Goal: Task Accomplishment & Management: Use online tool/utility

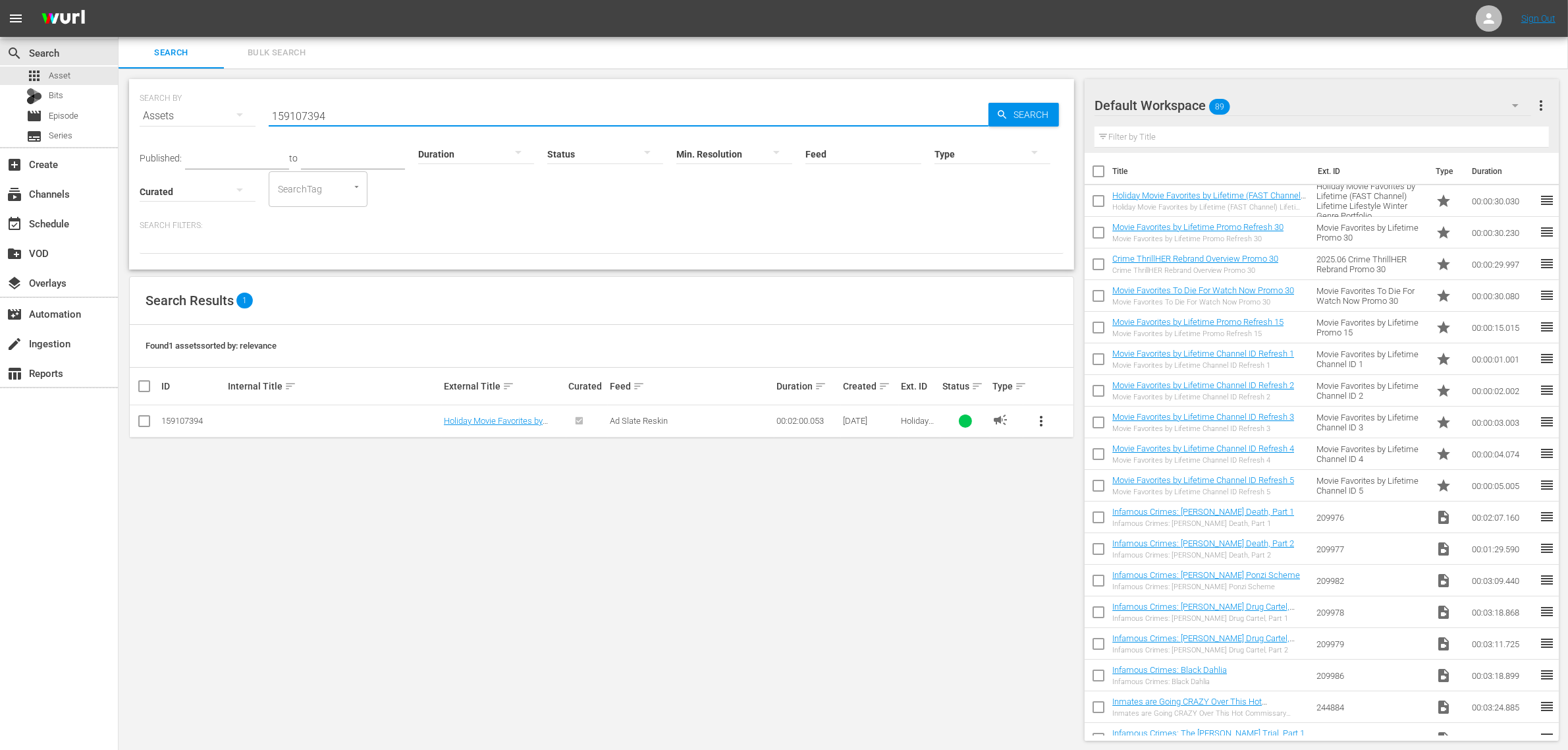
click at [297, 52] on span "Bulk Search" at bounding box center [277, 53] width 90 height 15
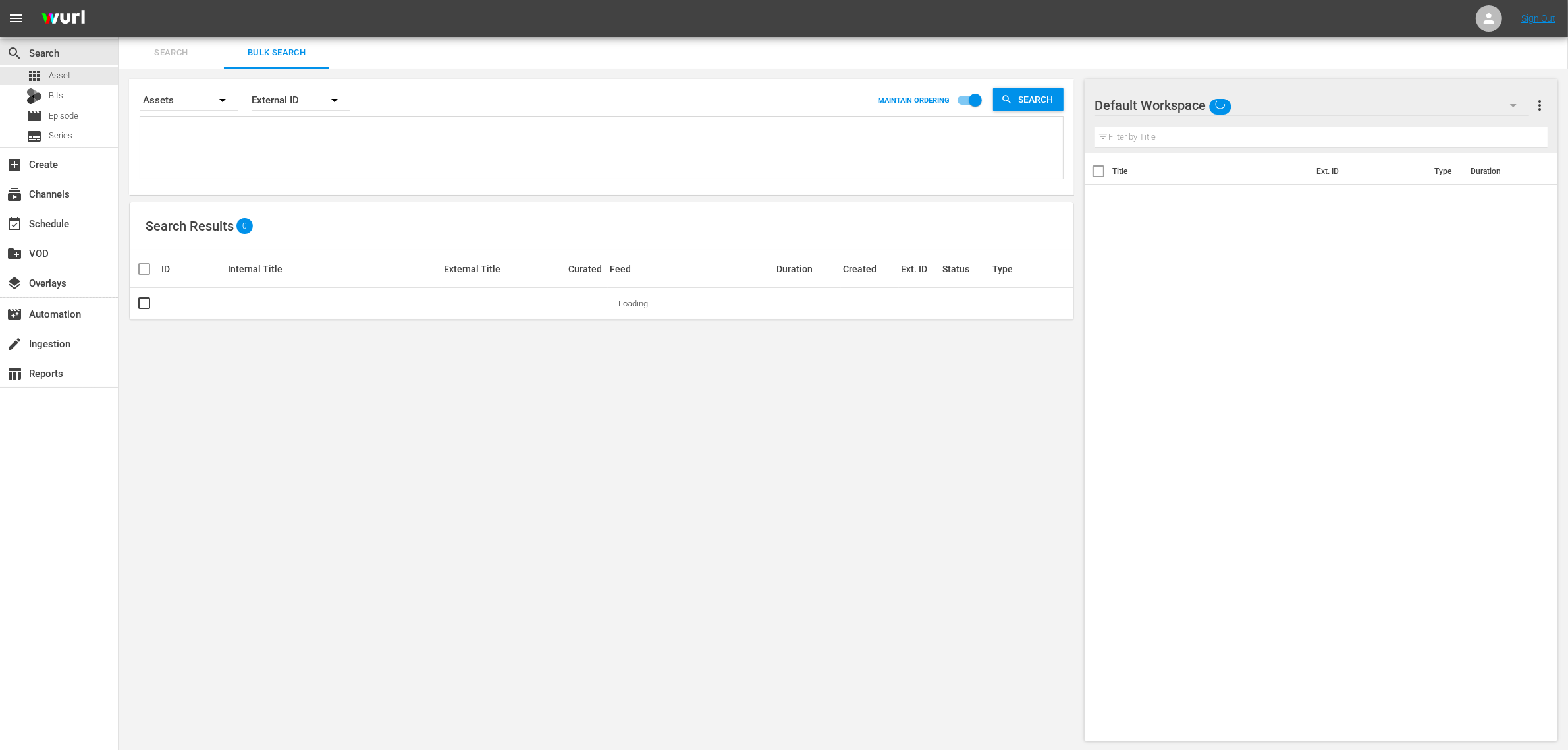
click at [301, 141] on textarea at bounding box center [603, 150] width 920 height 60
paste textarea "110502 200692 200693 200694 200695 200696"
type textarea "110502 200692 200693 200694 200695 200696"
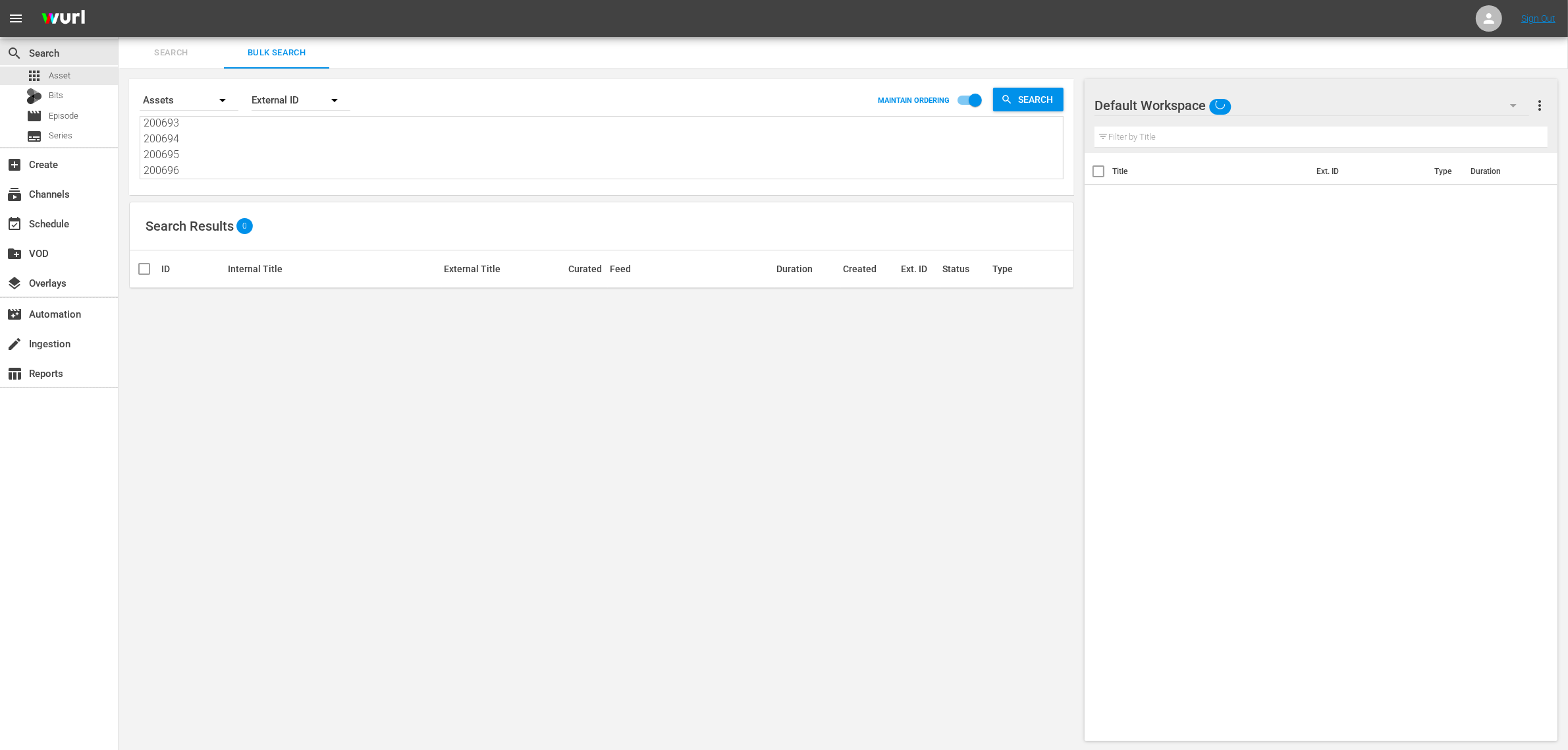
click at [1314, 103] on div "Default Workspace" at bounding box center [1312, 105] width 435 height 37
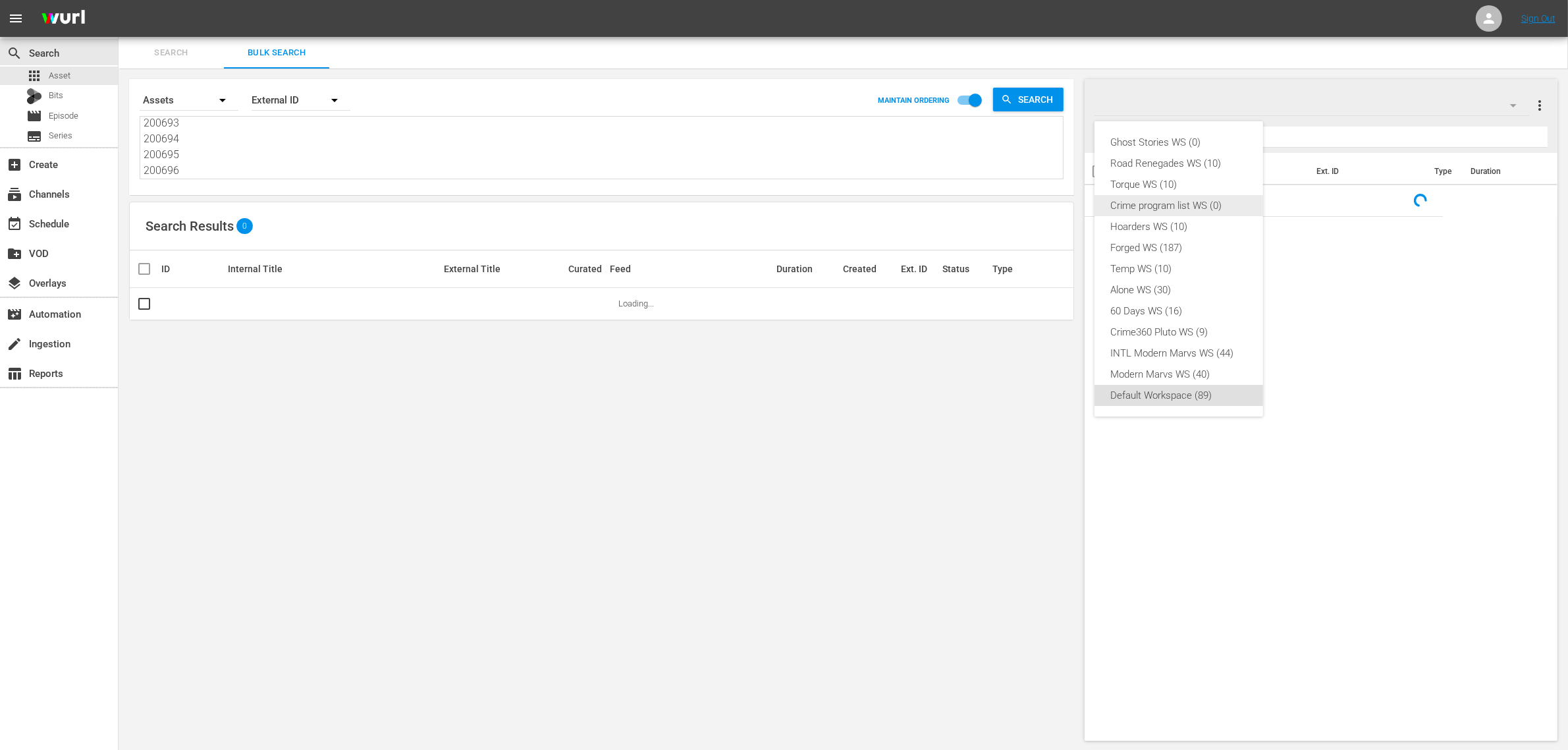
click at [1207, 207] on div "Crime program list WS (0)" at bounding box center [1179, 205] width 137 height 21
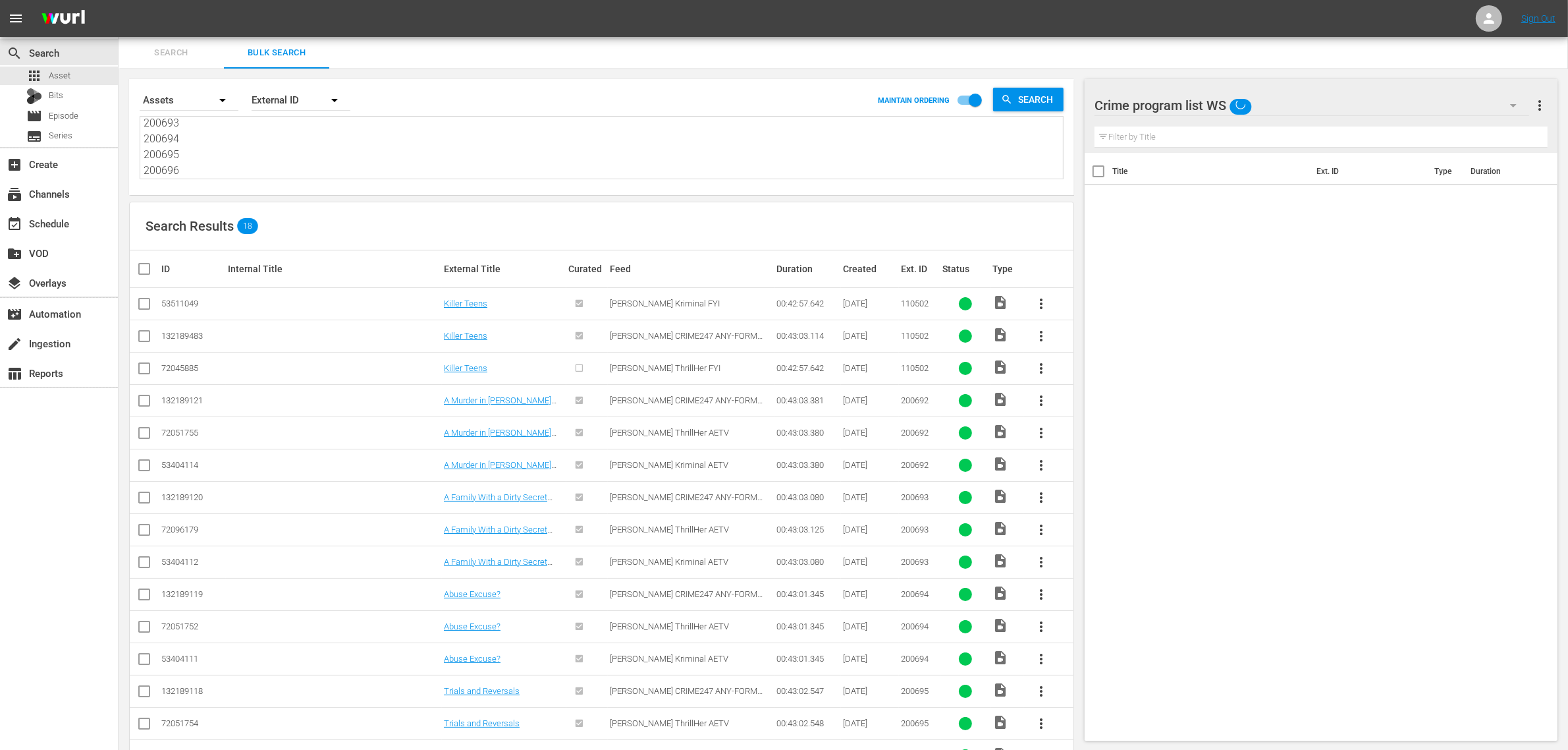
click at [786, 17] on nav "menu Sign Out" at bounding box center [784, 19] width 1568 height 37
click at [145, 335] on input "checkbox" at bounding box center [144, 338] width 16 height 16
checkbox input "true"
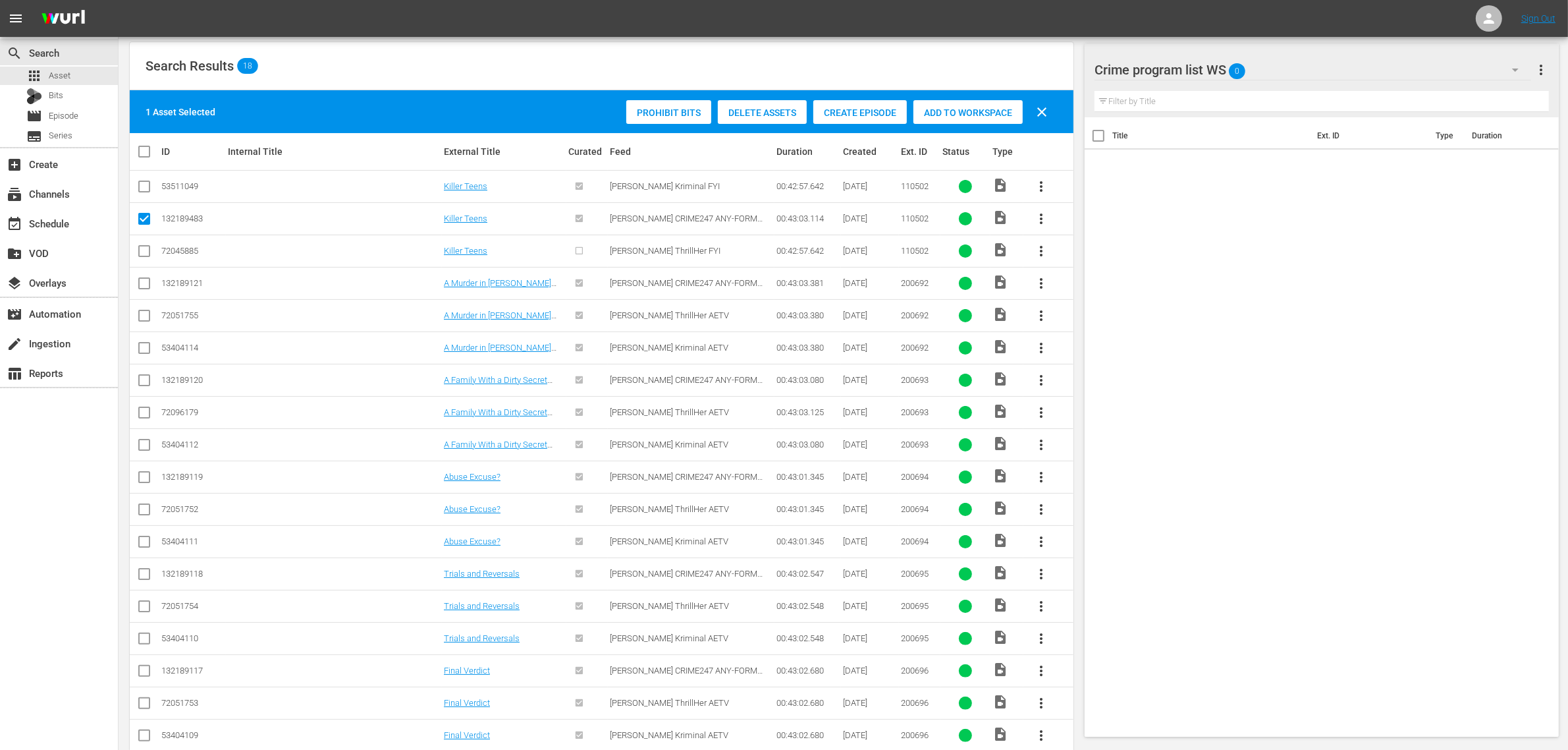
scroll to position [165, 0]
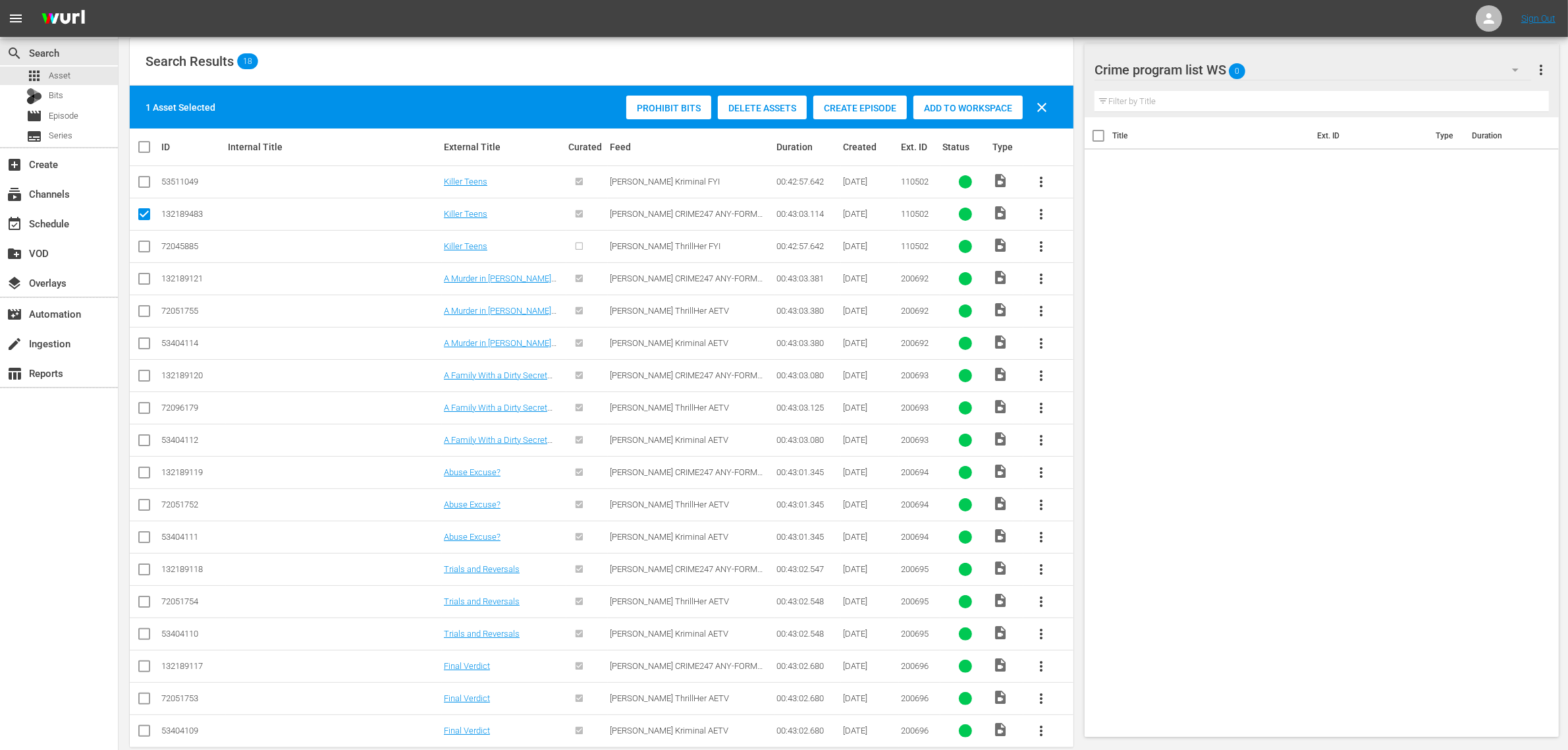
click at [138, 278] on input "checkbox" at bounding box center [144, 281] width 16 height 16
checkbox input "true"
click at [147, 379] on input "checkbox" at bounding box center [144, 378] width 16 height 16
checkbox input "true"
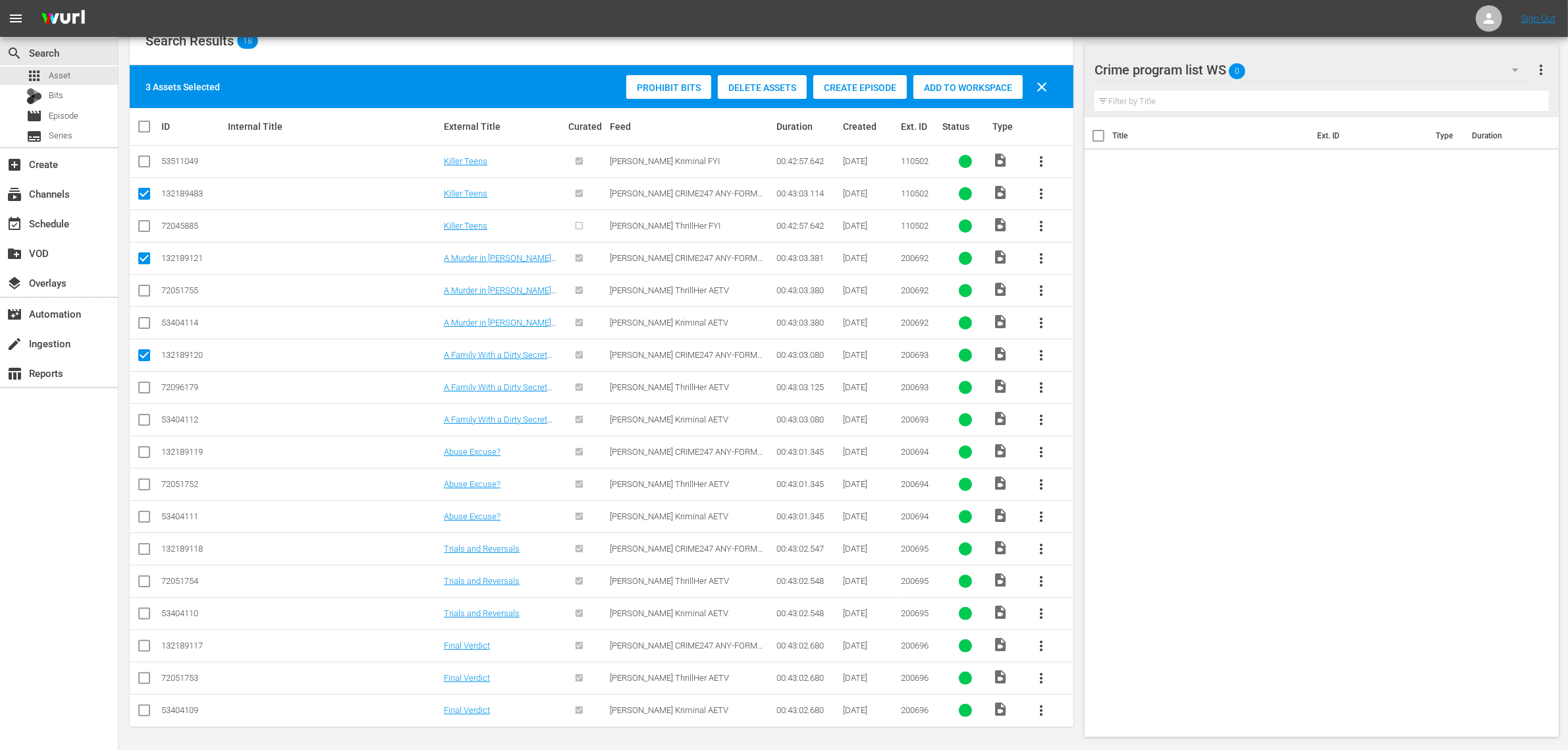
scroll to position [188, 0]
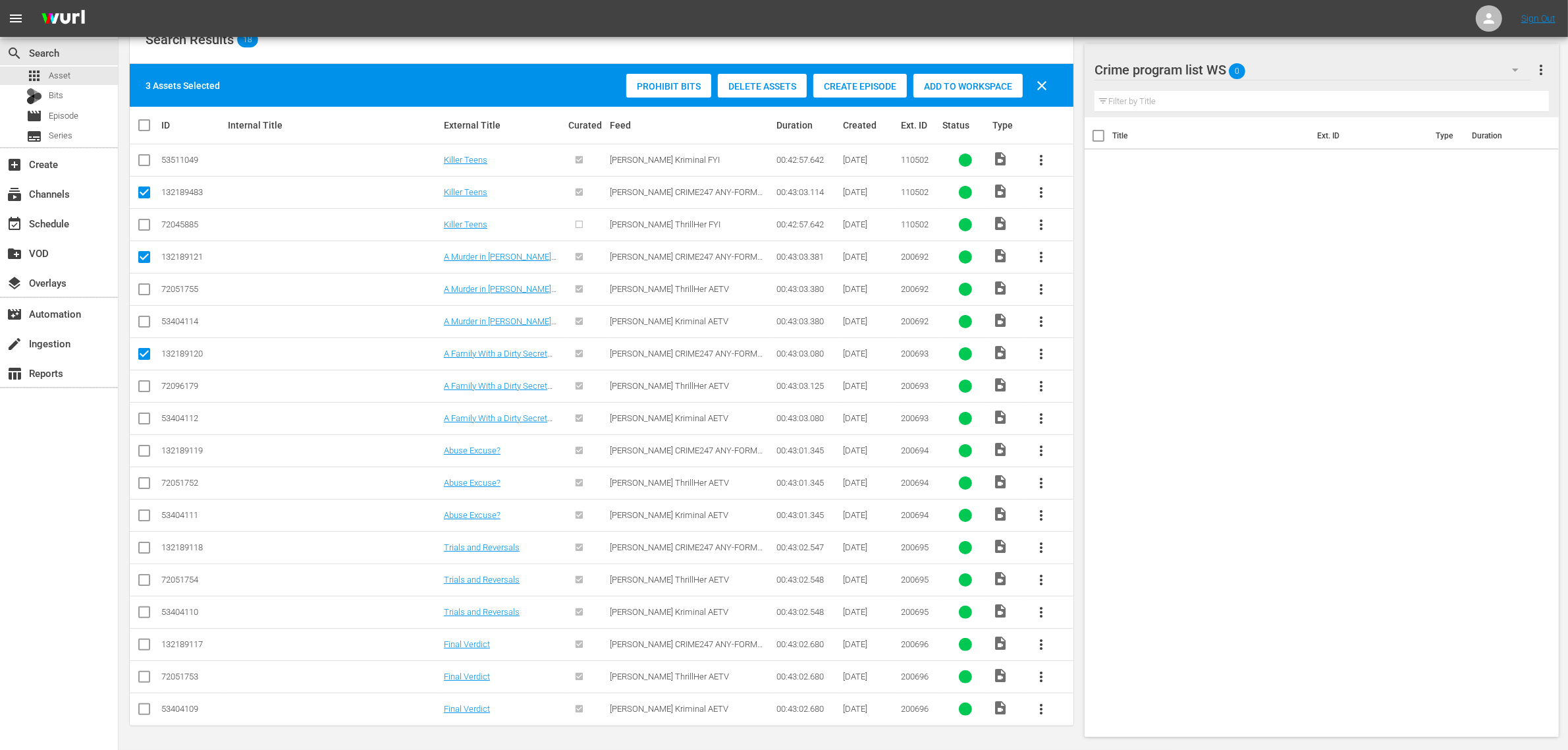
click at [143, 452] on input "checkbox" at bounding box center [144, 453] width 16 height 16
checkbox input "true"
click at [143, 546] on input "checkbox" at bounding box center [144, 550] width 16 height 16
checkbox input "true"
click at [142, 643] on input "checkbox" at bounding box center [144, 647] width 16 height 16
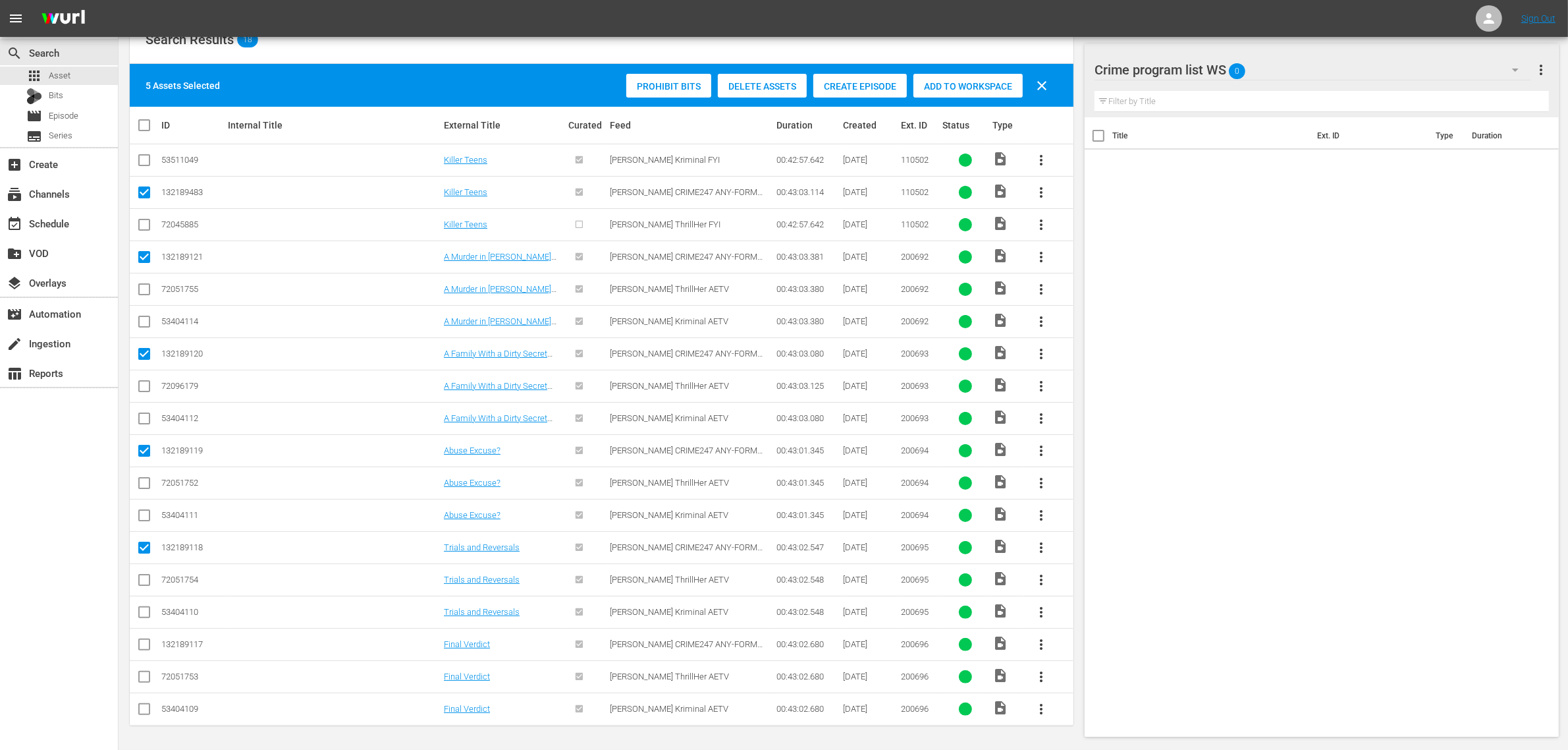
checkbox input "true"
click at [957, 83] on span "Add to Workspace" at bounding box center [968, 86] width 110 height 10
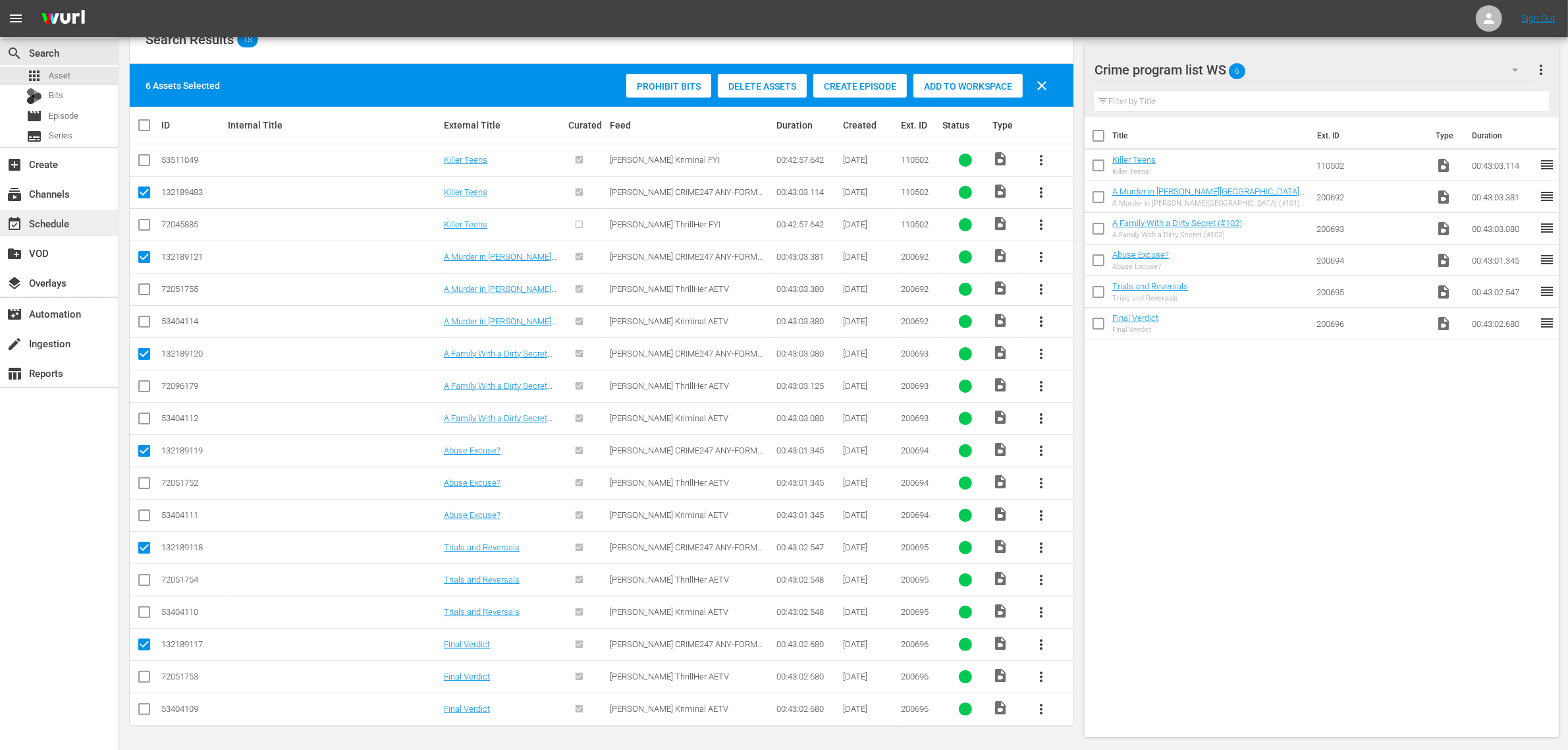
click at [64, 216] on div "event_available Schedule" at bounding box center [37, 221] width 74 height 12
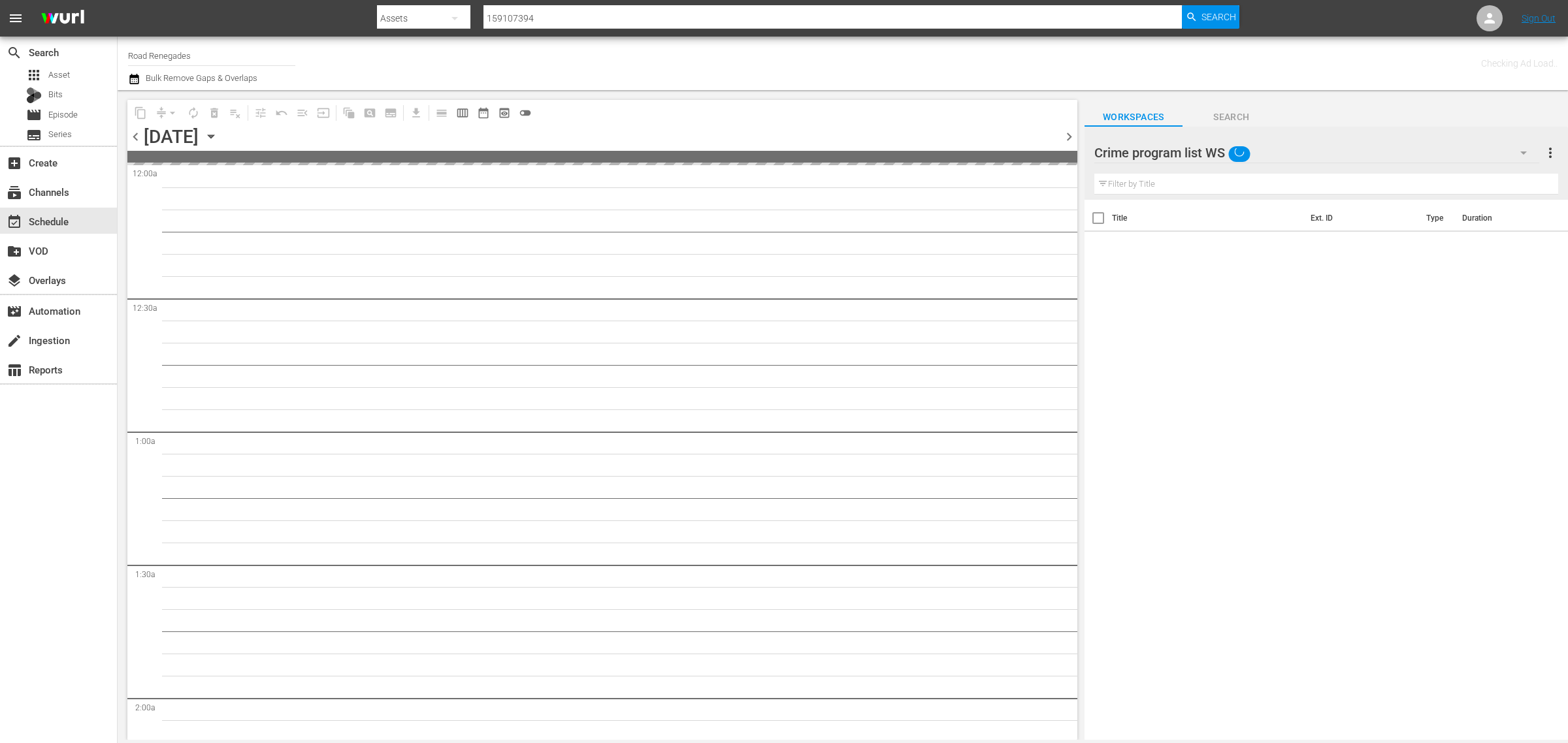
click at [657, 44] on div "Channel Title Road Renegades Bulk Remove Gaps & Overlaps" at bounding box center [517, 63] width 780 height 47
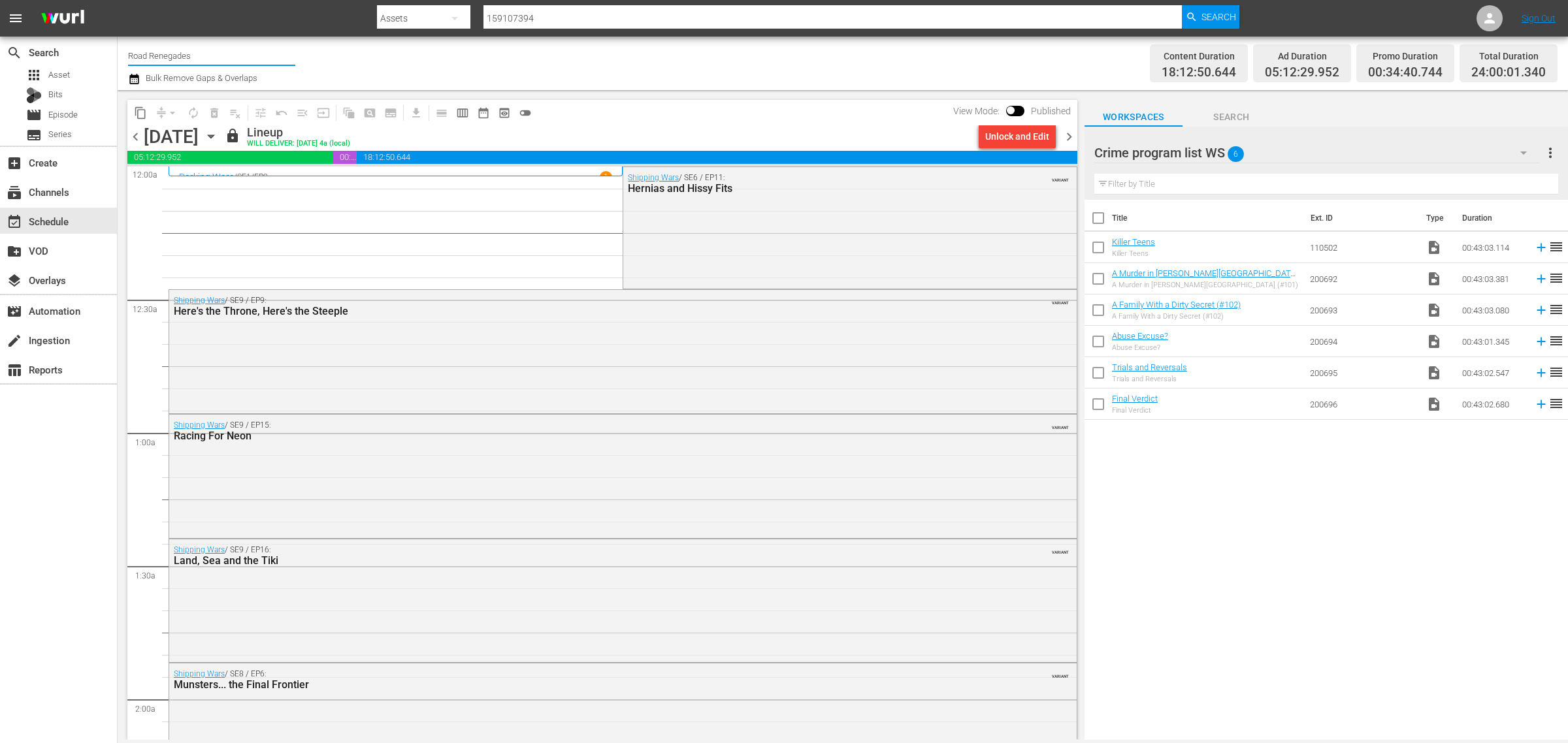
drag, startPoint x: 187, startPoint y: 53, endPoint x: -29, endPoint y: 39, distance: 216.5
click at [0, 39] on html "menu Search By Assets Search ID, Title, Description, Keywords, or Category 1591…" at bounding box center [784, 372] width 1568 height 743
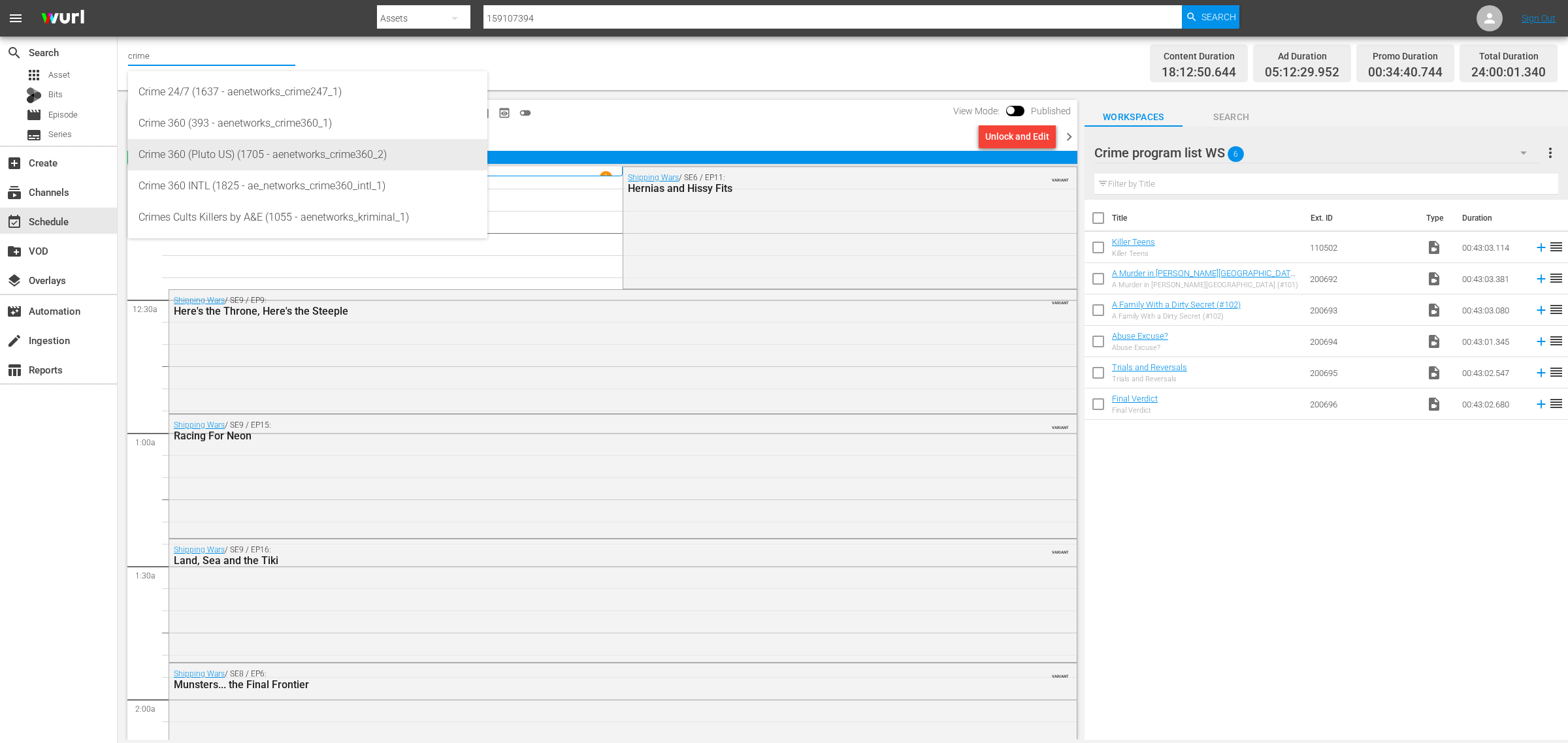
click at [335, 147] on div "Crime 360 (Pluto US) (1705 - aenetworks_crime360_2)" at bounding box center [307, 155] width 338 height 31
type input "Crime 360 (Pluto US) (1705 - aenetworks_crime360_2)"
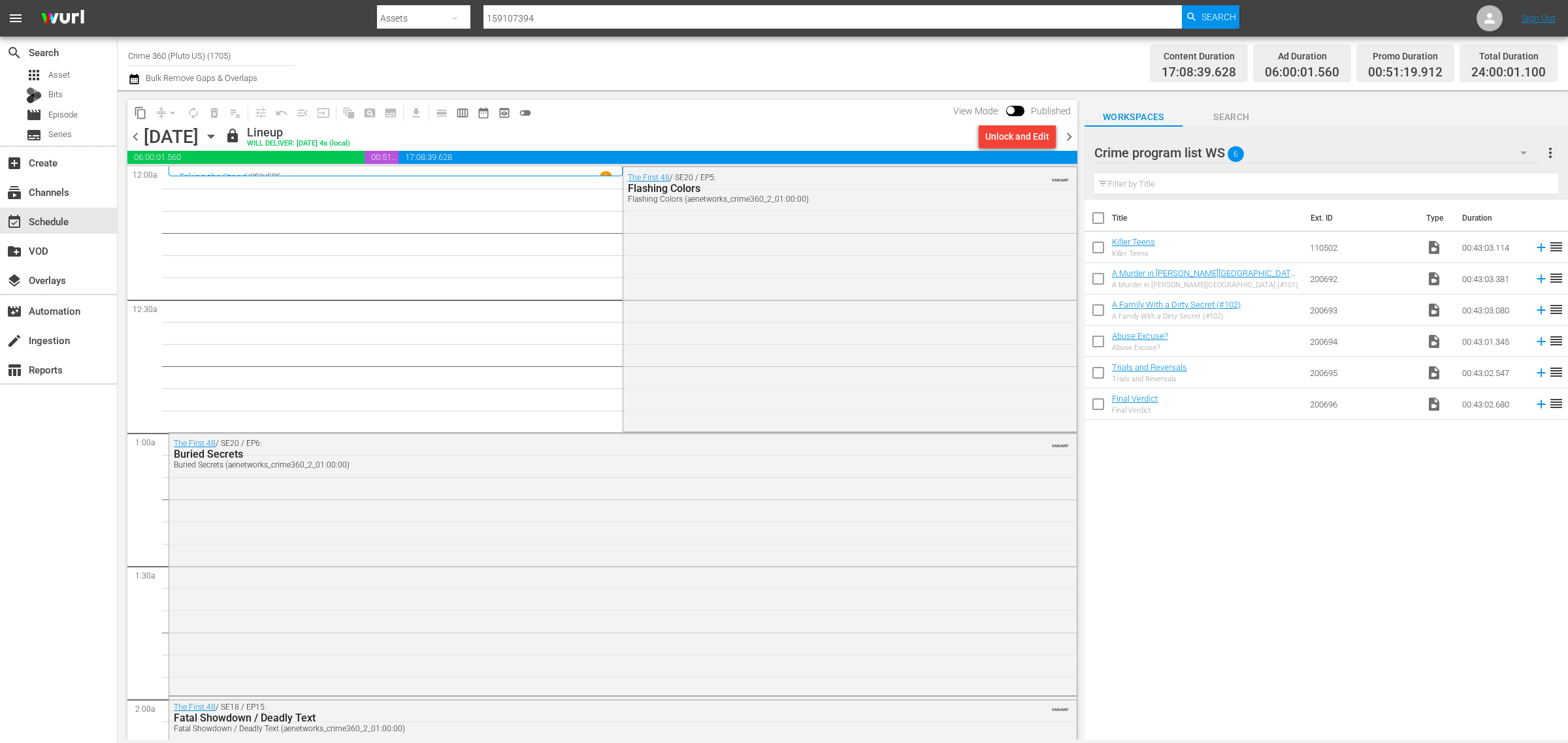
click at [218, 134] on icon "button" at bounding box center [210, 136] width 14 height 14
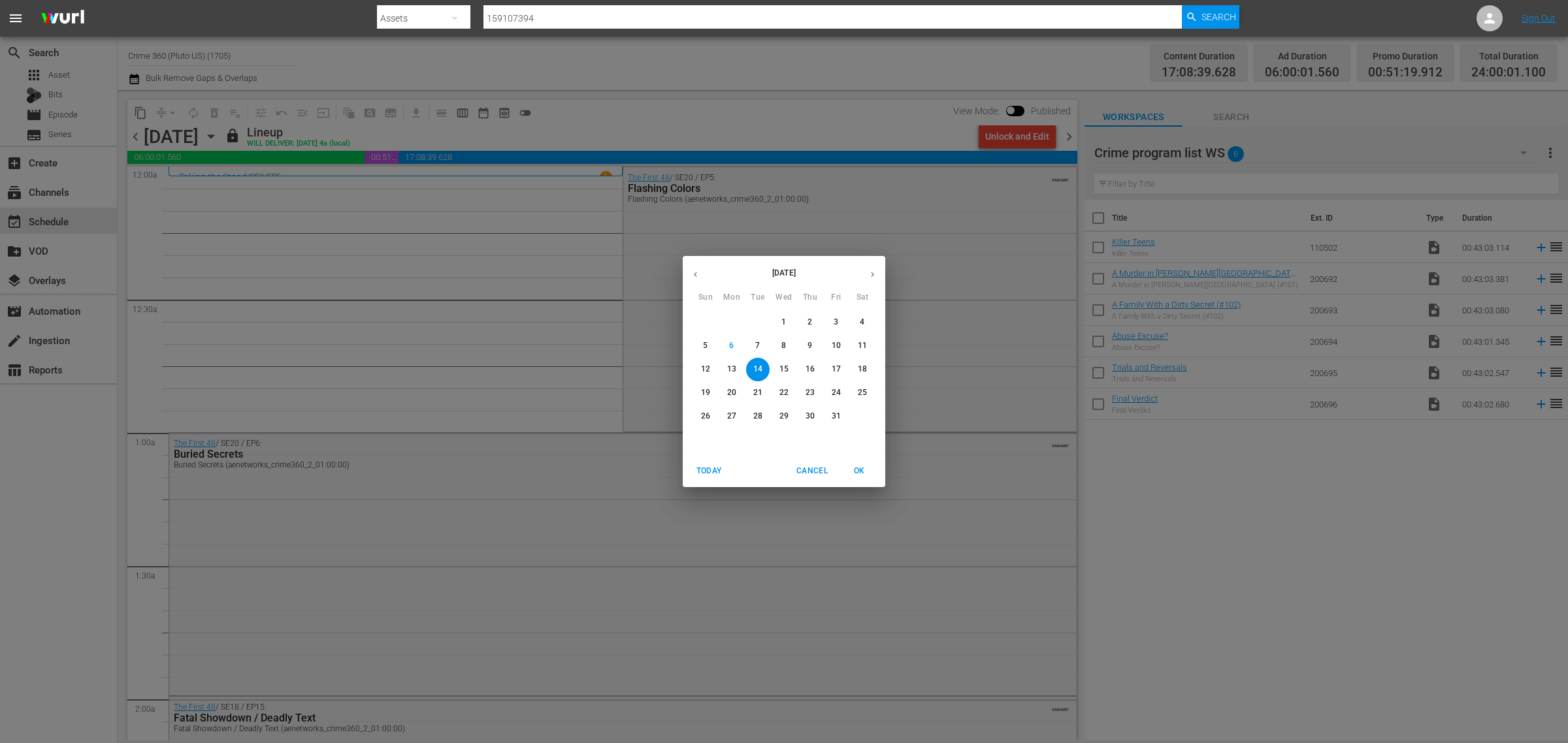
click at [729, 412] on p "27" at bounding box center [731, 416] width 9 height 11
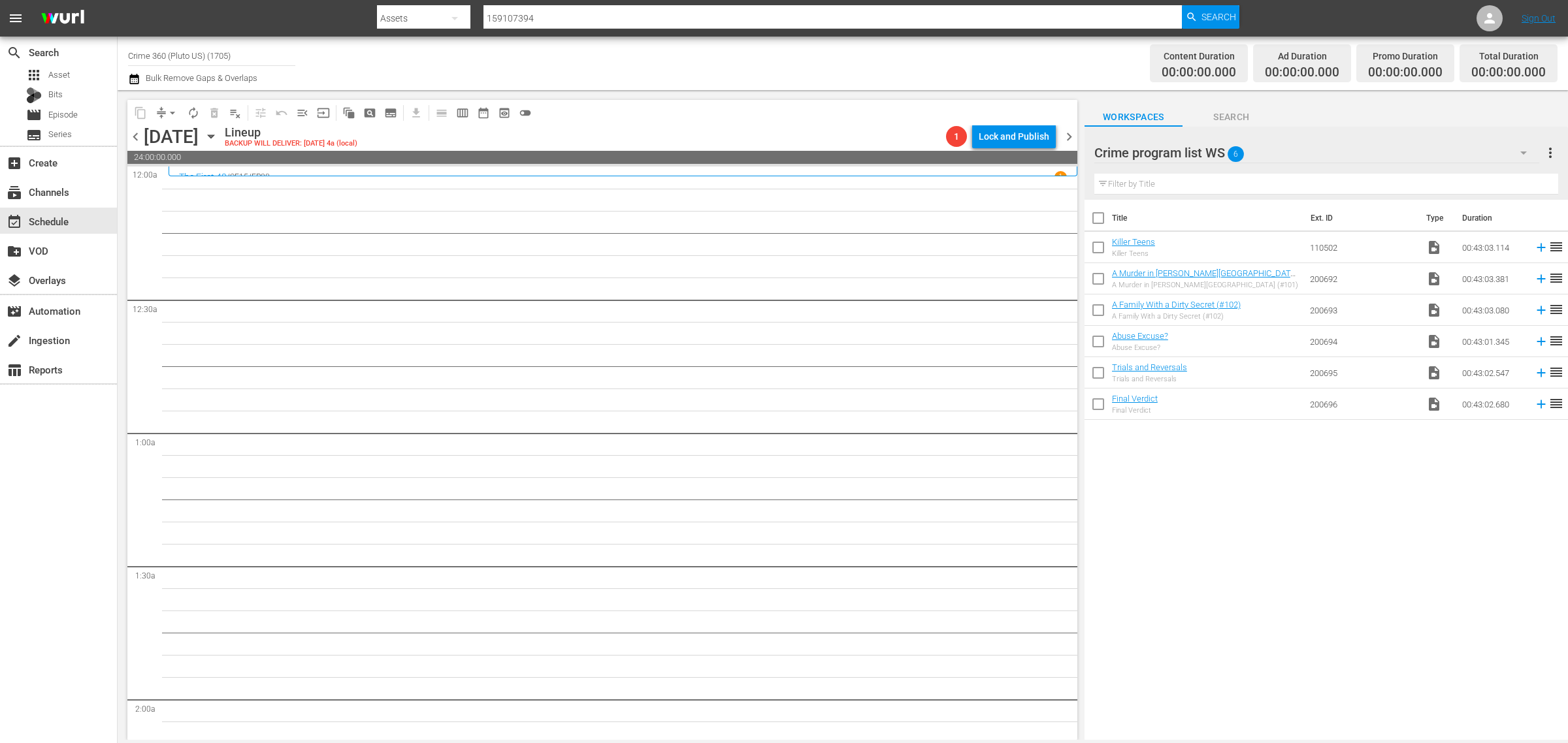
click at [1103, 216] on input "checkbox" at bounding box center [1098, 221] width 27 height 27
checkbox input "true"
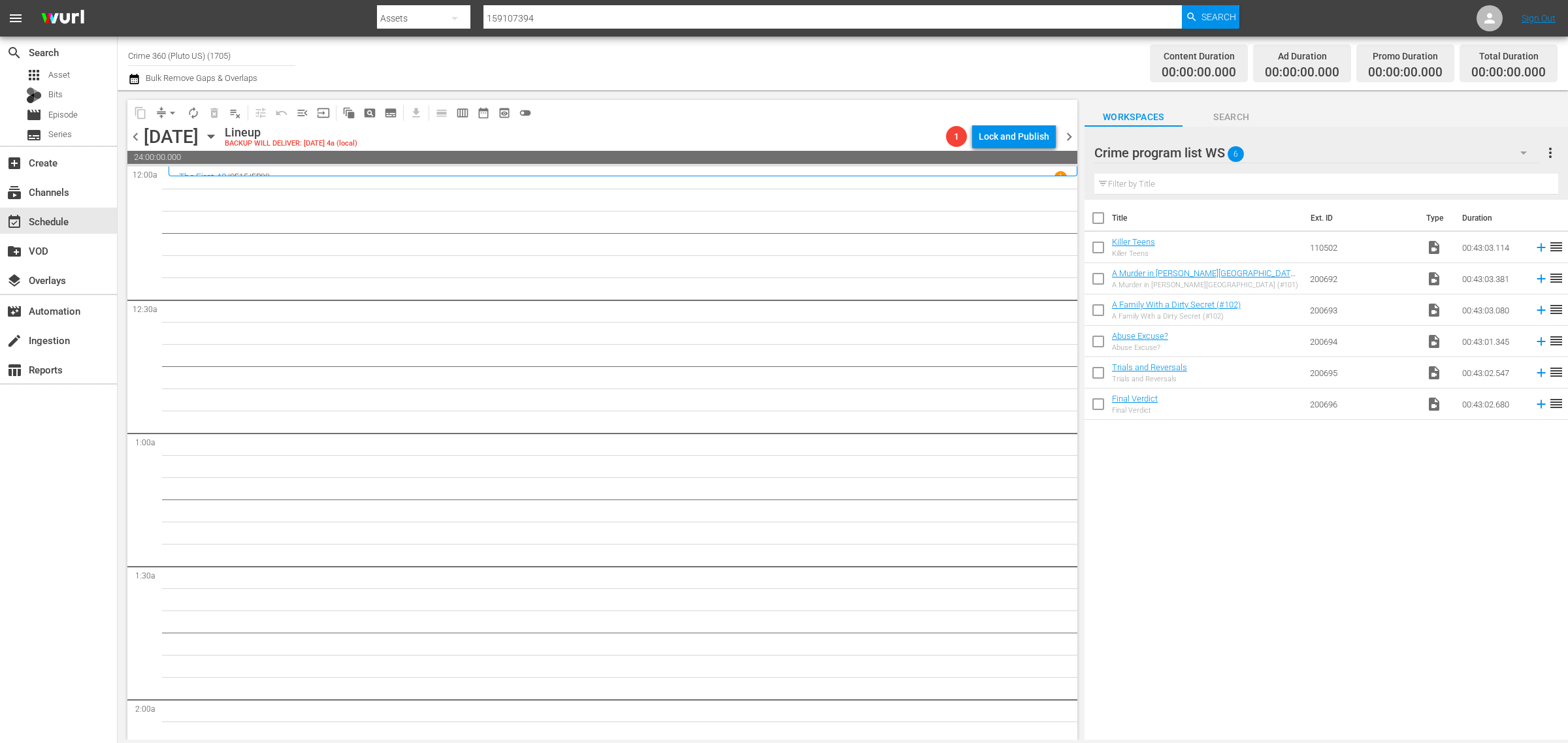
checkbox input "true"
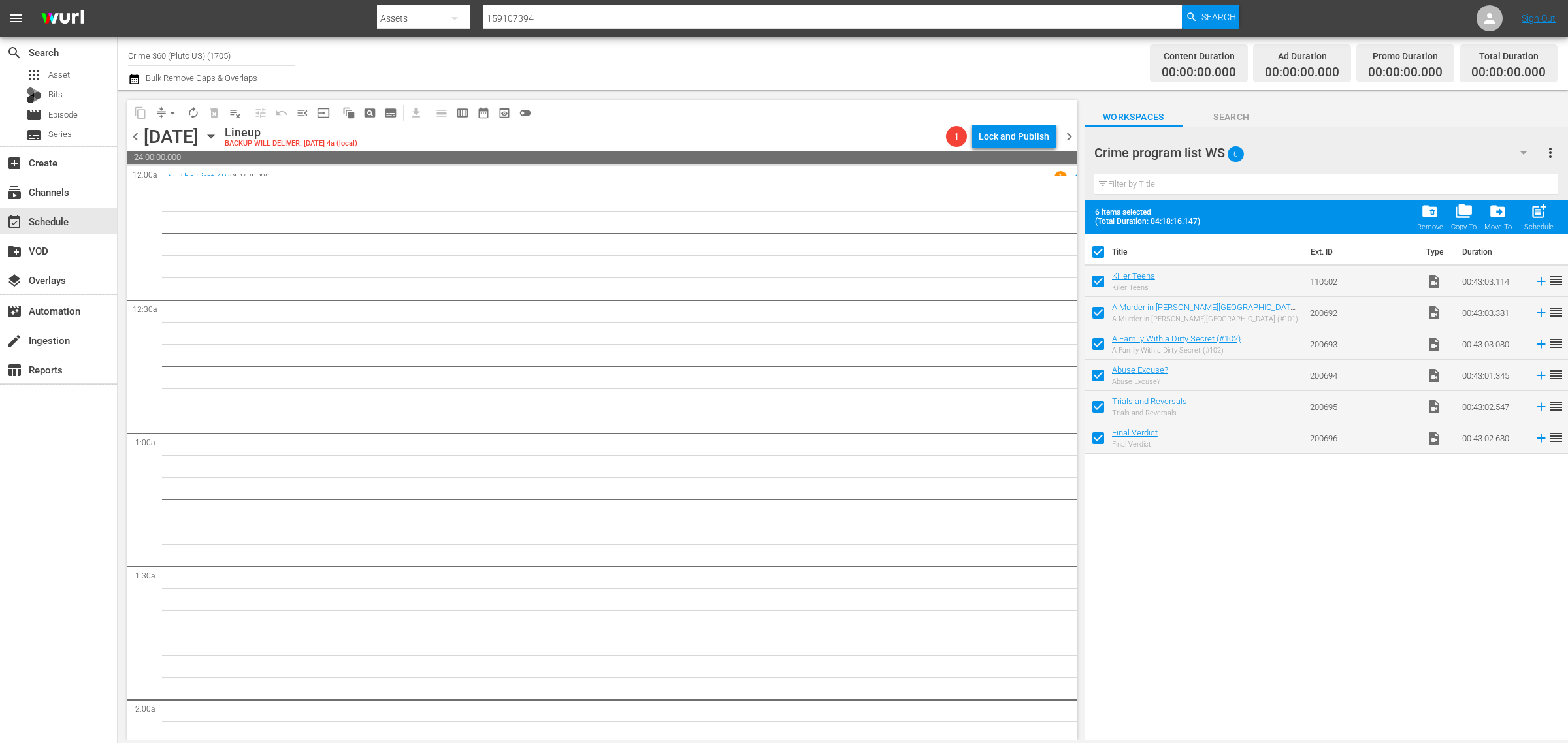
click at [1540, 206] on span "post_add" at bounding box center [1539, 211] width 18 height 18
checkbox input "false"
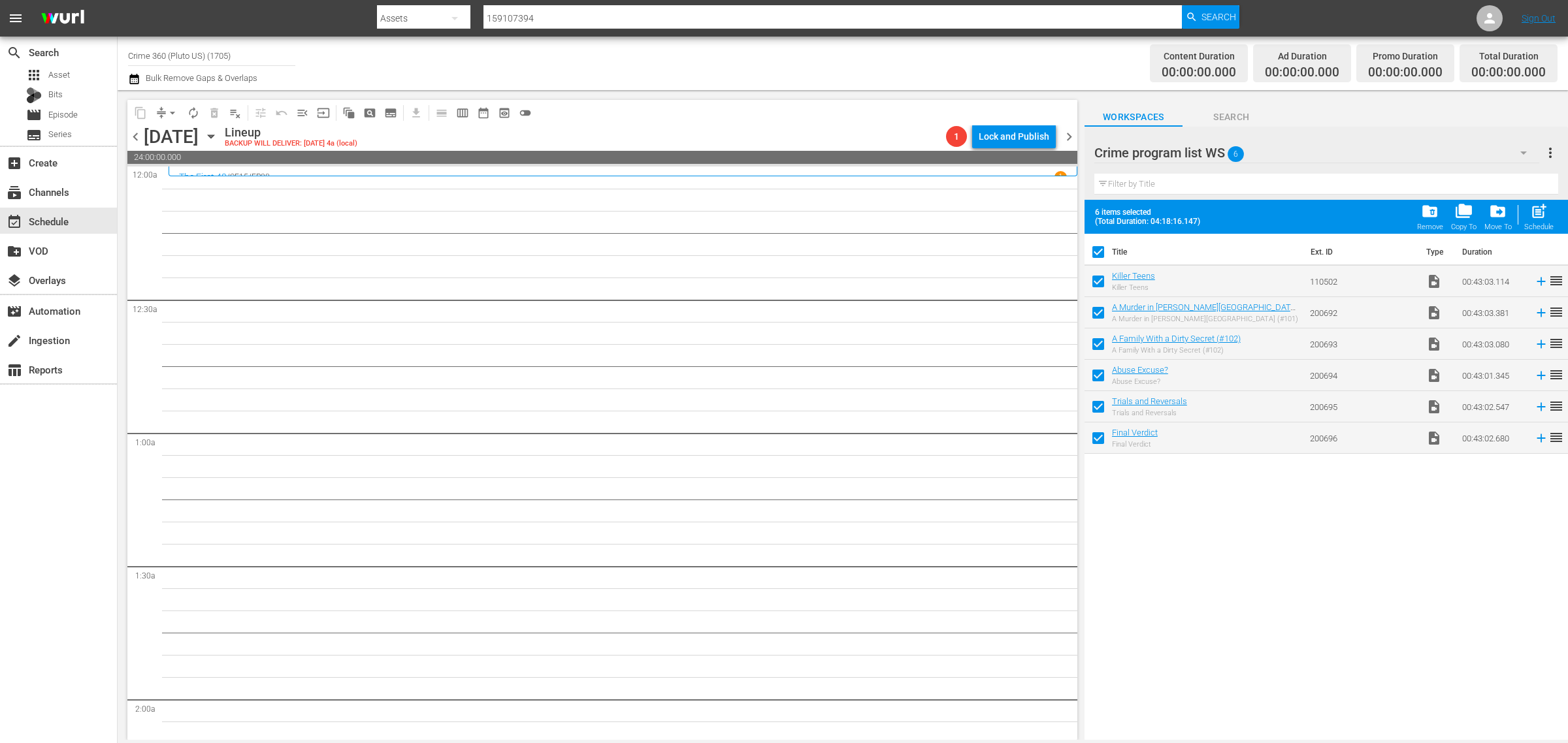
checkbox input "false"
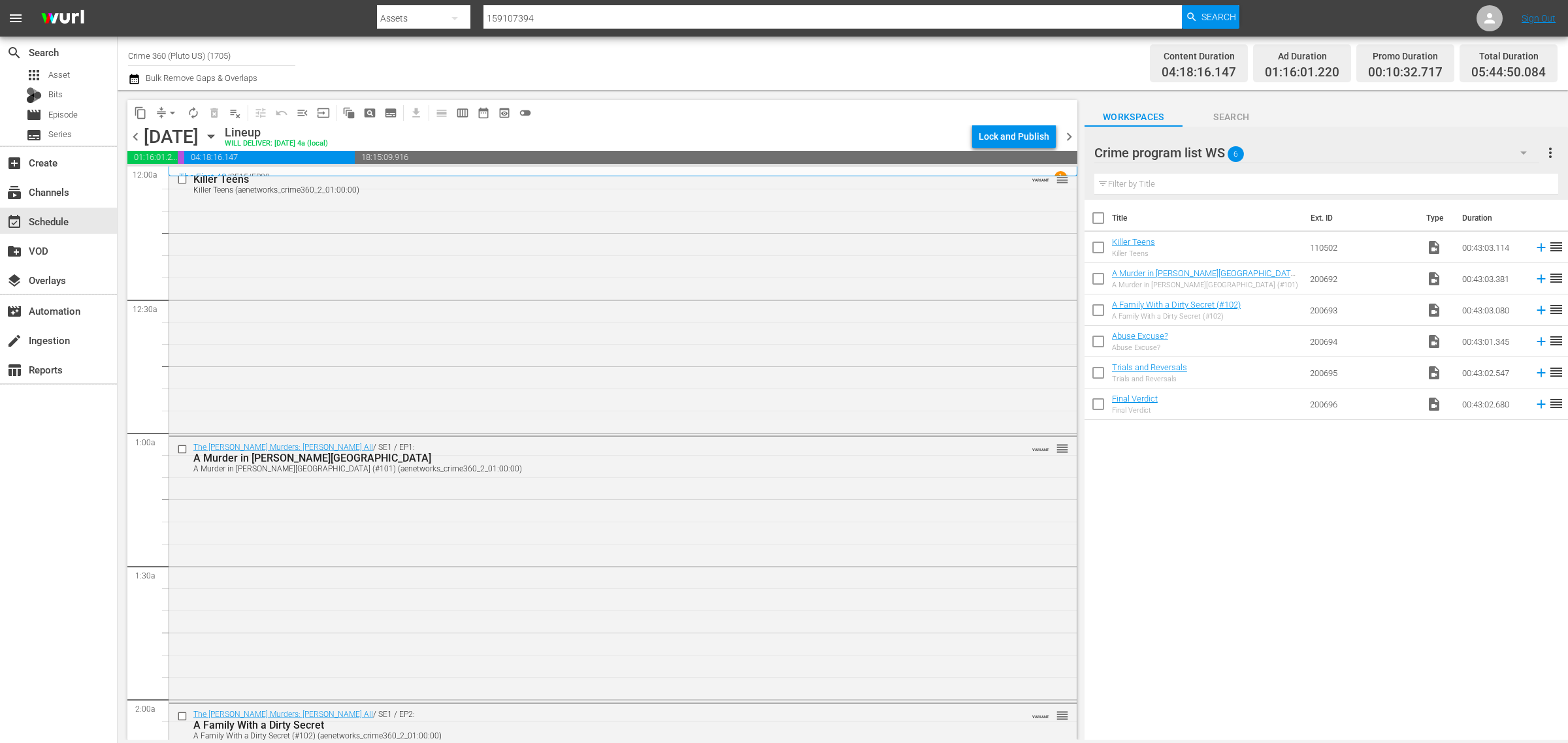
click at [830, 54] on div "Channel Title Crime 360 (Pluto US) (1705) Bulk Remove Gaps & Overlaps" at bounding box center [517, 63] width 780 height 47
click at [1070, 135] on span "chevron_right" at bounding box center [1069, 137] width 16 height 16
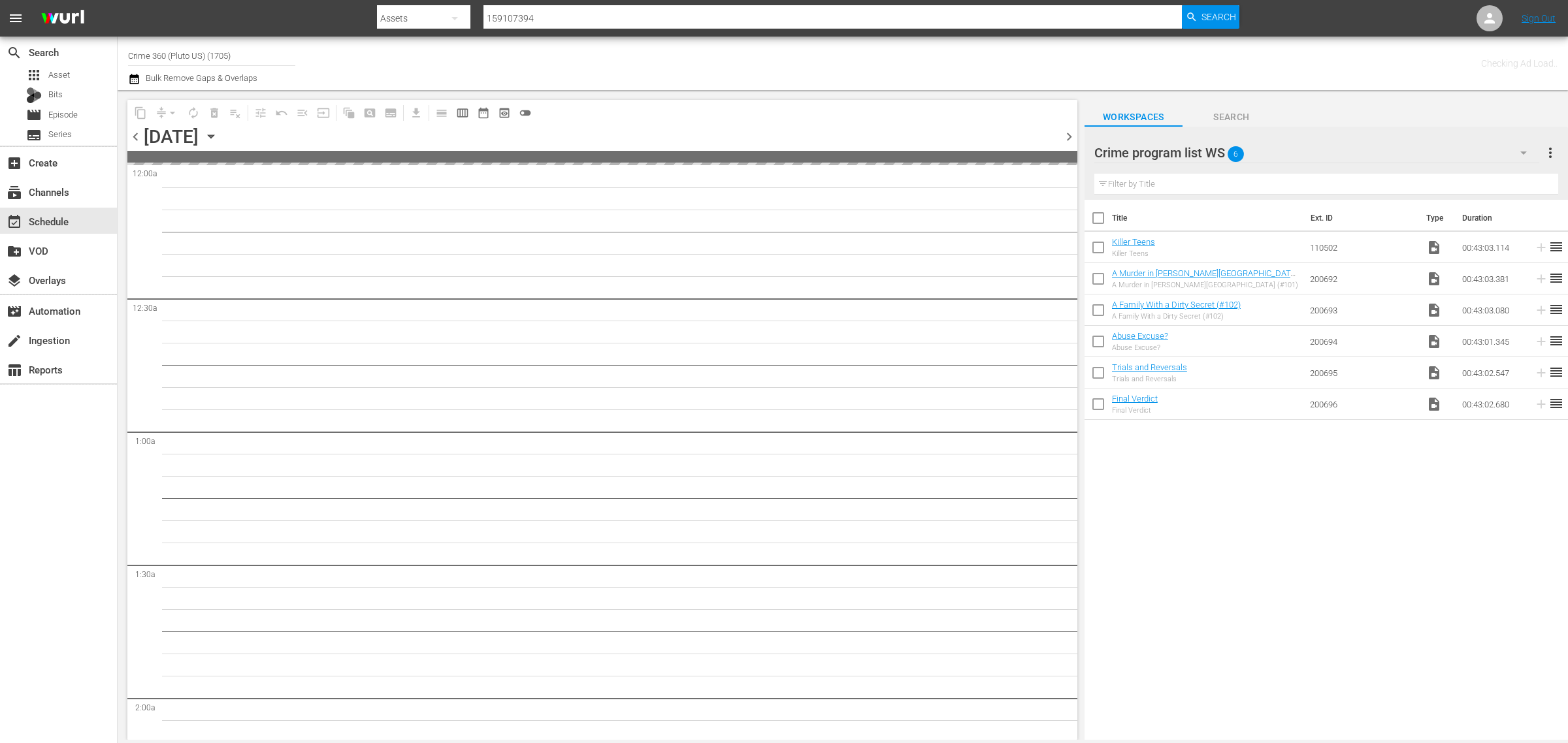
click at [772, 54] on div "Channel Title Crime 360 (Pluto US) (1705) Bulk Remove Gaps & Overlaps" at bounding box center [517, 63] width 780 height 47
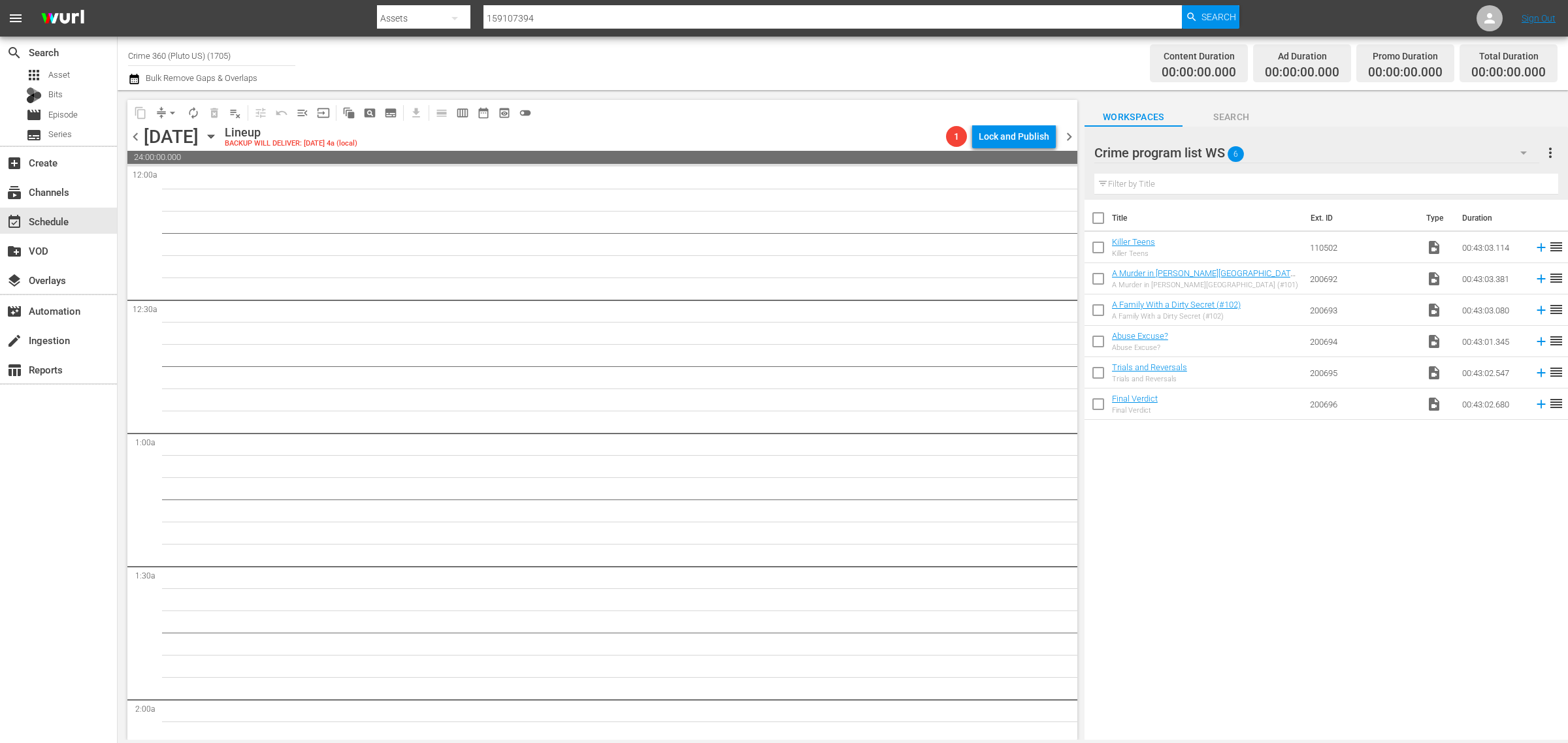
click at [1554, 155] on span "more_vert" at bounding box center [1550, 152] width 16 height 16
click at [1504, 173] on div "Clear All Workspace Items" at bounding box center [1466, 178] width 154 height 23
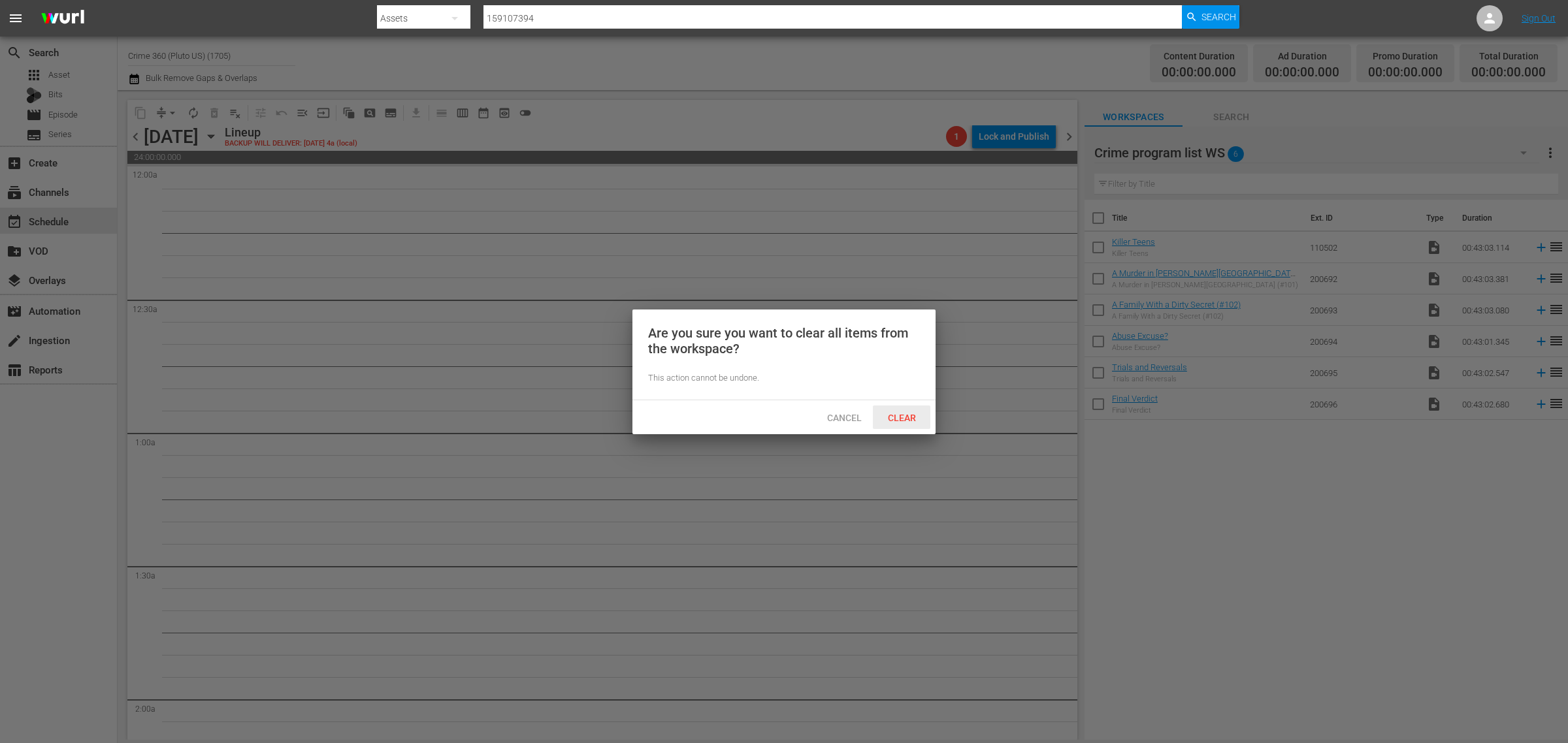
click at [901, 415] on span "Clear" at bounding box center [902, 417] width 49 height 10
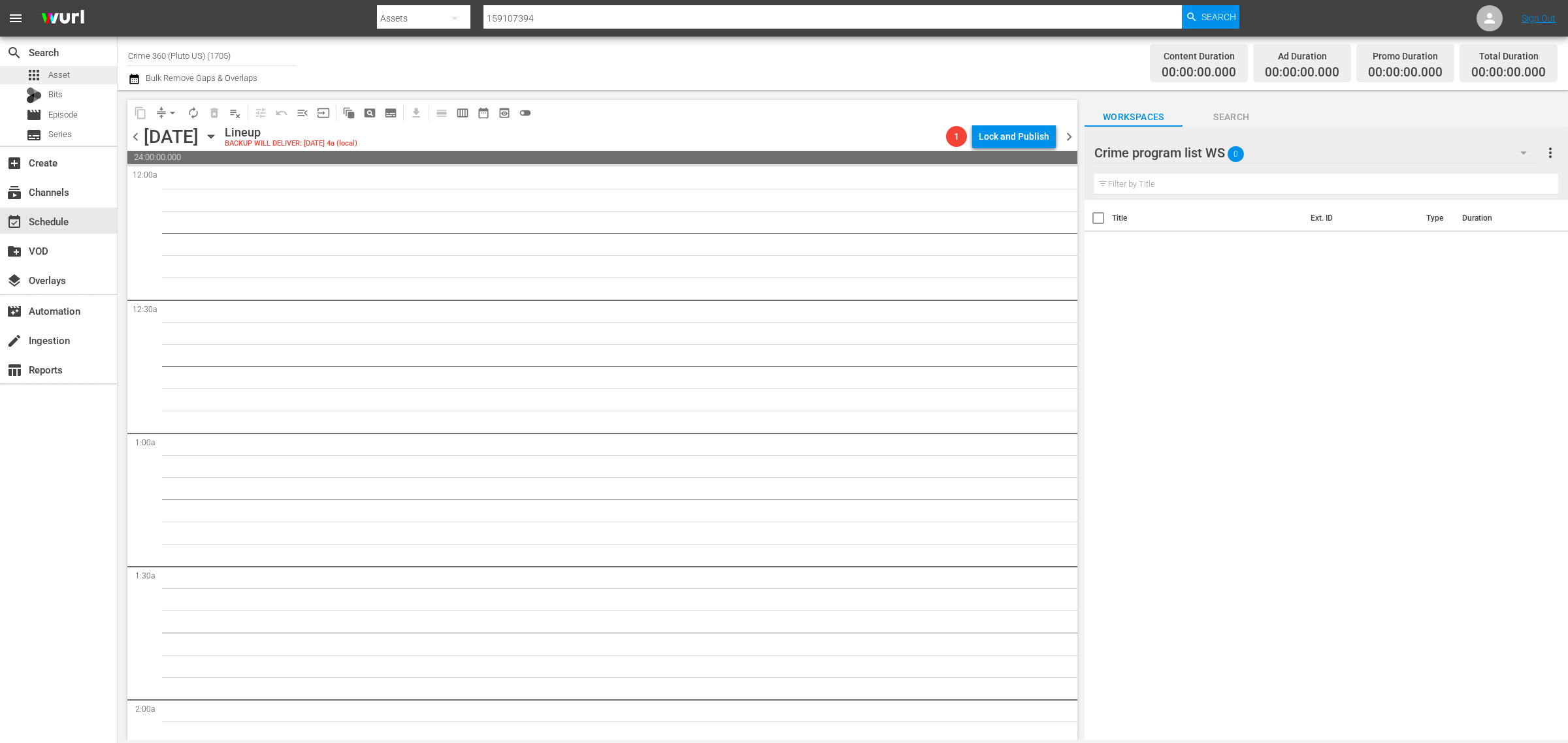
click at [44, 66] on div "apps Asset" at bounding box center [48, 75] width 44 height 18
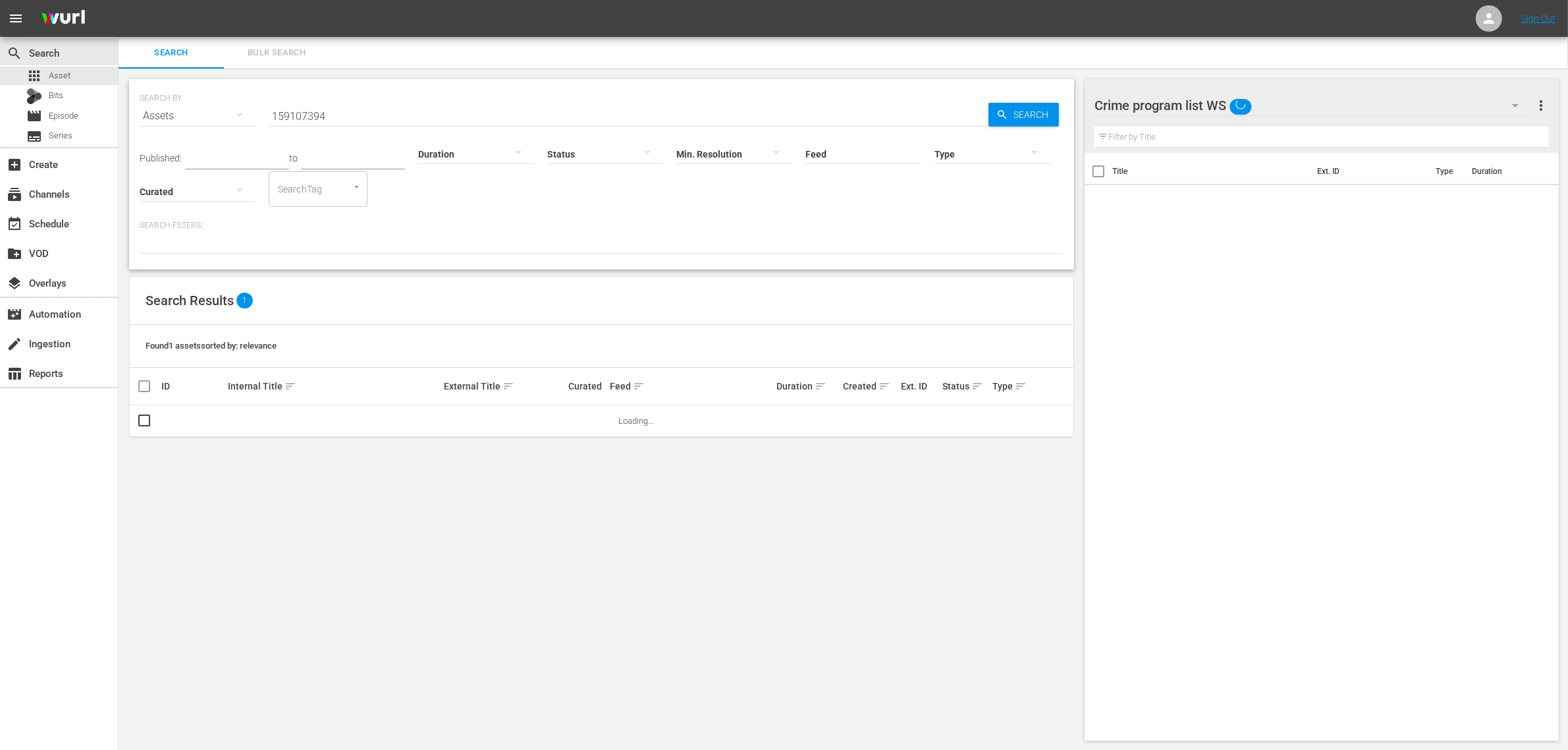
click at [301, 58] on span "Bulk Search" at bounding box center [277, 53] width 90 height 15
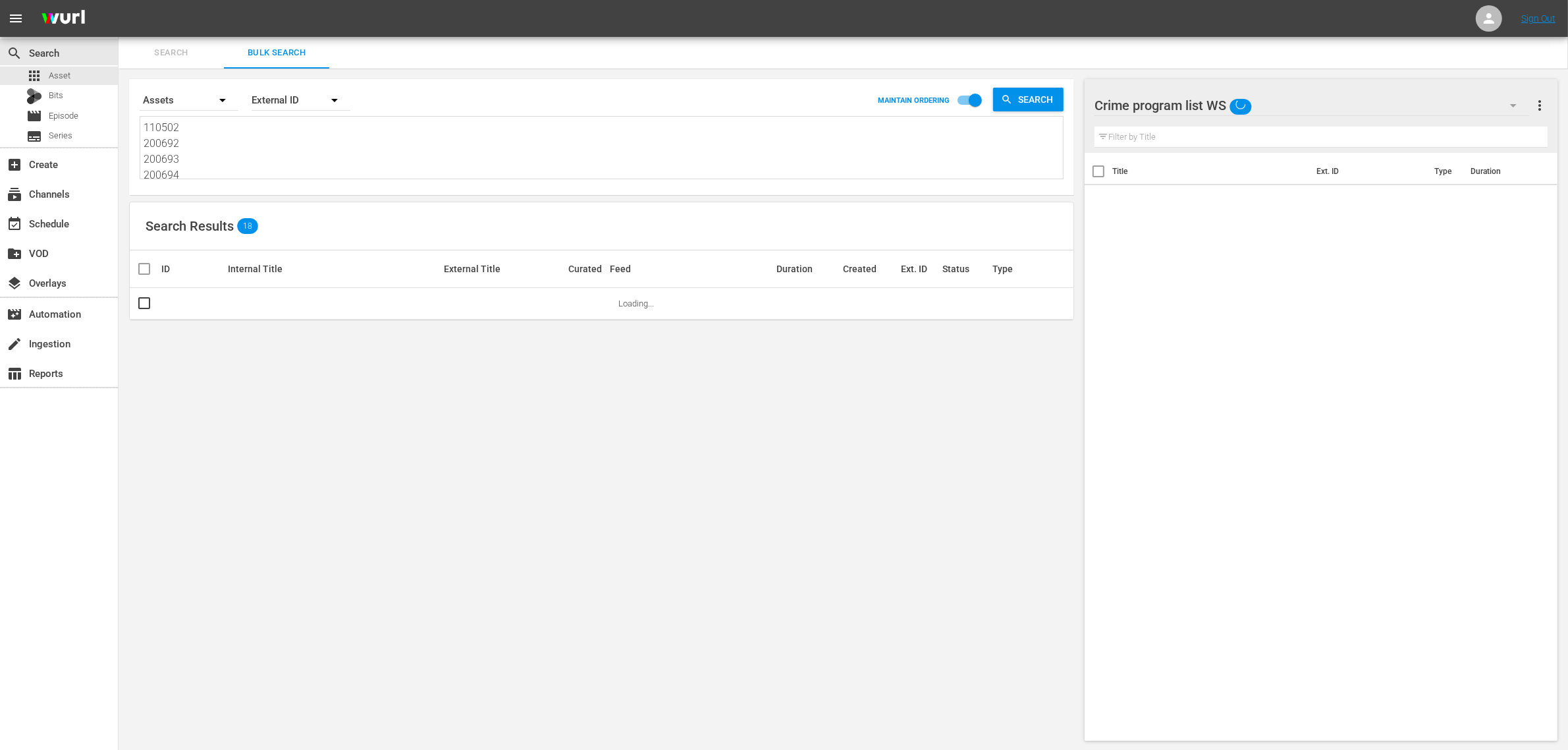
click at [255, 167] on textarea "110502 200692 200693 200694 200695 200696" at bounding box center [603, 150] width 920 height 60
paste textarea "66612 166615 52047 103565 103566 182832"
type textarea "166612 166615 52047 103565 103566 182832"
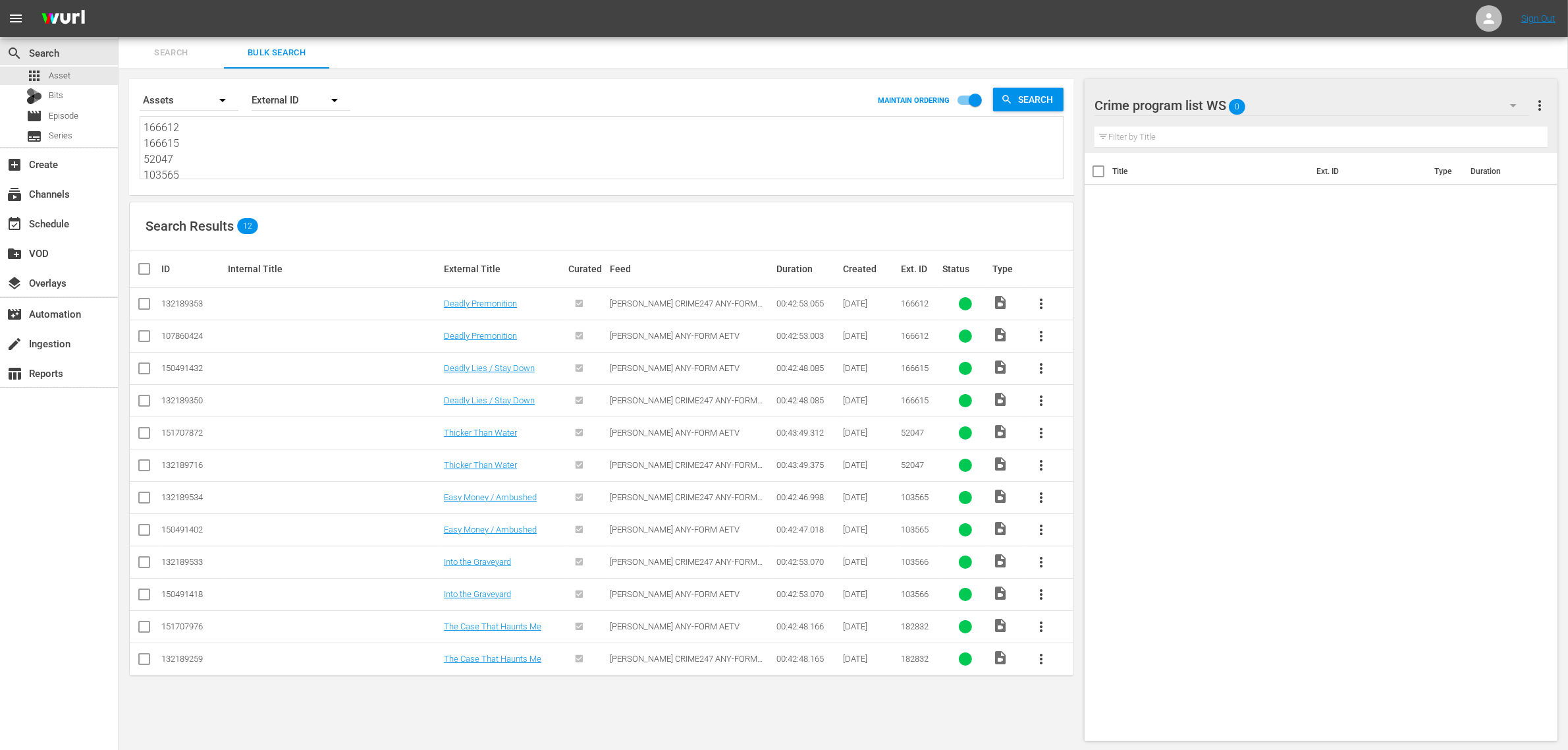
type textarea "166612 166615 52047 103565 103566 182832"
click at [457, 90] on div "Search By Assets Order By External ID MAINTAIN ORDERING Search" at bounding box center [601, 100] width 924 height 32
click at [139, 337] on input "checkbox" at bounding box center [144, 338] width 16 height 16
checkbox input "true"
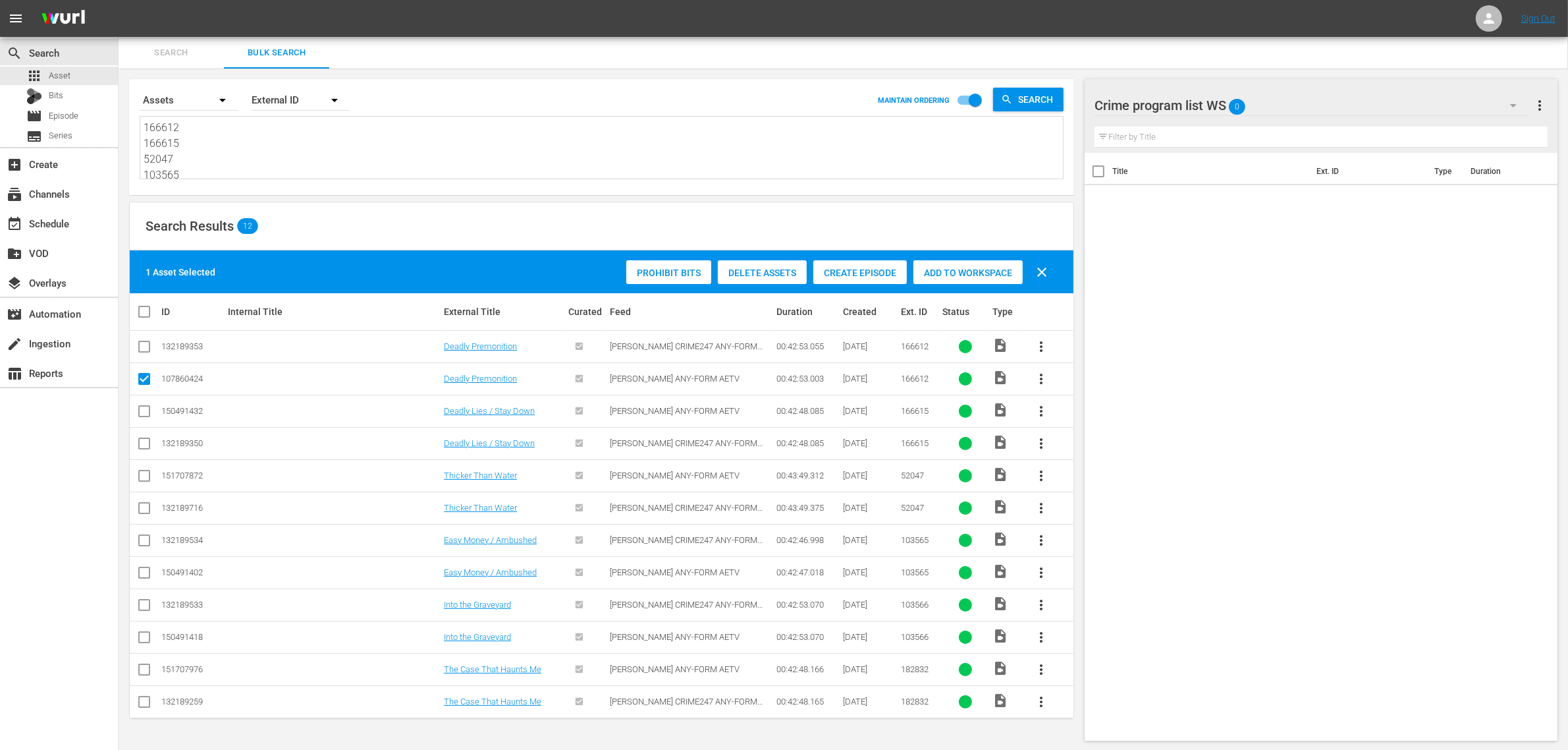
click at [143, 413] on input "checkbox" at bounding box center [144, 414] width 16 height 16
checkbox input "true"
click at [140, 475] on input "checkbox" at bounding box center [144, 478] width 16 height 16
checkbox input "true"
click at [143, 570] on input "checkbox" at bounding box center [144, 575] width 16 height 16
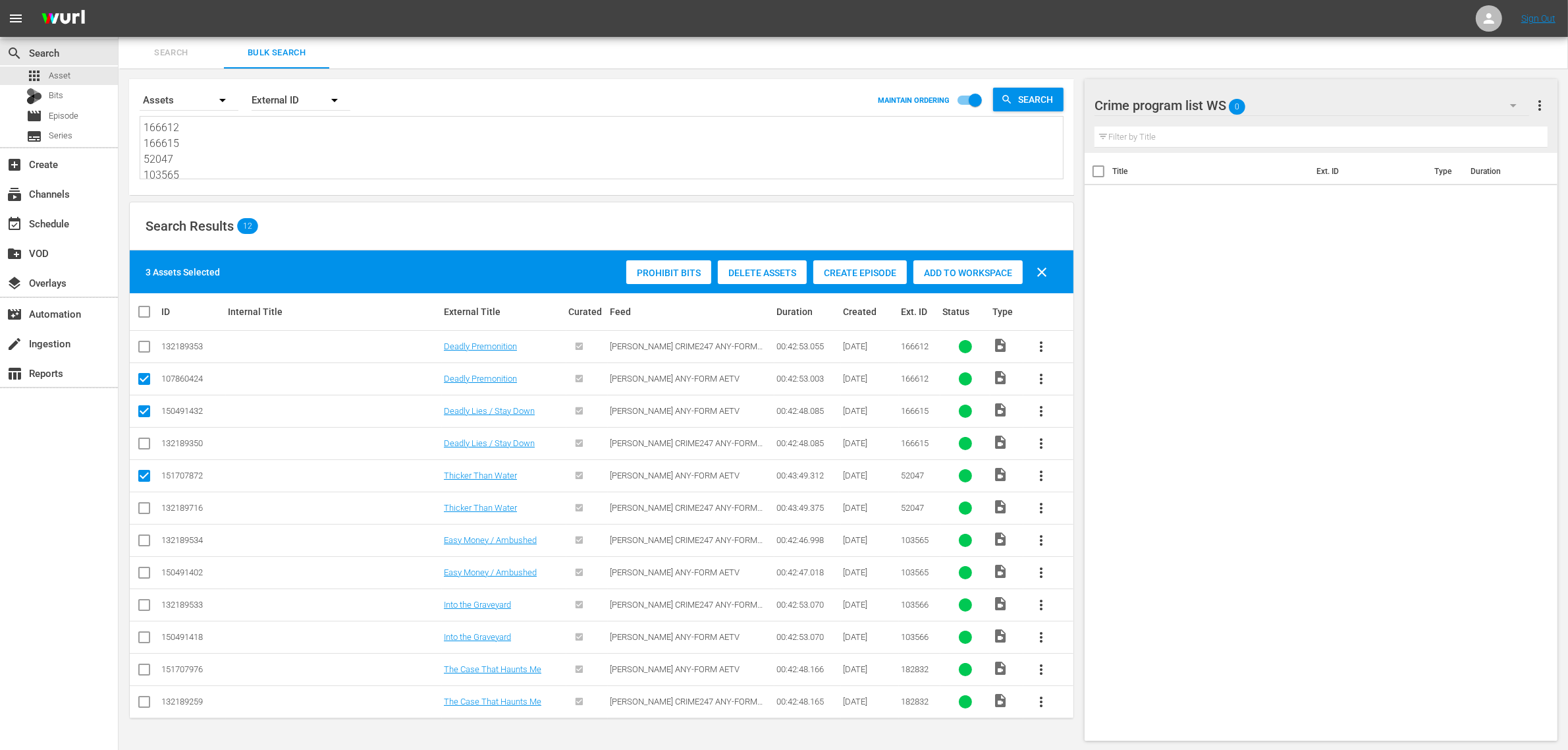
checkbox input "true"
click at [140, 641] on input "checkbox" at bounding box center [144, 640] width 16 height 16
checkbox input "true"
click at [143, 670] on input "checkbox" at bounding box center [144, 672] width 16 height 16
checkbox input "true"
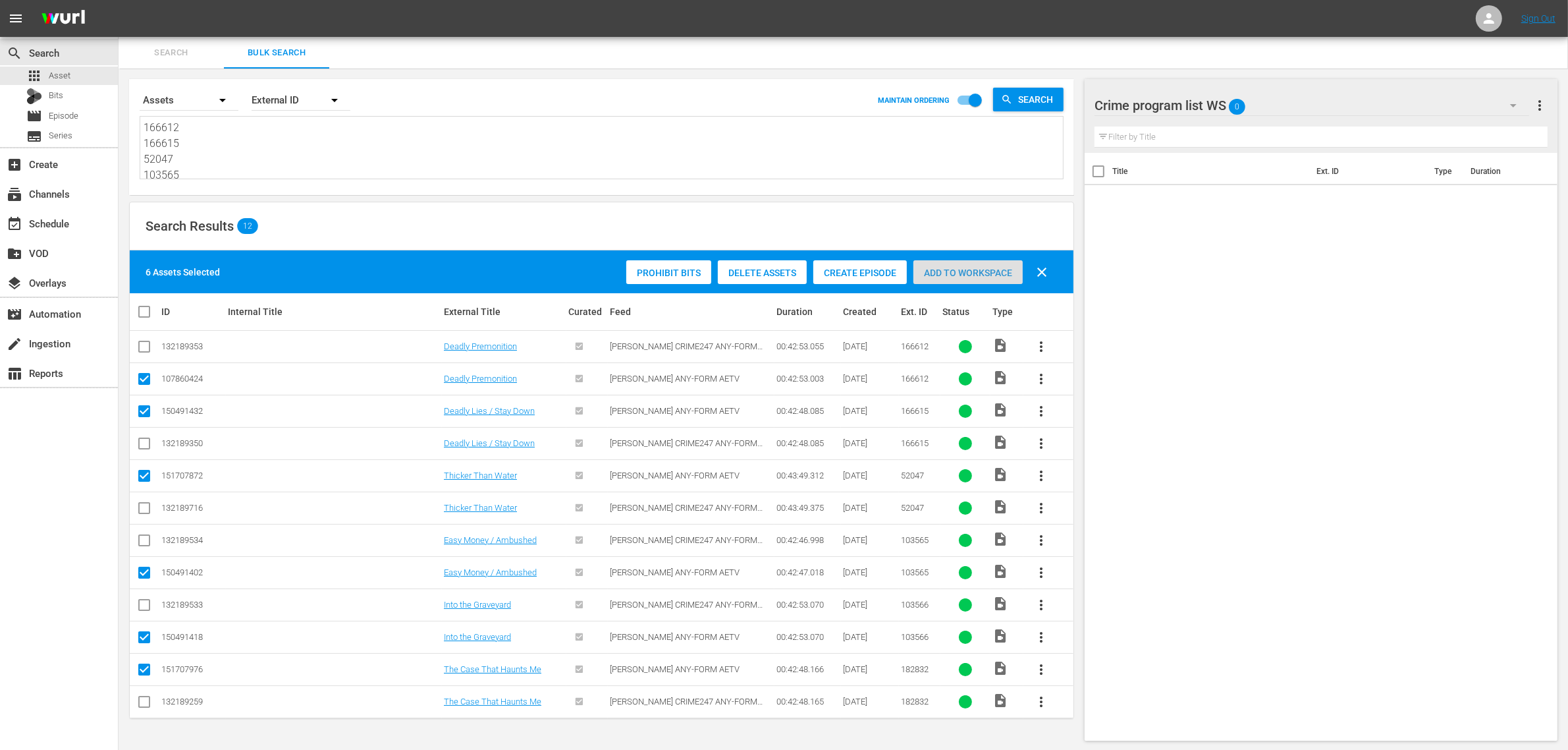
click at [953, 265] on div "Add to Workspace" at bounding box center [968, 273] width 110 height 25
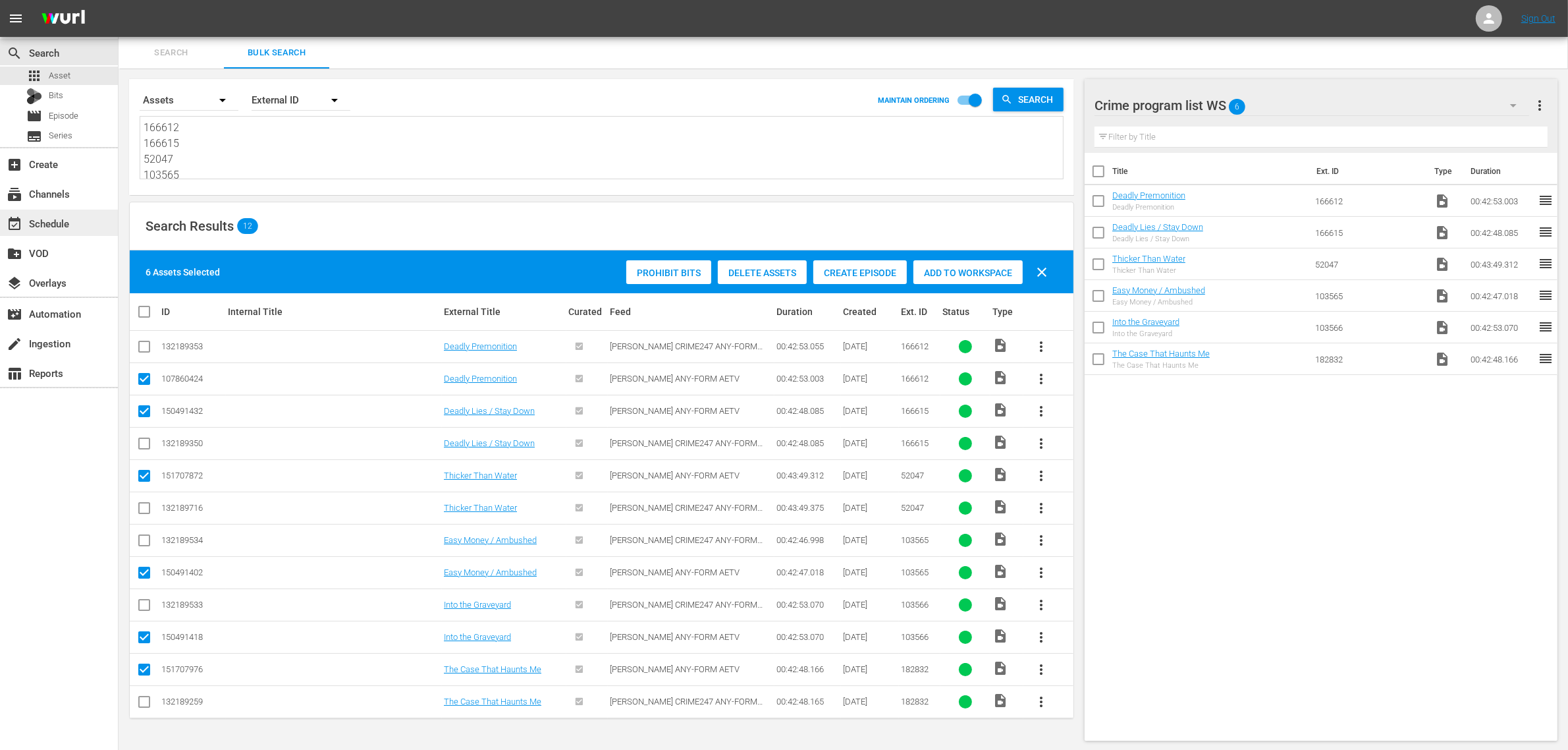
click at [65, 213] on div "event_available Schedule" at bounding box center [59, 223] width 118 height 26
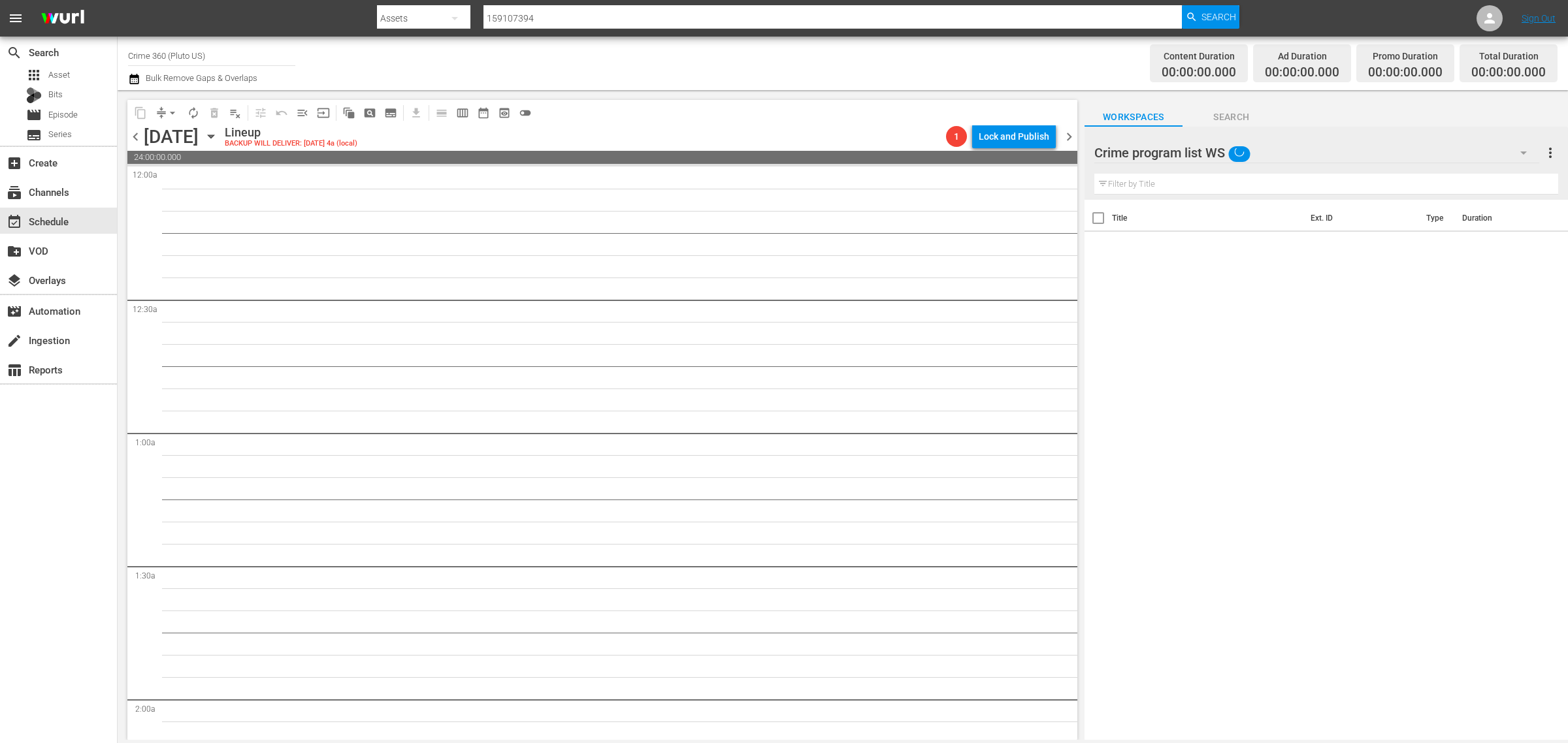
click at [717, 50] on div "Channel Title Crime 360 (Pluto US) Bulk Remove Gaps & Overlaps" at bounding box center [517, 63] width 780 height 47
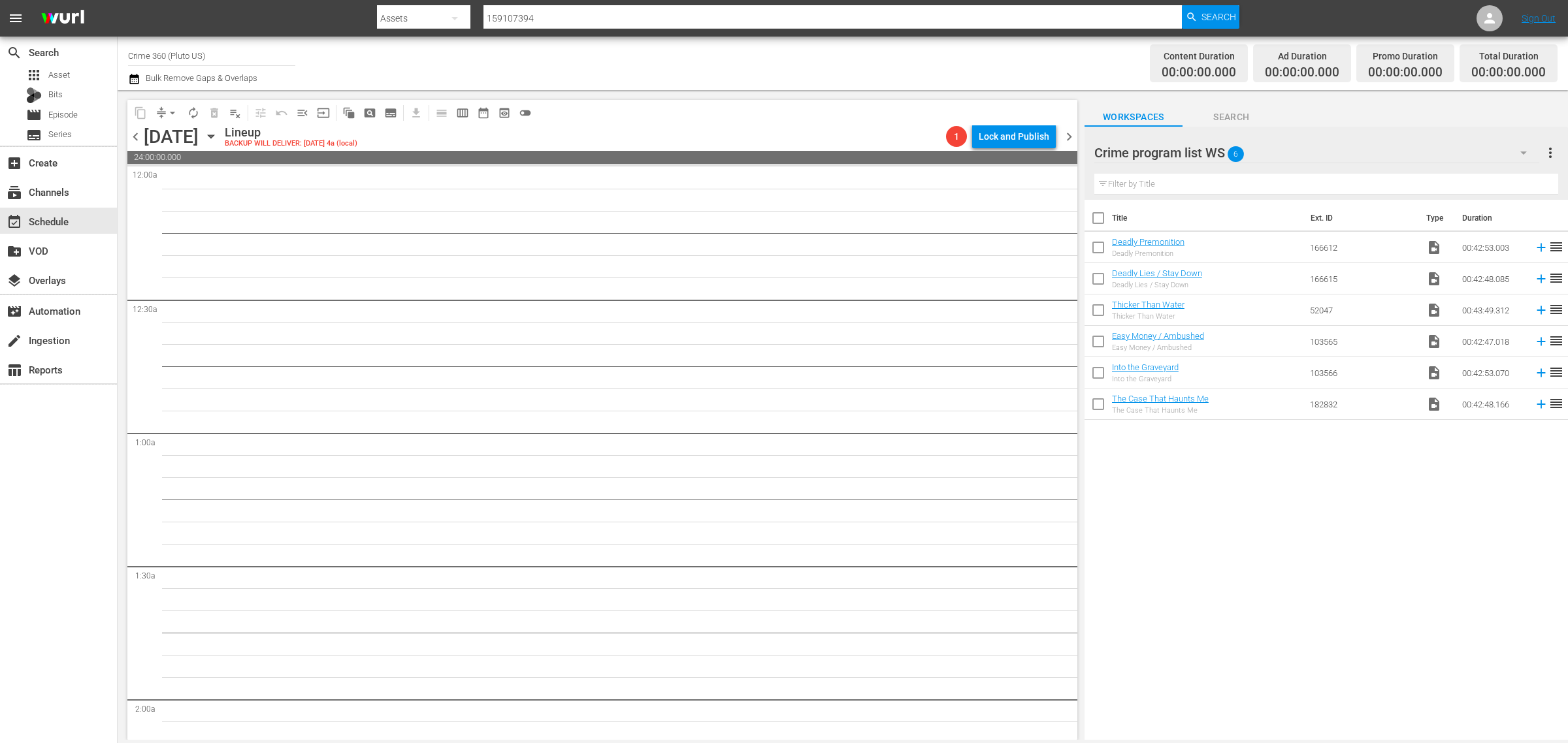
click at [1099, 221] on input "checkbox" at bounding box center [1098, 221] width 27 height 27
checkbox input "true"
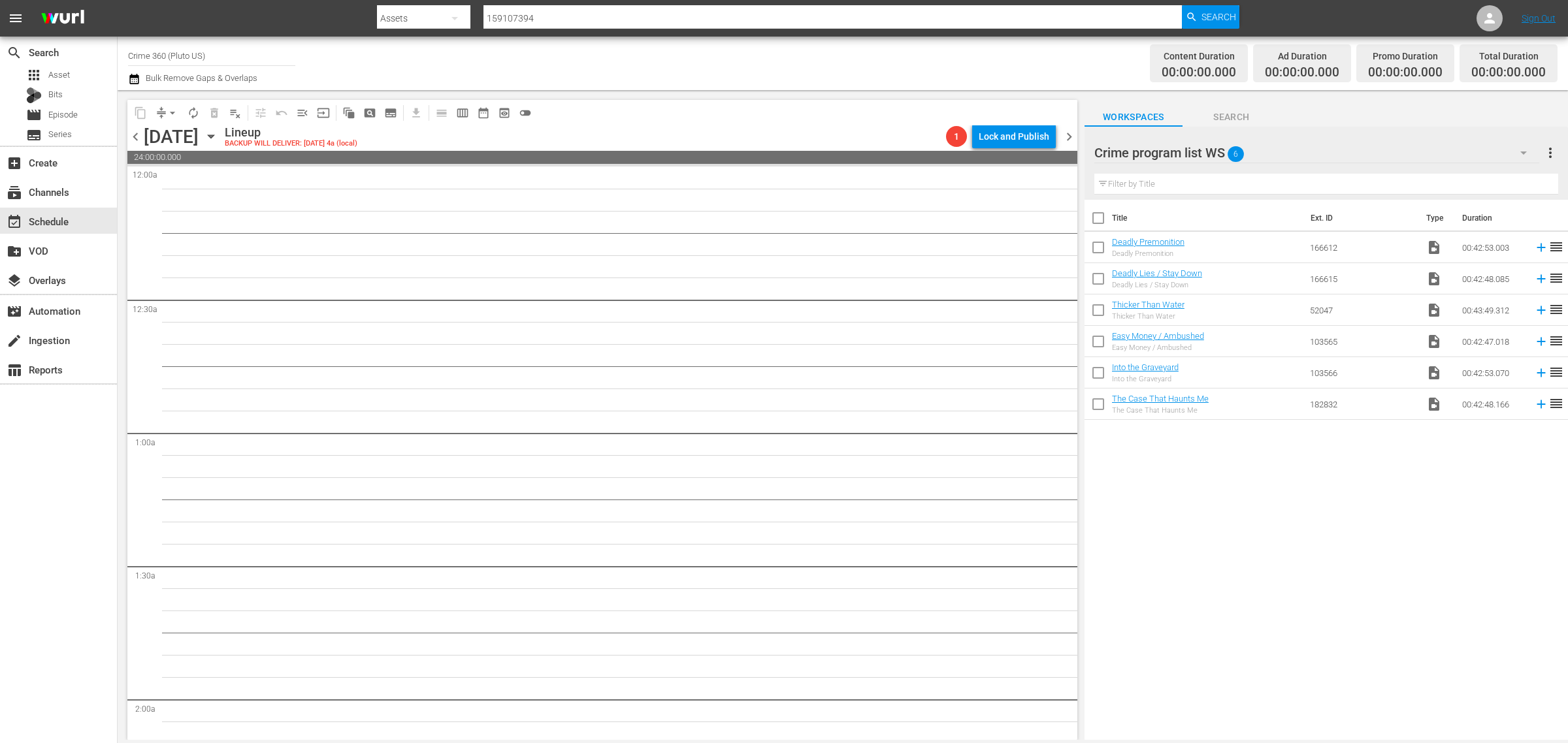
checkbox input "true"
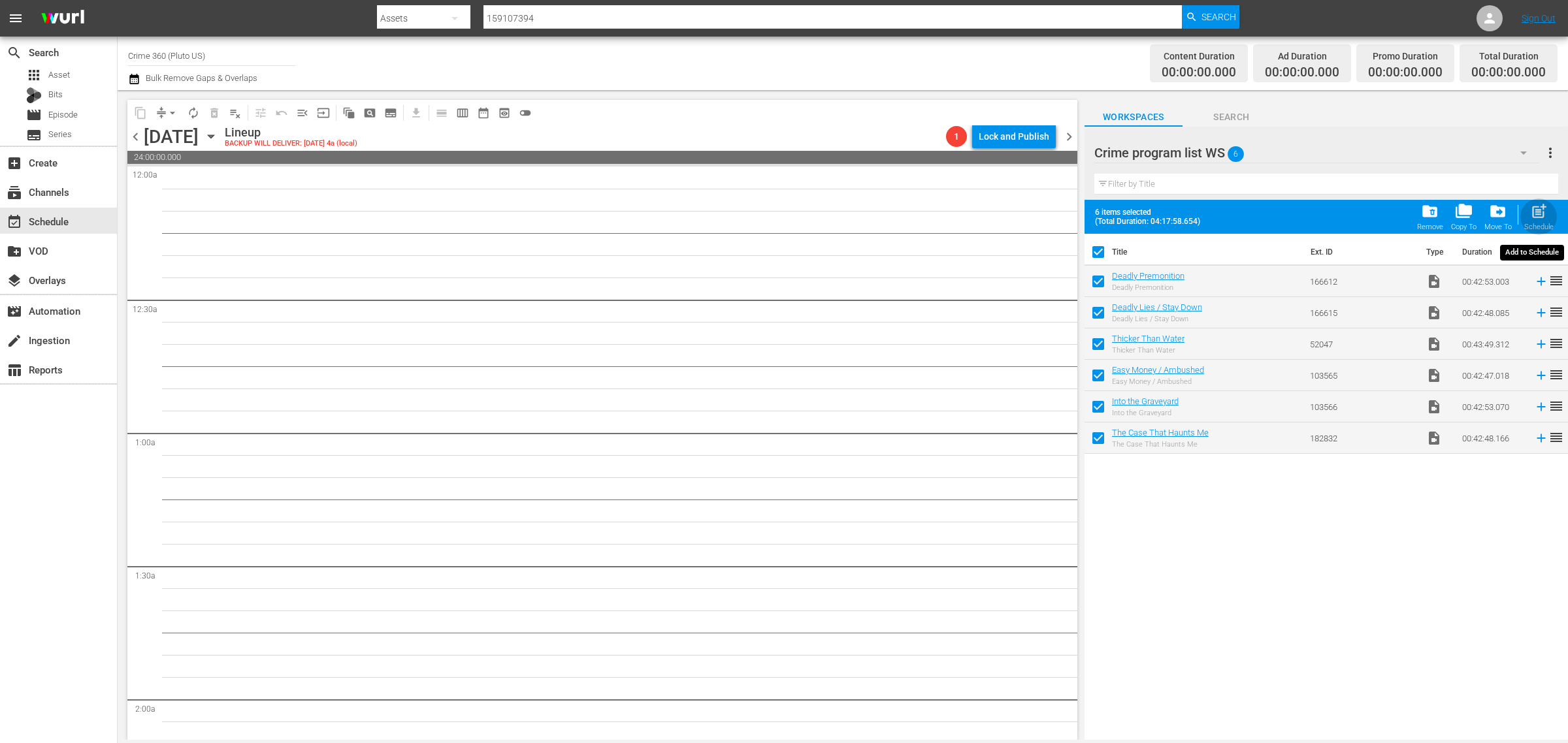
click at [1542, 216] on span "post_add" at bounding box center [1539, 211] width 18 height 18
checkbox input "false"
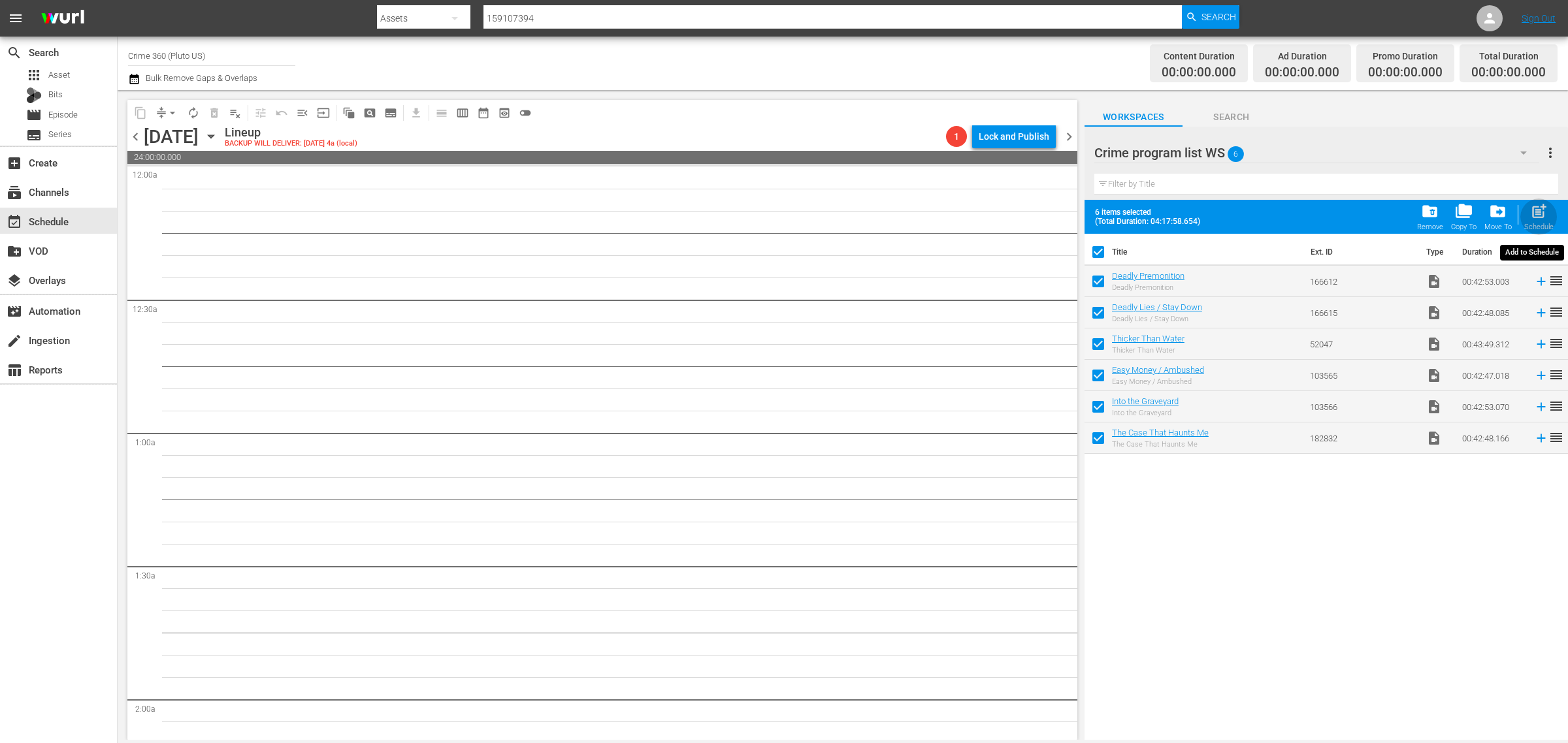
checkbox input "false"
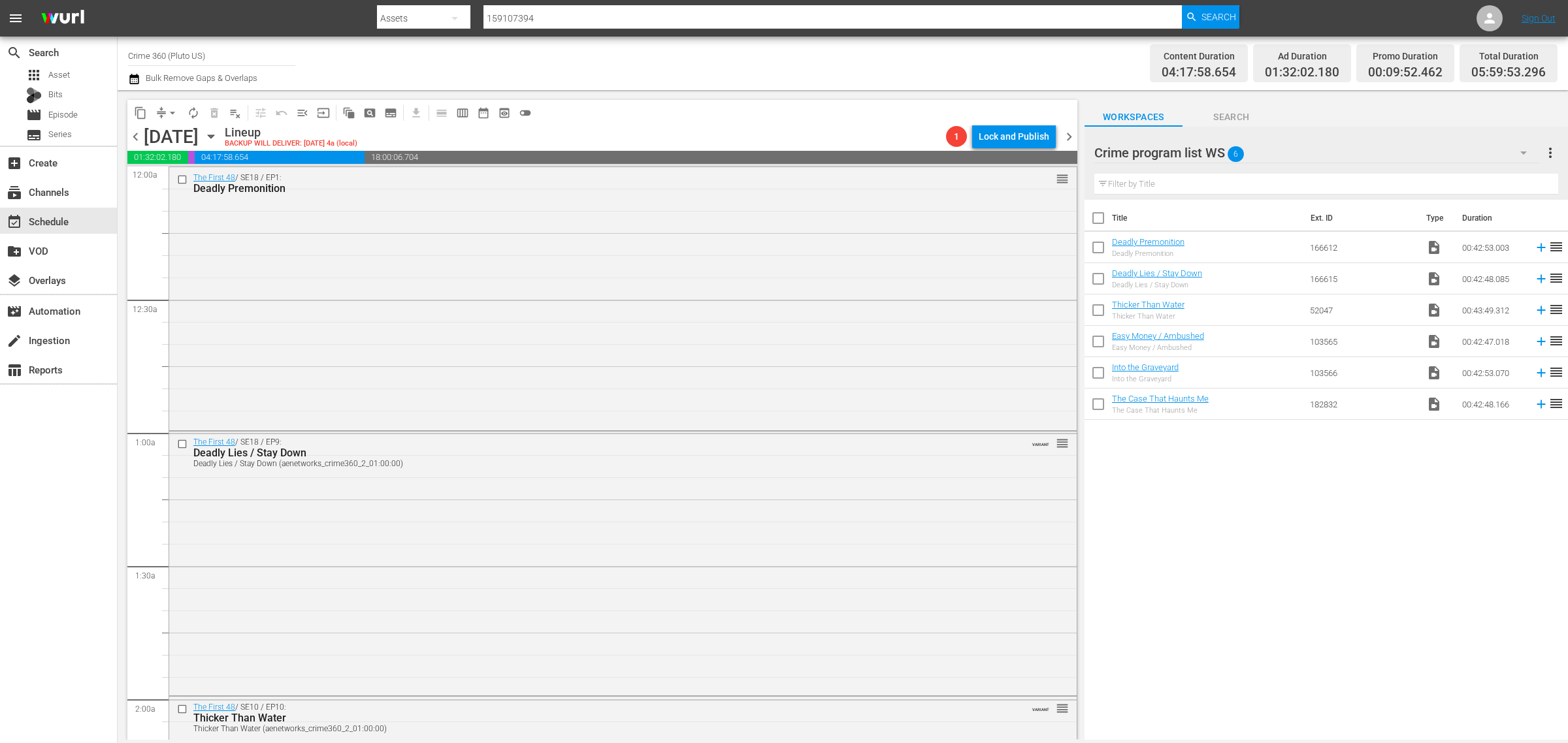
click at [702, 53] on div "Channel Title Crime 360 (Pluto US) Bulk Remove Gaps & Overlaps" at bounding box center [517, 63] width 780 height 47
click at [1514, 149] on button "button" at bounding box center [1524, 153] width 31 height 31
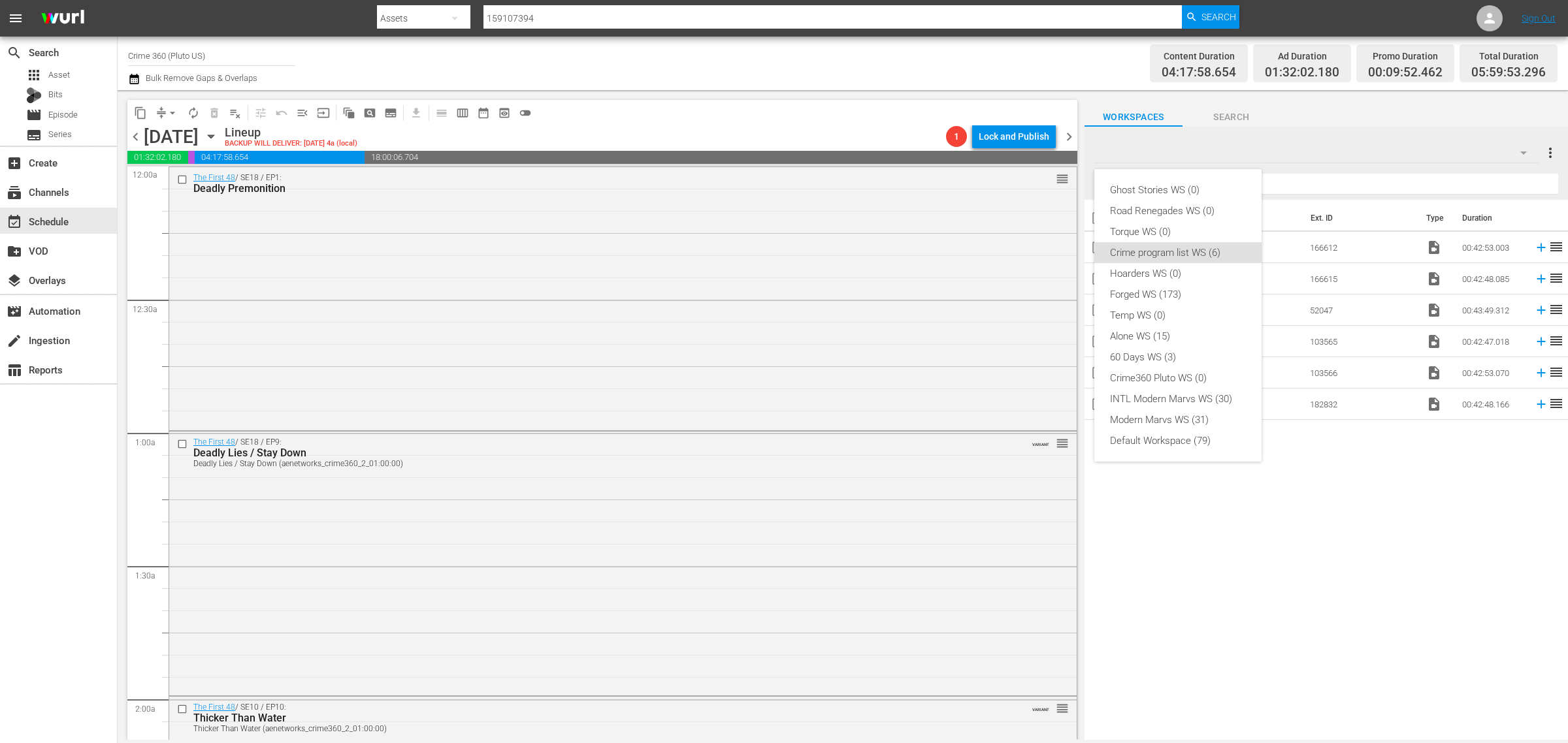
click at [941, 70] on div "Ghost Stories WS (0) Road Renegades WS (0) Torque WS (0) Crime program list WS …" at bounding box center [784, 372] width 1568 height 743
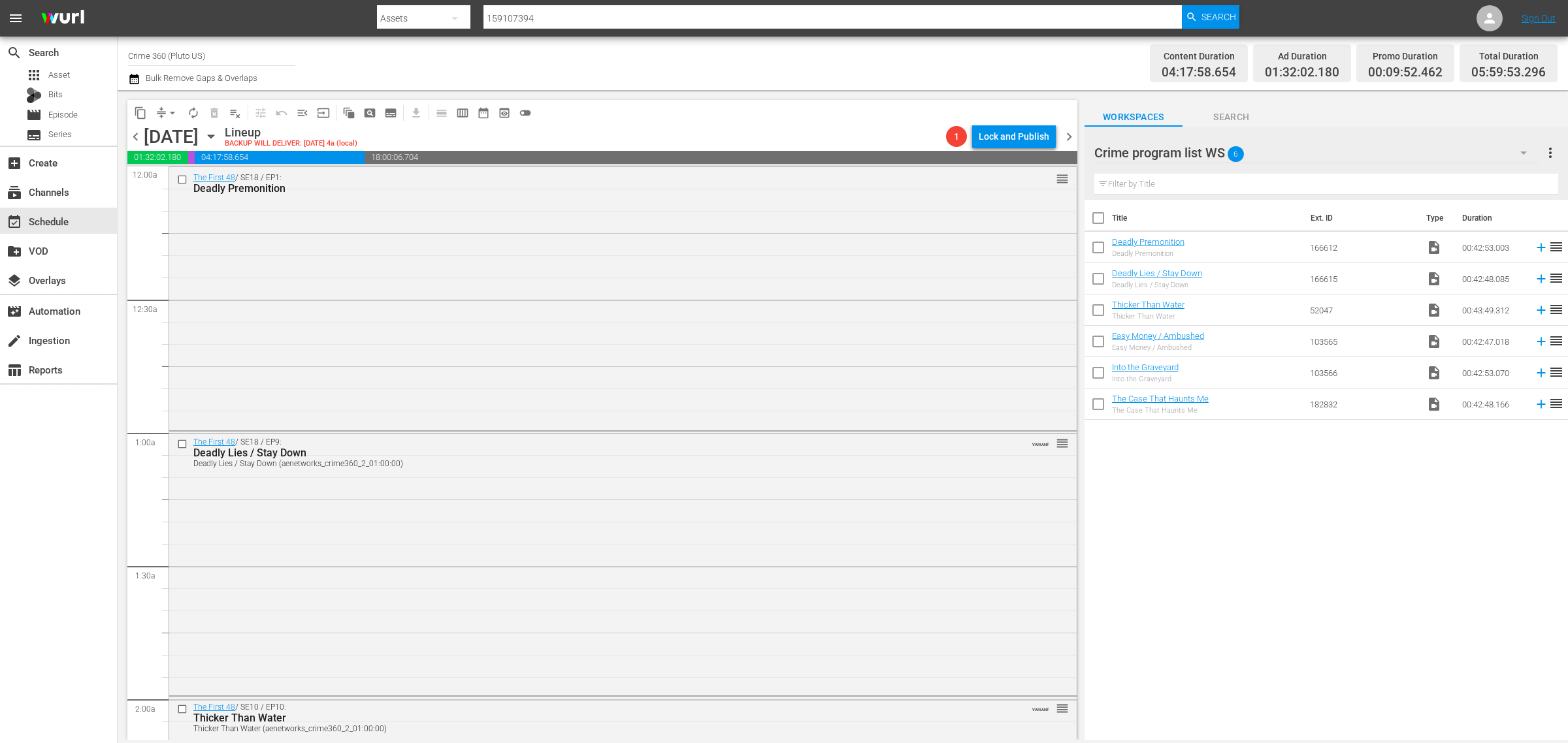
click at [1527, 152] on icon "button" at bounding box center [1523, 152] width 16 height 16
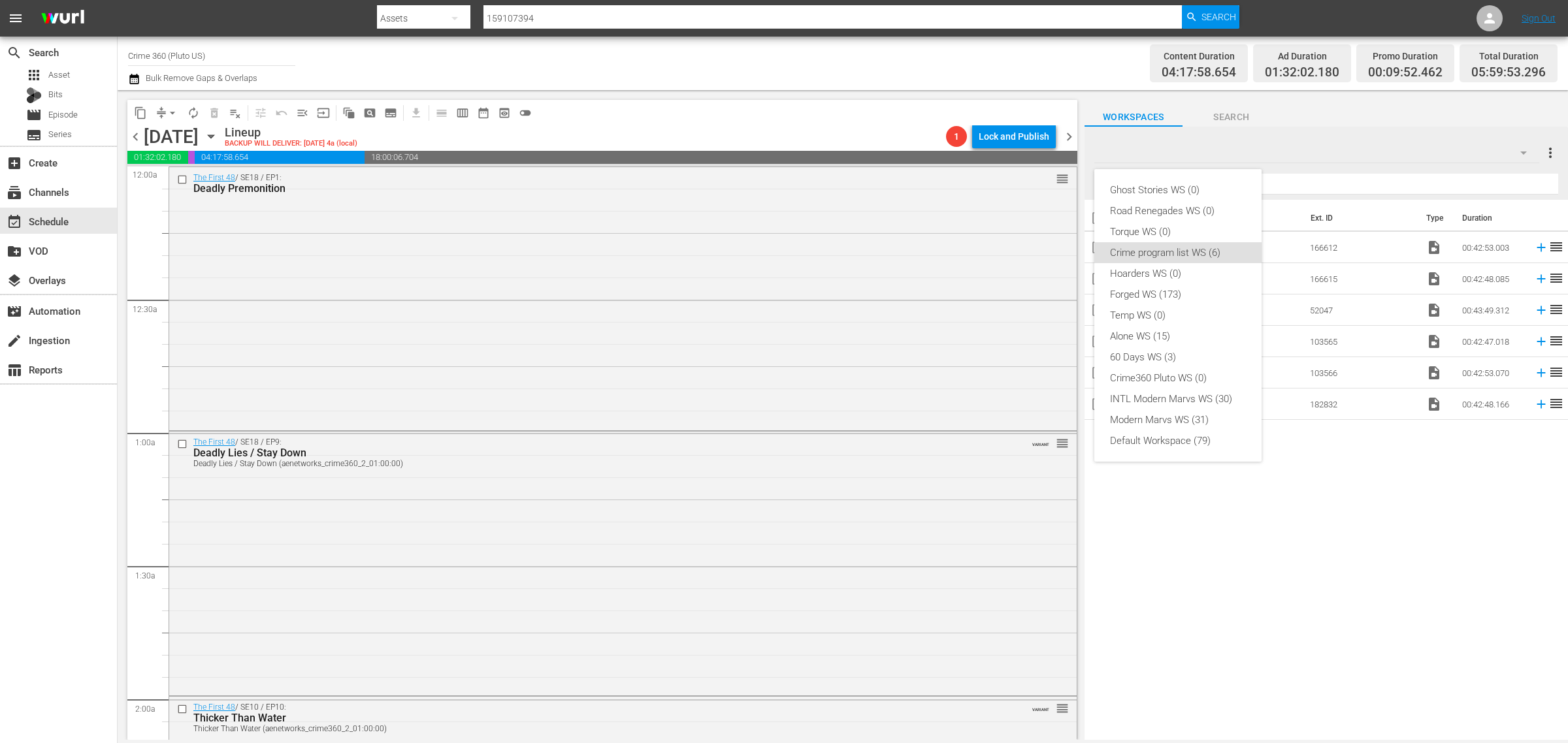
click at [1496, 96] on div "Ghost Stories WS (0) Road Renegades WS (0) Torque WS (0) Crime program list WS …" at bounding box center [784, 372] width 1568 height 743
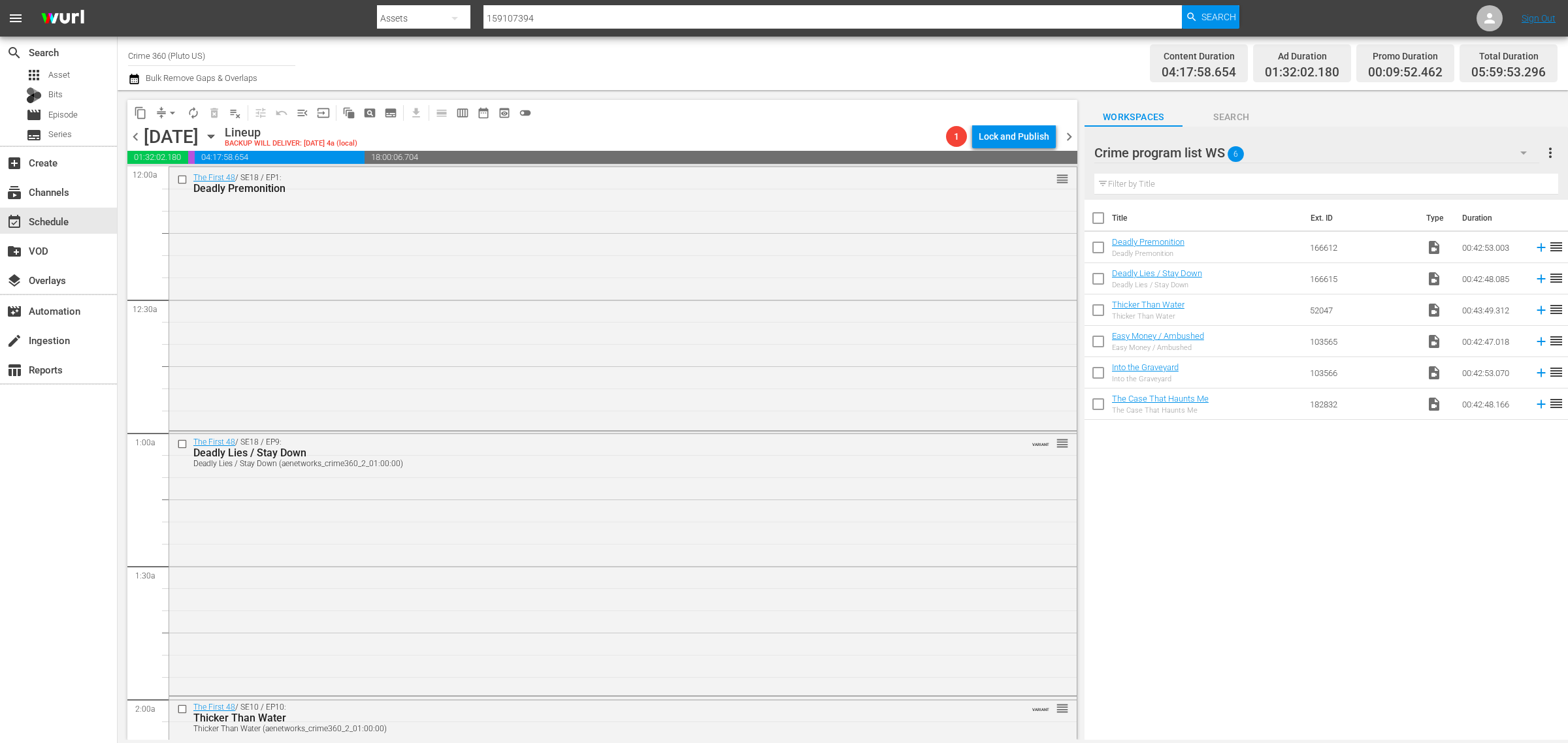
click at [1554, 156] on div "Crime program list WS 6 Crime program list WS more_vert Filter by Title" at bounding box center [1325, 163] width 483 height 73
click at [1552, 154] on span "more_vert" at bounding box center [1550, 152] width 16 height 16
click at [1459, 180] on div "Clear All Workspace Items" at bounding box center [1466, 178] width 154 height 23
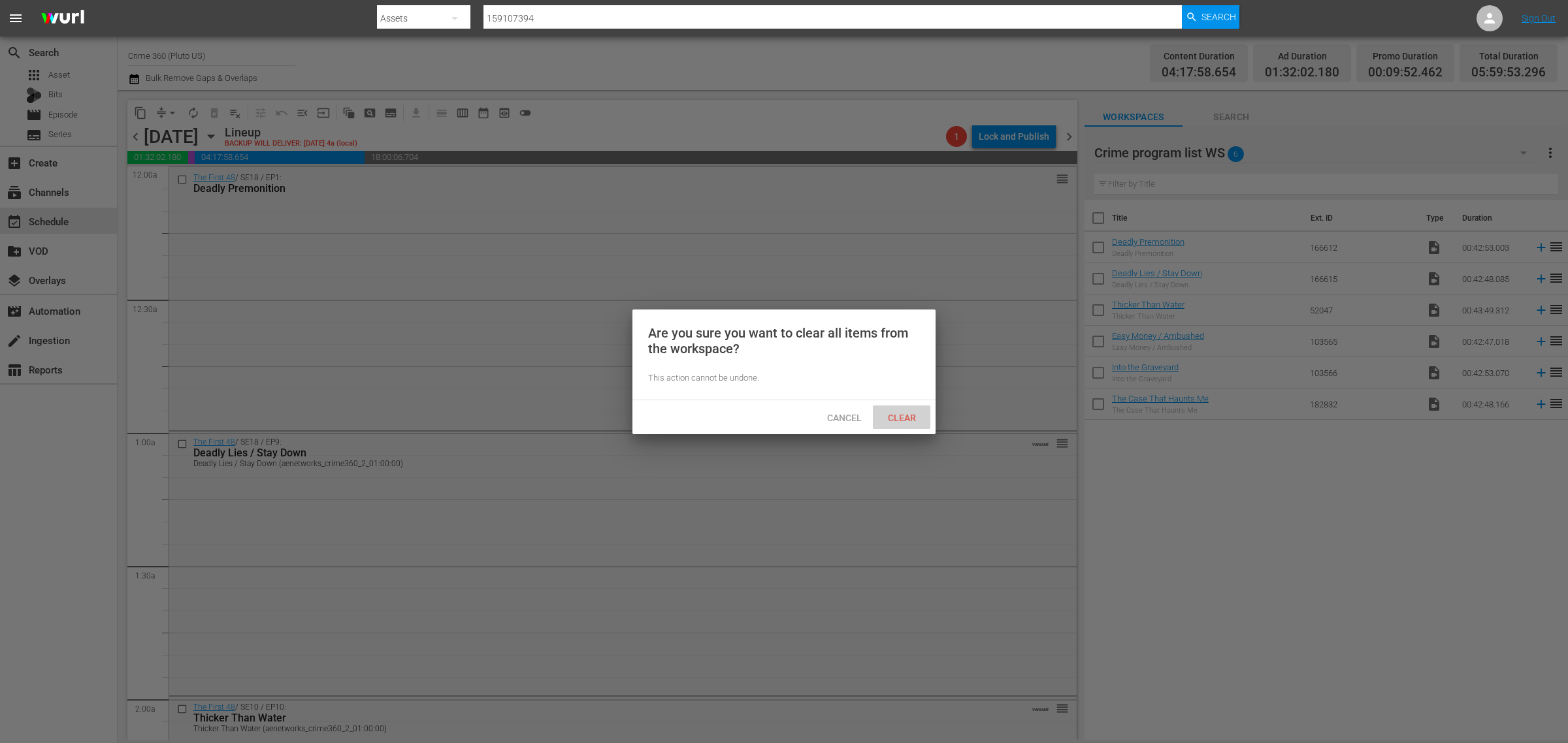
click at [903, 421] on span "Clear" at bounding box center [902, 417] width 49 height 10
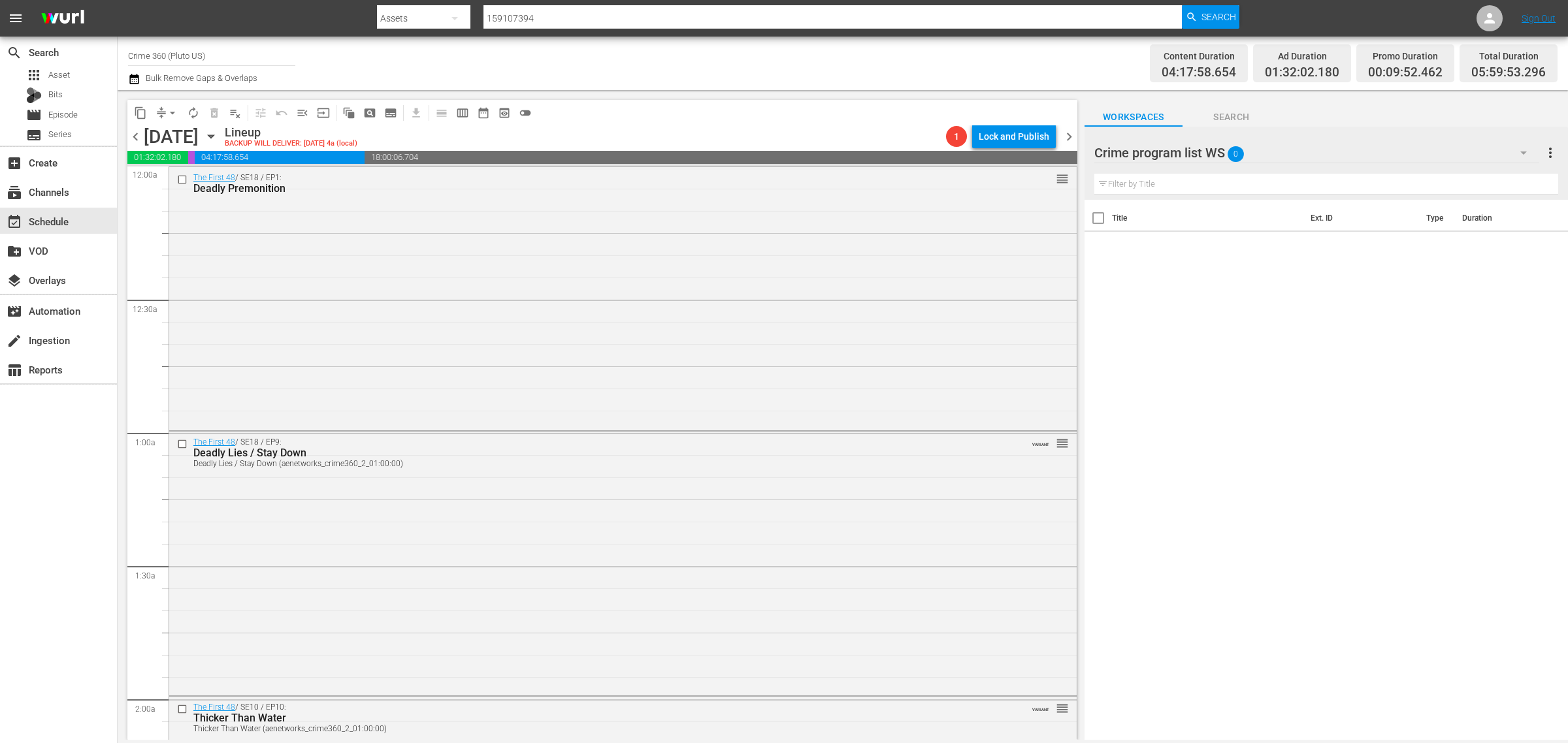
click at [1067, 139] on span "chevron_right" at bounding box center [1069, 137] width 16 height 16
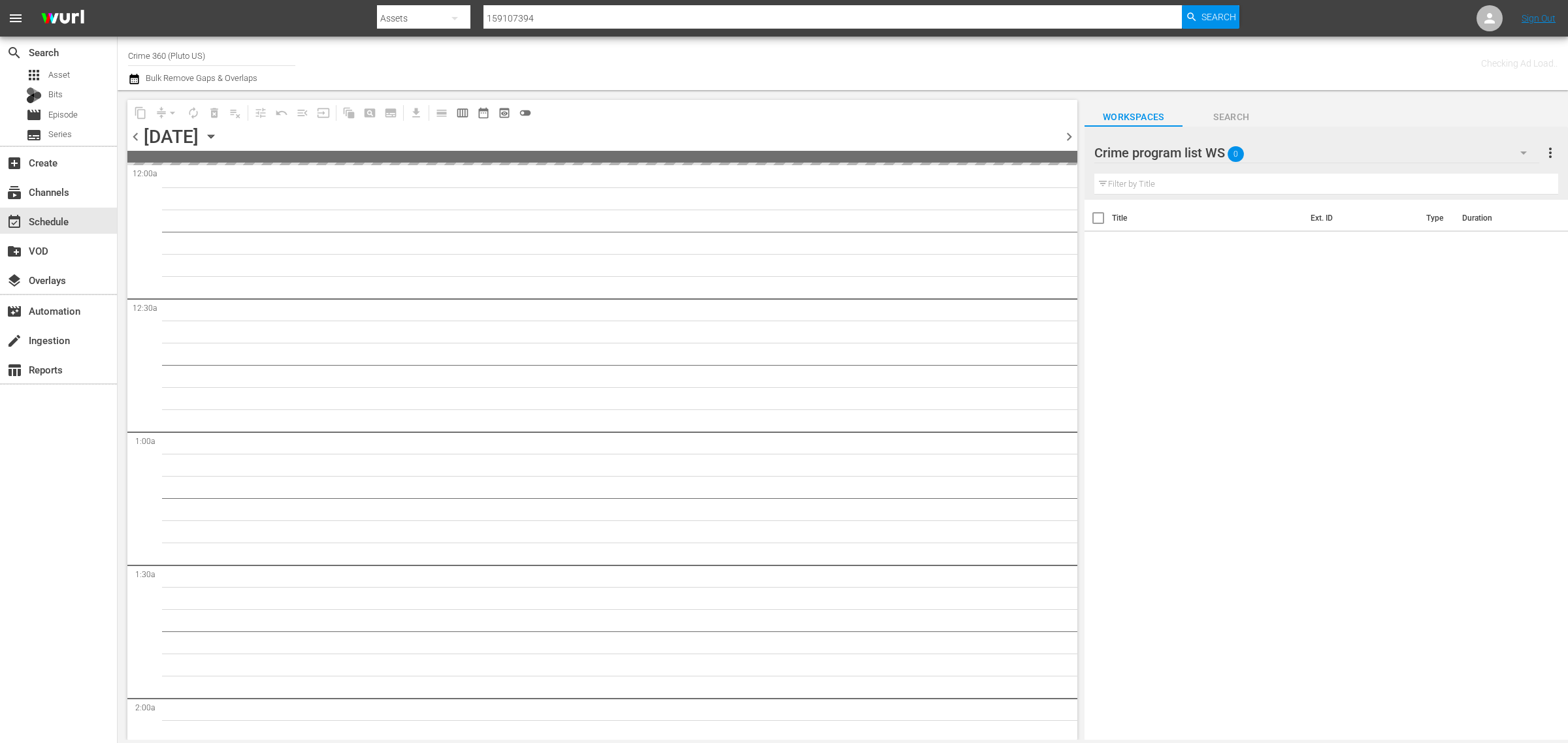
click at [743, 50] on div "Channel Title Crime 360 (Pluto US) Bulk Remove Gaps & Overlaps" at bounding box center [517, 63] width 780 height 47
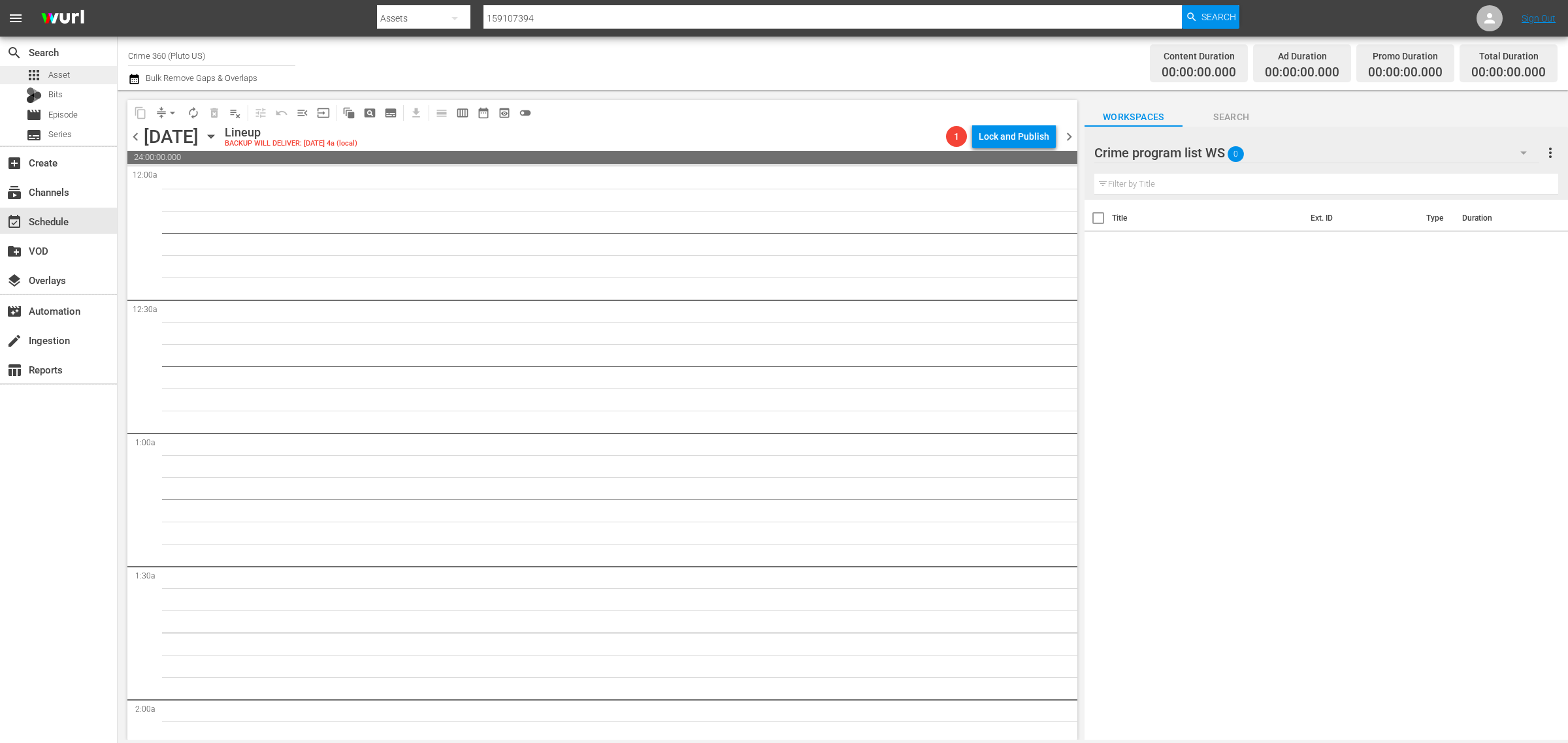
click at [59, 68] on span "Asset" at bounding box center [59, 74] width 22 height 13
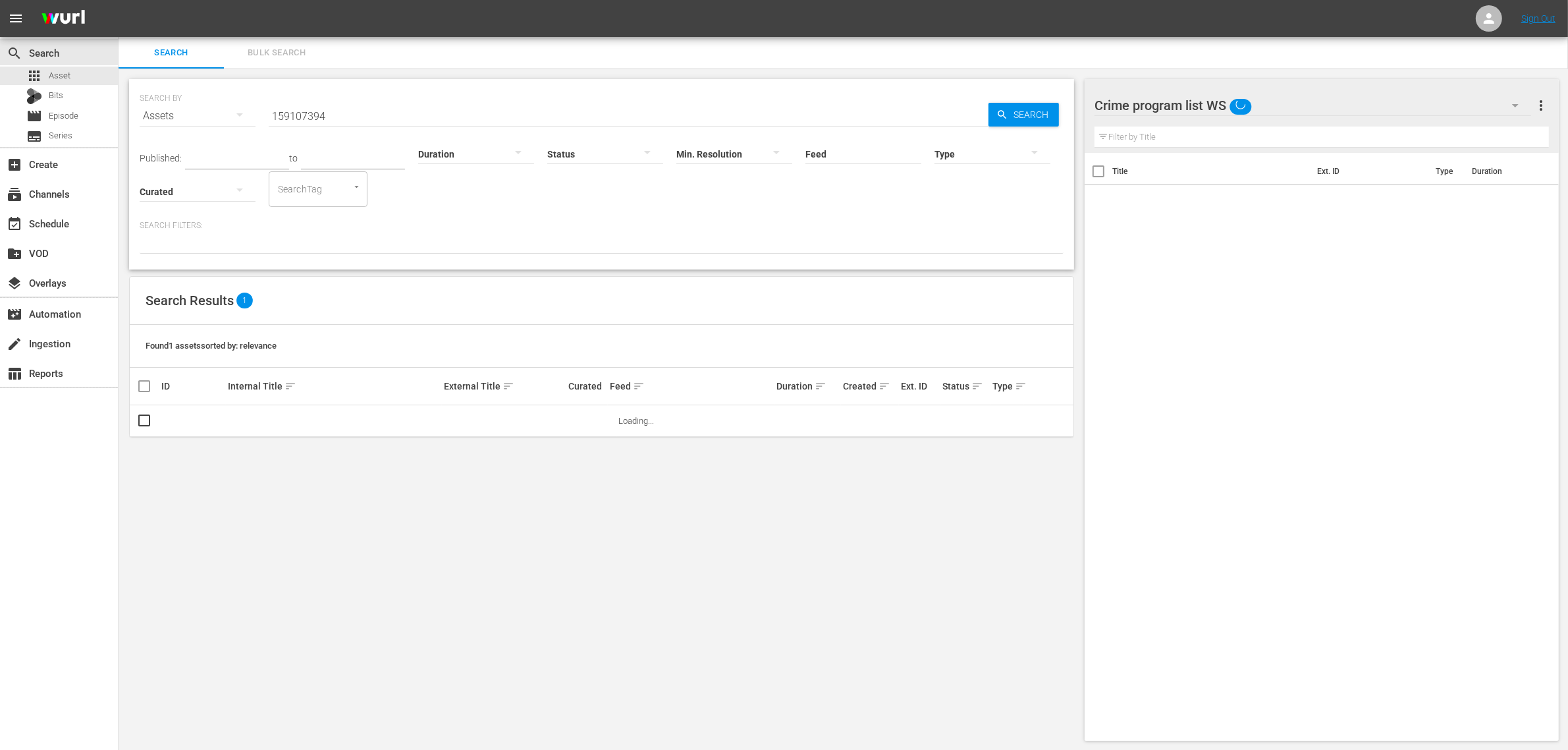
click at [285, 52] on span "Bulk Search" at bounding box center [277, 53] width 90 height 15
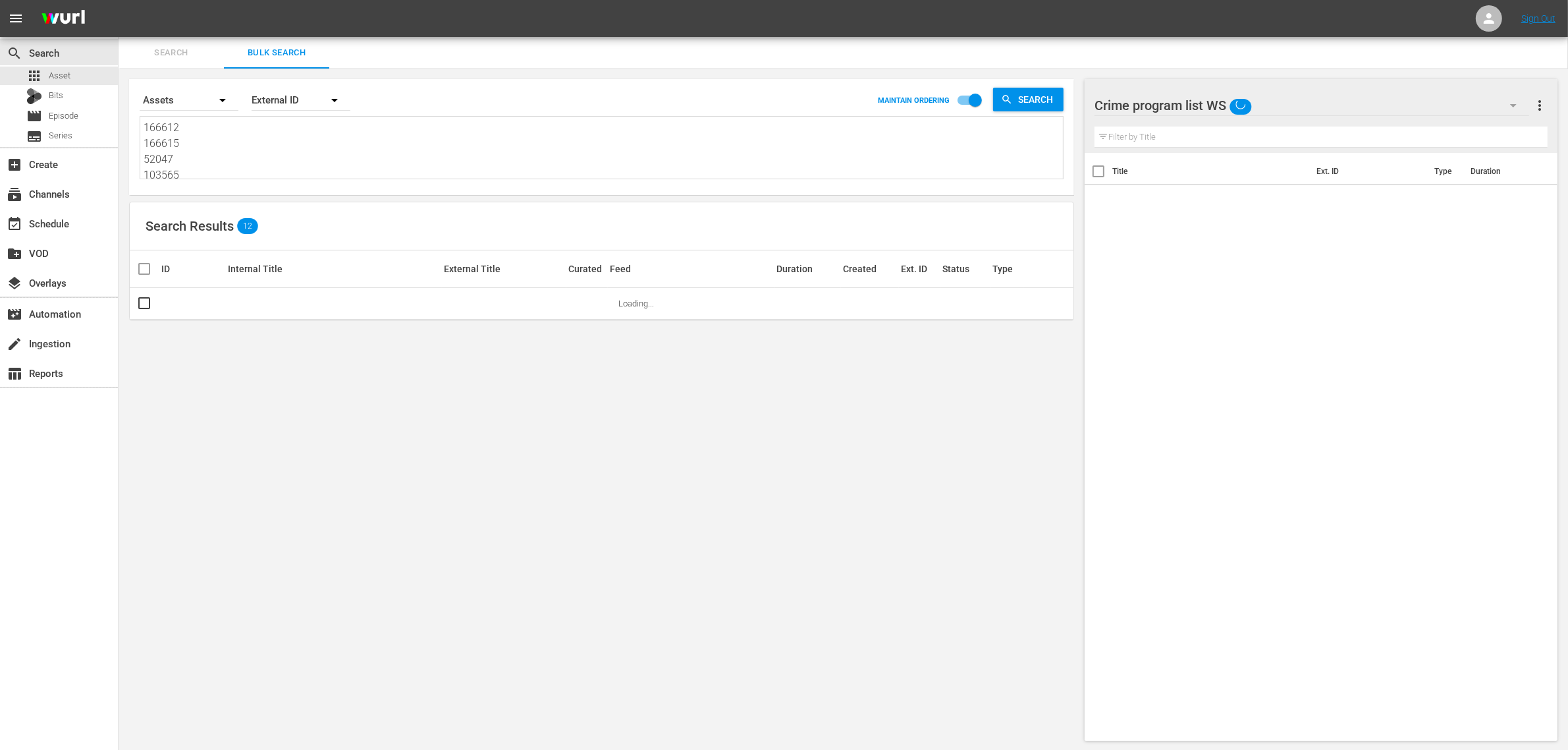
click at [216, 158] on textarea "166612 166615 52047 103565 103566 182832" at bounding box center [603, 150] width 920 height 60
paste textarea "40340 40349 40348 40344 40347 52520 20581 20581 38946 26573 23148"
type textarea "40340 40349 40348 40344 40347 52520 20581 20581 38946 26573 23148"
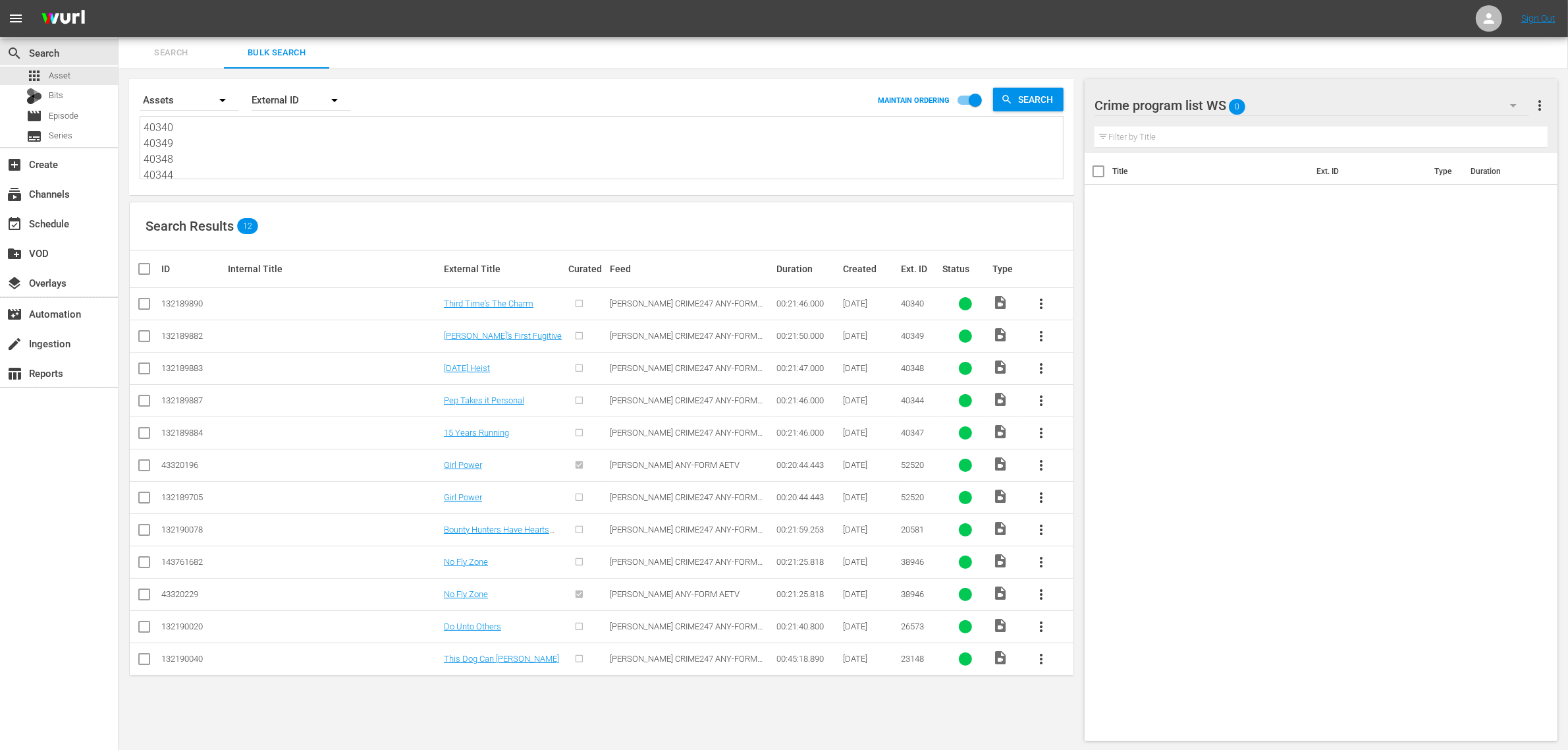
type textarea "40340 40349 40348 40344 40347 52520 20581 20581 38946 26573 23148"
click at [142, 305] on input "checkbox" at bounding box center [144, 306] width 16 height 16
checkbox input "true"
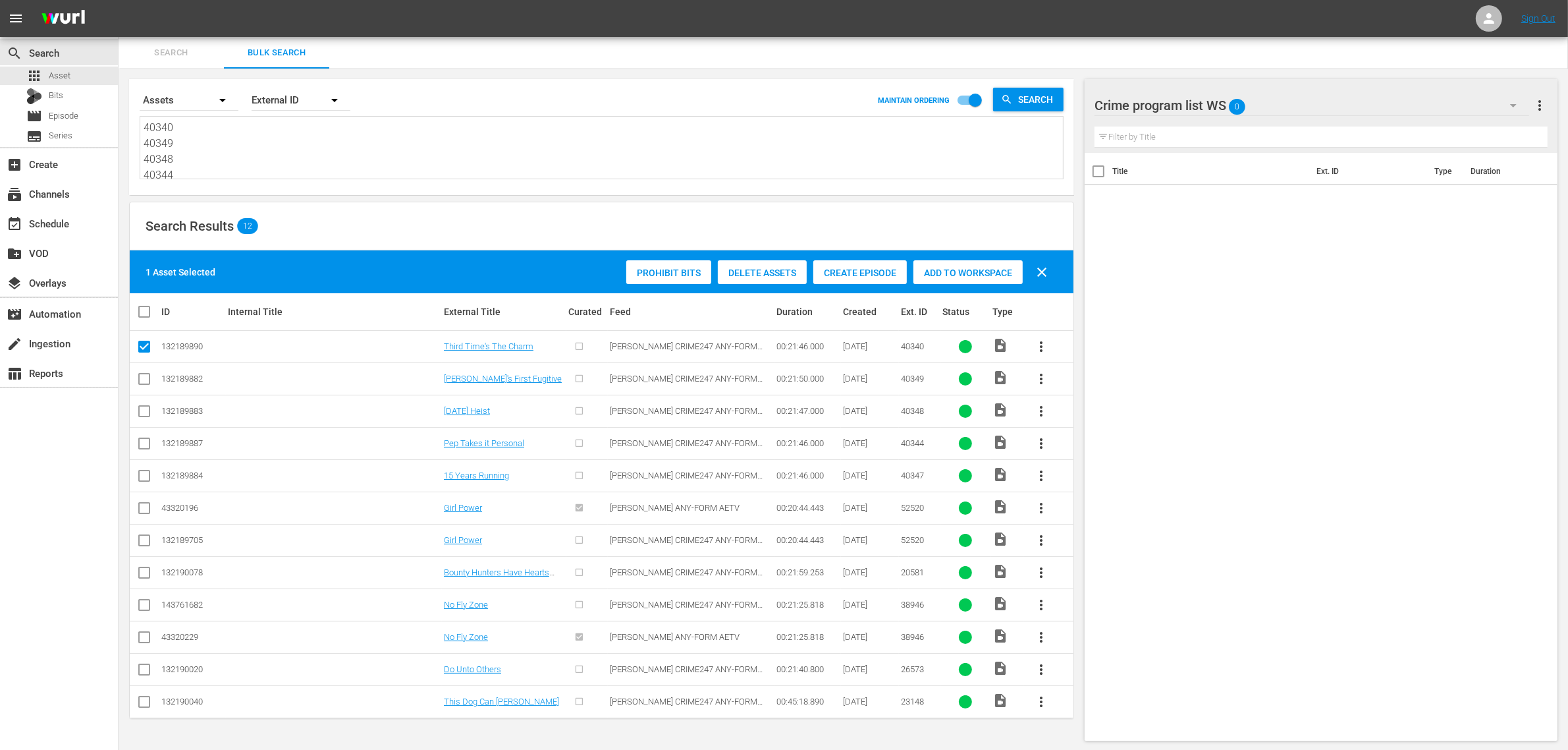
click at [143, 381] on input "checkbox" at bounding box center [144, 381] width 16 height 16
checkbox input "true"
click at [143, 412] on input "checkbox" at bounding box center [144, 414] width 16 height 16
checkbox input "true"
click at [145, 446] on input "checkbox" at bounding box center [144, 446] width 16 height 16
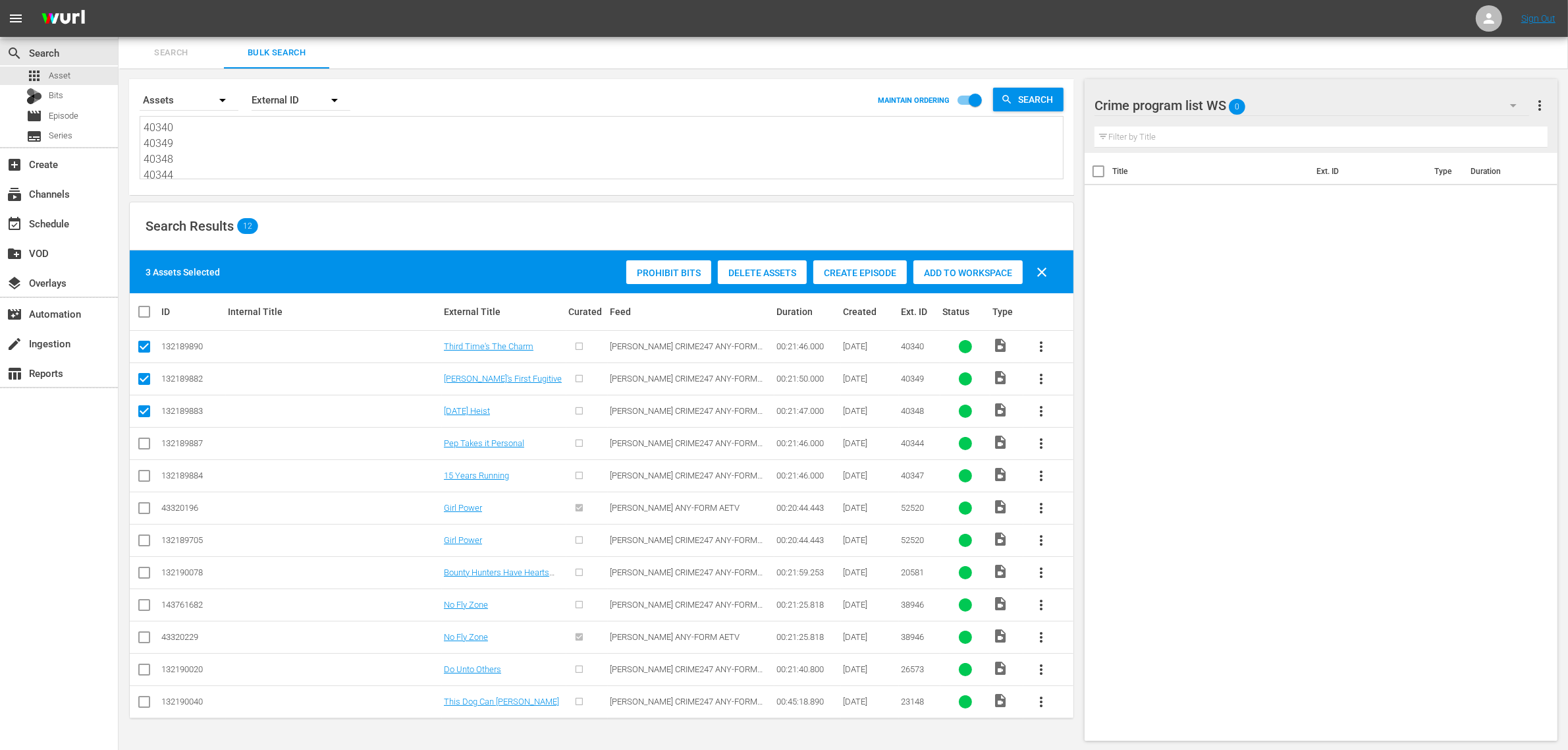
checkbox input "true"
click at [143, 483] on input "checkbox" at bounding box center [144, 478] width 16 height 16
checkbox input "true"
click at [143, 541] on input "checkbox" at bounding box center [144, 543] width 16 height 16
checkbox input "true"
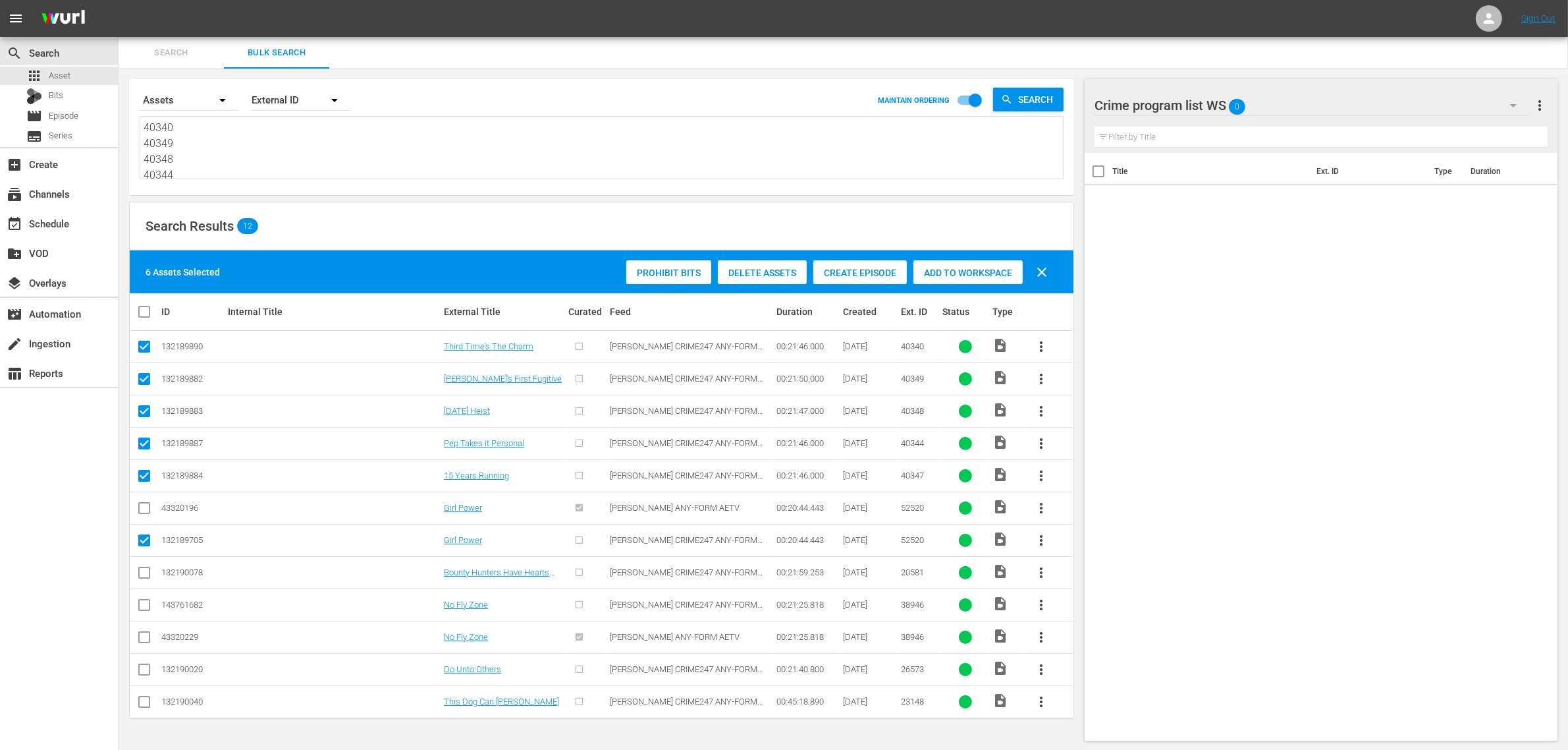
scroll to position [1, 0]
click at [143, 569] on input "checkbox" at bounding box center [144, 574] width 16 height 16
checkbox input "true"
click at [143, 604] on input "checkbox" at bounding box center [144, 607] width 16 height 16
checkbox input "true"
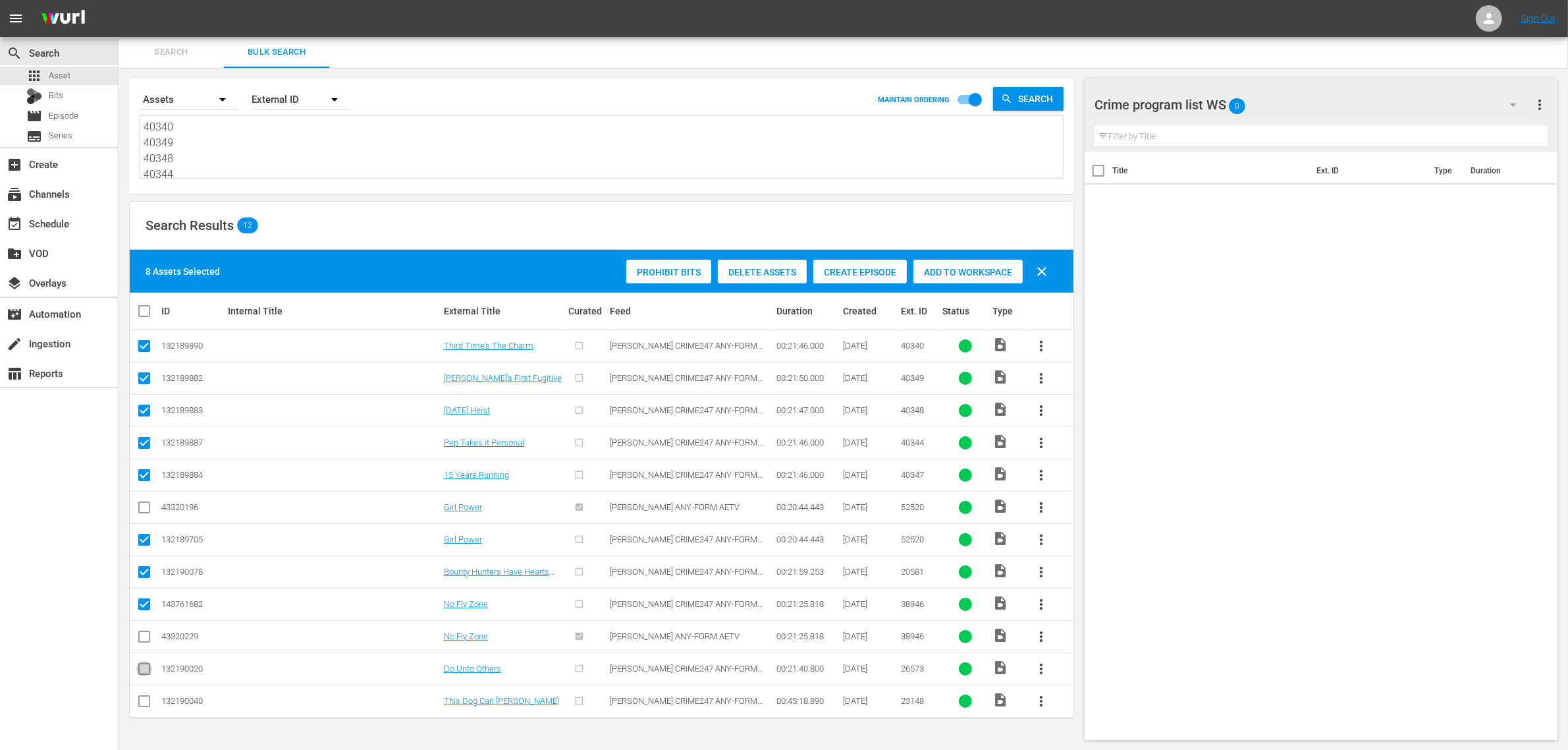
click at [147, 676] on input "checkbox" at bounding box center [144, 671] width 16 height 16
checkbox input "true"
drag, startPoint x: 143, startPoint y: 703, endPoint x: 222, endPoint y: 605, distance: 125.9
click at [143, 703] on input "checkbox" at bounding box center [144, 704] width 16 height 16
checkbox input "true"
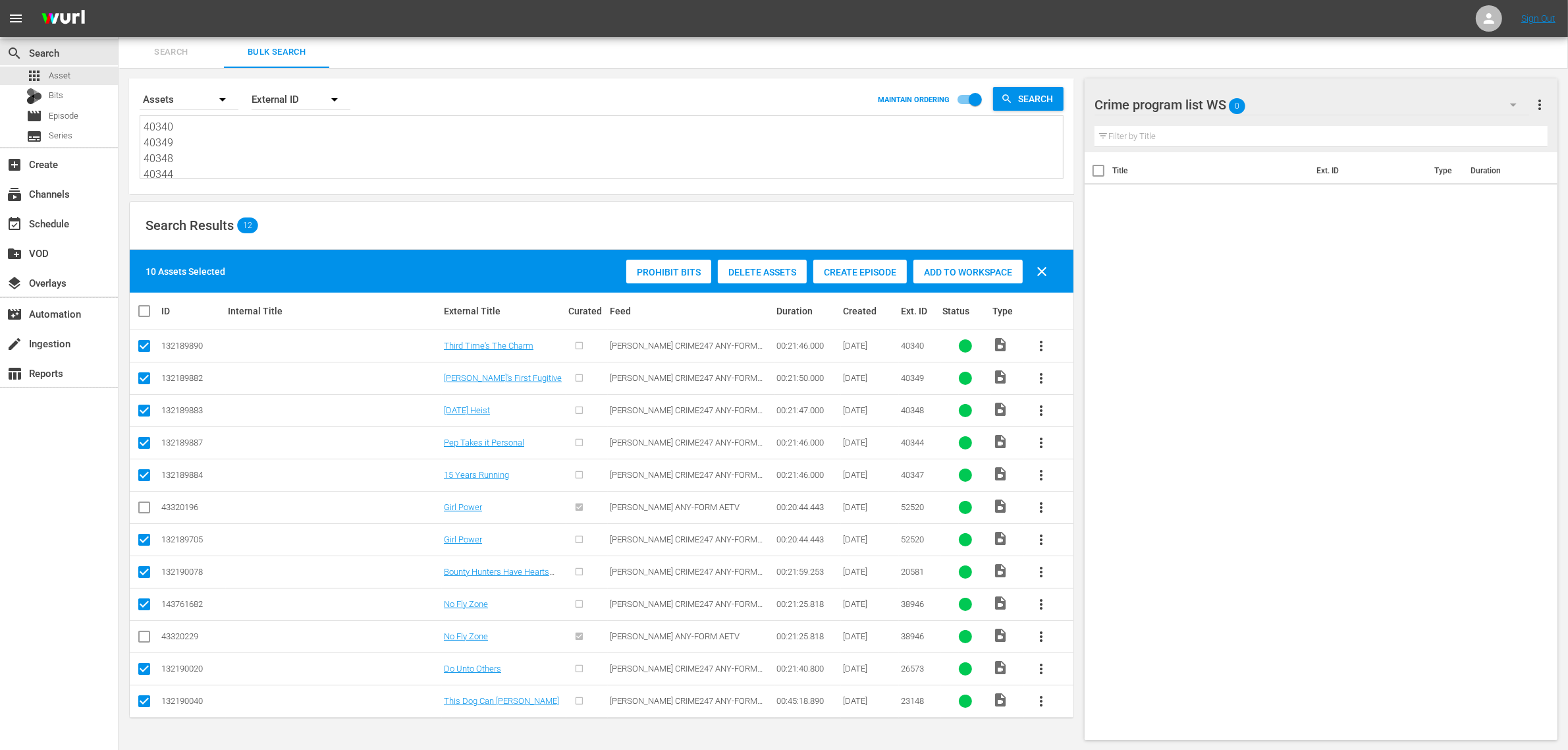
click at [996, 269] on span "Add to Workspace" at bounding box center [968, 272] width 110 height 10
click at [378, 218] on div "Search Results 12" at bounding box center [601, 226] width 944 height 48
click at [413, 223] on div "Search Results 12" at bounding box center [601, 226] width 944 height 48
click at [457, 221] on div "Search Results 12" at bounding box center [601, 226] width 944 height 48
click at [588, 221] on div "Search Results 12" at bounding box center [601, 226] width 944 height 48
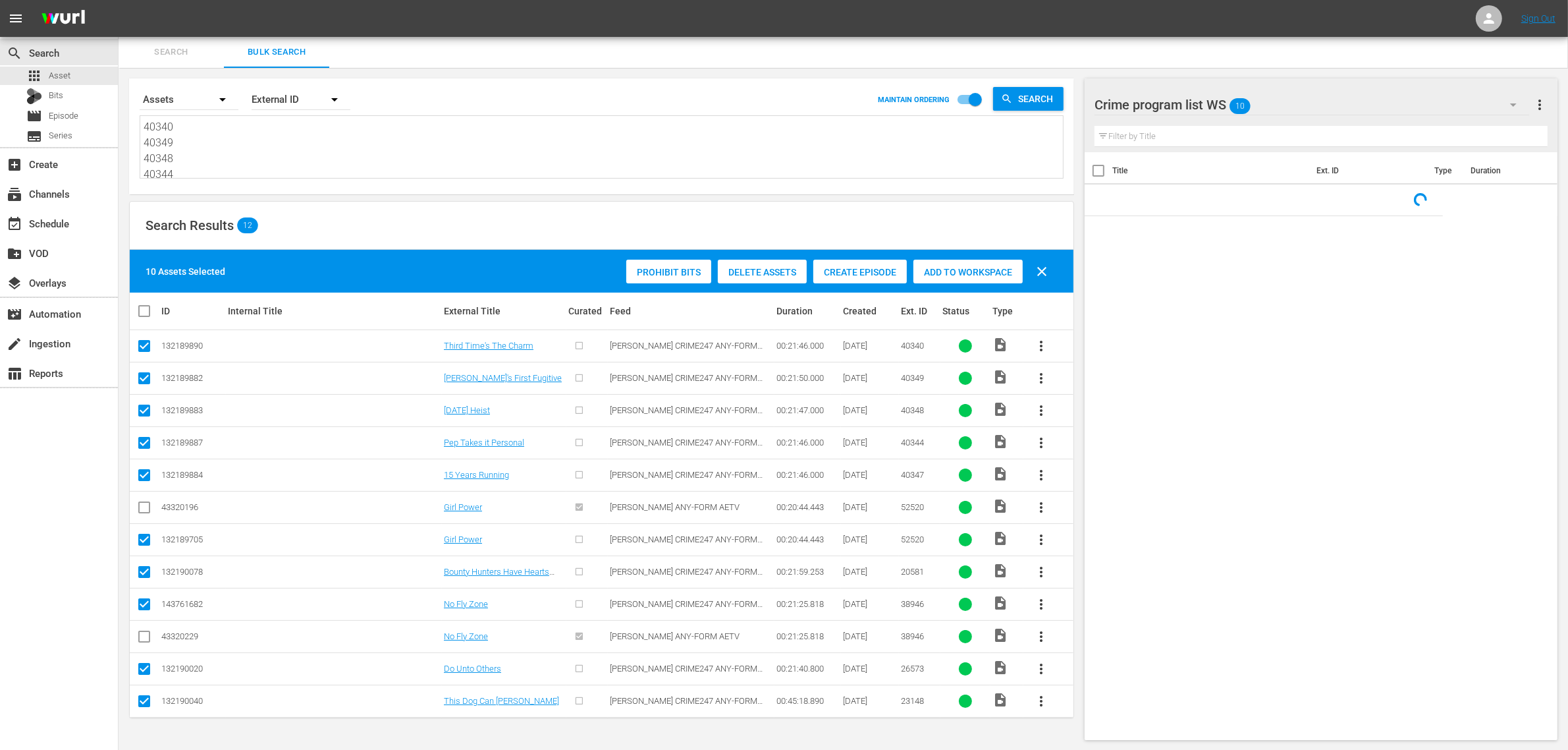
click at [371, 221] on div "Search Results 12" at bounding box center [601, 226] width 944 height 48
click at [70, 225] on div "event_available Schedule" at bounding box center [37, 221] width 74 height 12
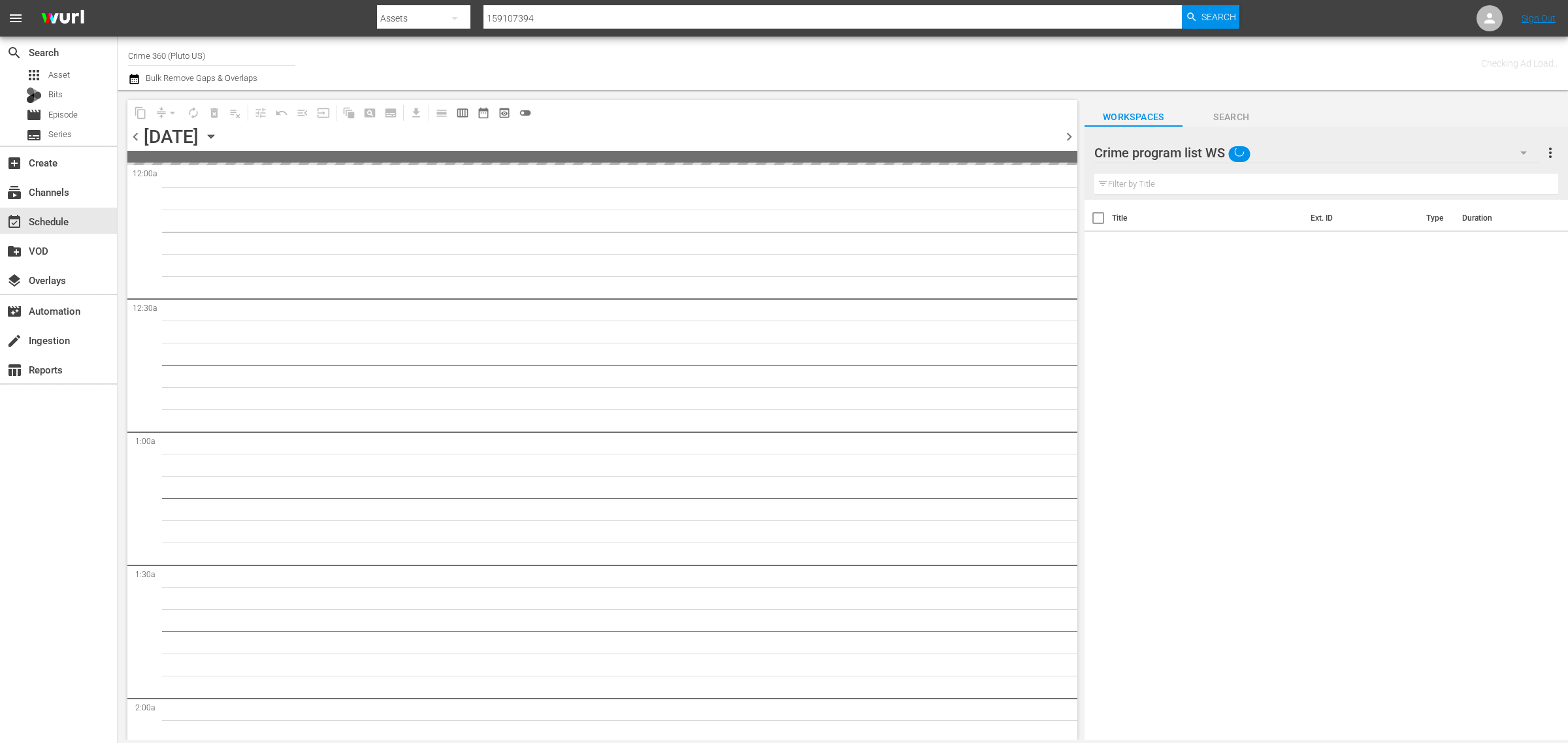
click at [811, 70] on div "Channel Title Crime 360 (Pluto US) Bulk Remove Gaps & Overlaps" at bounding box center [517, 63] width 780 height 47
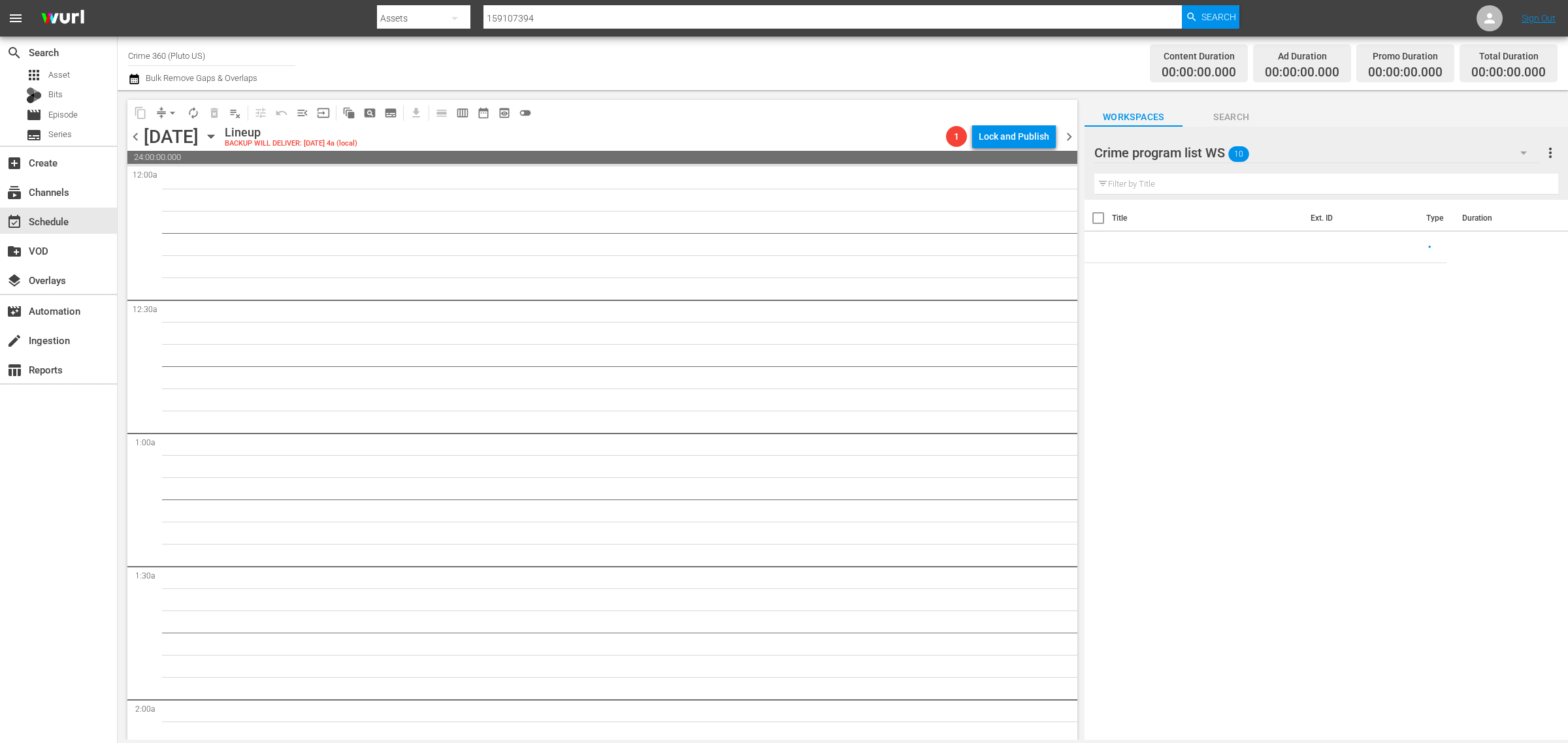
click at [655, 48] on div "Channel Title Crime 360 (Pluto US) Bulk Remove Gaps & Overlaps" at bounding box center [517, 63] width 780 height 47
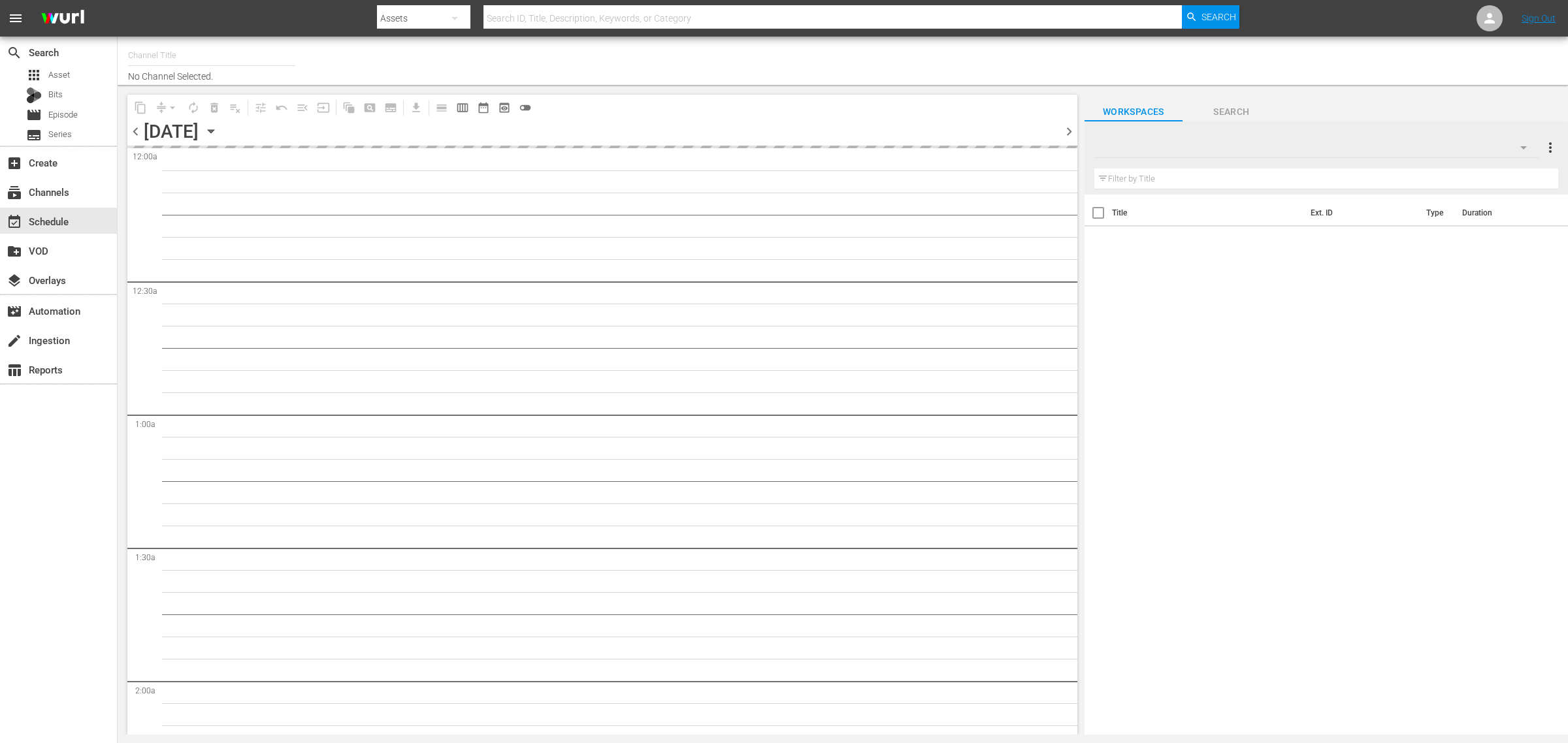
type input "Crime 360 (Pluto US) (1705)"
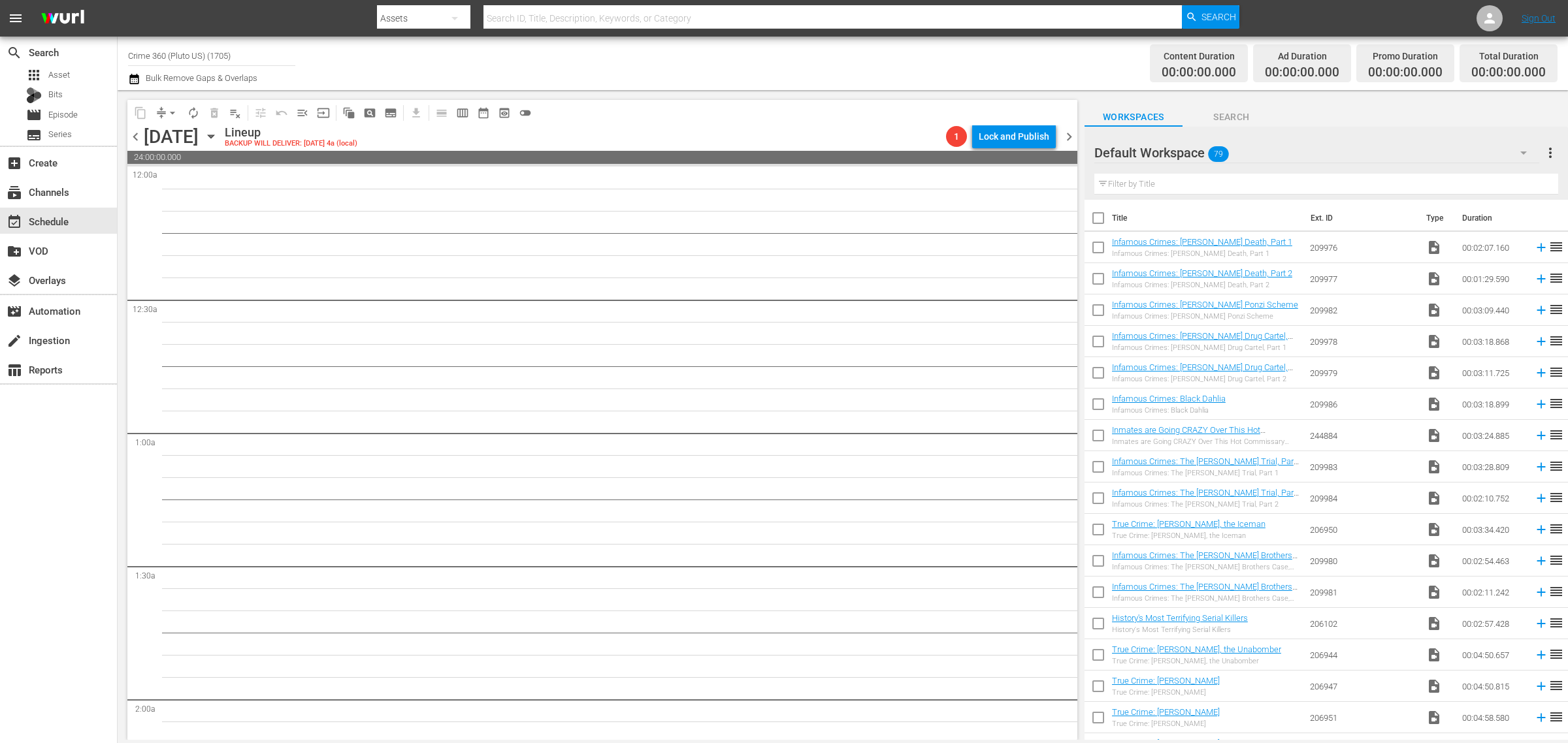
click at [1299, 158] on div "Default Workspace 79" at bounding box center [1317, 153] width 445 height 37
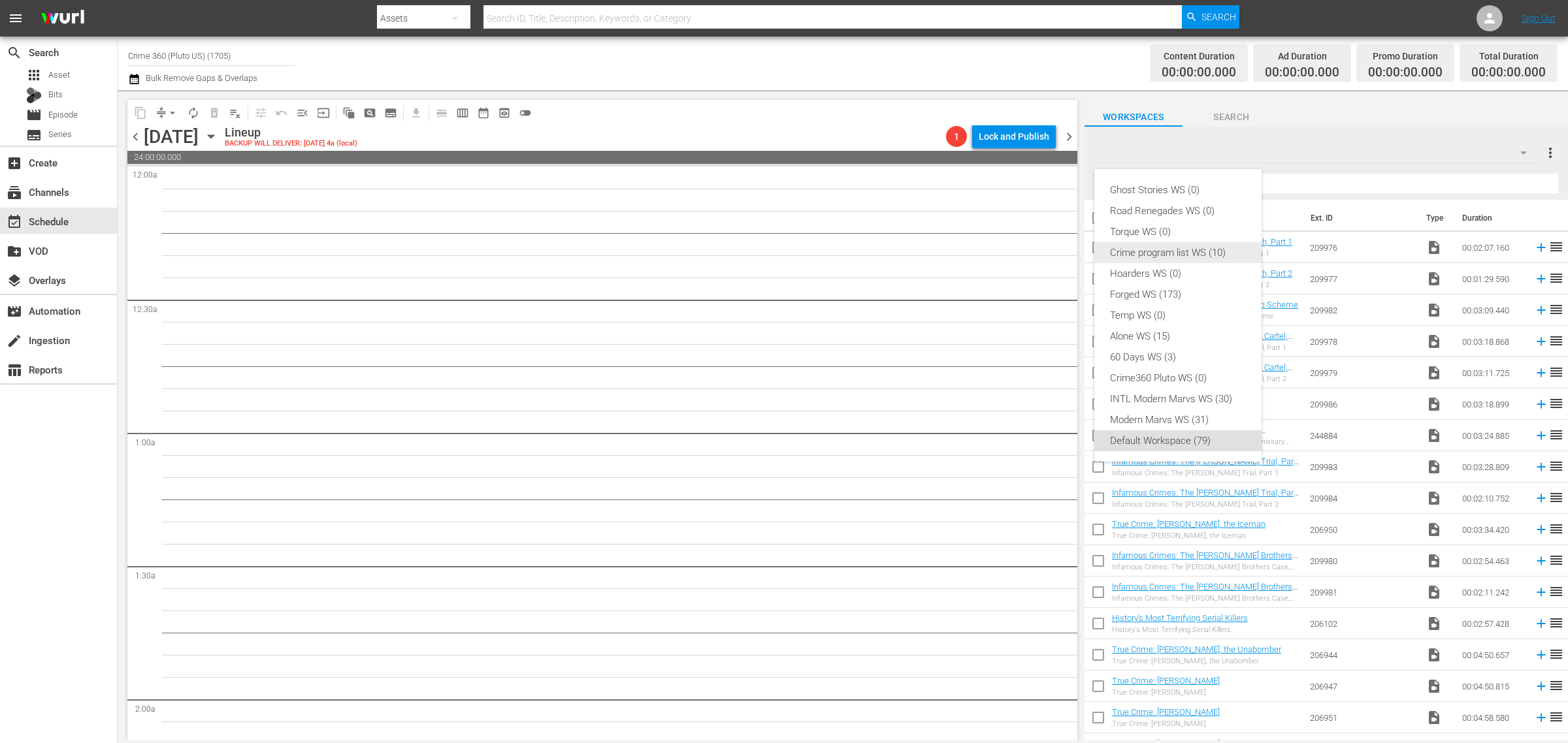
click at [1200, 259] on div "Crime program list WS (10)" at bounding box center [1177, 253] width 136 height 21
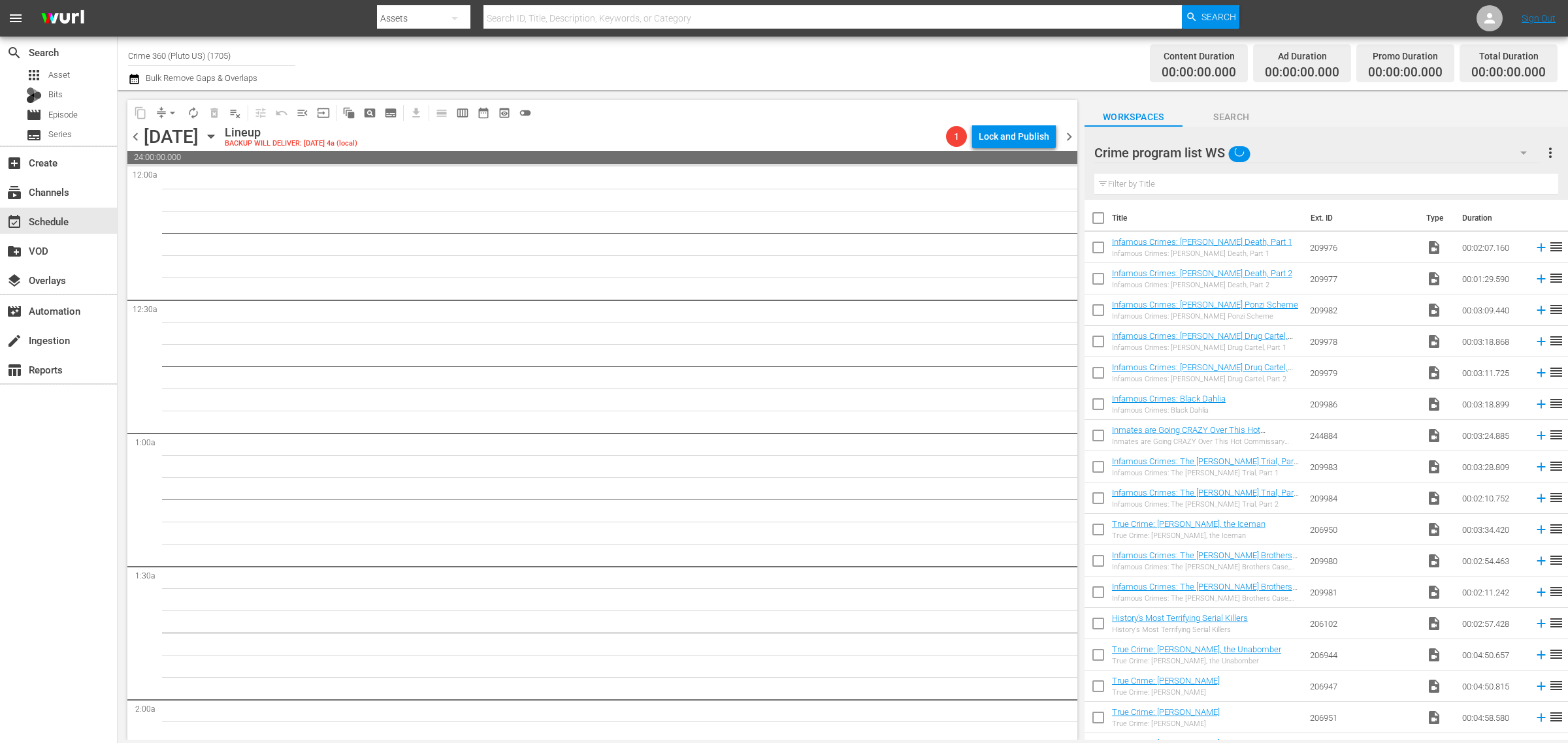
click at [795, 64] on div "Channel Title Crime 360 (Pluto US) (1705) Bulk Remove Gaps & Overlaps" at bounding box center [517, 63] width 780 height 47
click at [815, 54] on div "Channel Title Crime 360 (Pluto US) (1705) Bulk Remove Gaps & Overlaps" at bounding box center [517, 63] width 780 height 47
click at [1095, 219] on input "checkbox" at bounding box center [1098, 221] width 27 height 27
checkbox input "true"
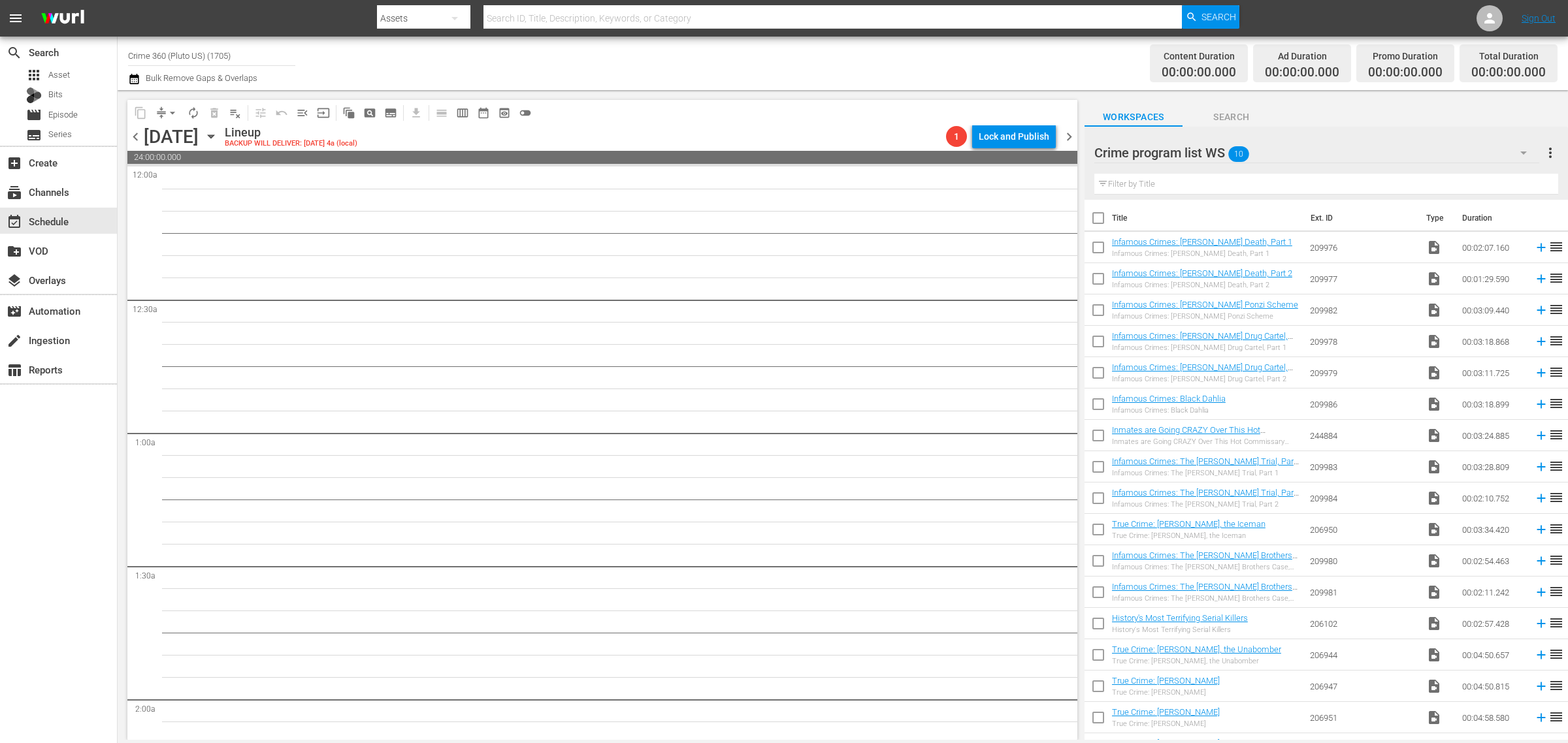
checkbox input "true"
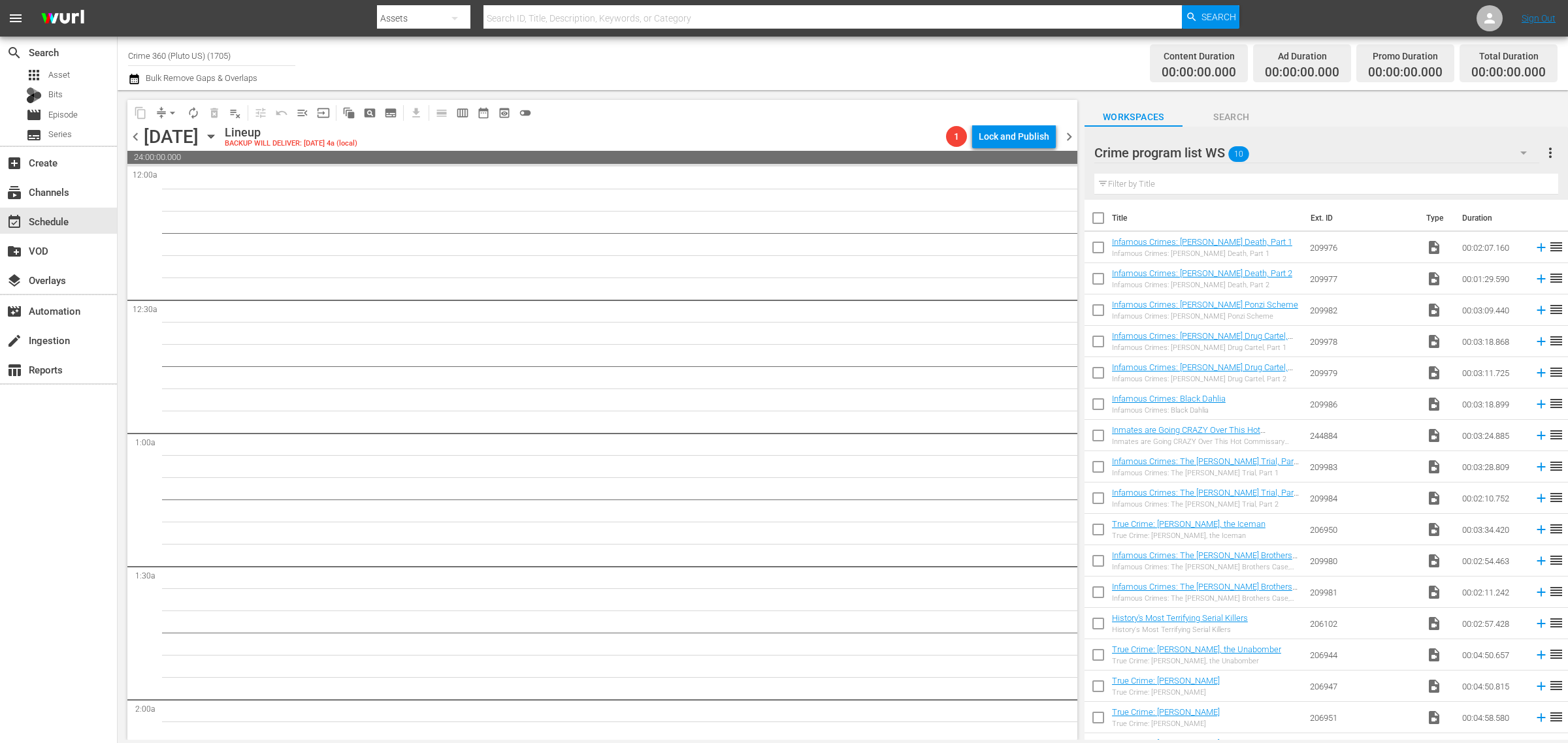
checkbox input "true"
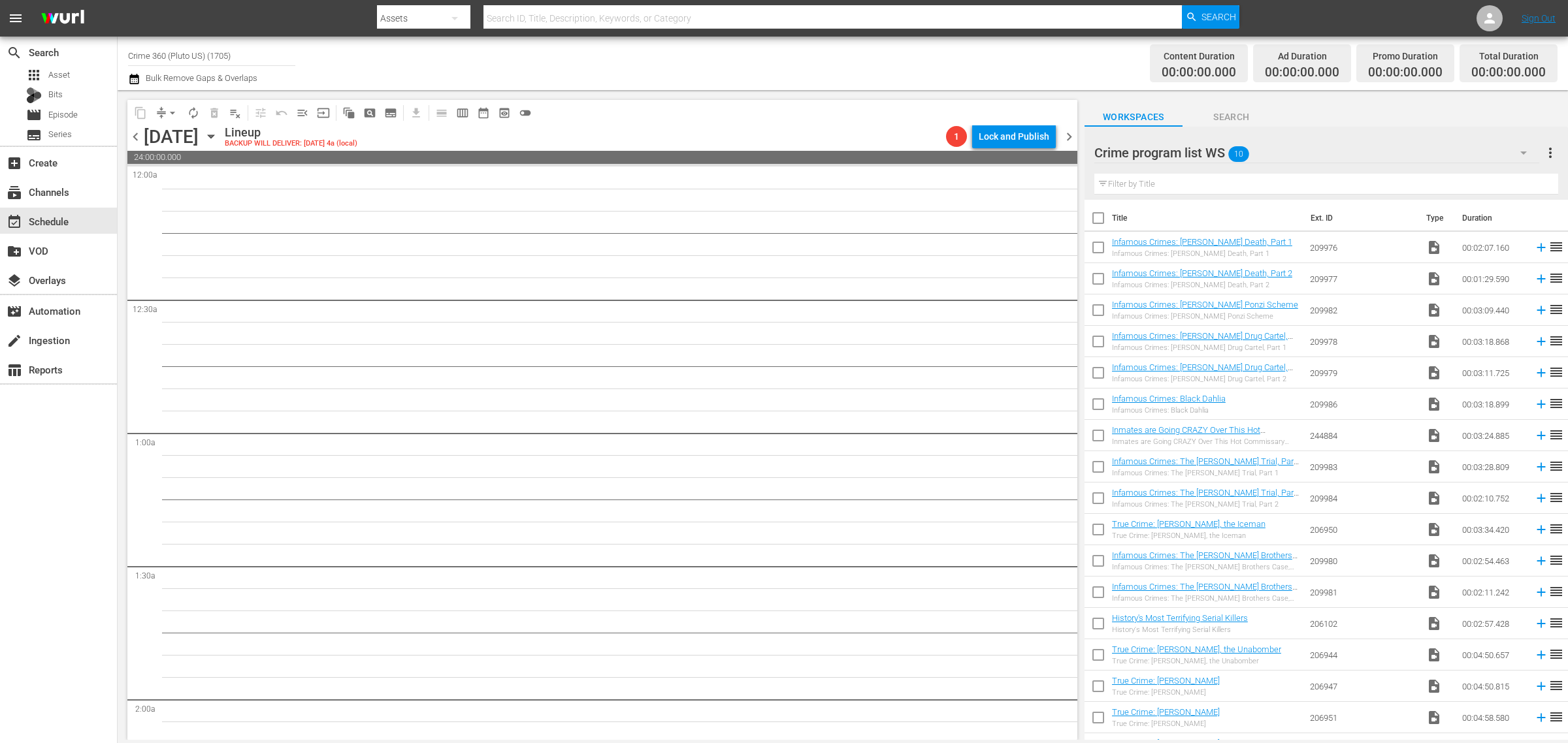
checkbox input "true"
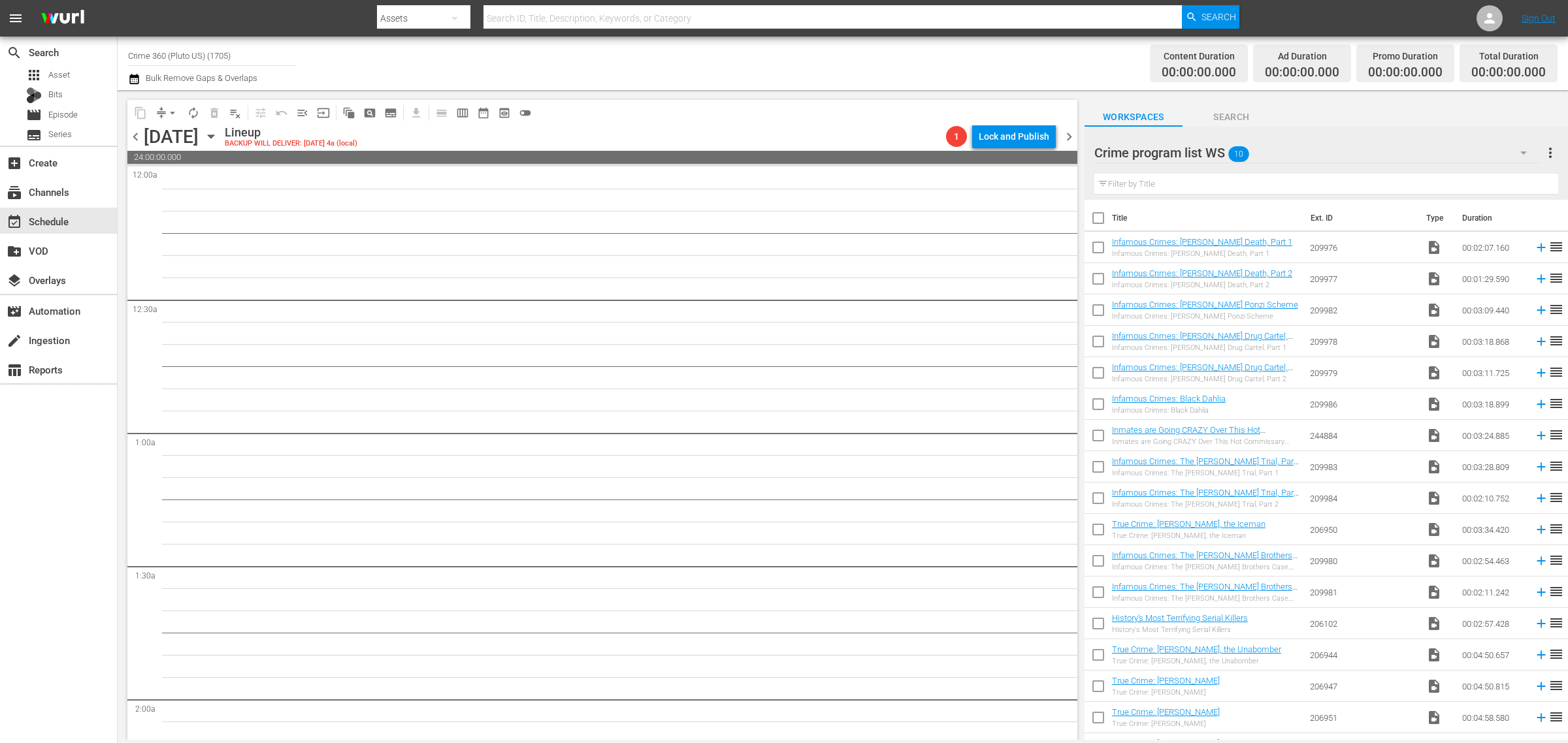
checkbox input "true"
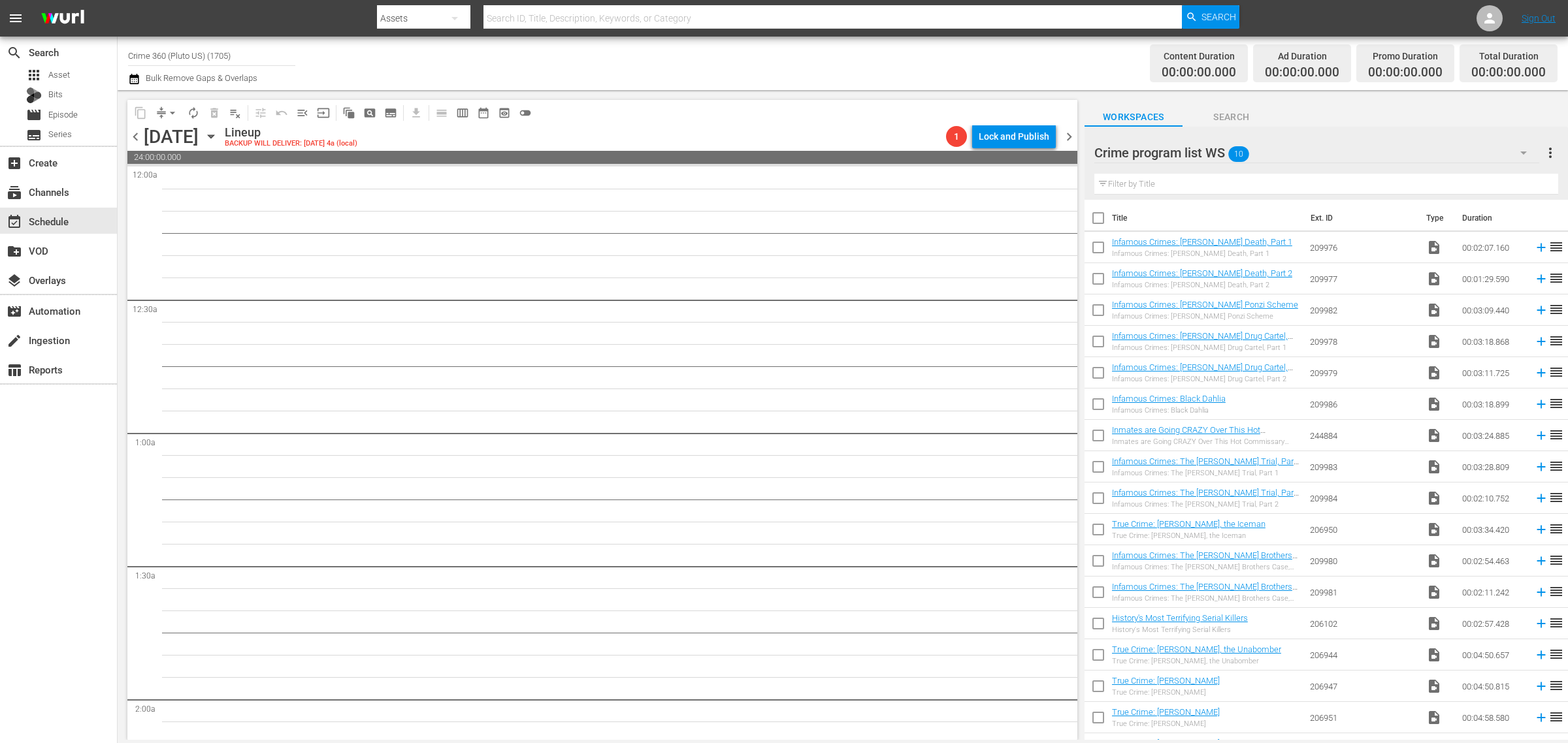
checkbox input "true"
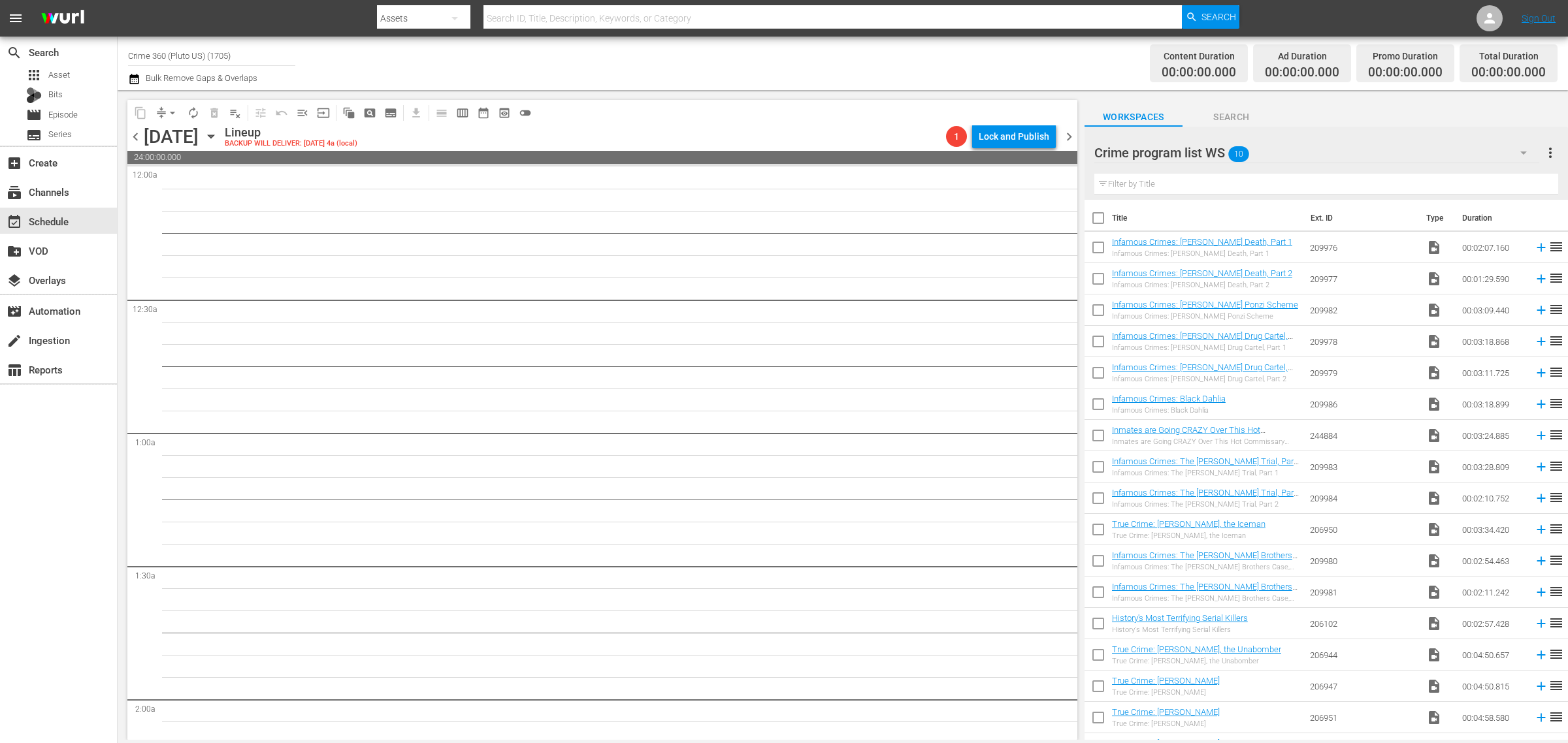
checkbox input "true"
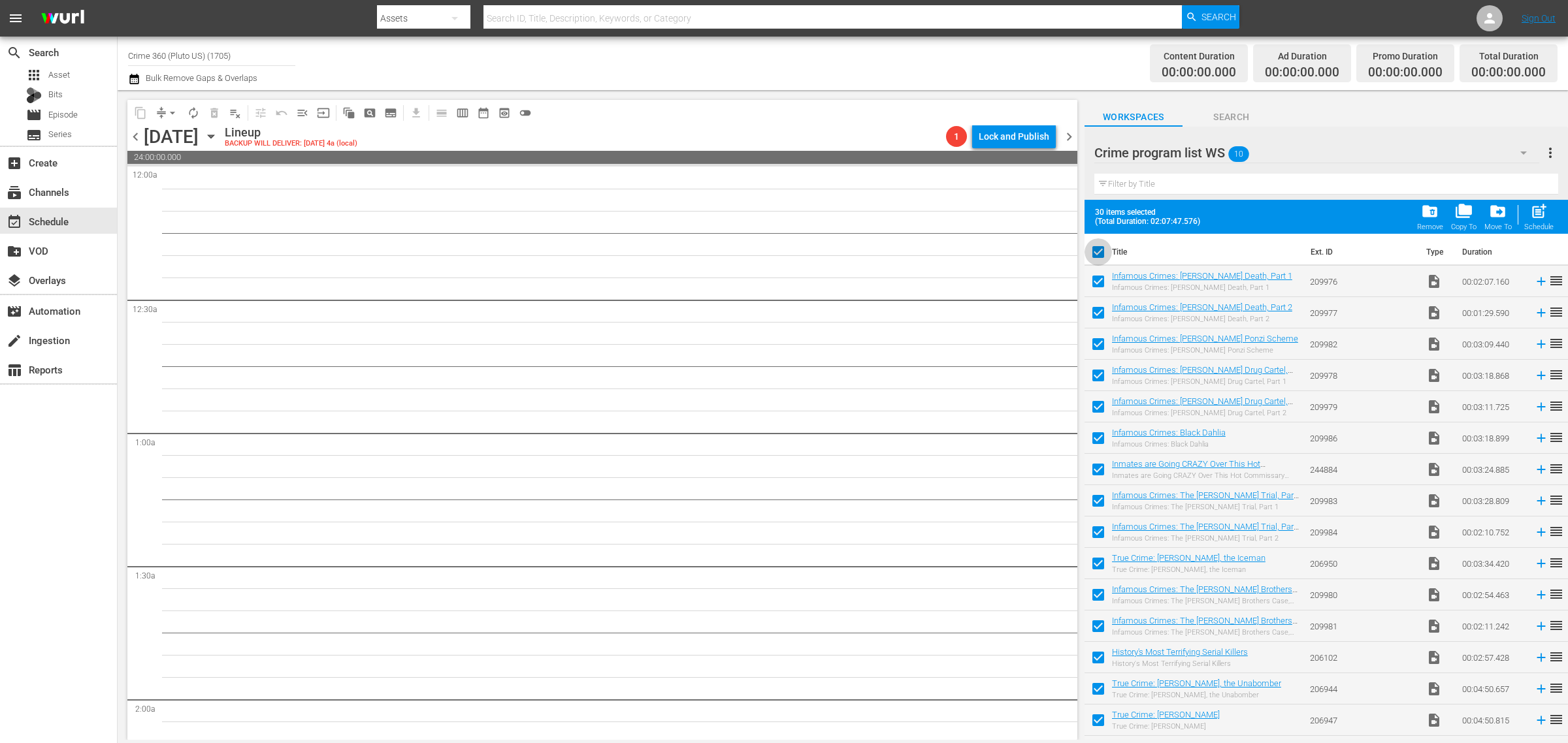
click at [1098, 252] on input "checkbox" at bounding box center [1098, 255] width 27 height 27
checkbox input "false"
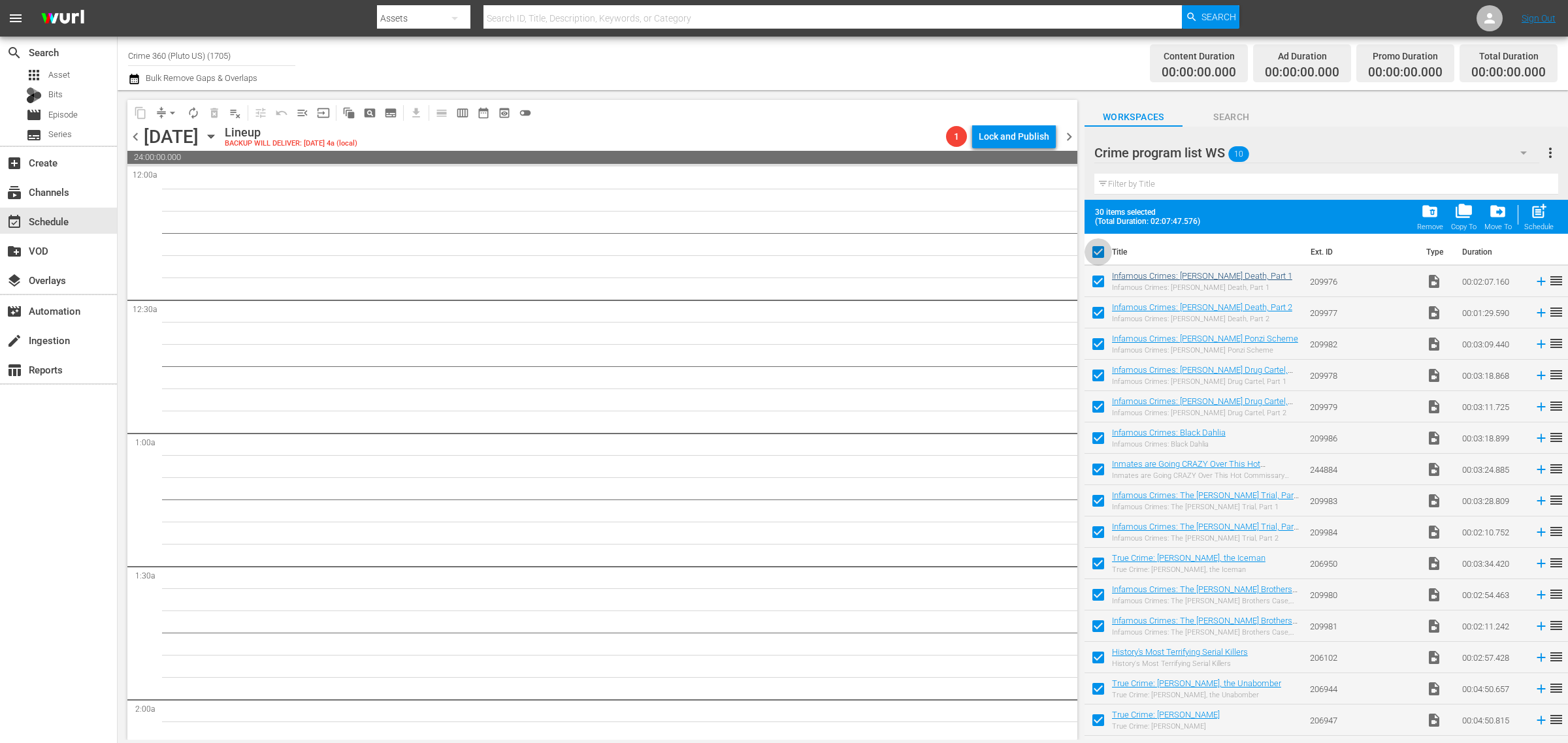
checkbox input "false"
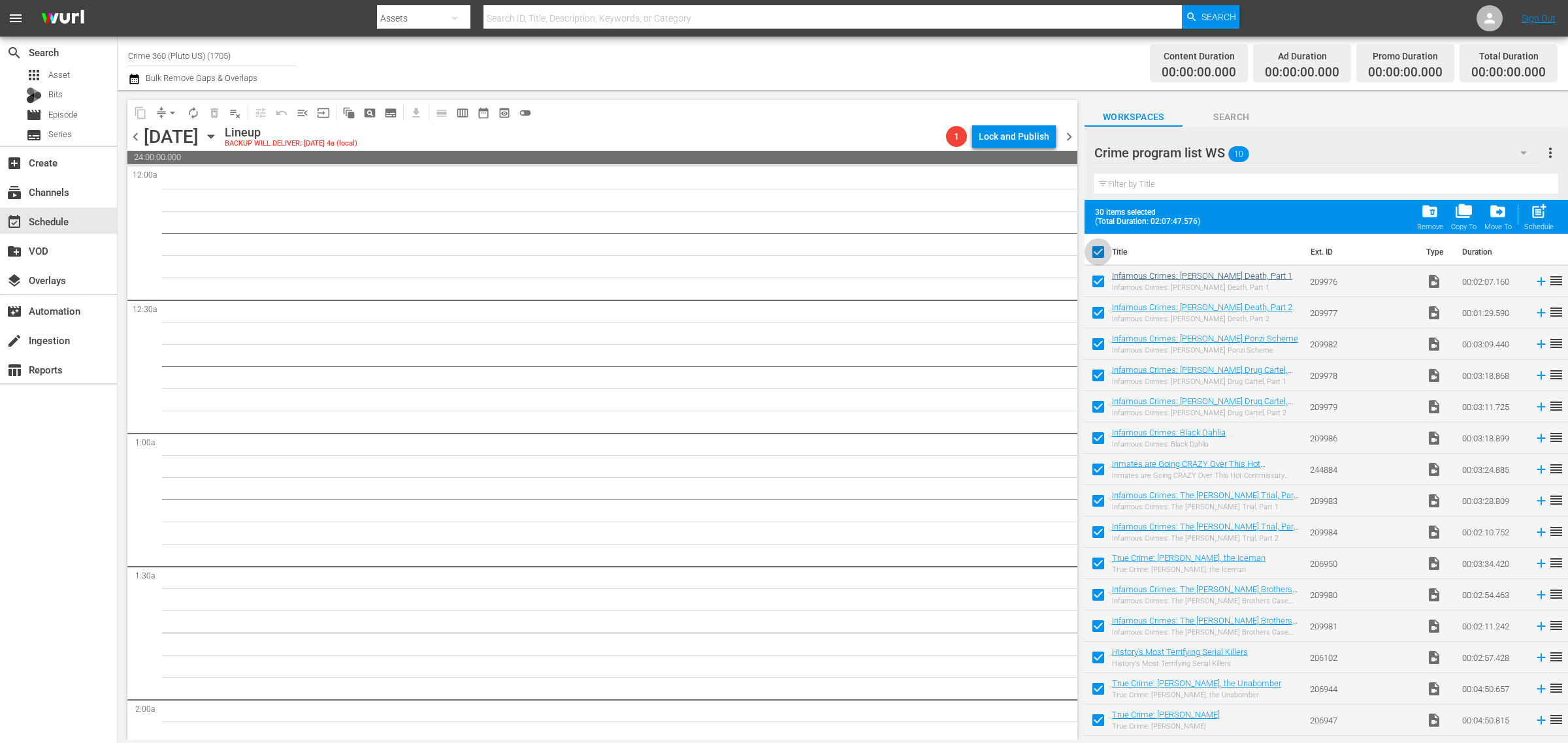
checkbox input "false"
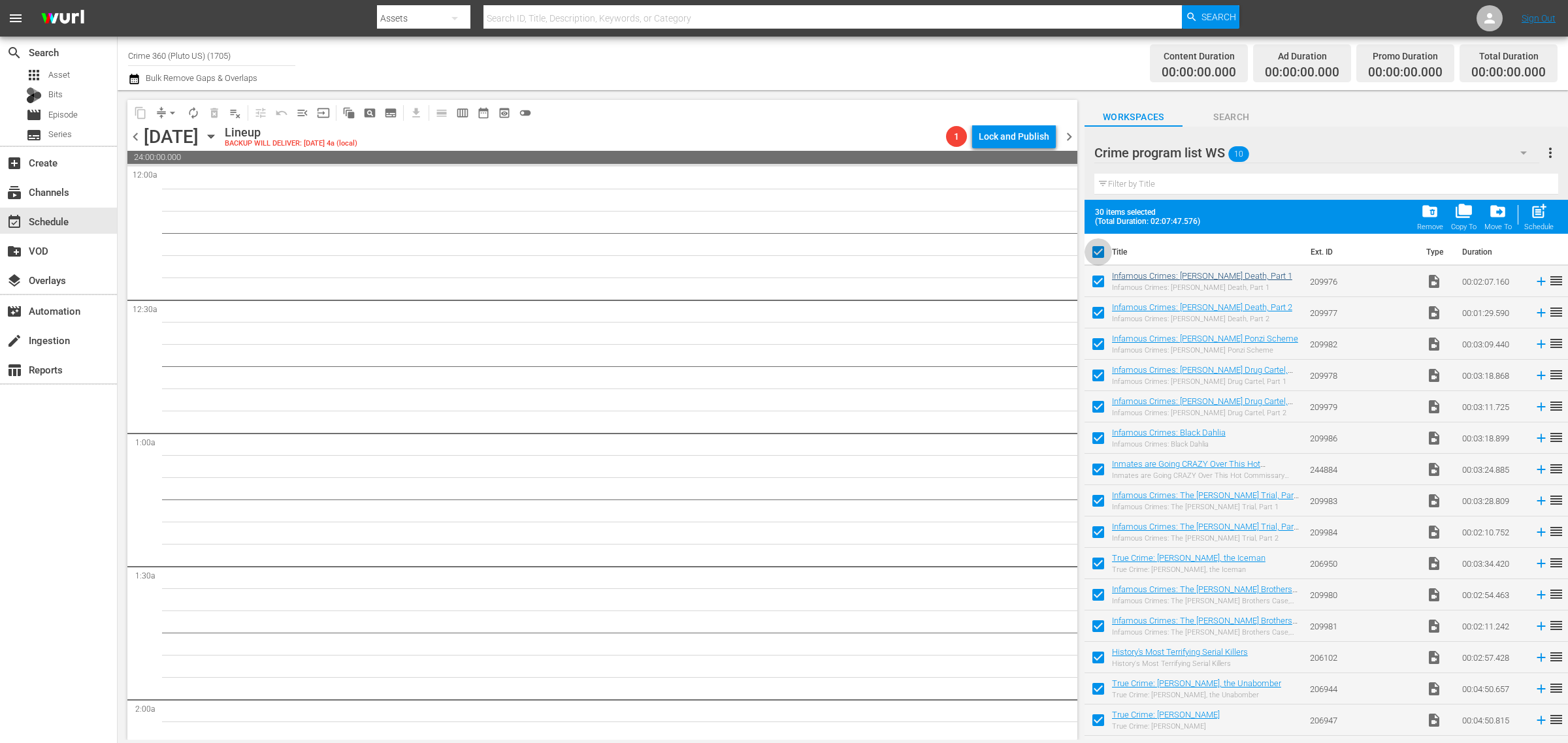
checkbox input "false"
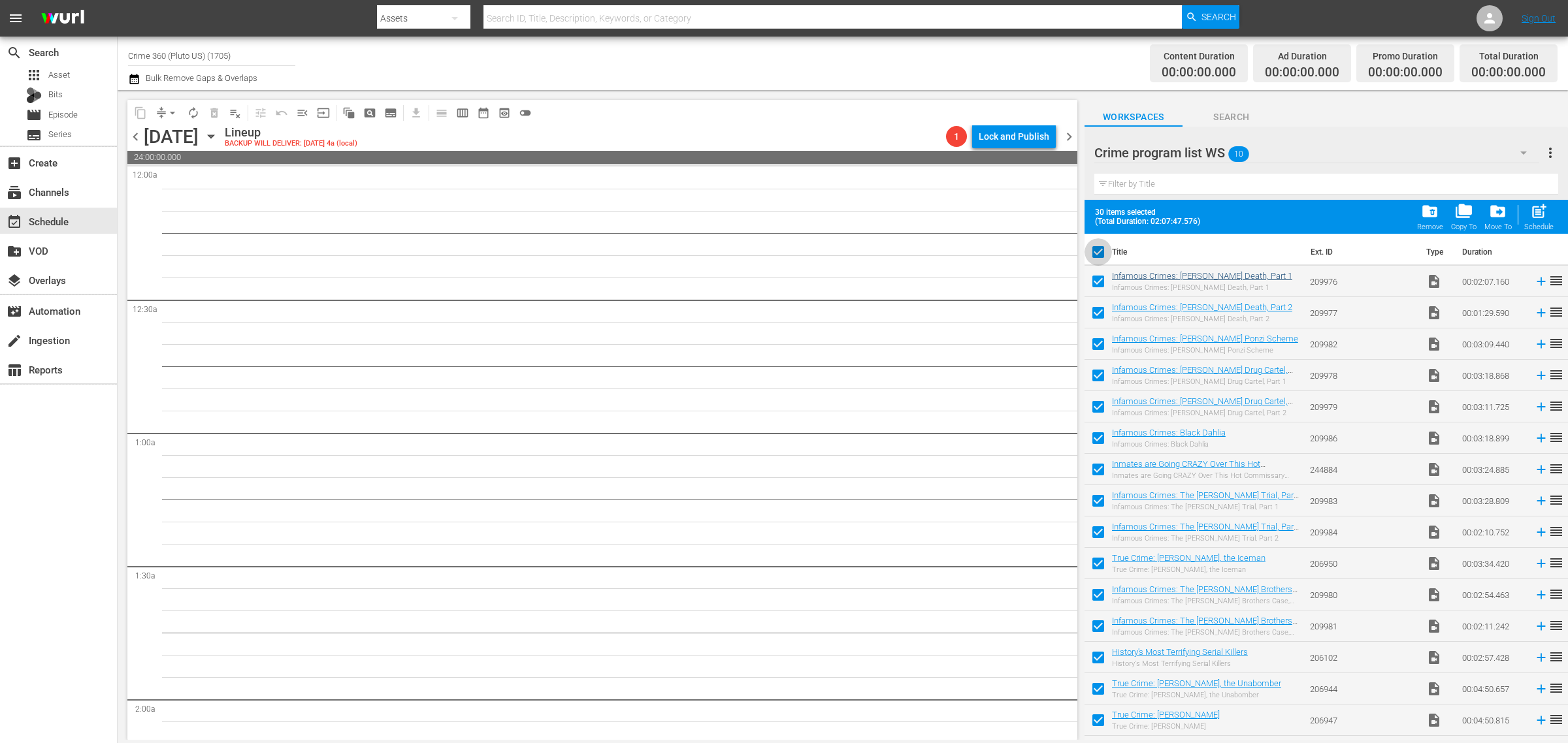
checkbox input "false"
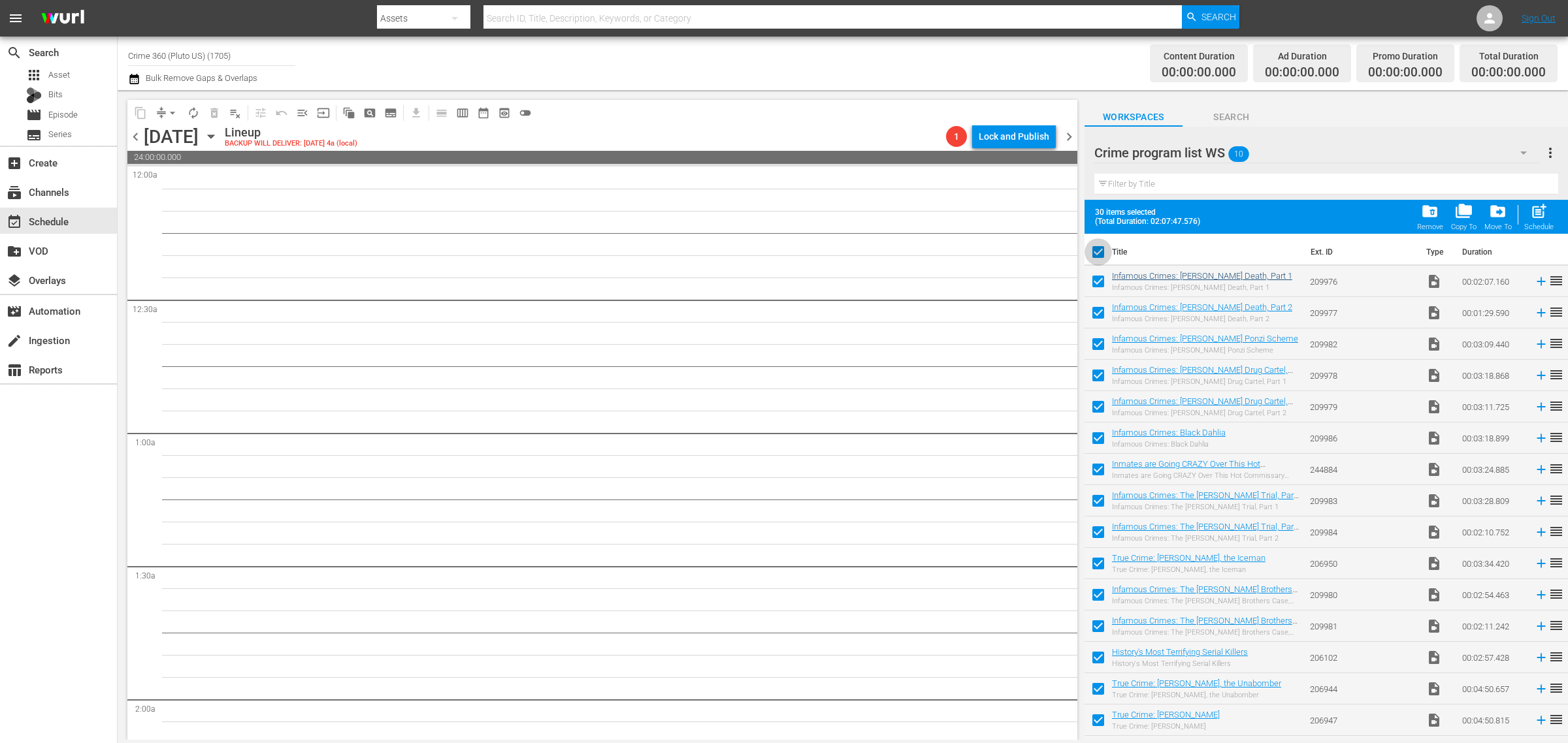
checkbox input "false"
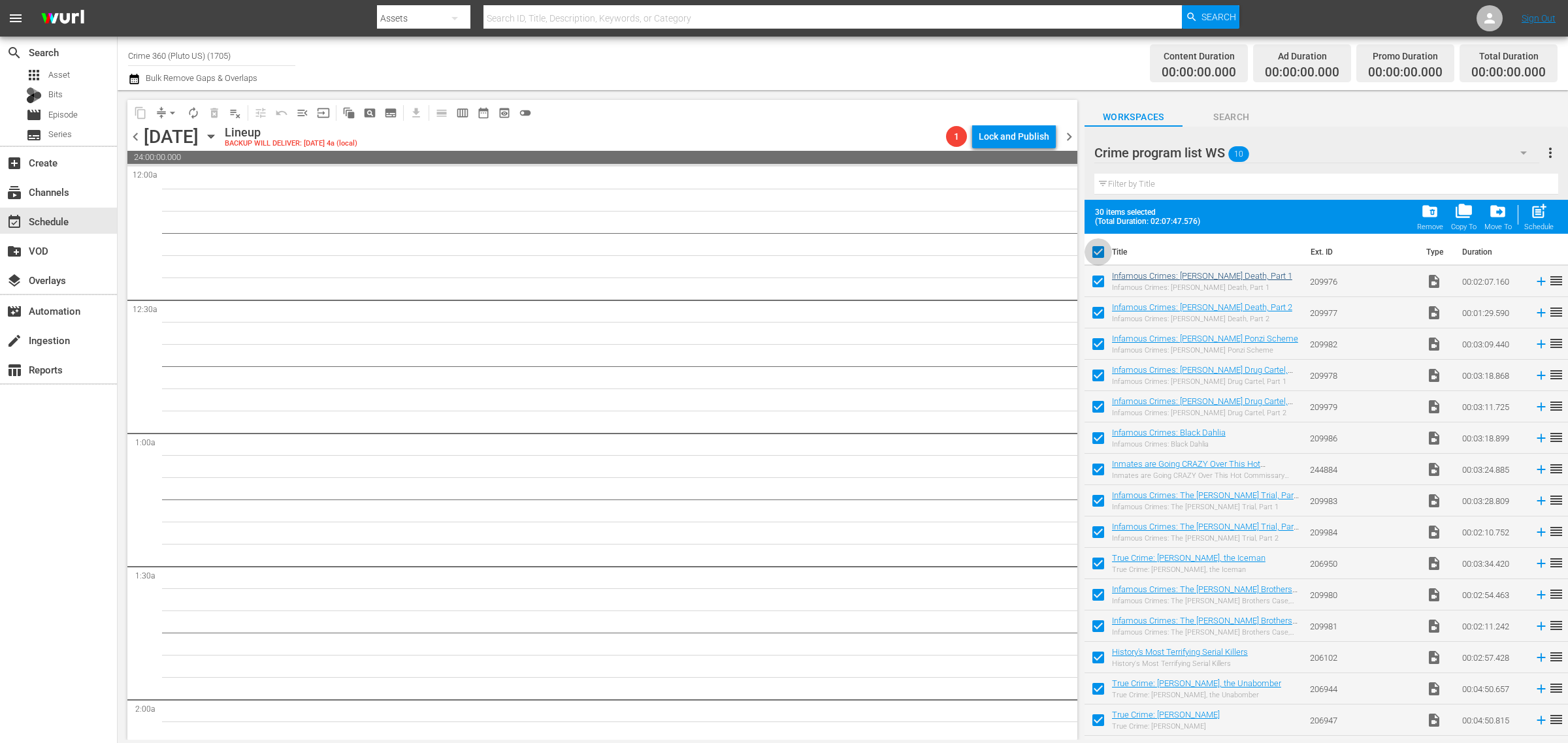
checkbox input "false"
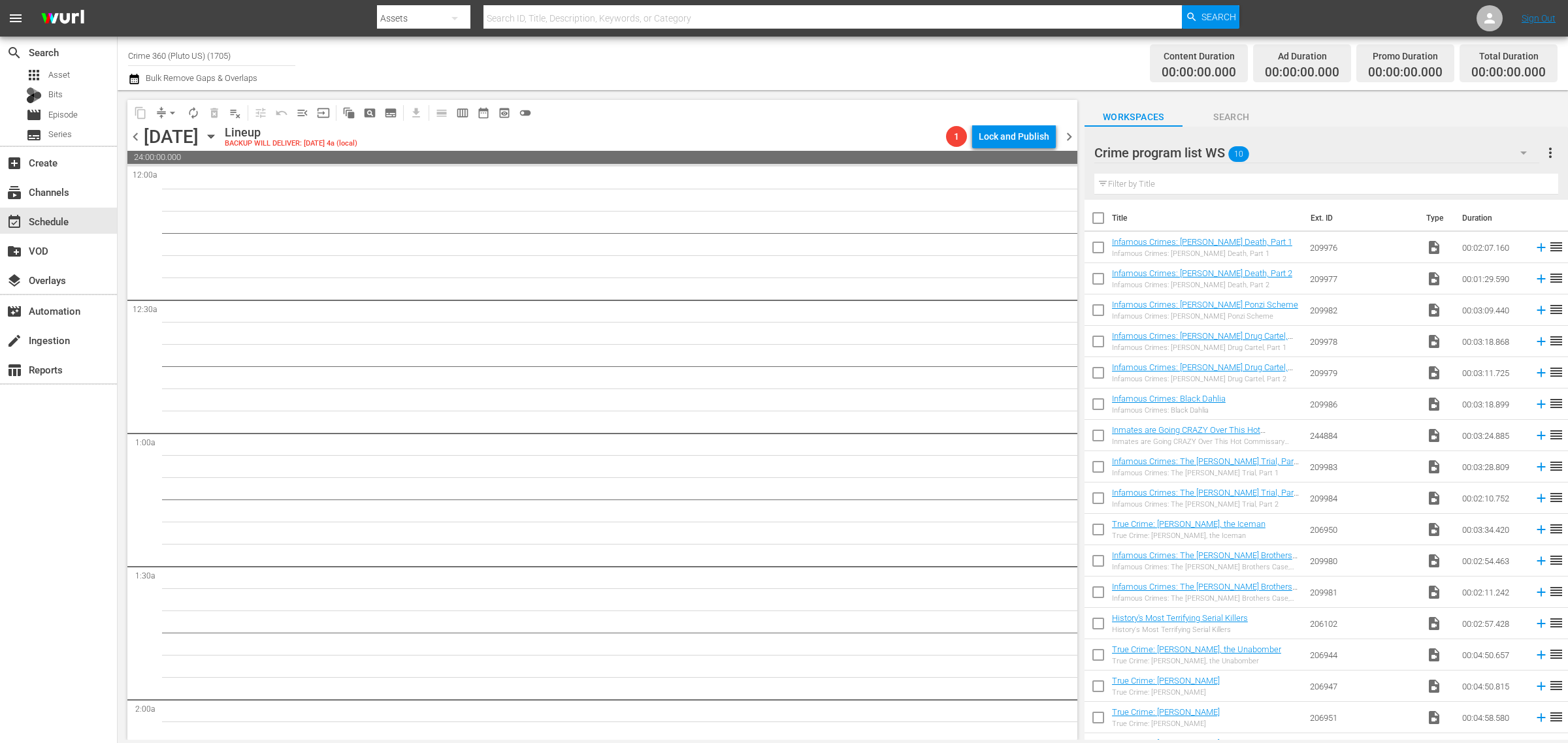
click at [821, 96] on div "content_copy compress arrow_drop_down autorenew_outlined delete_forever_outline…" at bounding box center [599, 415] width 963 height 649
click at [1340, 156] on div "Crime program list WS 10" at bounding box center [1317, 153] width 445 height 37
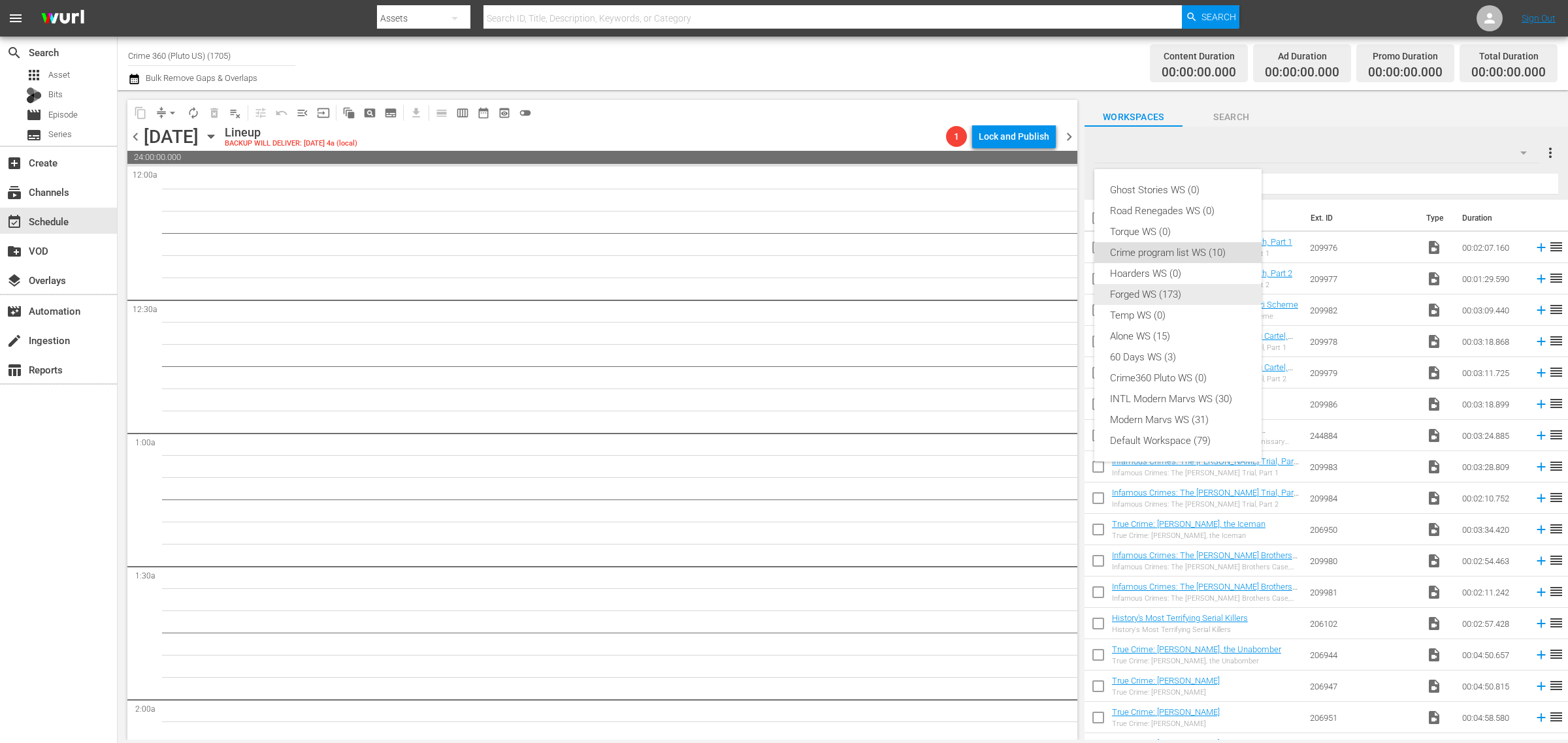
click at [1196, 298] on div "Forged WS (173)" at bounding box center [1177, 294] width 136 height 21
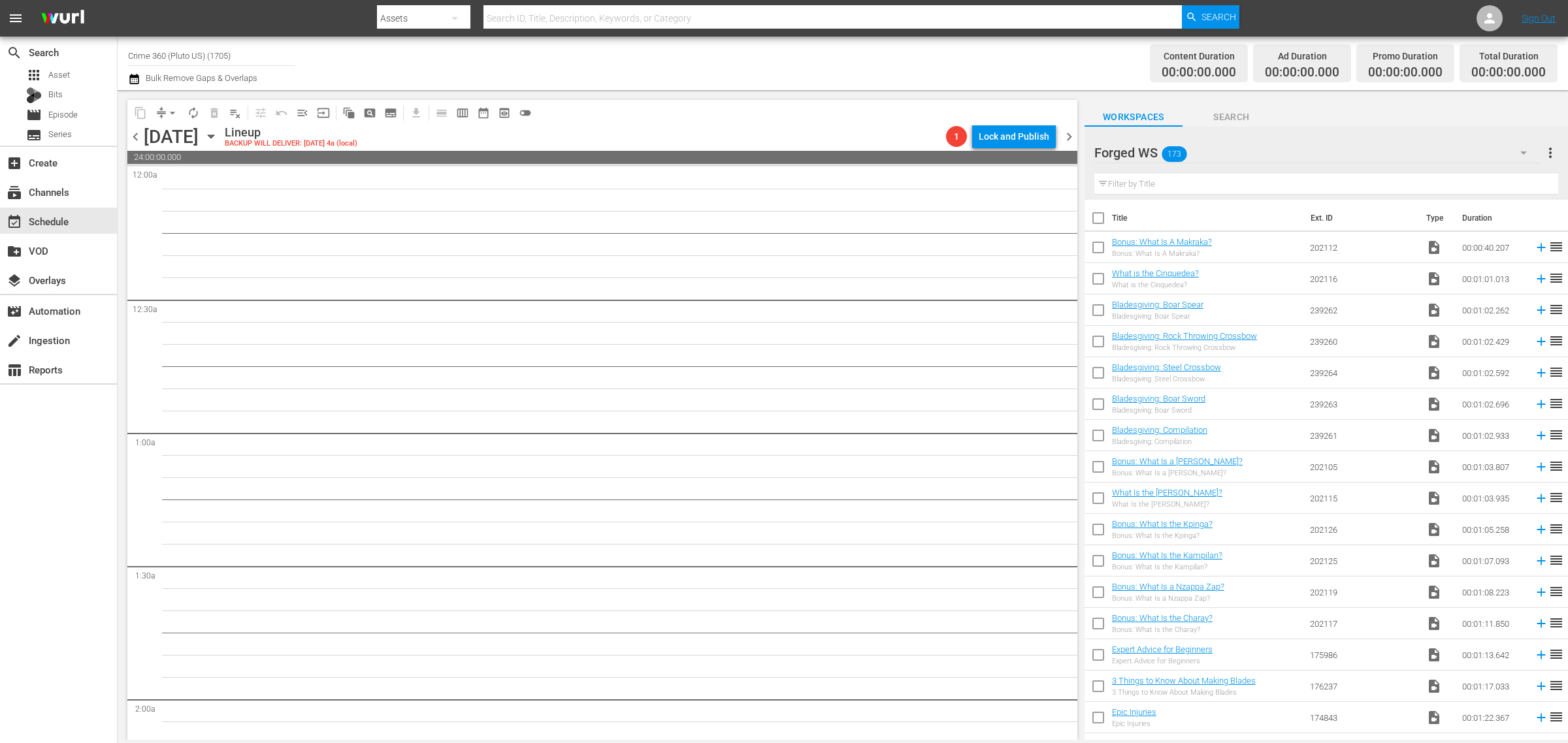
click at [1278, 151] on div "Forged WS 173" at bounding box center [1317, 153] width 445 height 37
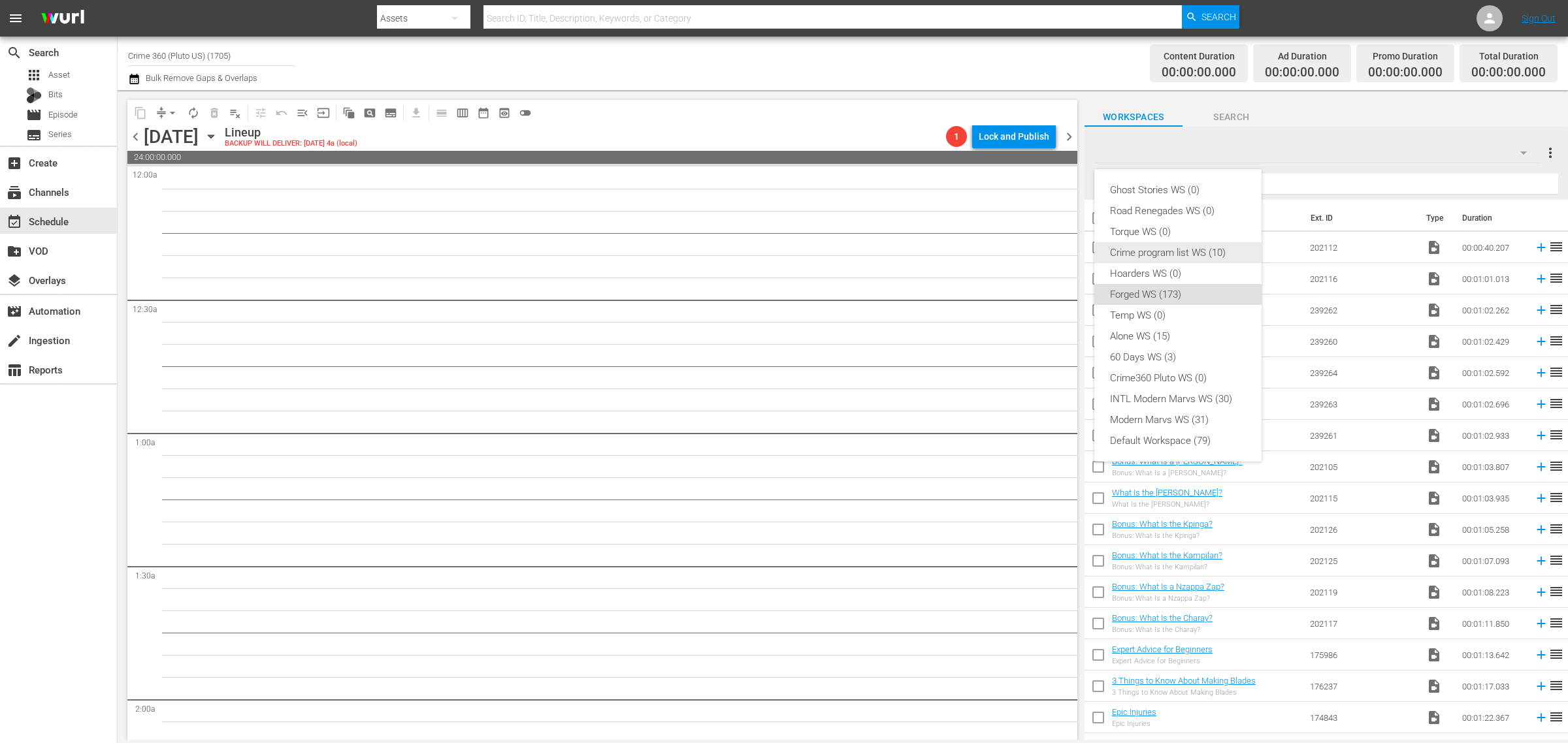
click at [1191, 246] on div "Crime program list WS (10)" at bounding box center [1177, 253] width 136 height 21
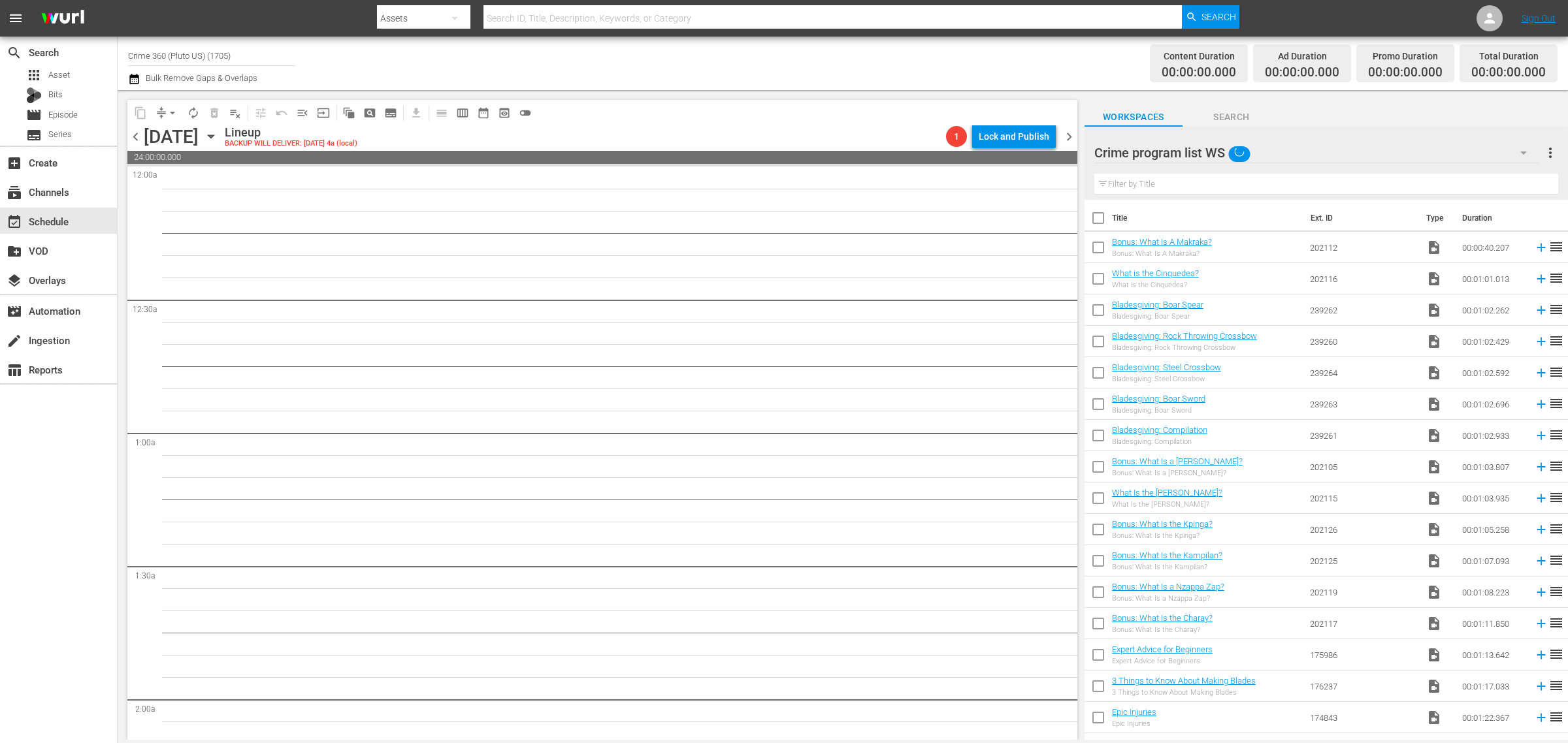
click at [844, 57] on div "Channel Title Crime 360 (Pluto US) (1705) Bulk Remove Gaps & Overlaps" at bounding box center [517, 63] width 780 height 47
click at [711, 66] on div "Channel Title Crime 360 (Pluto US) (1705) Bulk Remove Gaps & Overlaps" at bounding box center [517, 63] width 780 height 47
click at [838, 57] on div "Channel Title Crime 360 (Pluto US) (1705) Bulk Remove Gaps & Overlaps" at bounding box center [517, 63] width 780 height 47
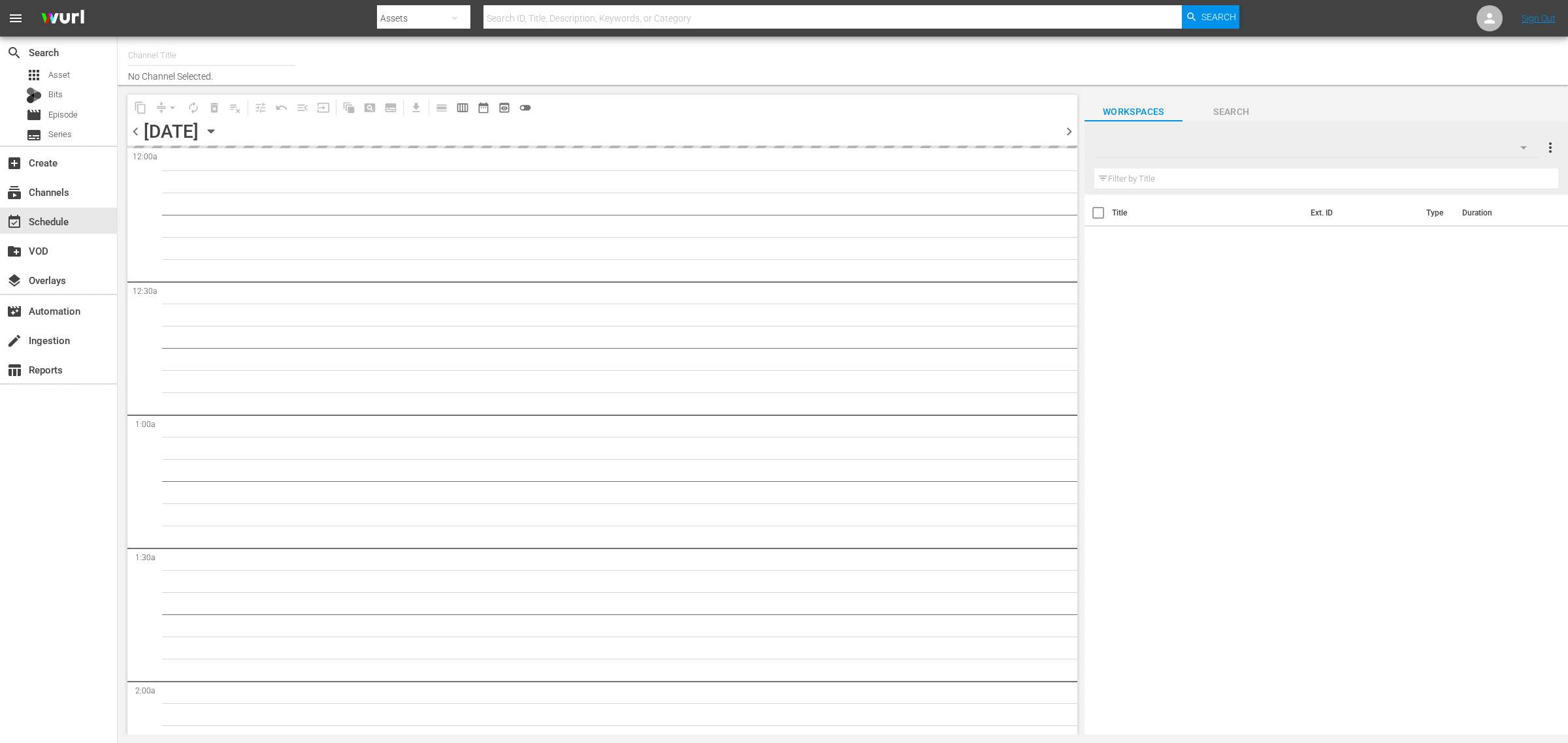
type input "Crime 360 (Pluto US) (1705)"
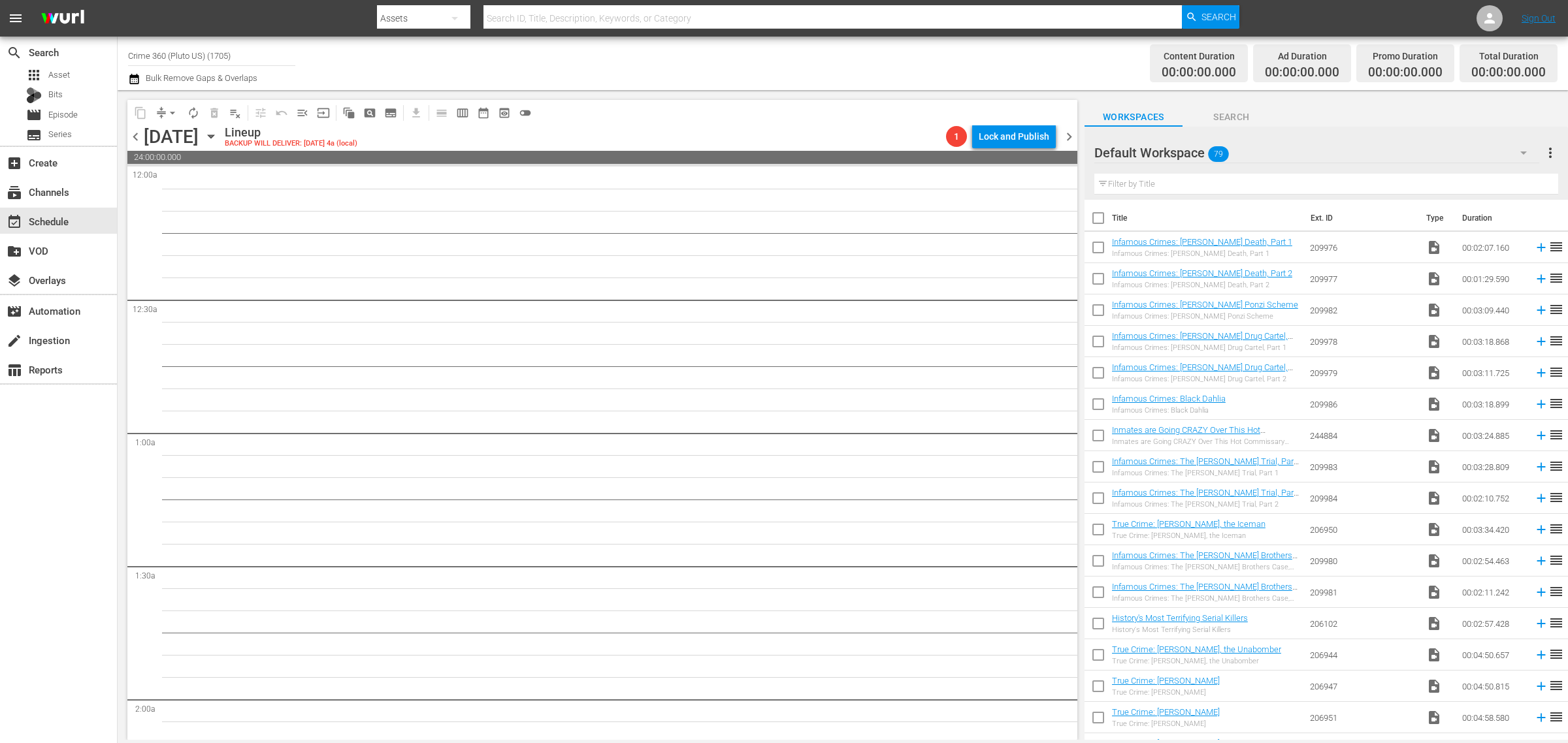
click at [843, 59] on div "Channel Title Crime 360 (Pluto US) (1705) Bulk Remove Gaps & Overlaps" at bounding box center [517, 63] width 780 height 47
click at [1318, 154] on div "Default Workspace 79" at bounding box center [1317, 153] width 445 height 37
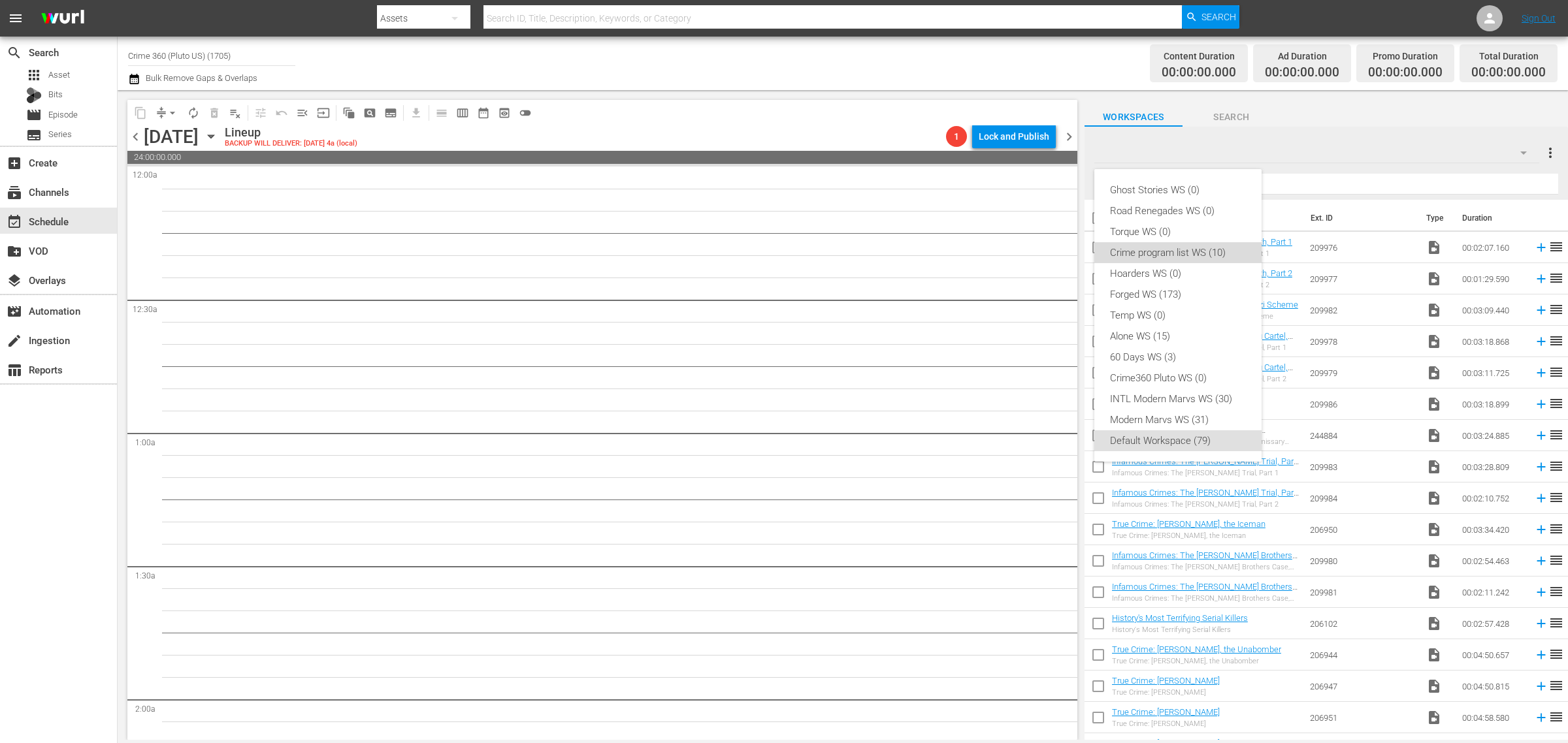
click at [1222, 249] on div "Crime program list WS (10)" at bounding box center [1177, 253] width 136 height 21
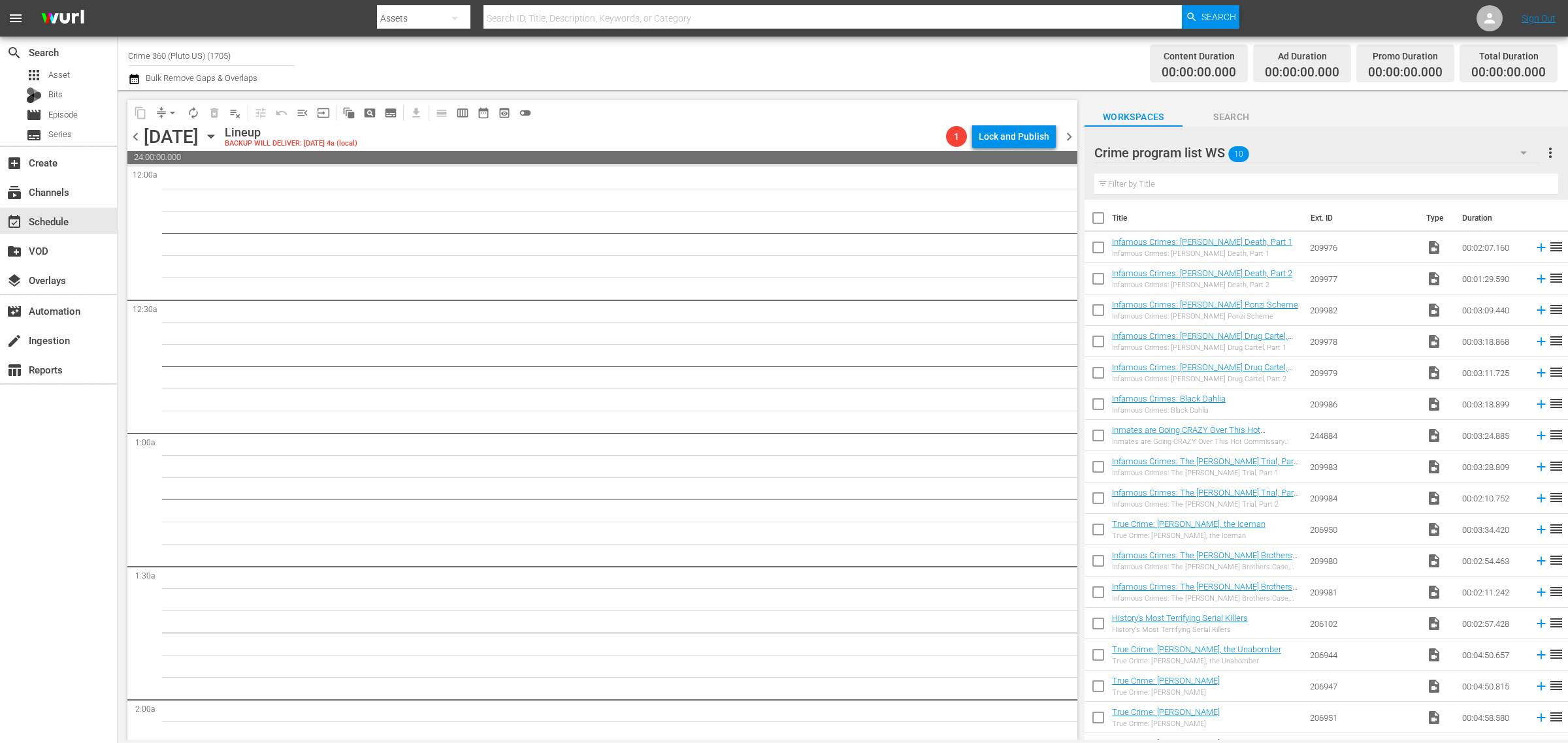
click at [857, 67] on div "Channel Title Crime 360 (Pluto US) (1705) Bulk Remove Gaps & Overlaps" at bounding box center [517, 63] width 780 height 47
click at [59, 79] on span "Asset" at bounding box center [59, 74] width 22 height 13
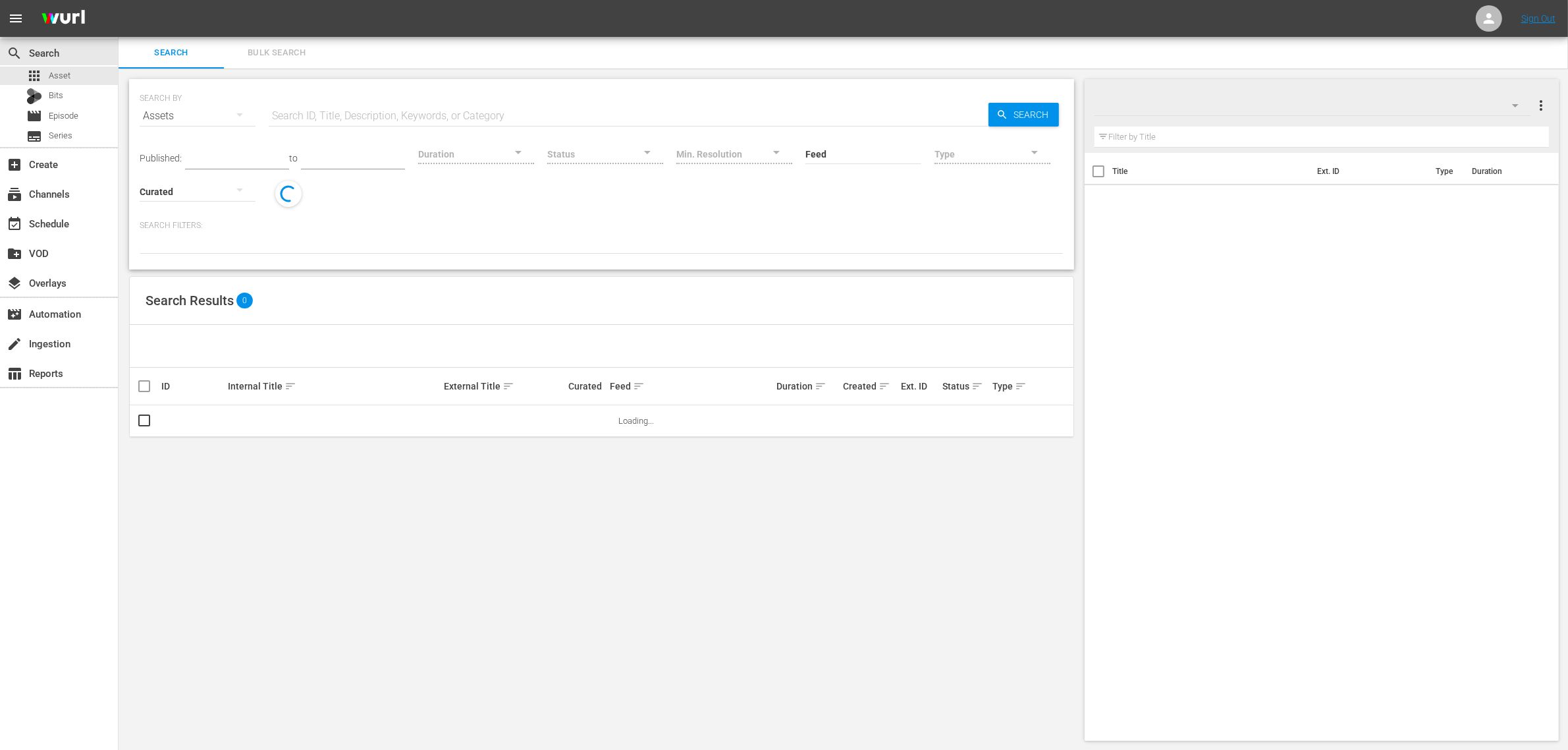
click at [532, 15] on nav "menu Sign Out" at bounding box center [784, 19] width 1568 height 37
click at [285, 61] on button "Bulk Search" at bounding box center [276, 53] width 105 height 32
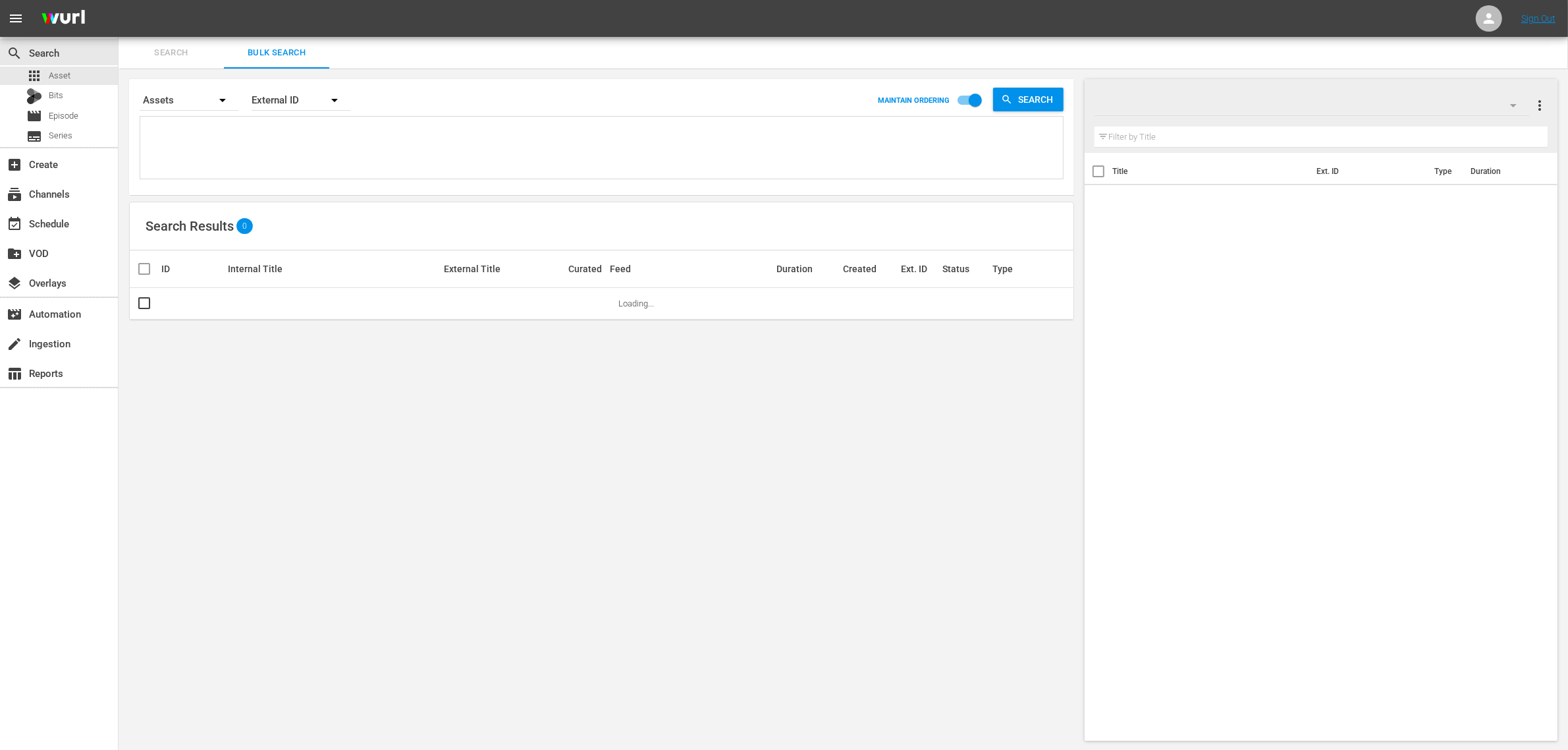
click at [529, 44] on div "Search Bulk Search" at bounding box center [843, 53] width 1450 height 32
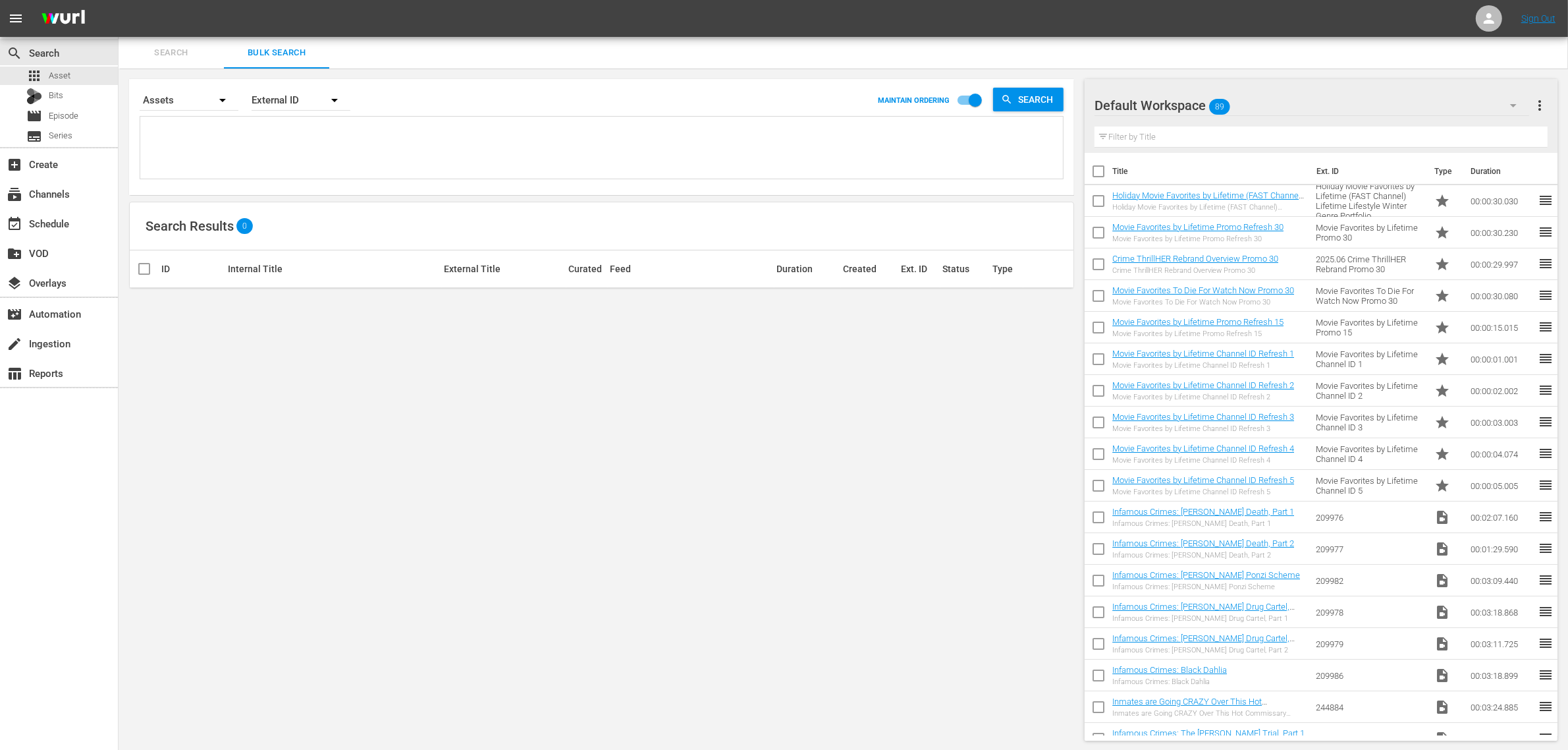
click at [1515, 100] on icon "button" at bounding box center [1514, 105] width 16 height 16
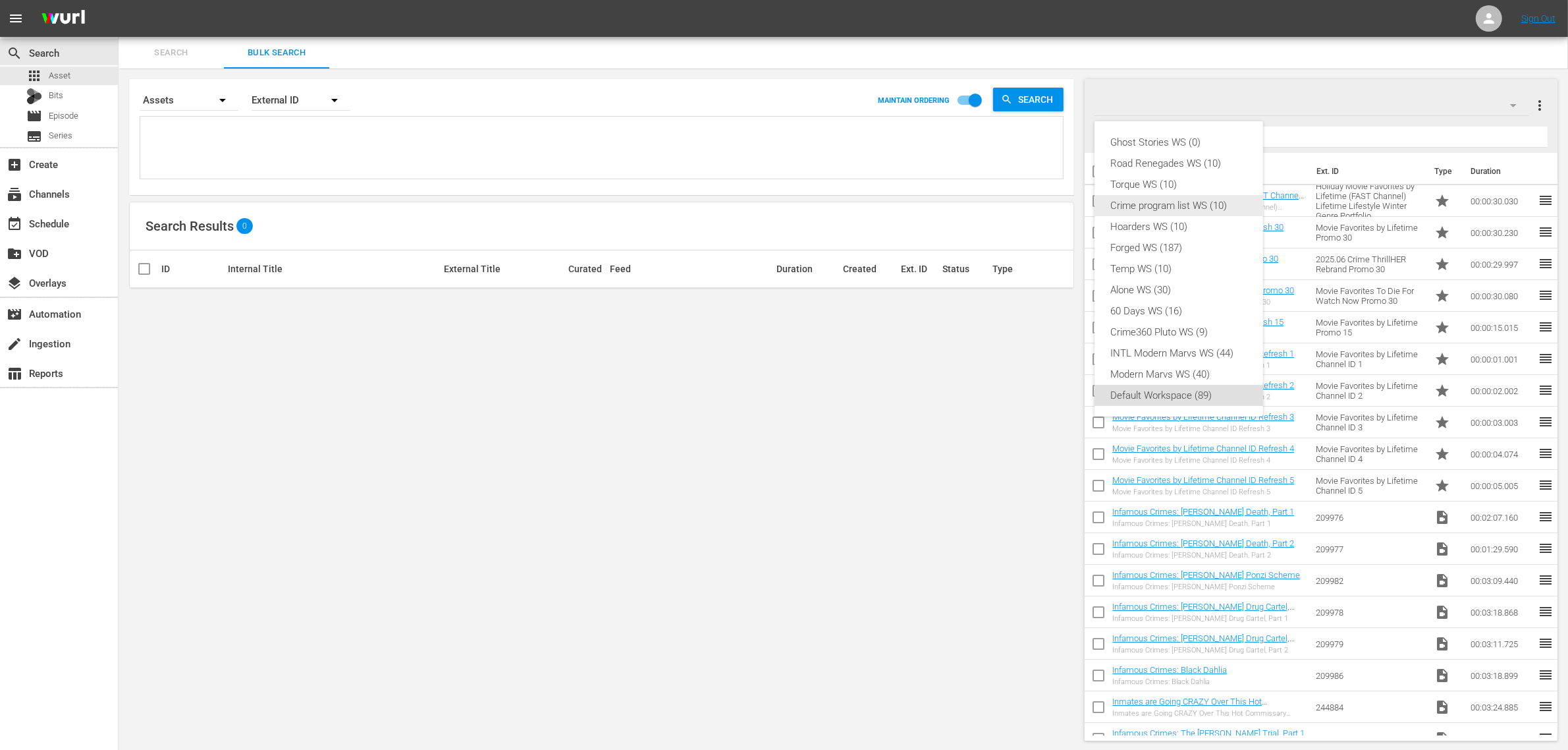
click at [1223, 207] on div "Crime program list WS (10)" at bounding box center [1179, 205] width 137 height 21
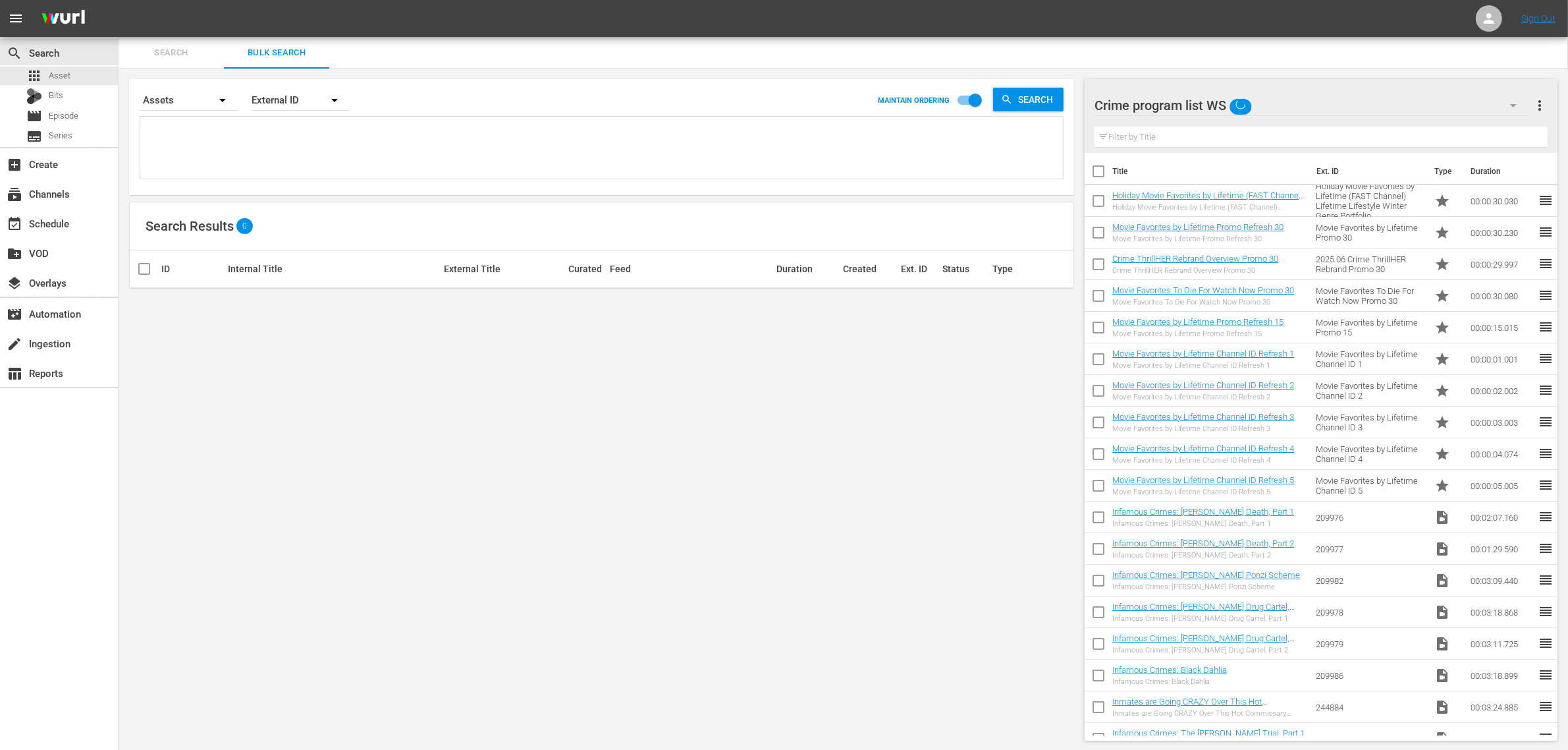
click at [1319, 11] on nav "menu Sign Out" at bounding box center [784, 19] width 1568 height 37
click at [1283, 13] on nav "menu Sign Out" at bounding box center [784, 19] width 1568 height 37
click at [1296, 105] on div "Default Workspace 89" at bounding box center [1312, 105] width 435 height 37
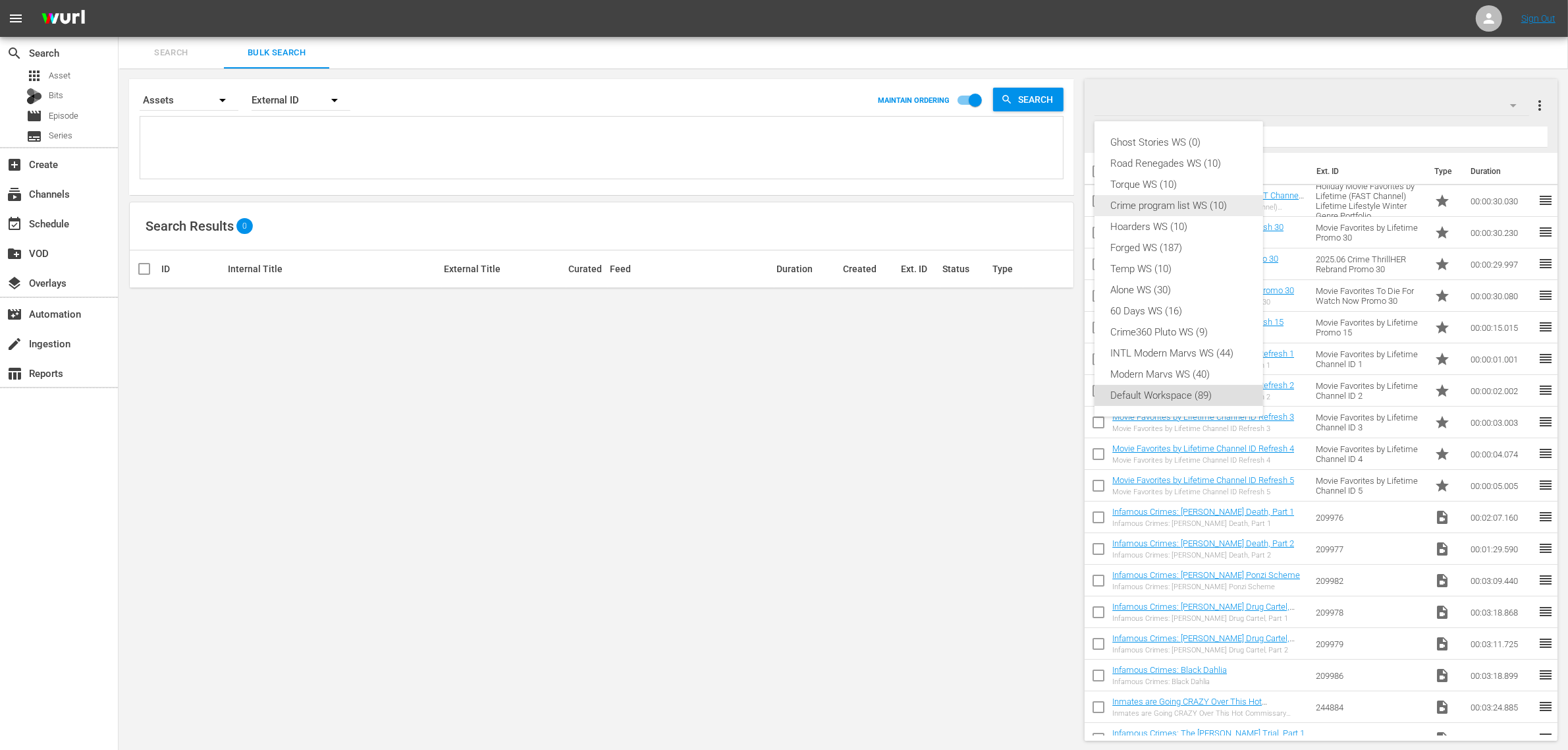
click at [1215, 205] on div "Crime program list WS (10)" at bounding box center [1179, 205] width 137 height 21
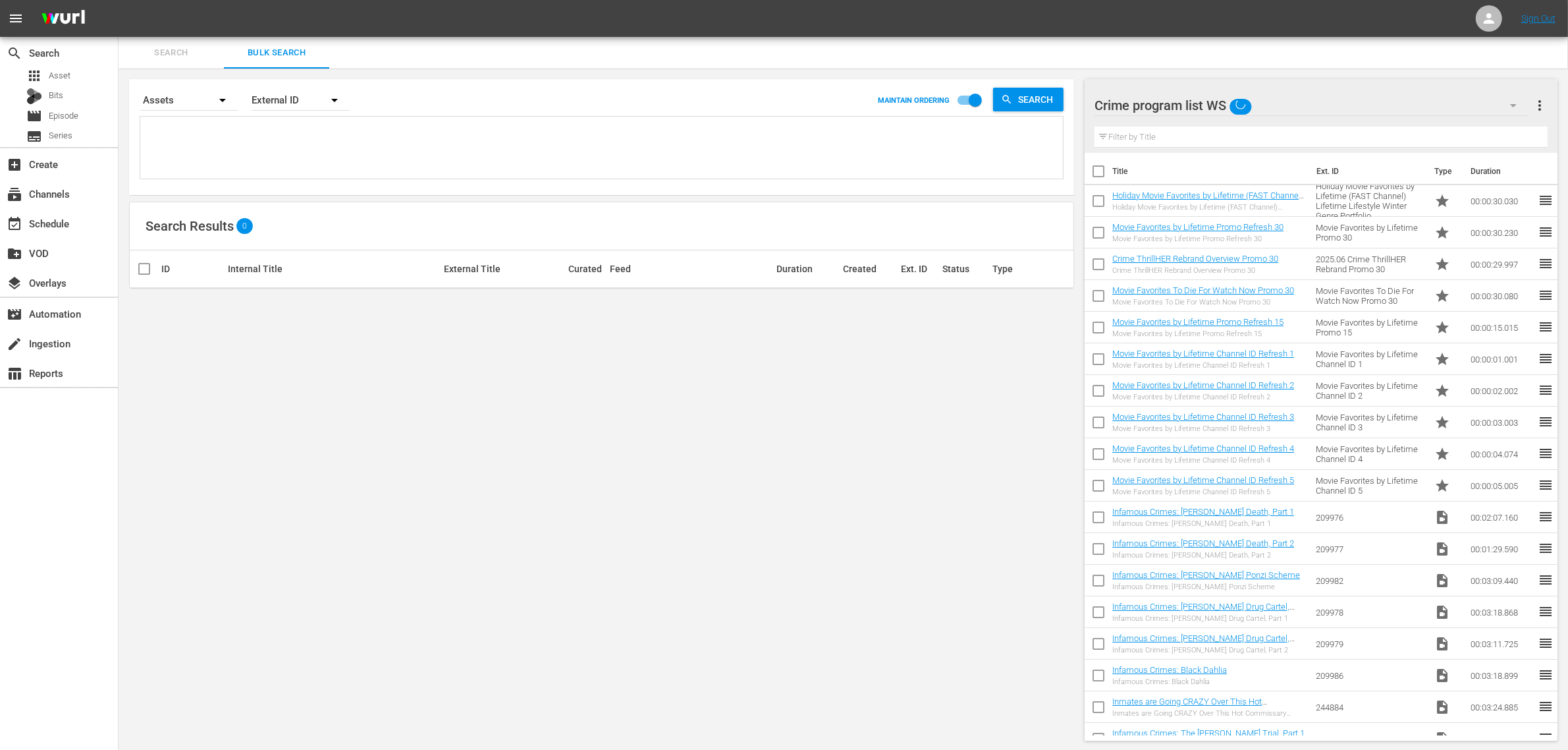
click at [1385, 12] on nav "menu Sign Out" at bounding box center [784, 19] width 1568 height 37
click at [767, 45] on div "Search Bulk Search" at bounding box center [843, 53] width 1450 height 32
click at [914, 17] on nav "menu Sign Out" at bounding box center [784, 19] width 1568 height 37
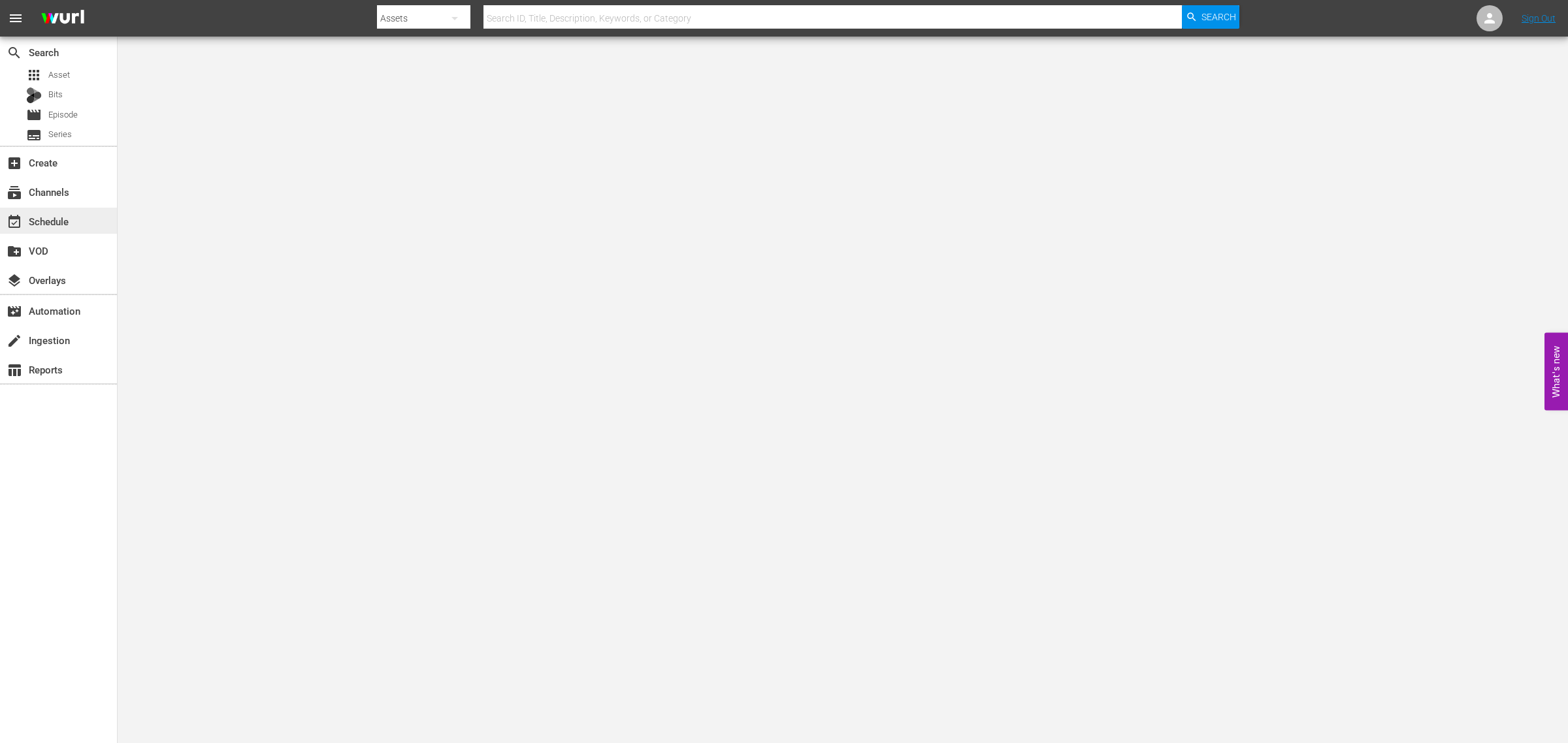
click at [98, 223] on div "event_available Schedule" at bounding box center [58, 221] width 117 height 26
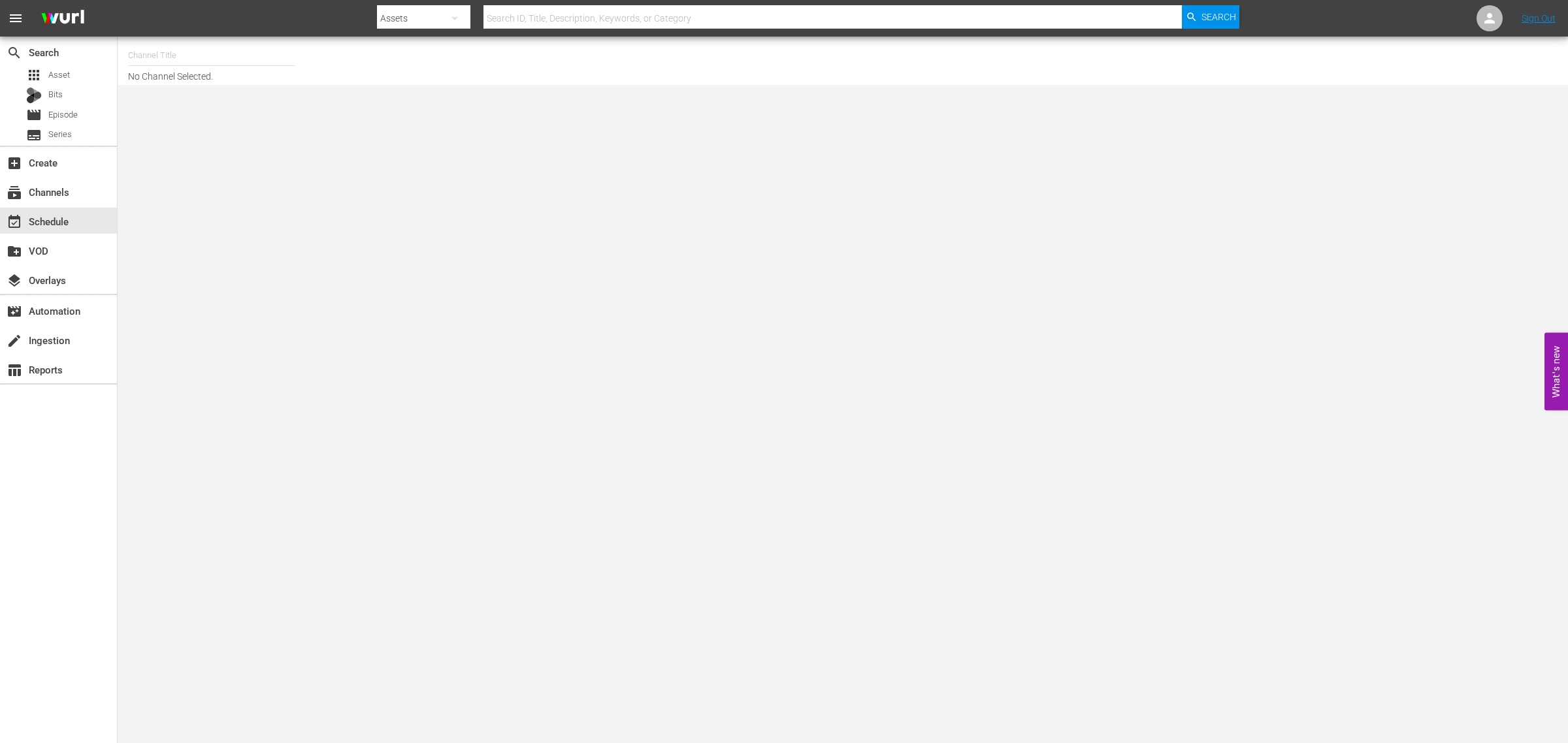
click at [161, 51] on input "text" at bounding box center [211, 55] width 167 height 31
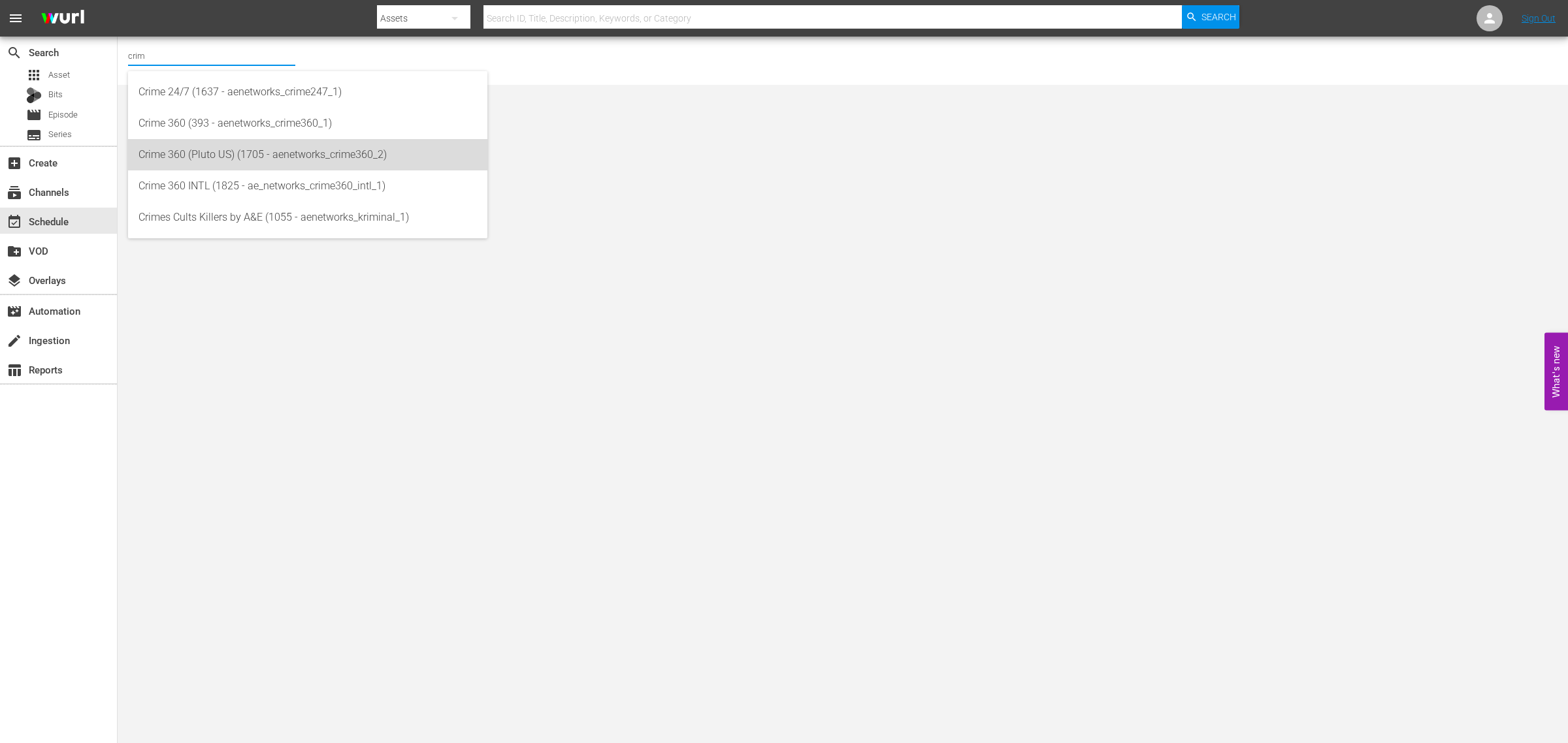
click at [244, 147] on div "Crime 360 (Pluto US) (1705 - aenetworks_crime360_2)" at bounding box center [307, 155] width 338 height 31
type input "Crime 360 (Pluto US) (1705 - aenetworks_crime360_2)"
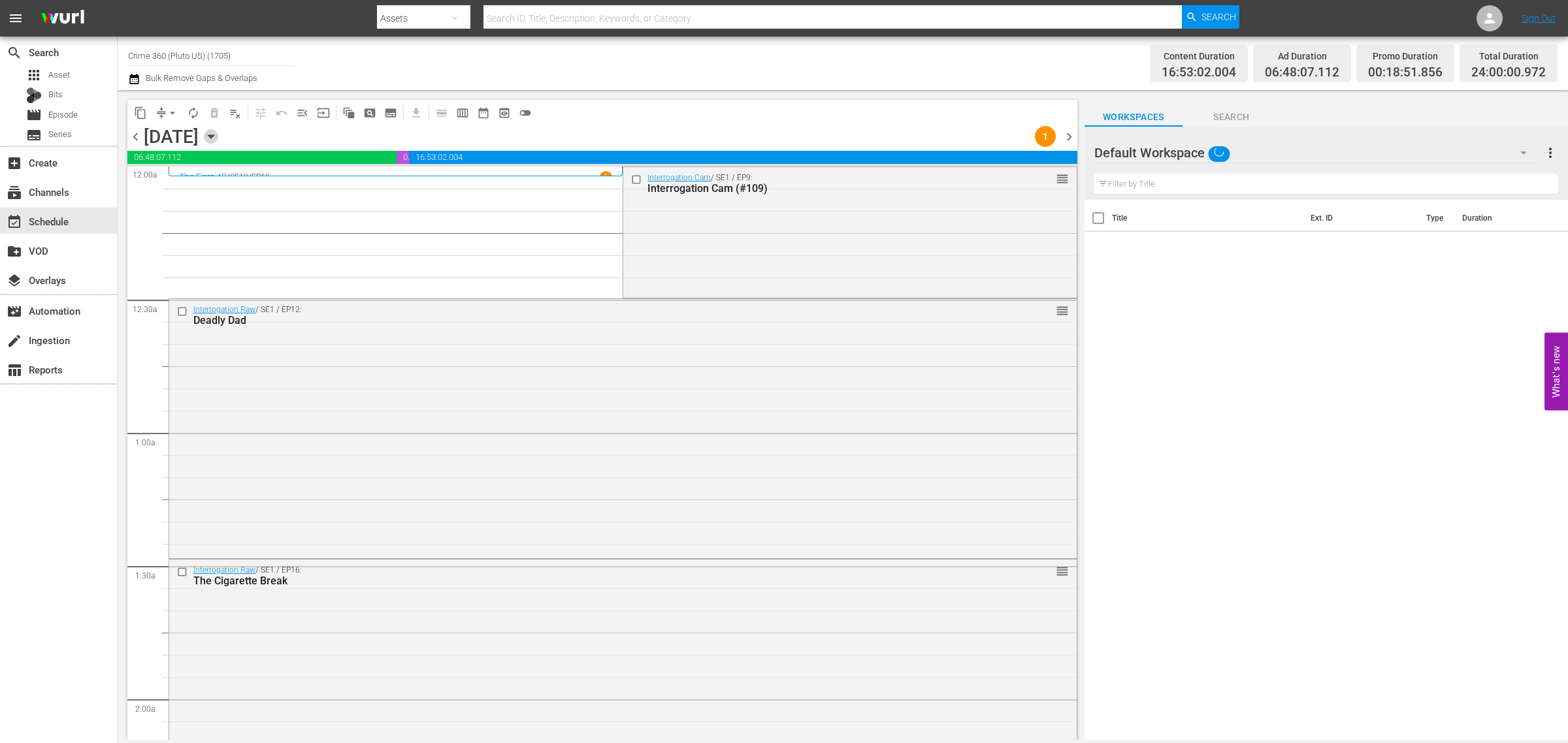
click at [218, 137] on icon "button" at bounding box center [210, 136] width 14 height 14
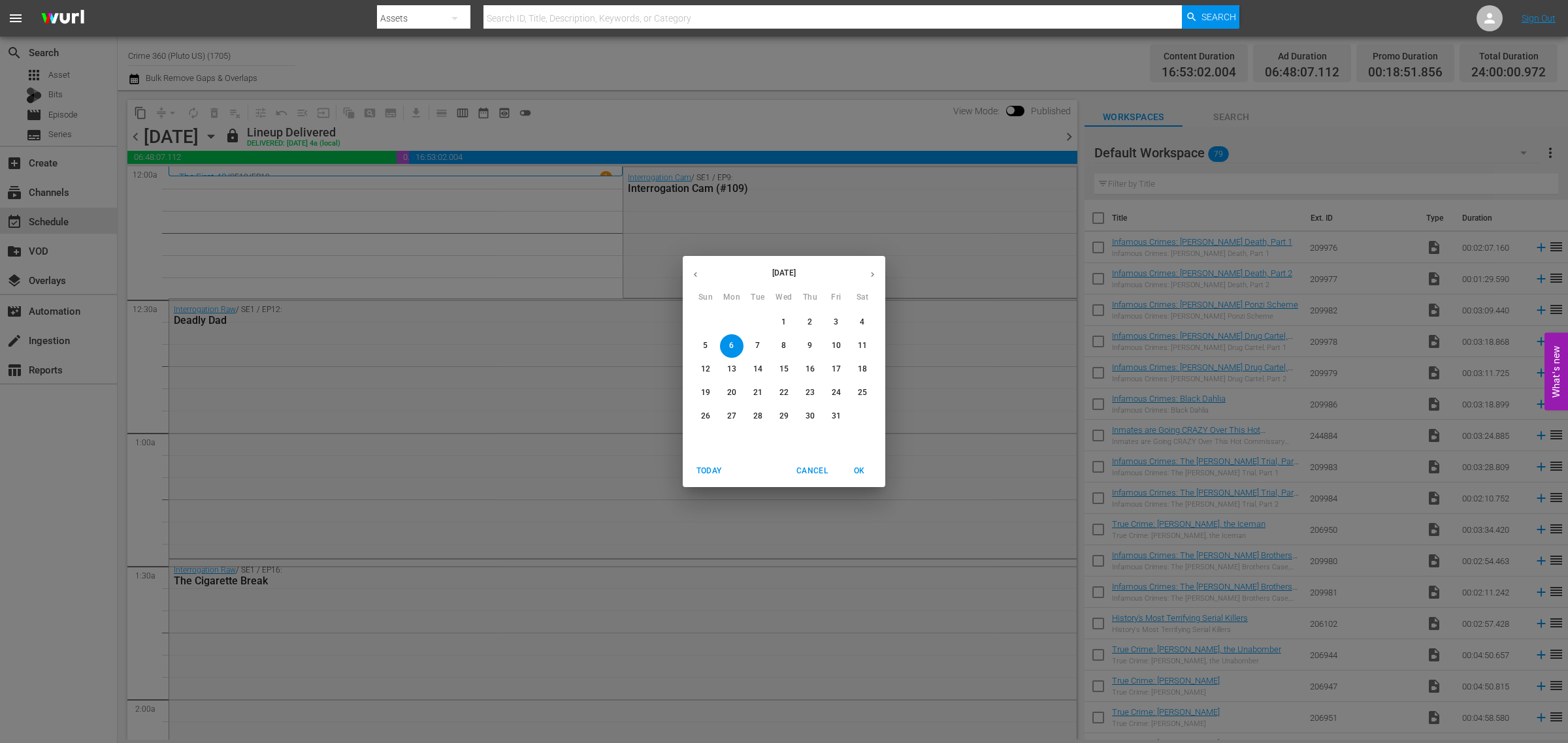
click at [782, 416] on p "29" at bounding box center [784, 416] width 9 height 11
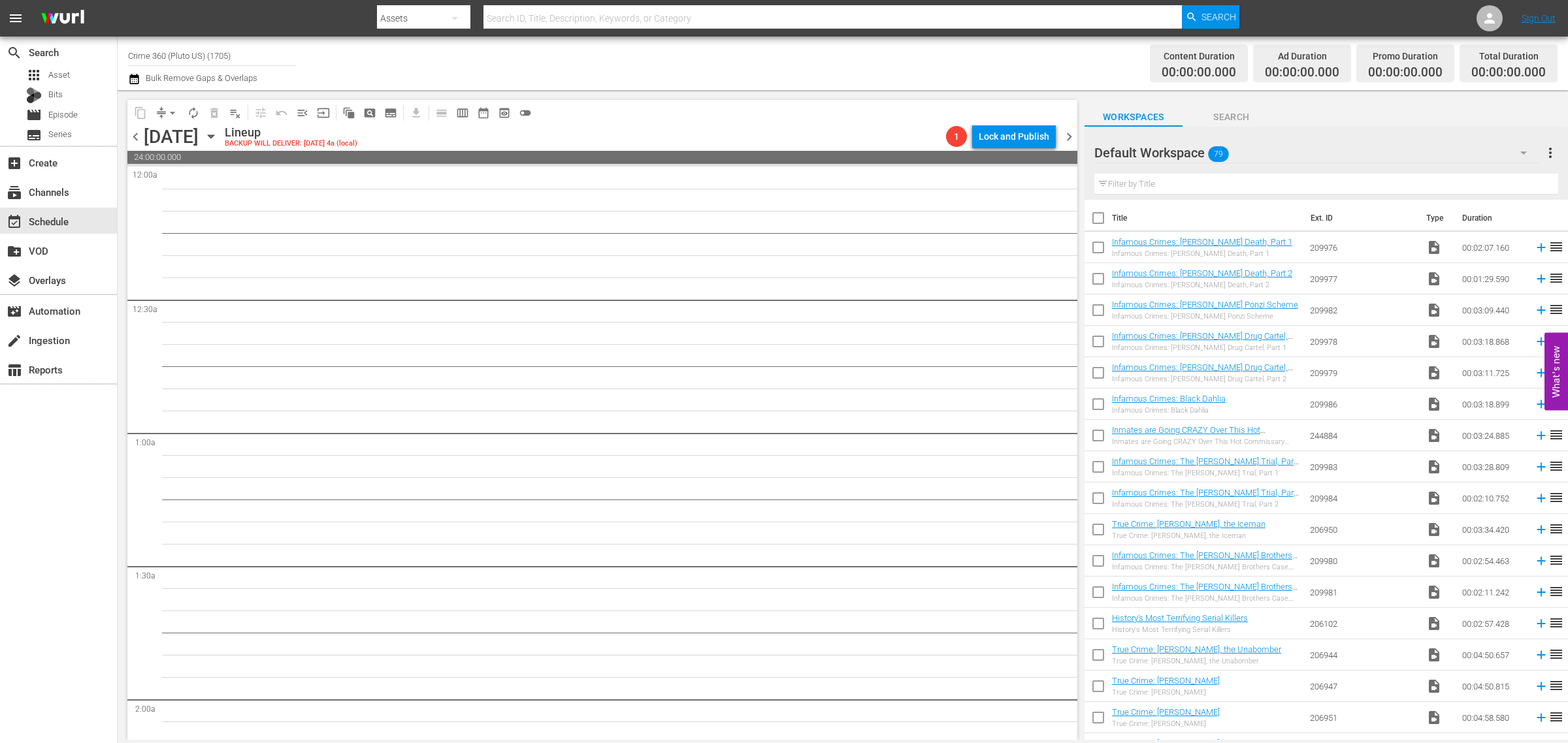
click at [1291, 157] on div "Default Workspace 79" at bounding box center [1317, 153] width 445 height 37
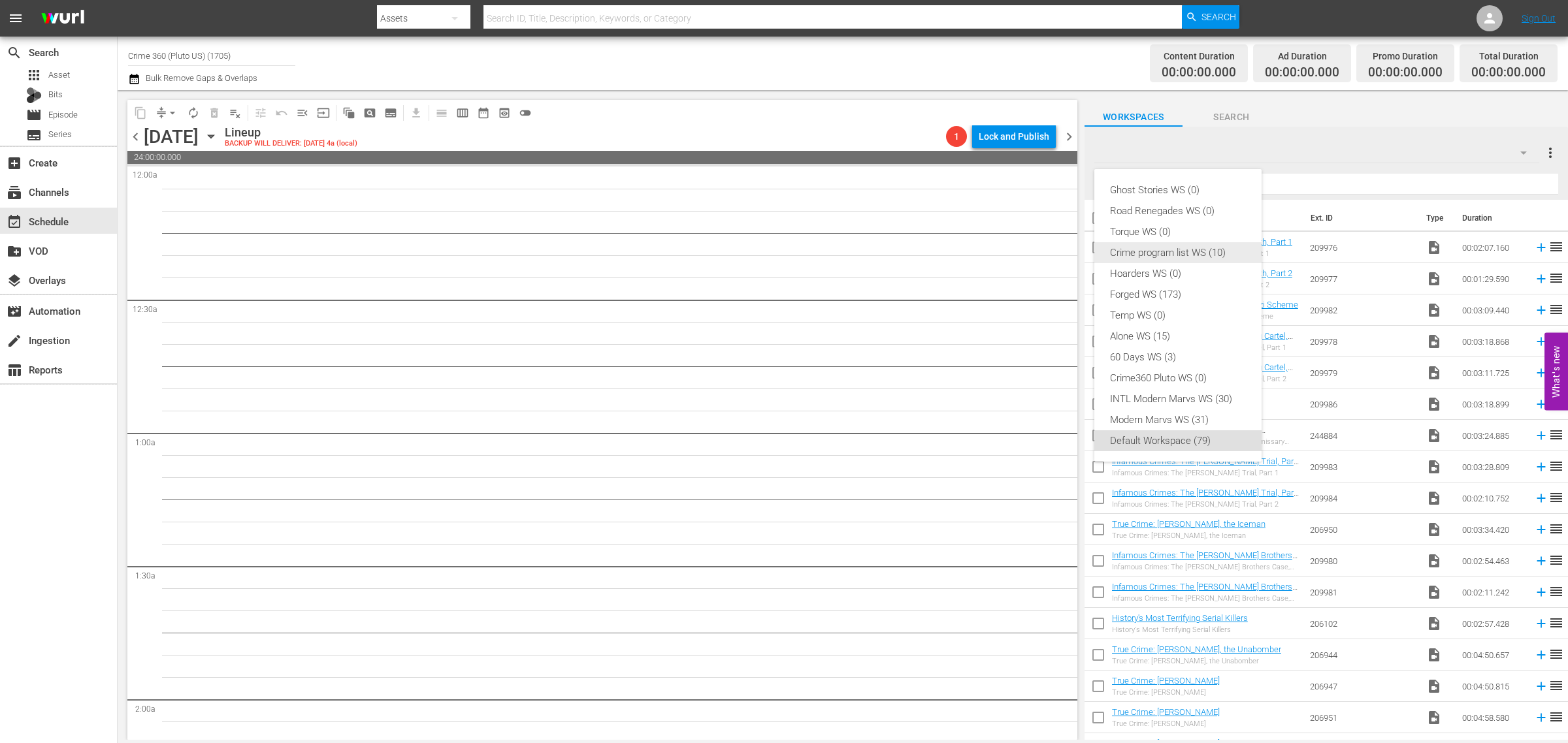
click at [1177, 249] on div "Crime program list WS (10)" at bounding box center [1177, 253] width 136 height 21
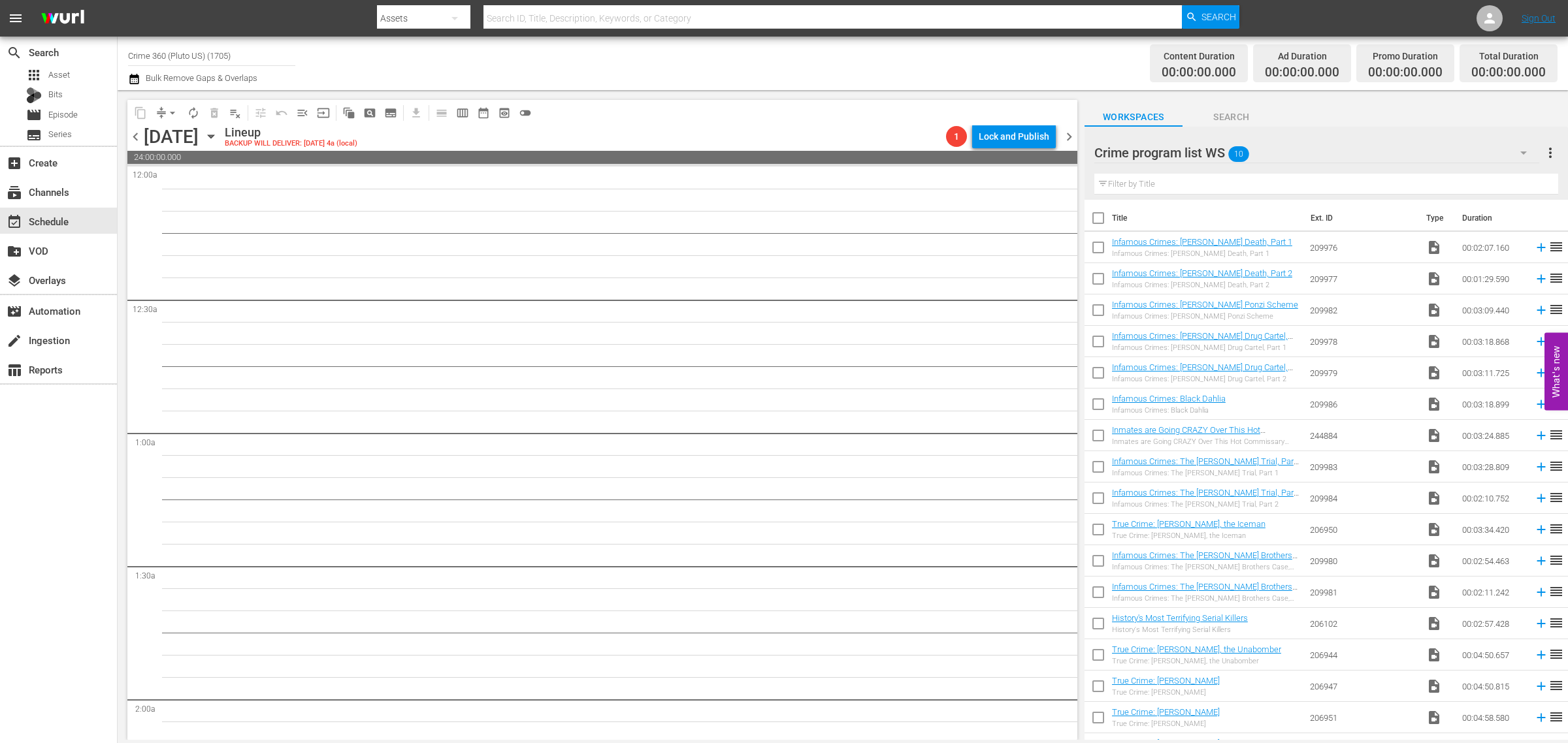
click at [842, 57] on div "Channel Title Crime 360 (Pluto US) (1705) Bulk Remove Gaps & Overlaps" at bounding box center [517, 63] width 780 height 47
click at [1095, 720] on input "checkbox" at bounding box center [1098, 720] width 27 height 27
checkbox input "true"
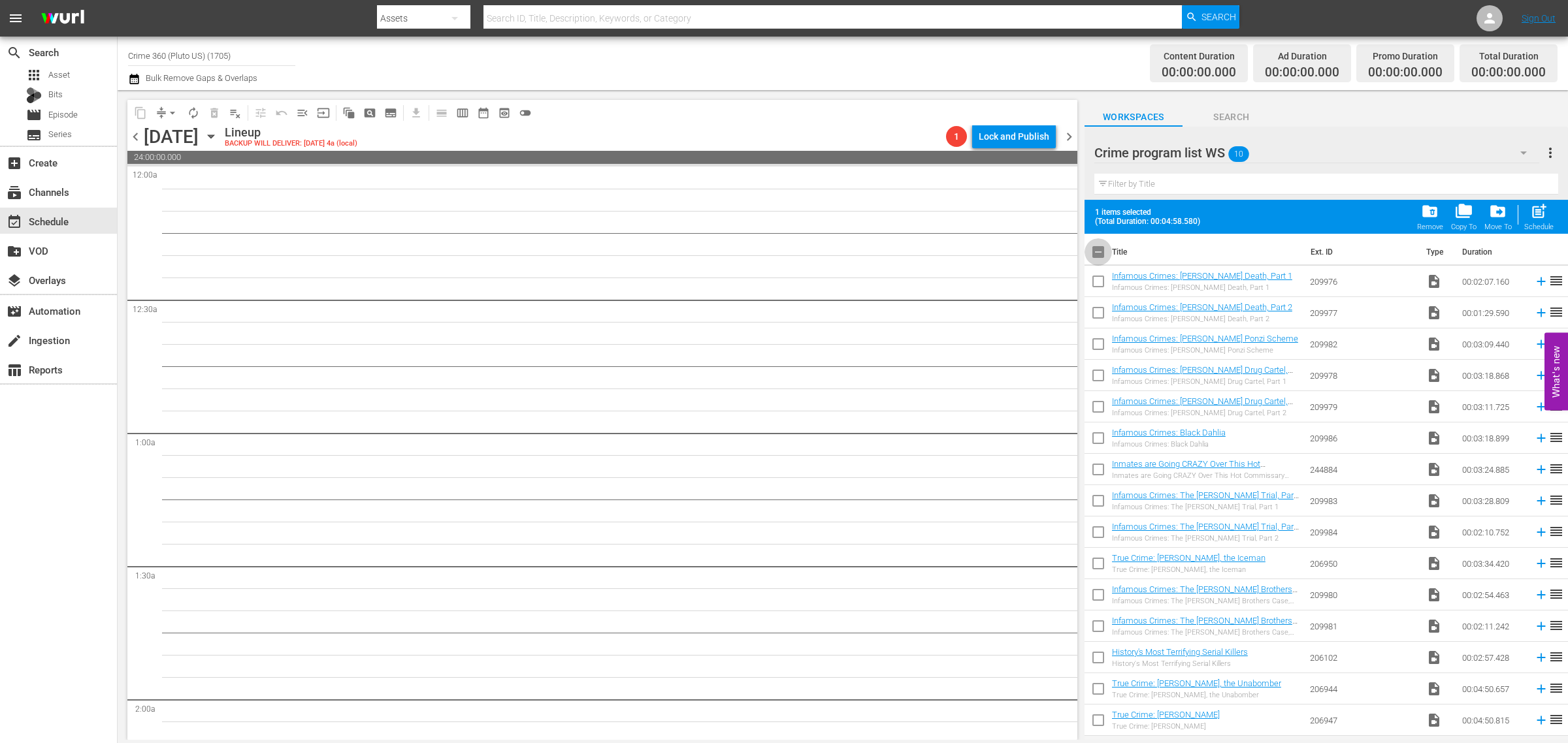
click at [1099, 253] on input "checkbox" at bounding box center [1098, 255] width 27 height 27
checkbox input "true"
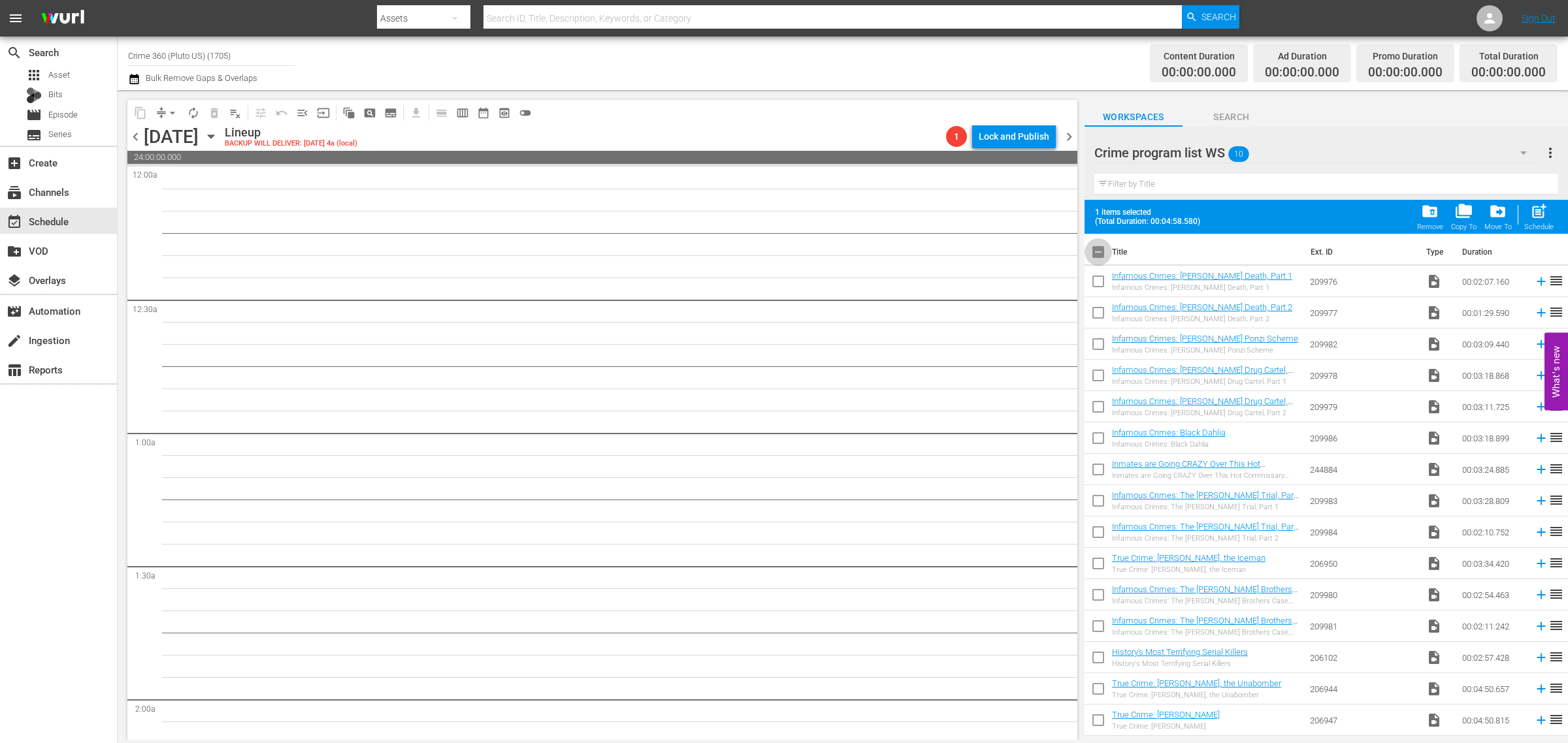
checkbox input "true"
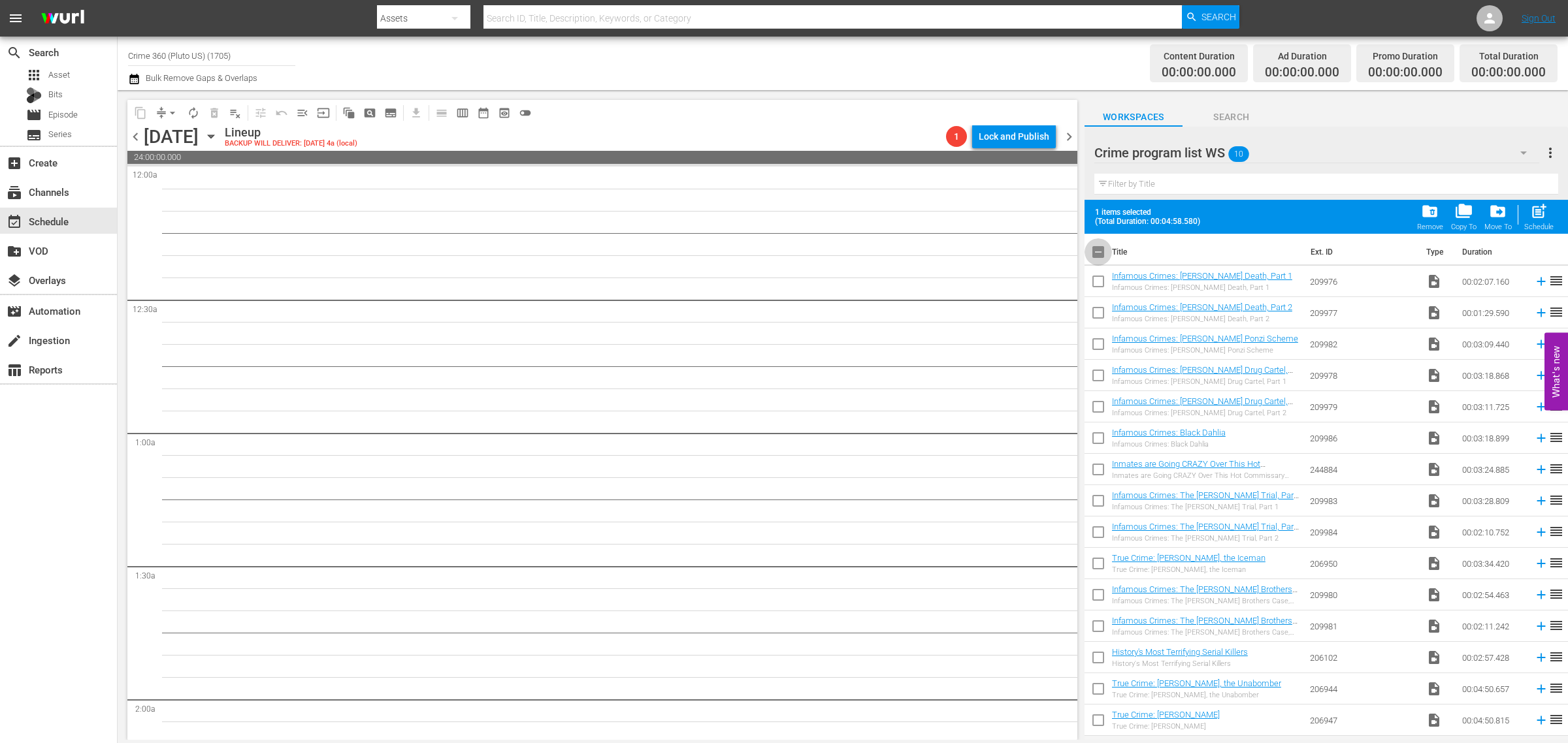
checkbox input "true"
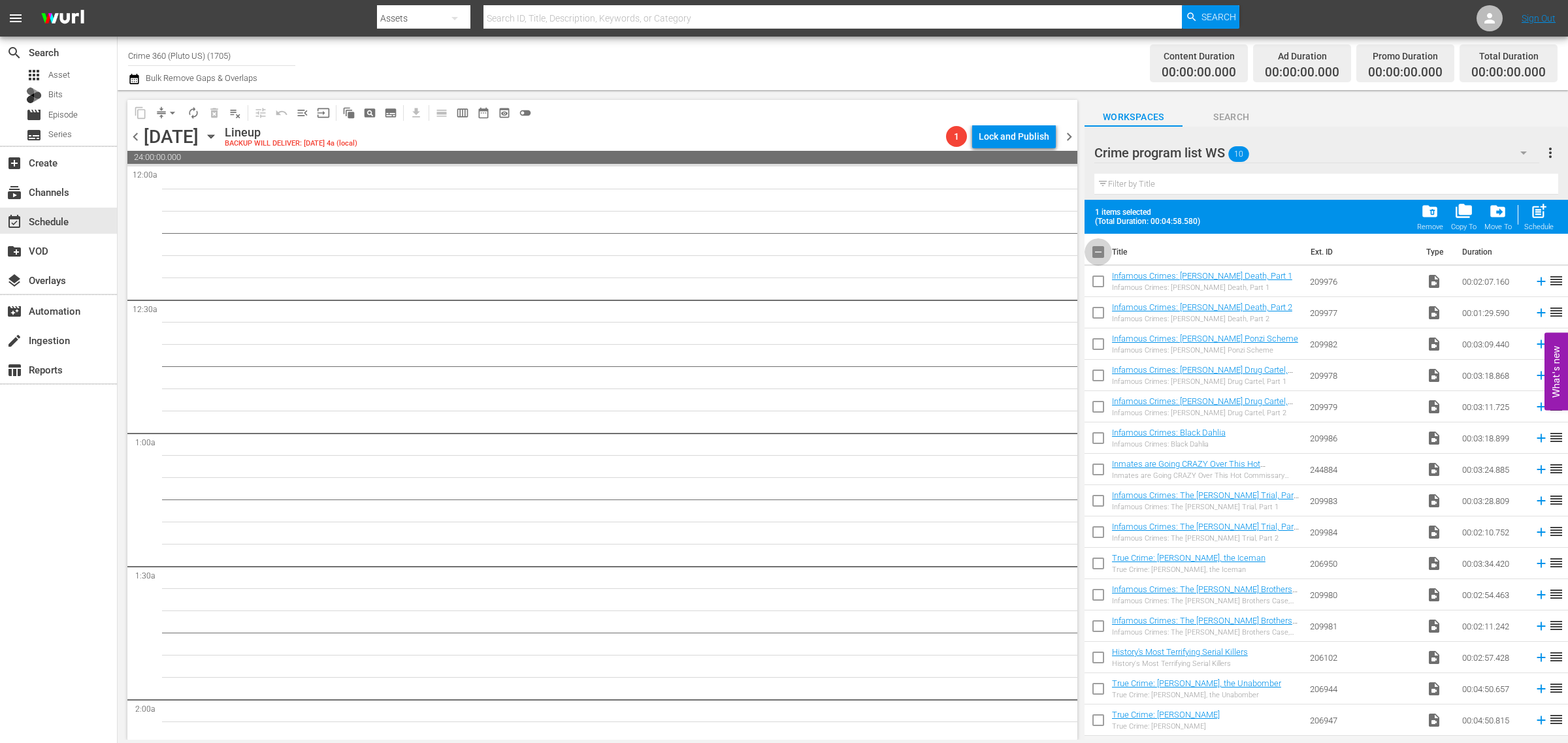
checkbox input "true"
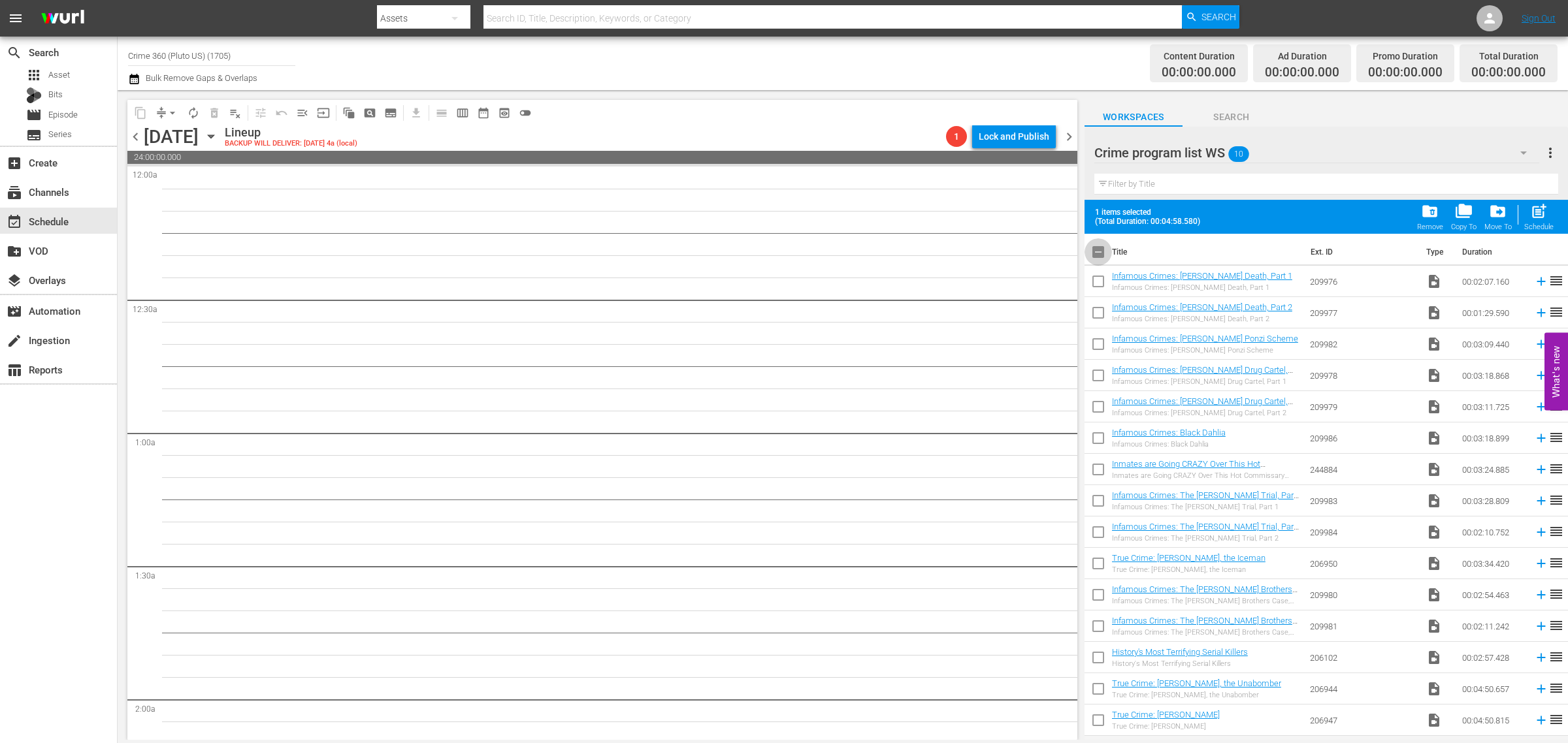
checkbox input "true"
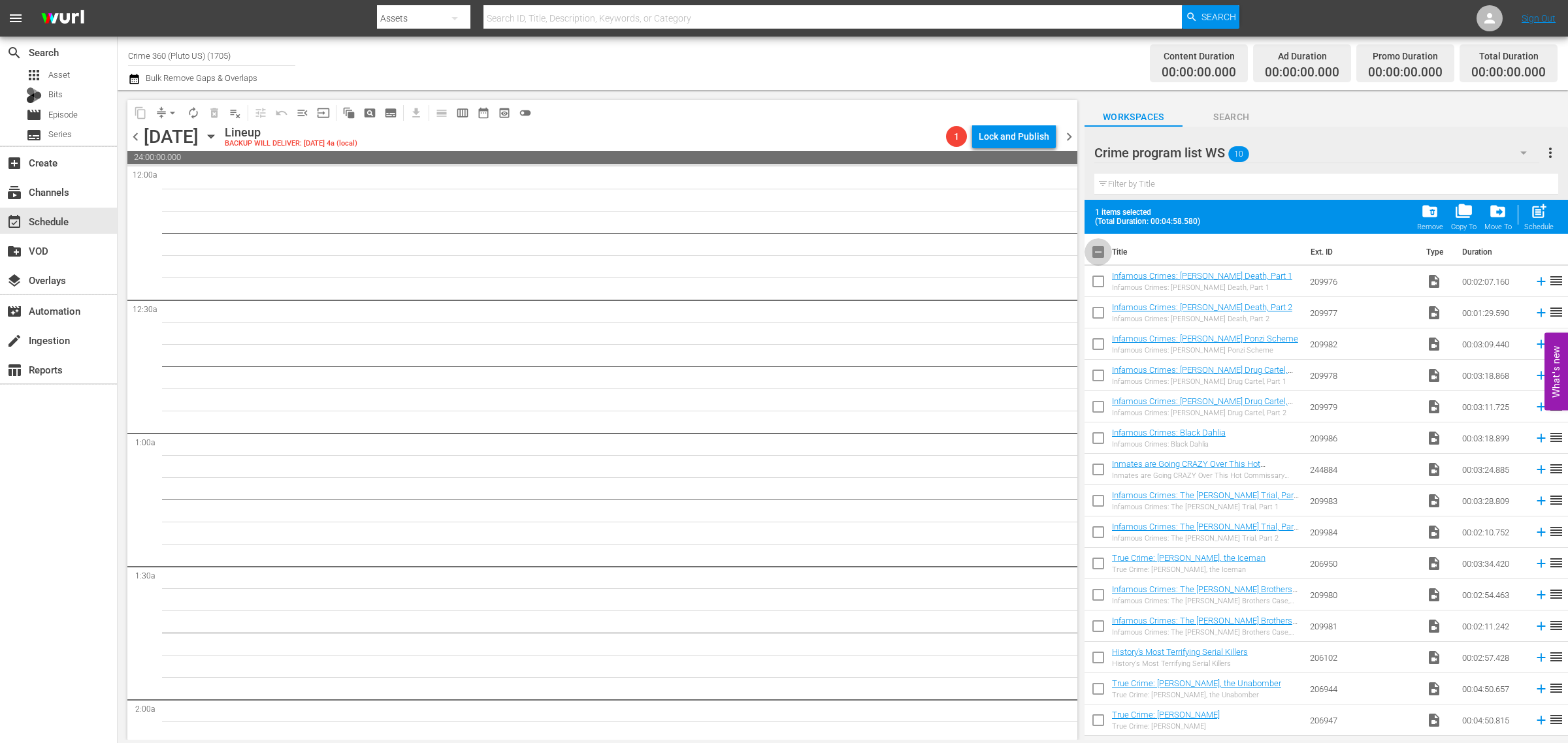
checkbox input "true"
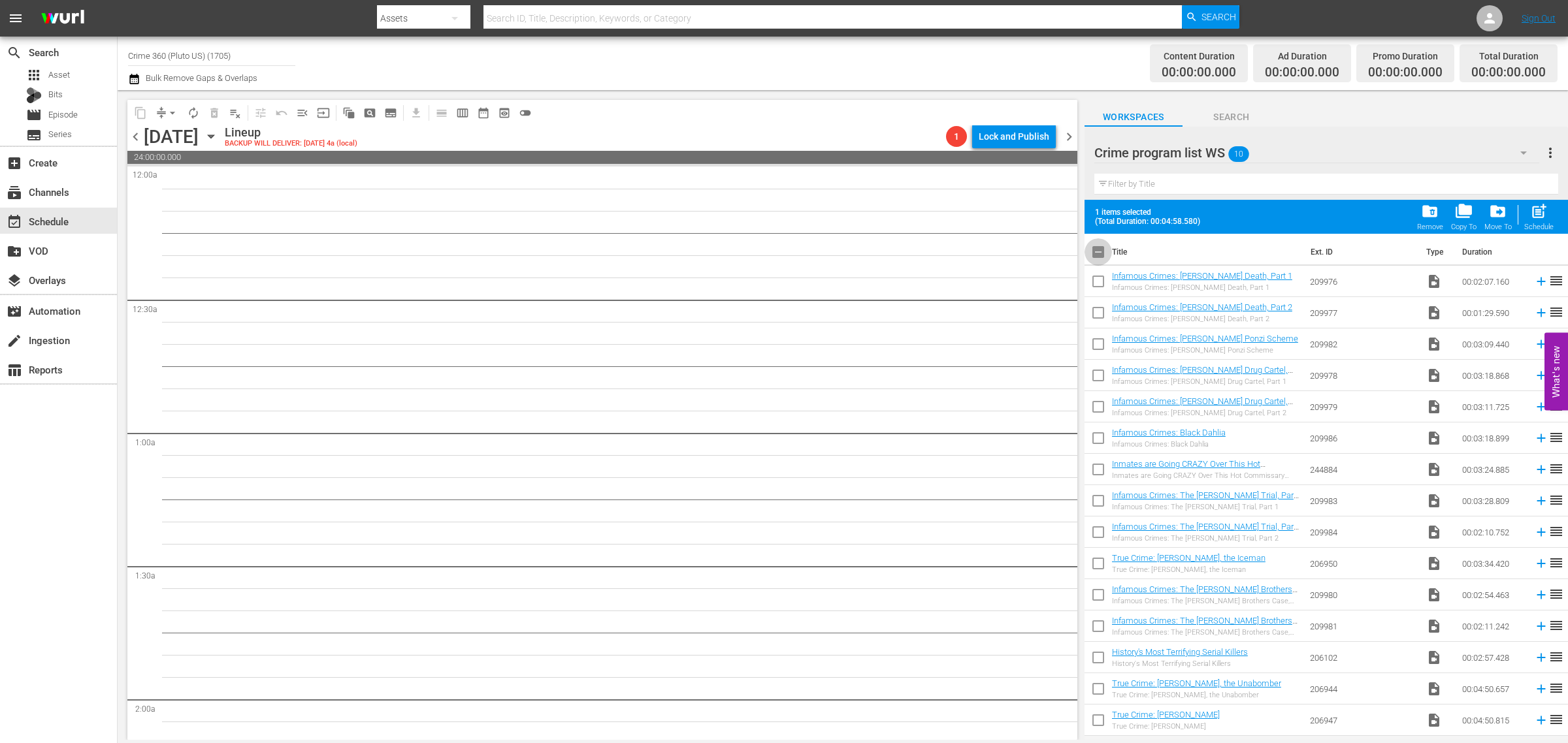
checkbox input "true"
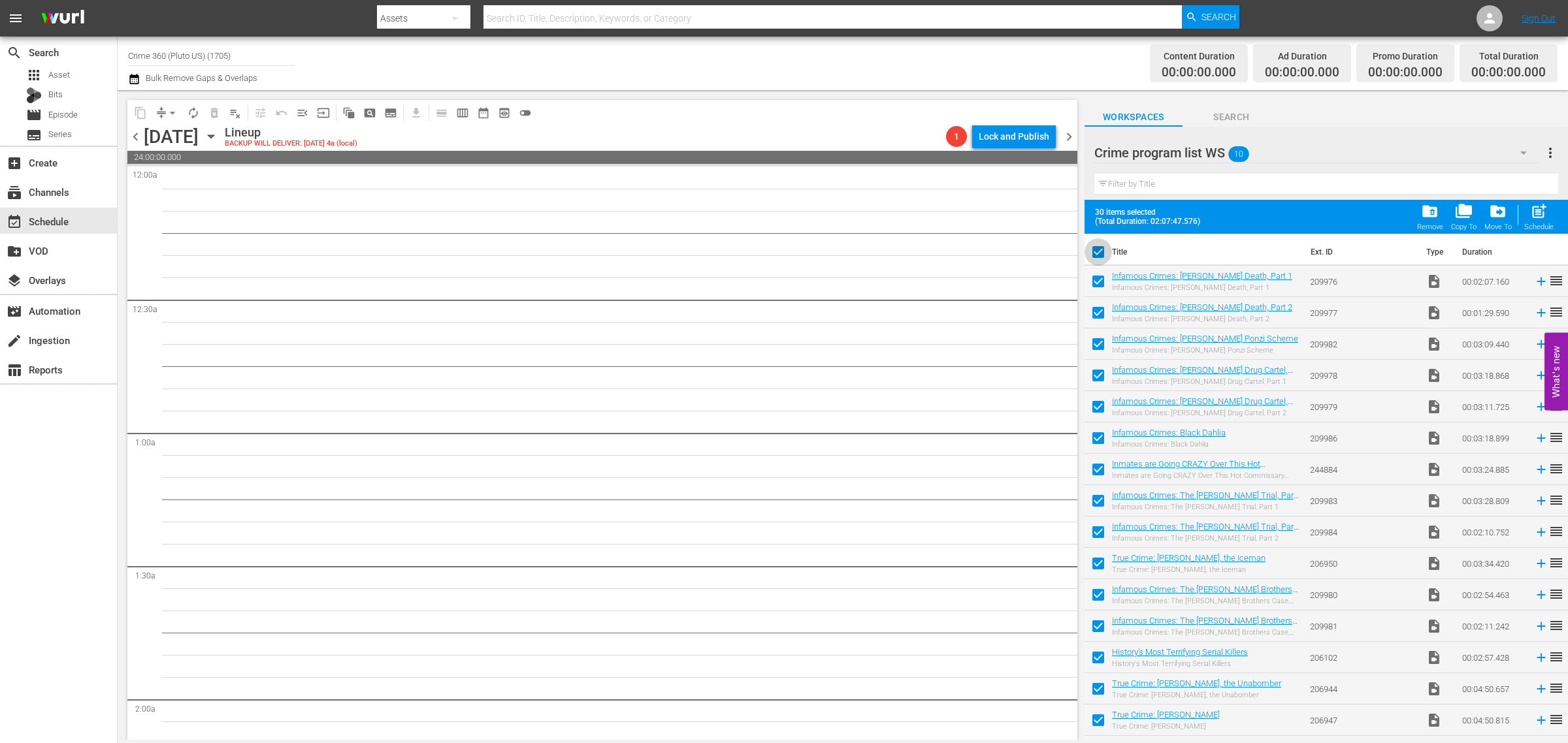
click at [1099, 253] on input "checkbox" at bounding box center [1098, 255] width 27 height 27
checkbox input "false"
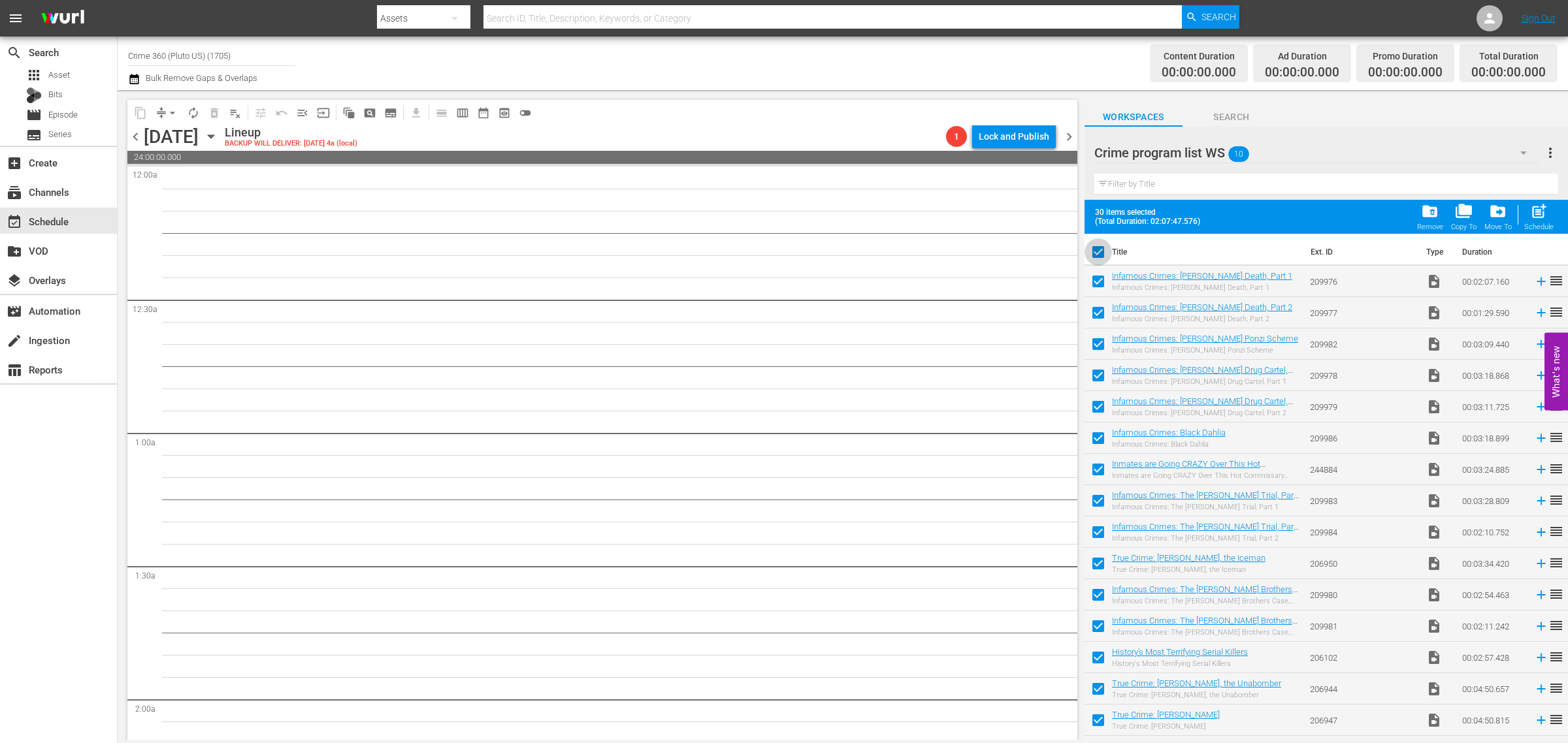
checkbox input "false"
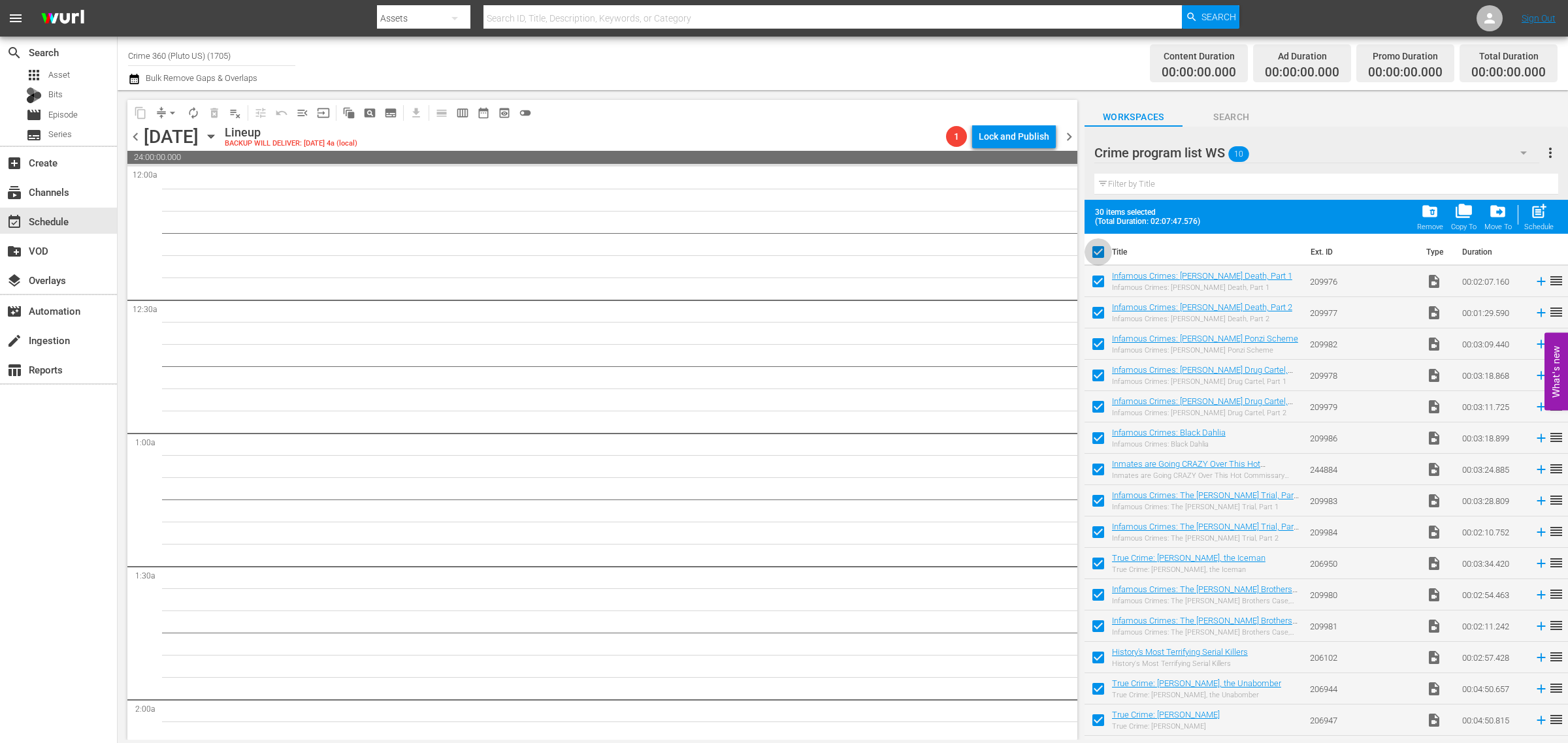
checkbox input "false"
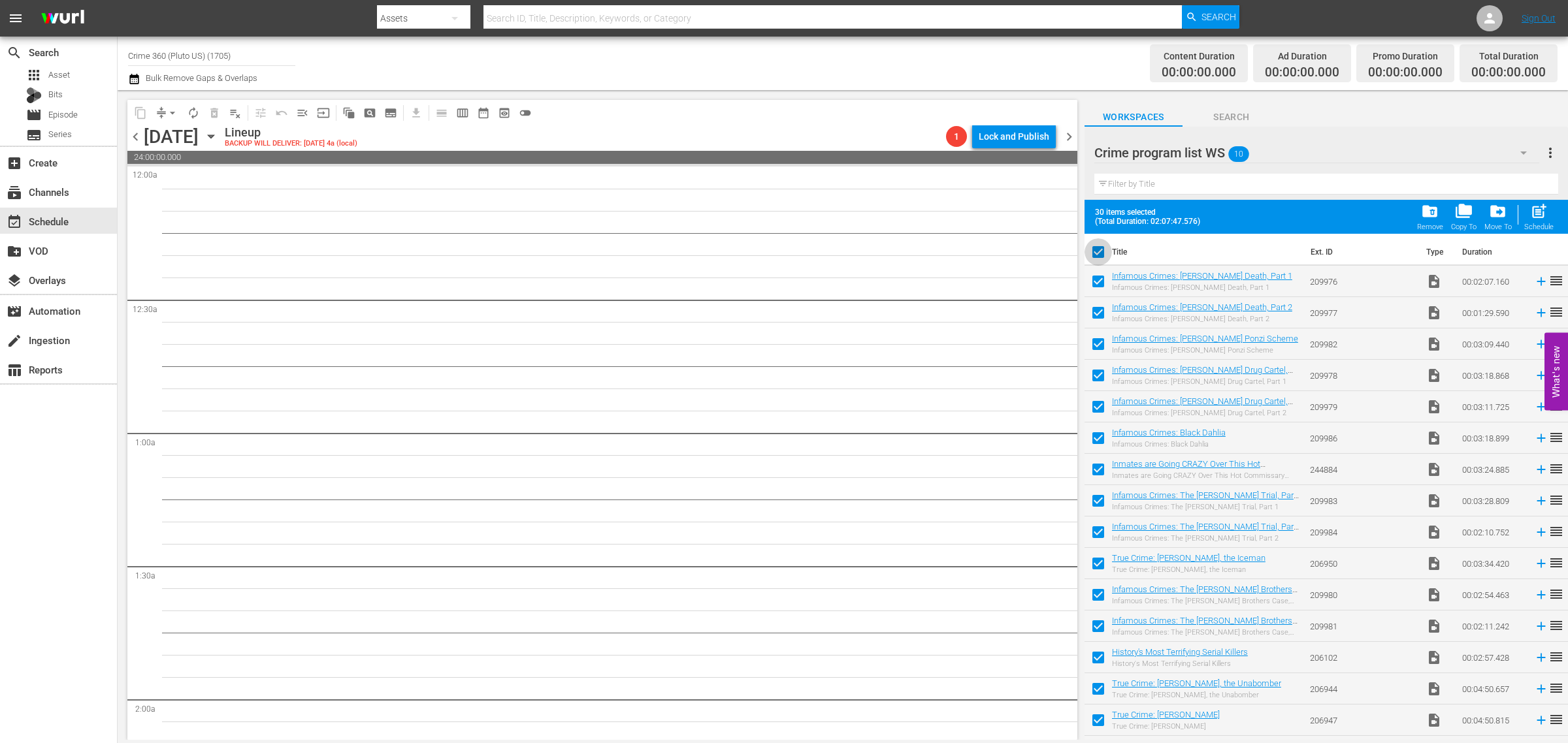
checkbox input "false"
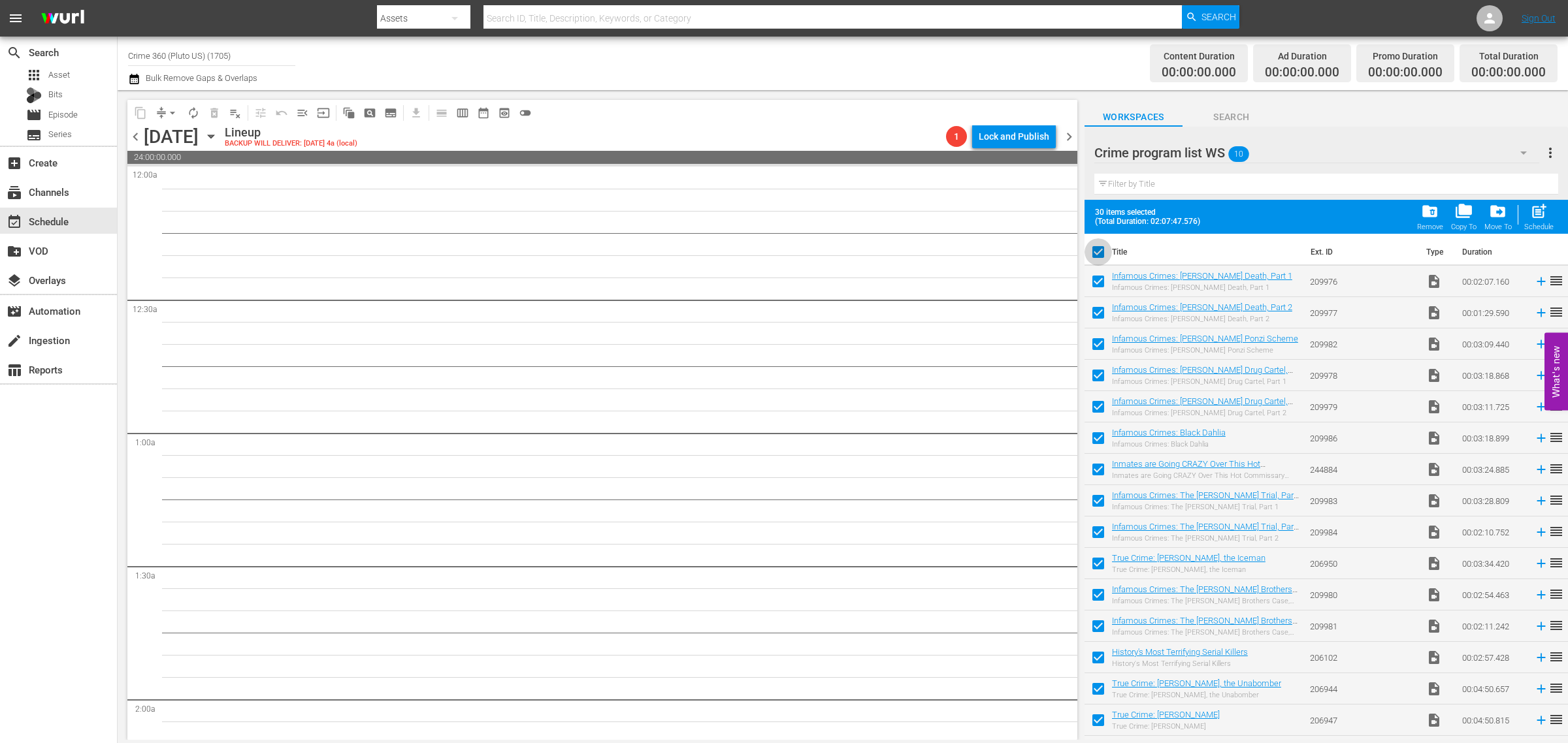
checkbox input "false"
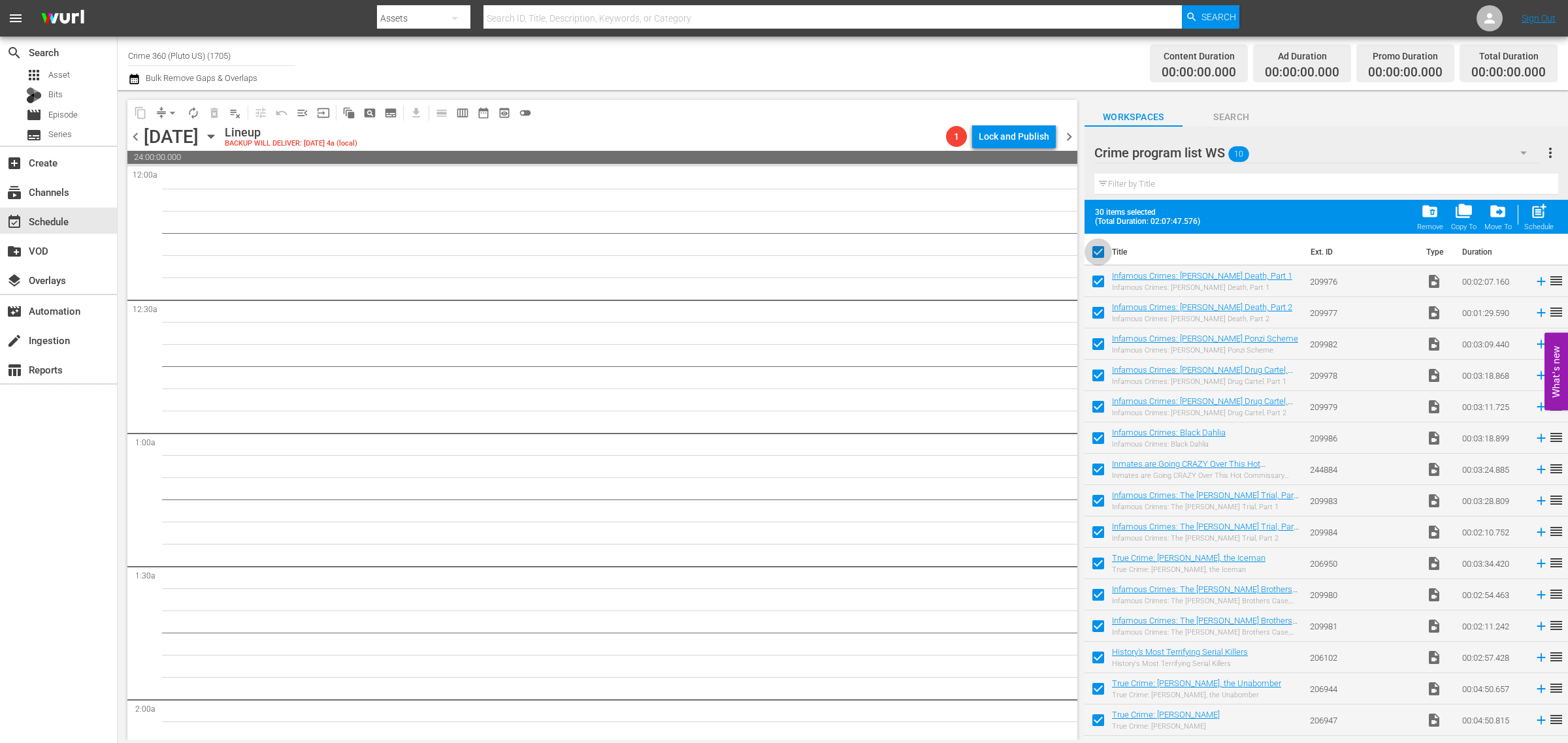
checkbox input "false"
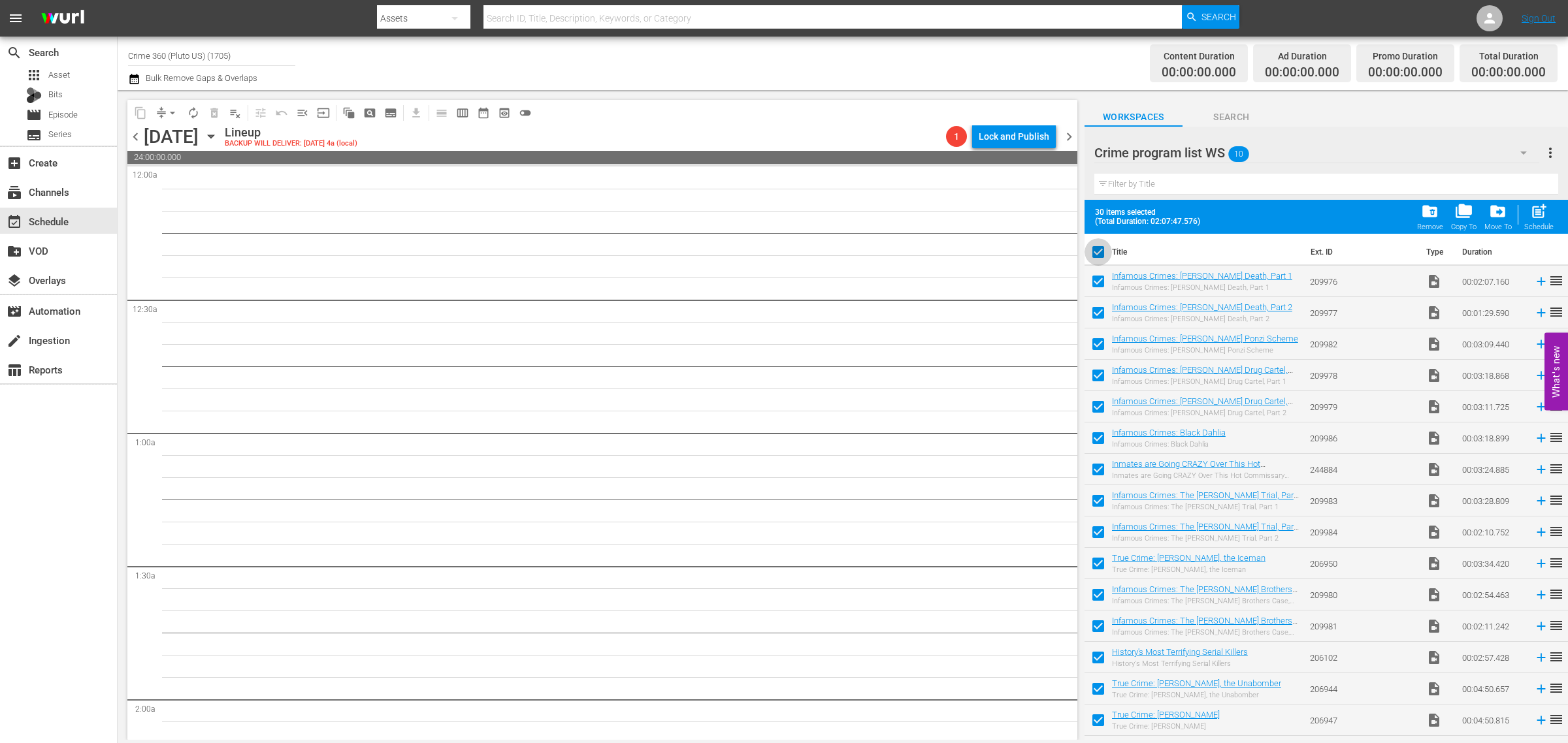
checkbox input "false"
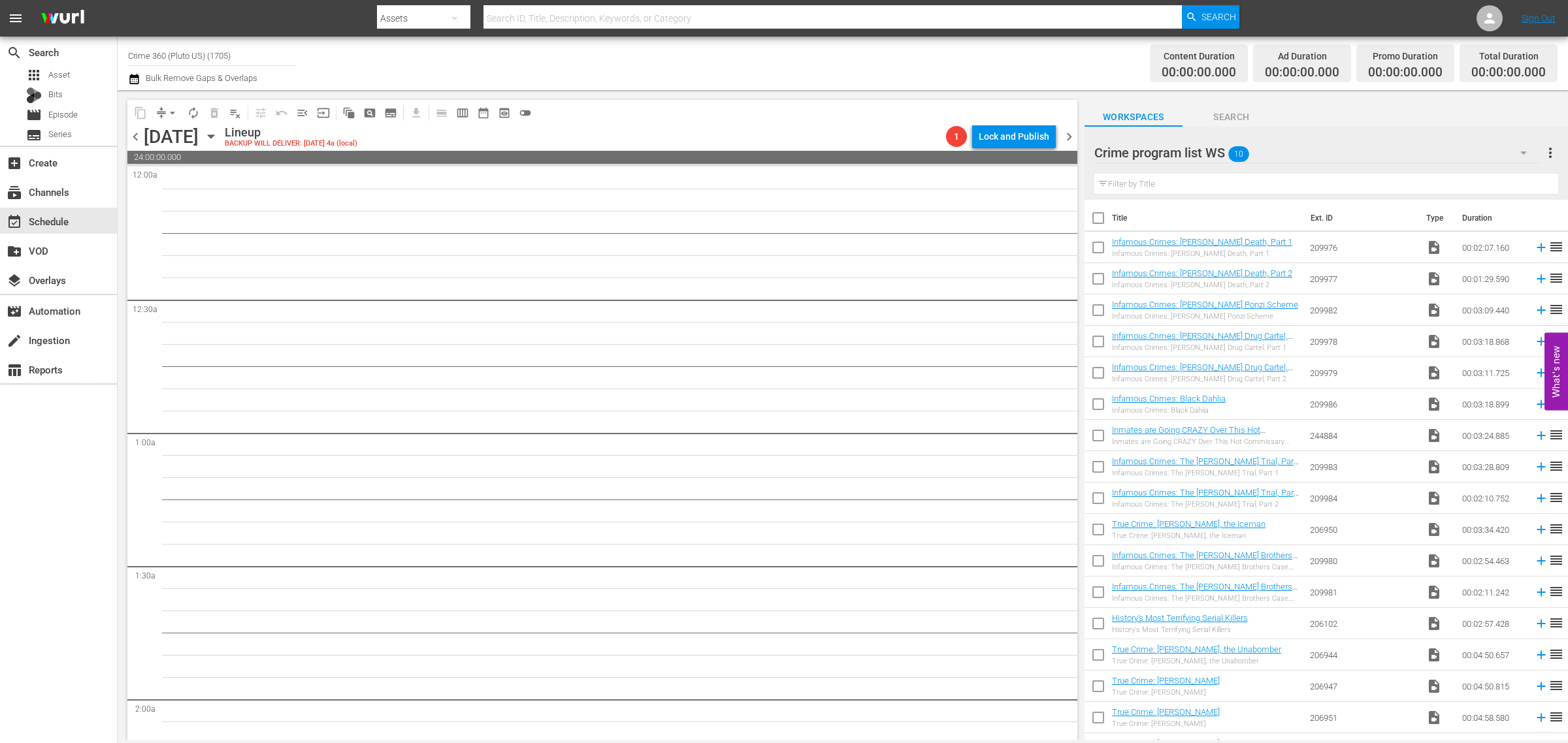
click at [1521, 148] on icon "button" at bounding box center [1523, 152] width 16 height 16
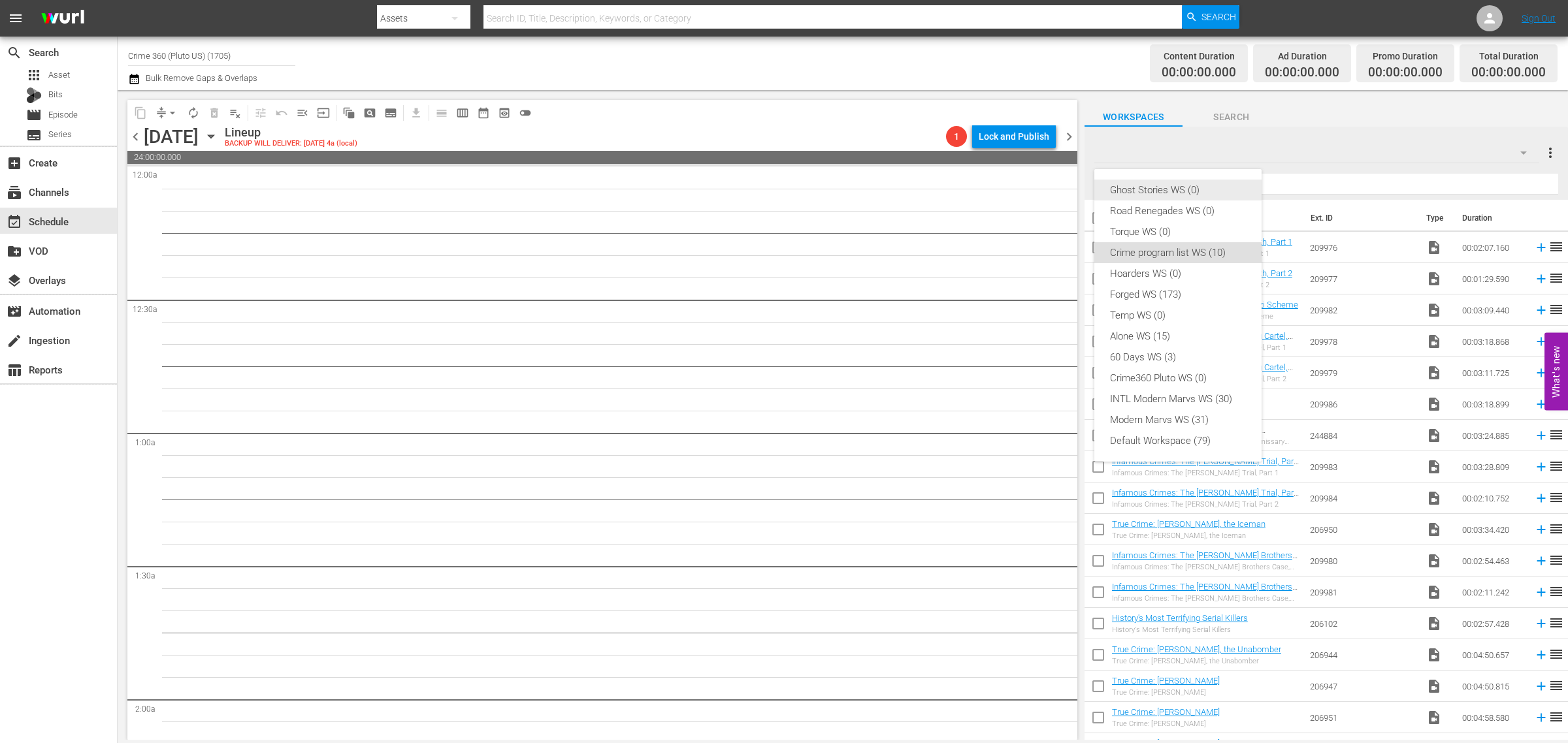
click at [1181, 189] on div "Ghost Stories WS (0)" at bounding box center [1177, 190] width 136 height 21
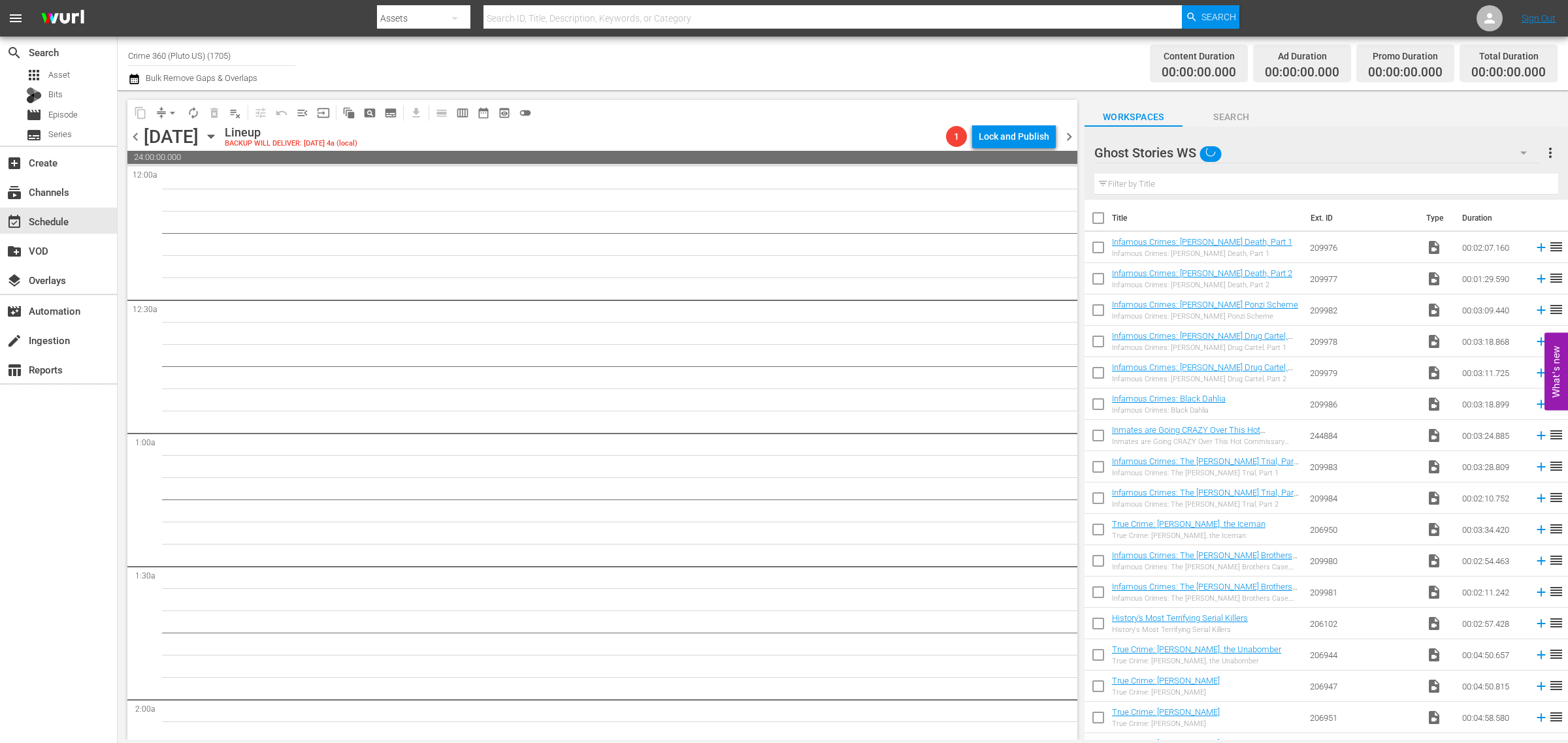
click at [960, 56] on div "Content Duration 00:00:00.000 Ad Duration 00:00:00.000 Promo Duration 00:00:00.…" at bounding box center [1232, 63] width 650 height 47
click at [131, 141] on span "chevron_left" at bounding box center [135, 137] width 16 height 16
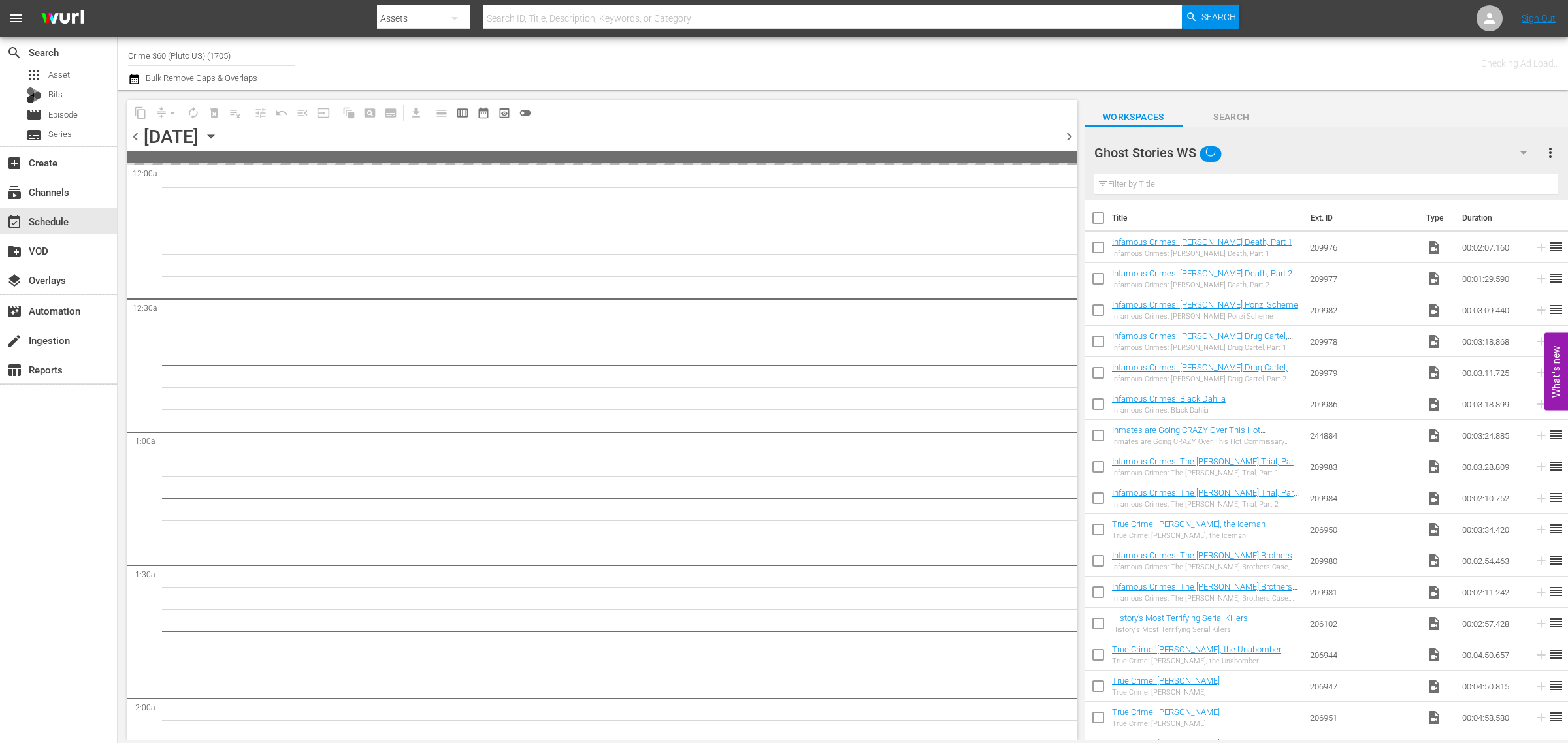
click at [676, 67] on div "Channel Title Crime 360 (Pluto US) (1705) Bulk Remove Gaps & Overlaps" at bounding box center [517, 63] width 780 height 47
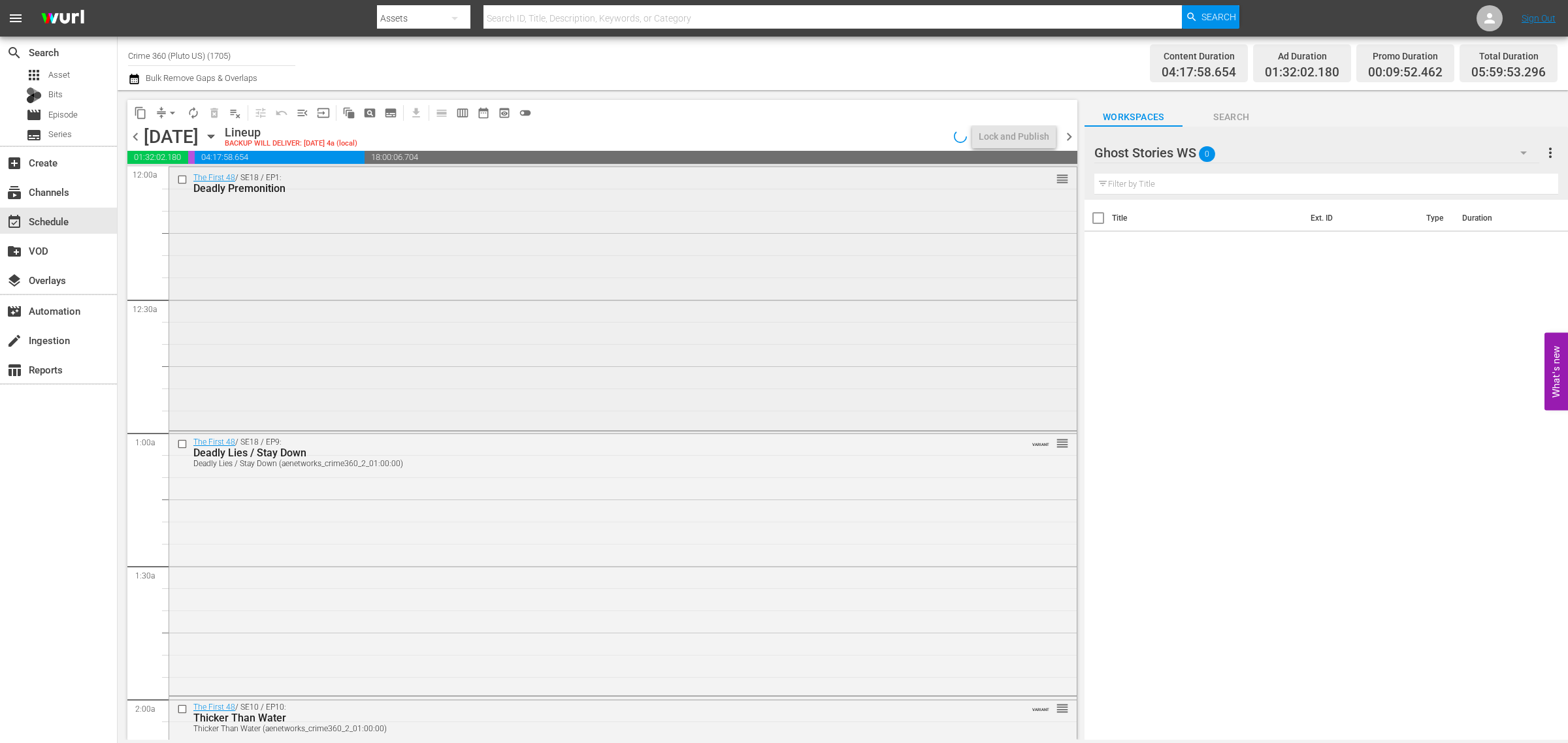
click at [368, 281] on div "The First 48 / SE18 / EP1: Deadly Premonition reorder" at bounding box center [623, 297] width 907 height 260
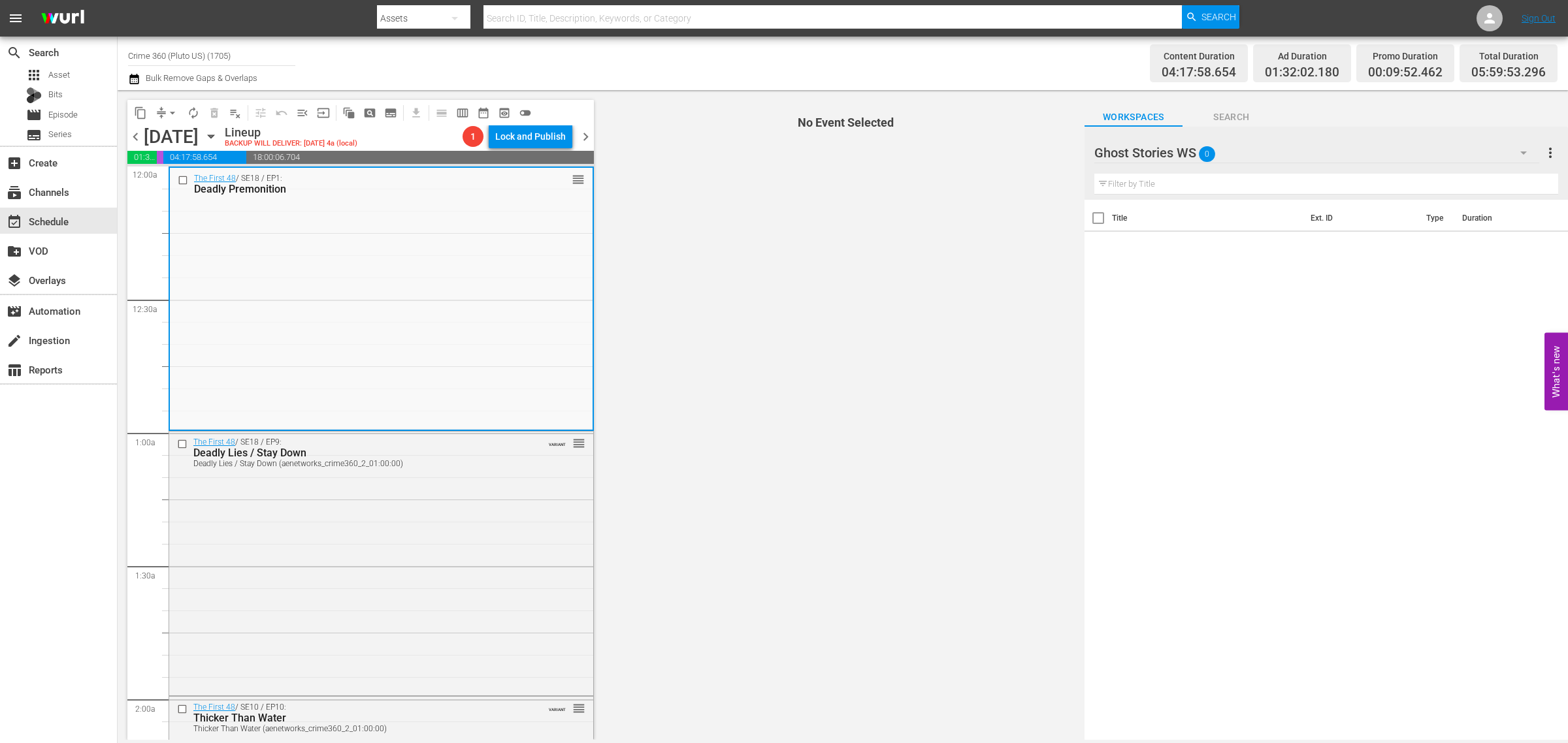
click at [1331, 148] on div "Ghost Stories WS 0" at bounding box center [1317, 153] width 445 height 37
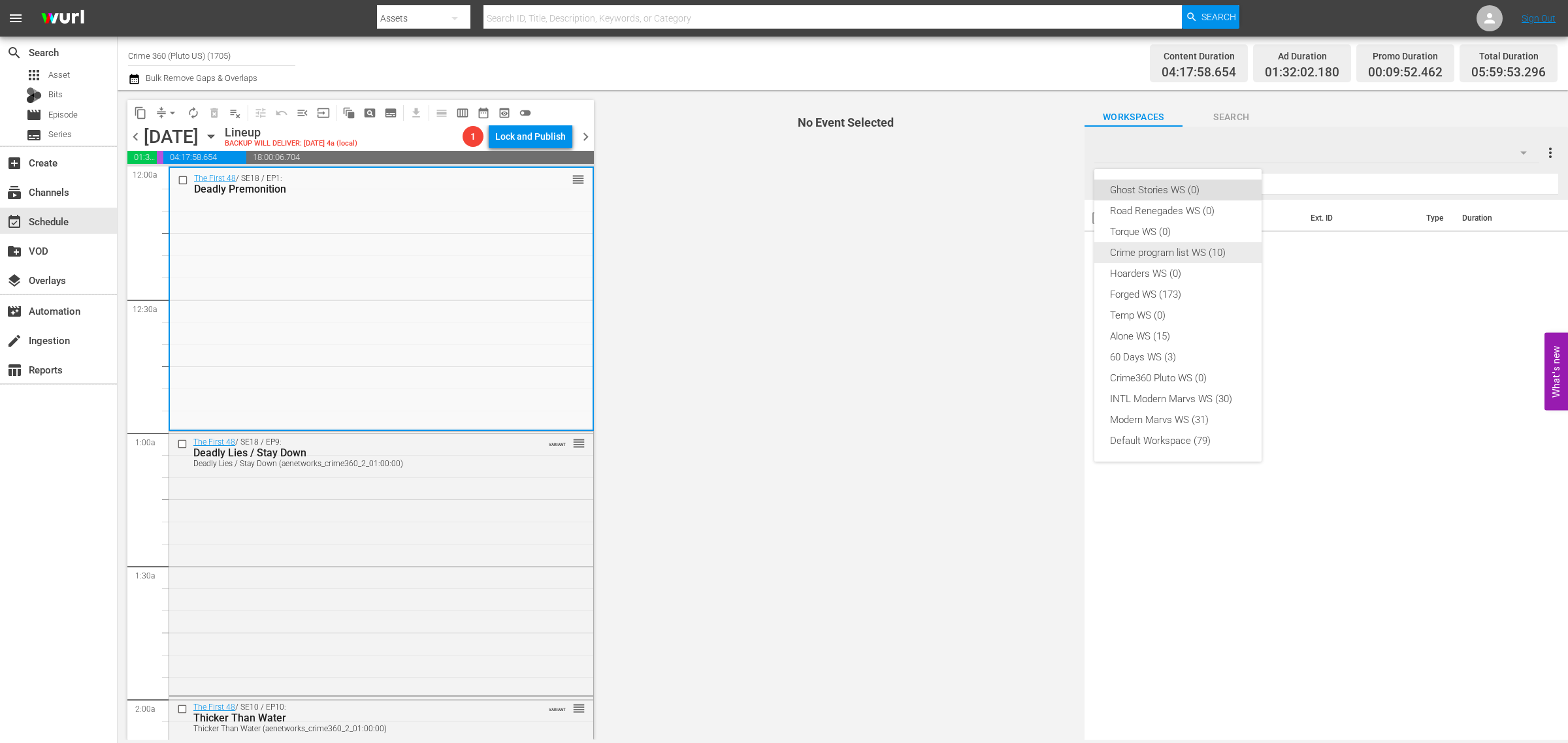
click at [1177, 263] on div "Hoarders WS (0)" at bounding box center [1177, 273] width 136 height 21
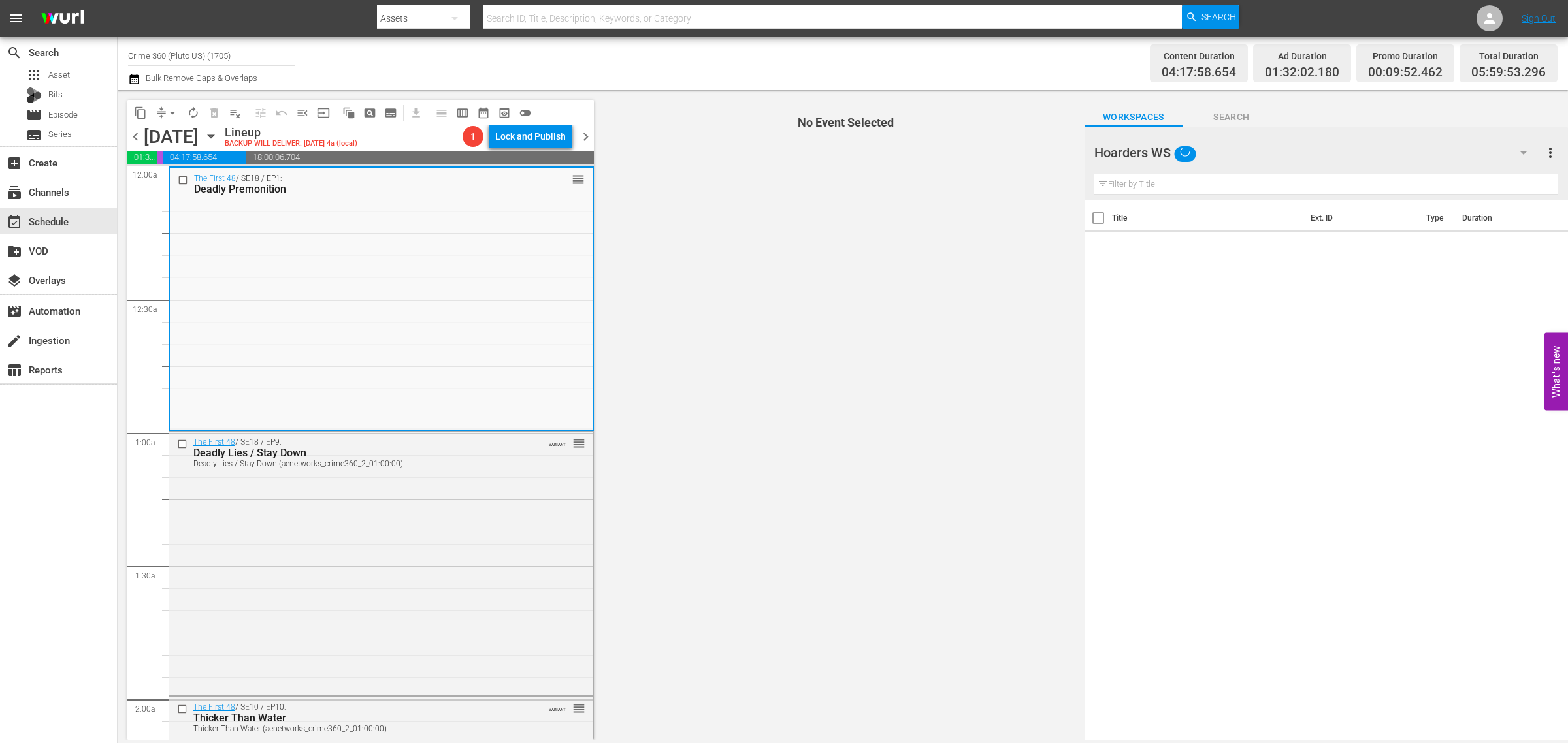
click at [1253, 143] on div "Hoarders WS" at bounding box center [1317, 153] width 445 height 37
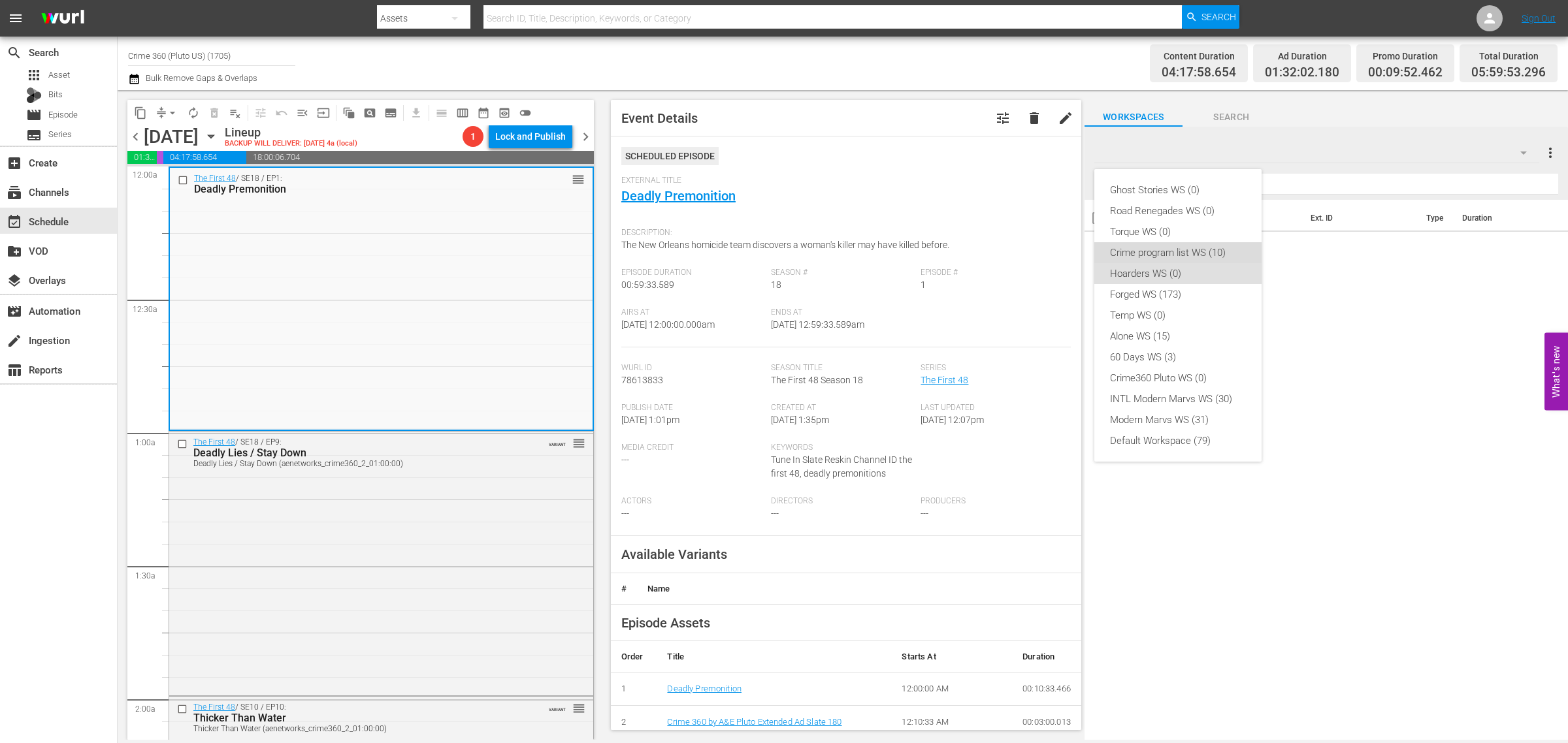
click at [1194, 245] on div "Crime program list WS (10)" at bounding box center [1177, 253] width 136 height 21
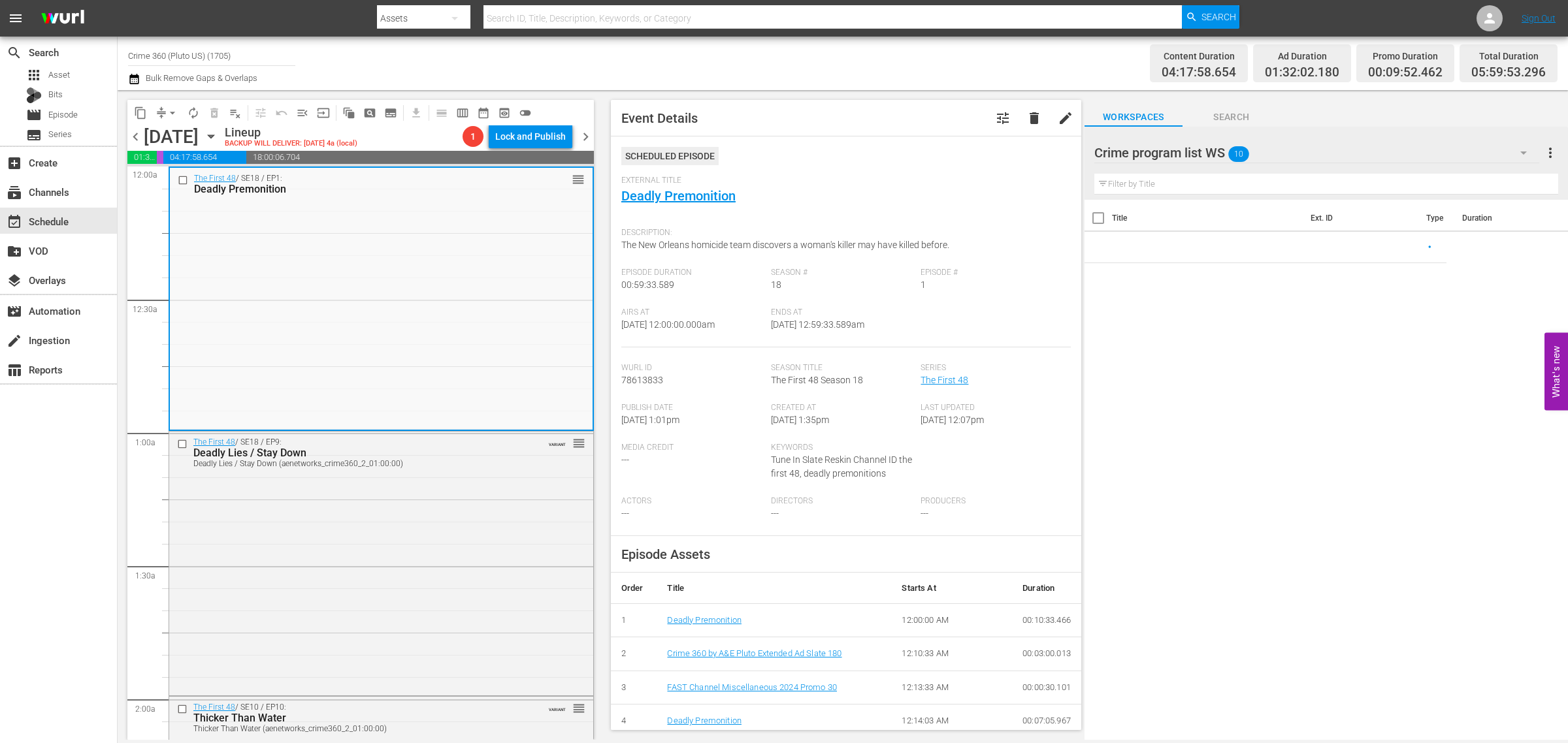
click at [909, 64] on div "Content Duration 04:17:58.654 Ad Duration 01:32:02.180 Promo Duration 00:09:52.…" at bounding box center [1232, 63] width 650 height 47
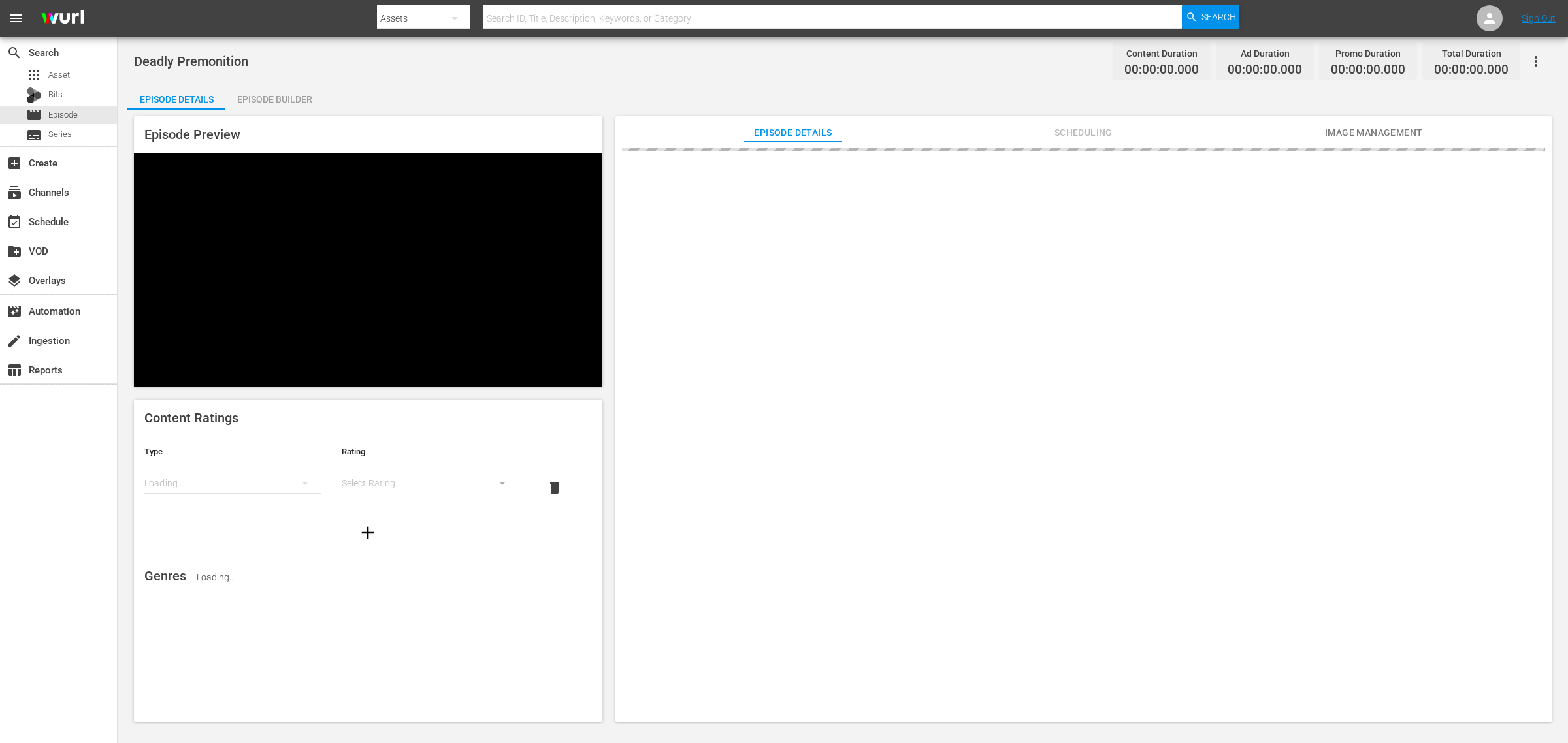
click at [278, 94] on div "Episode Builder" at bounding box center [274, 99] width 98 height 31
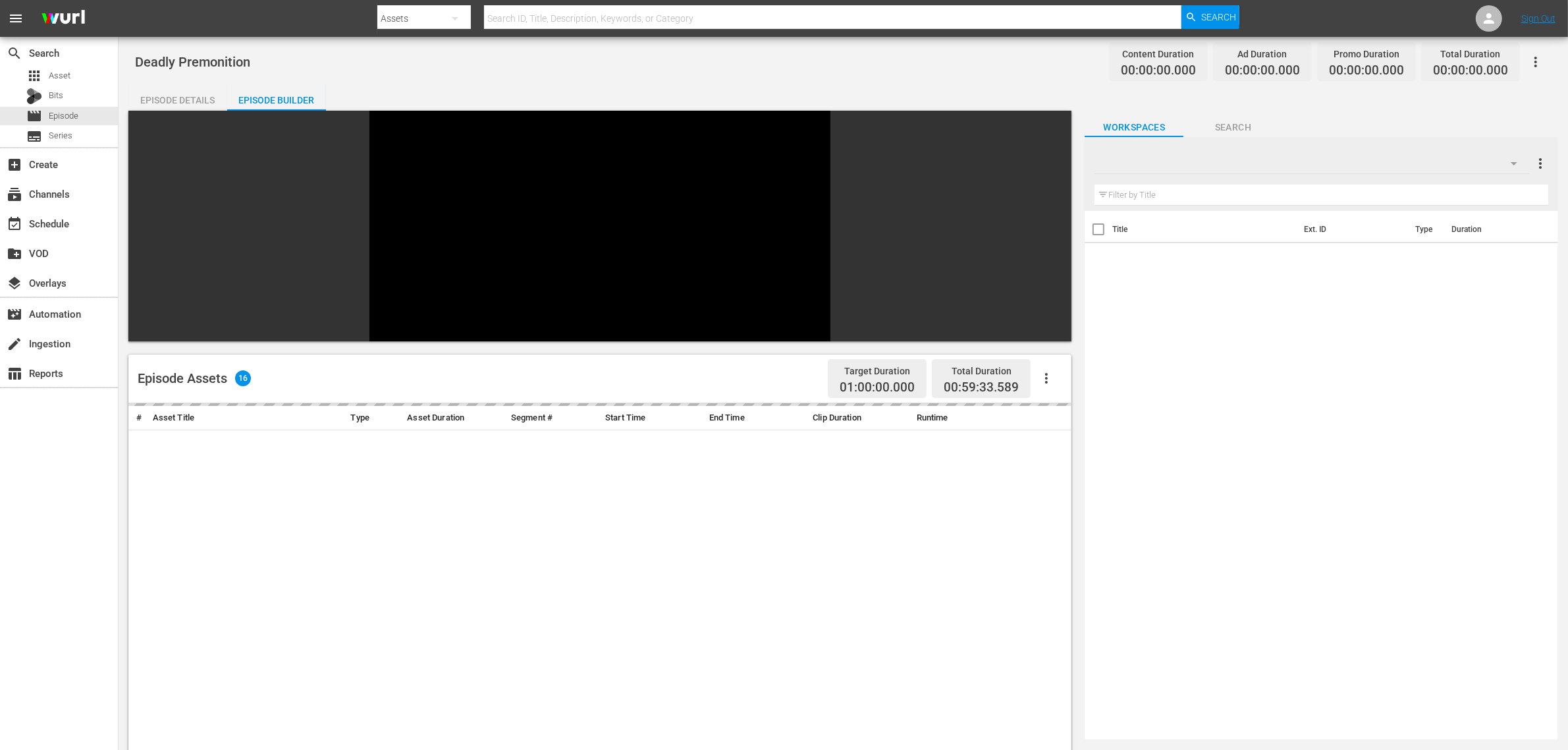
click at [905, 54] on div "Deadly Premonition Content Duration 00:00:00.000 Ad Duration 00:00:00.000 Promo…" at bounding box center [843, 61] width 1417 height 30
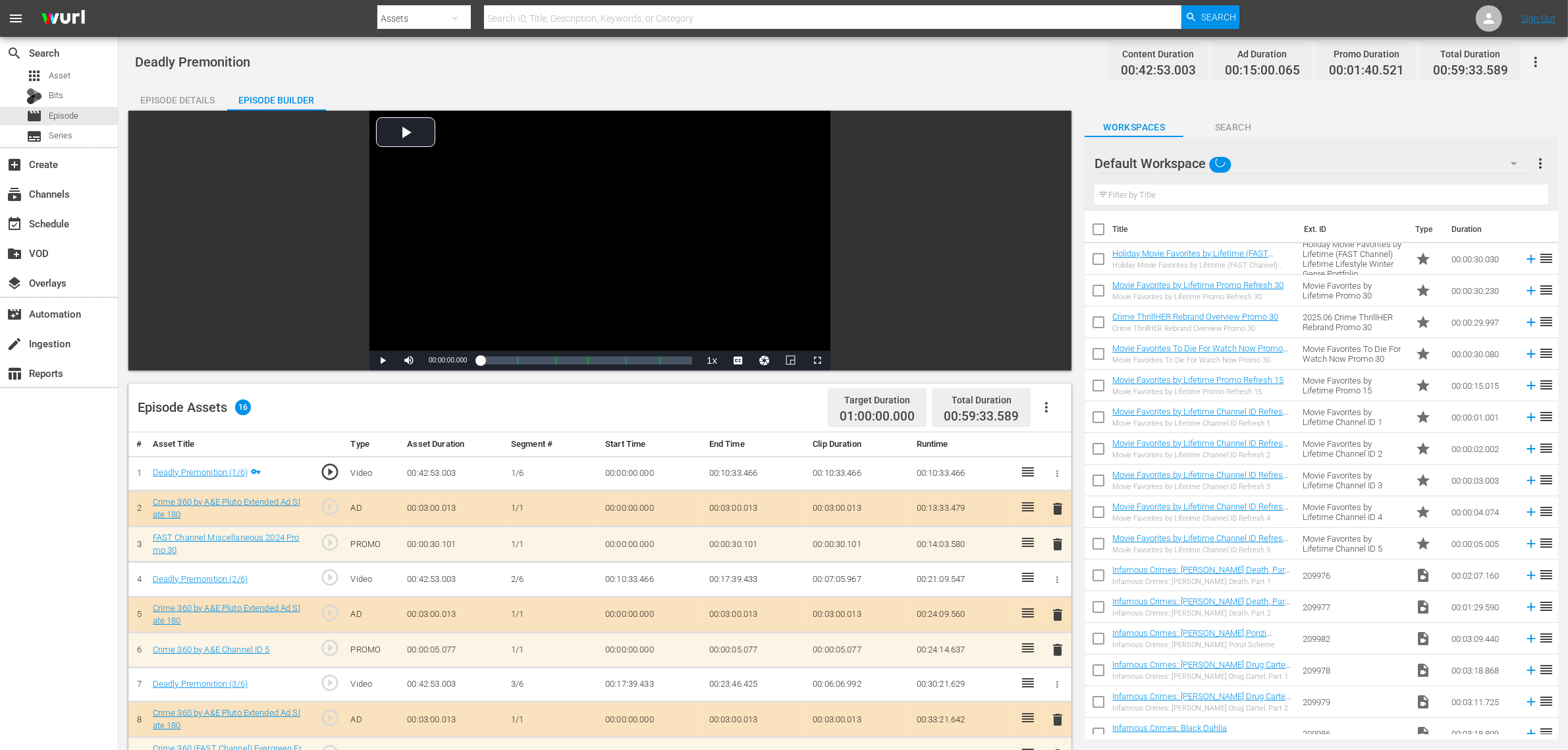
click at [1441, 161] on div "Default Workspace" at bounding box center [1312, 163] width 435 height 37
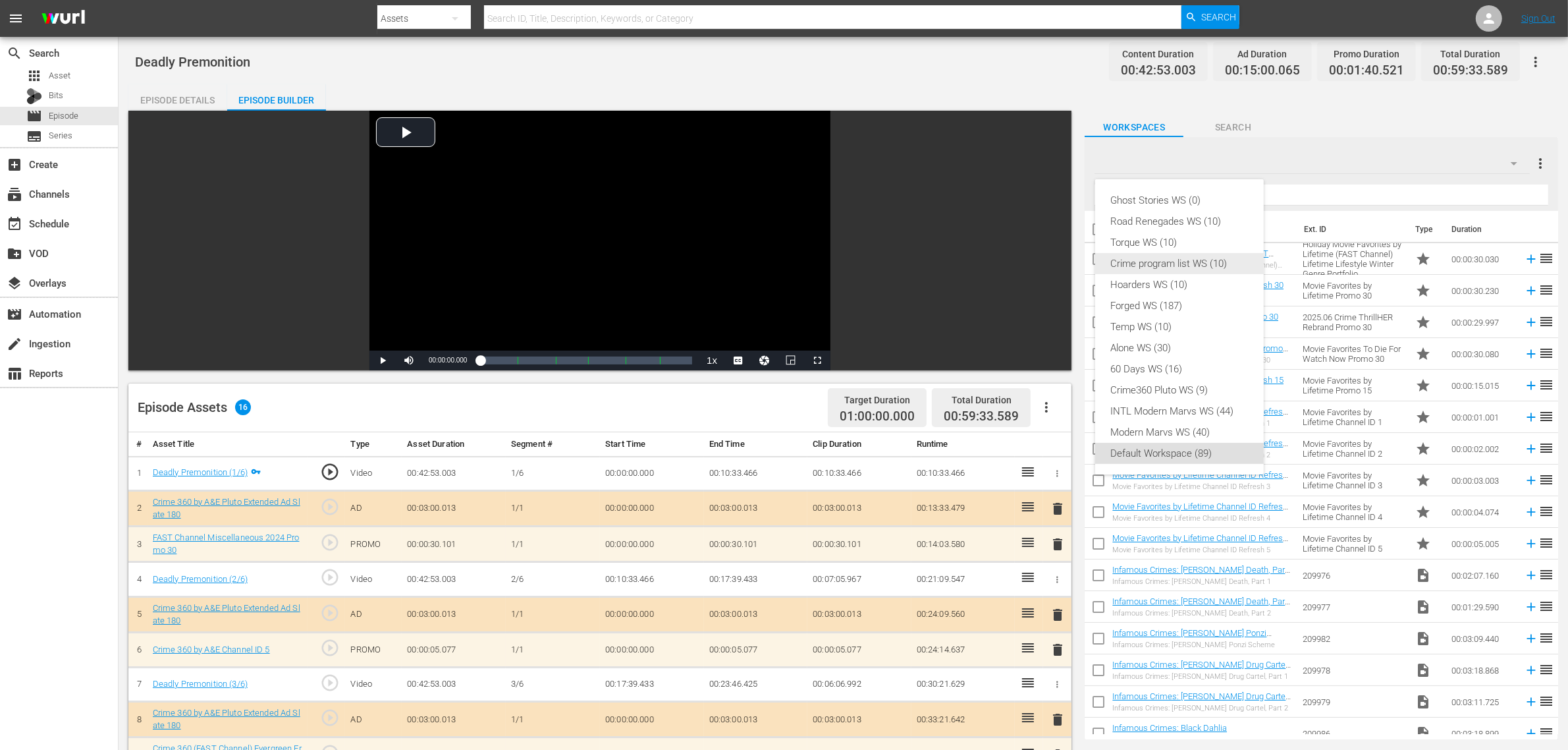
click at [1194, 268] on div "Crime program list WS (10)" at bounding box center [1179, 263] width 137 height 21
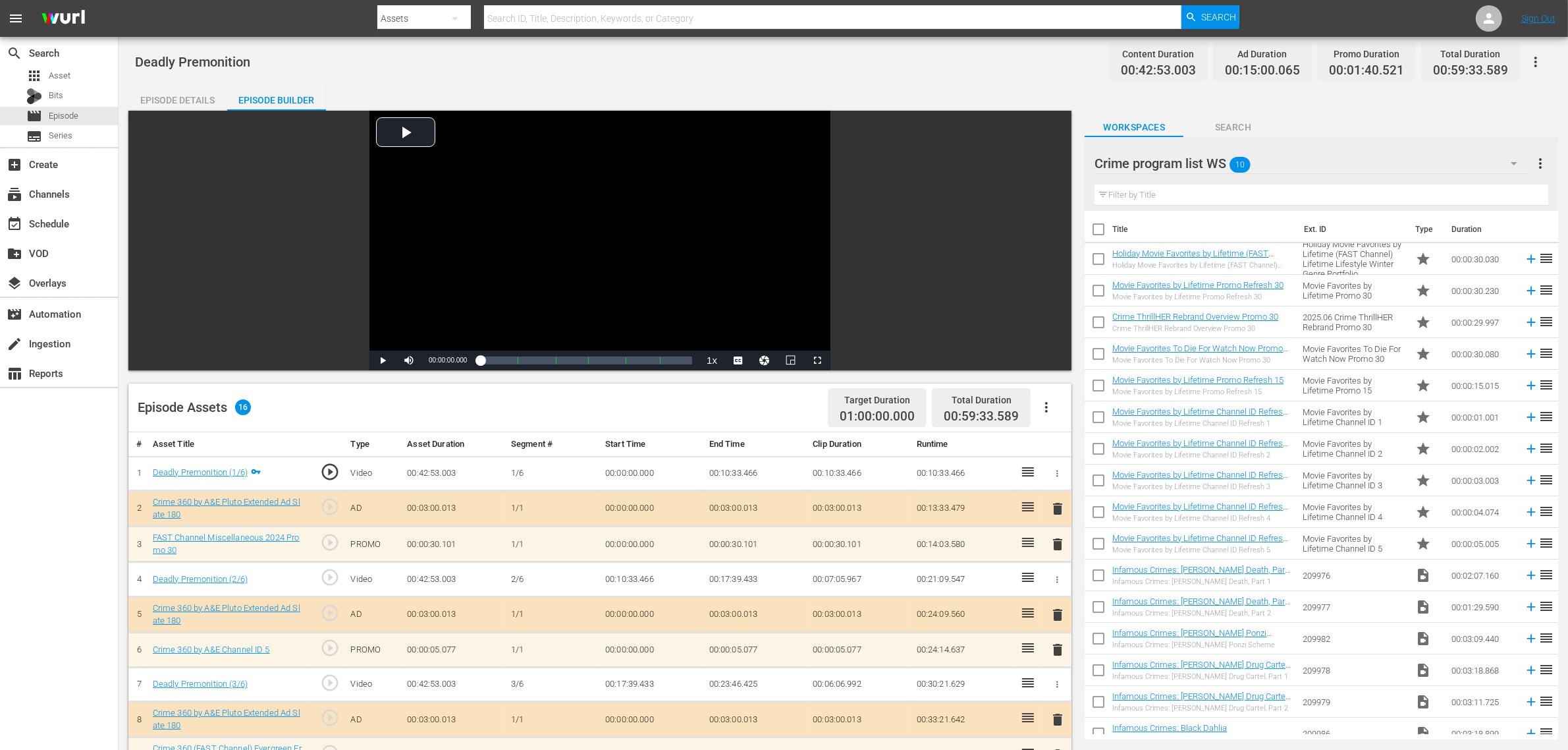
click at [900, 61] on div "Deadly Premonition Content Duration 00:42:53.003 Ad Duration 00:15:00.065 Promo…" at bounding box center [843, 61] width 1417 height 30
click at [973, 50] on div "Deadly Premonition Content Duration 00:42:53.003 Ad Duration 00:15:00.065 Promo…" at bounding box center [843, 61] width 1417 height 30
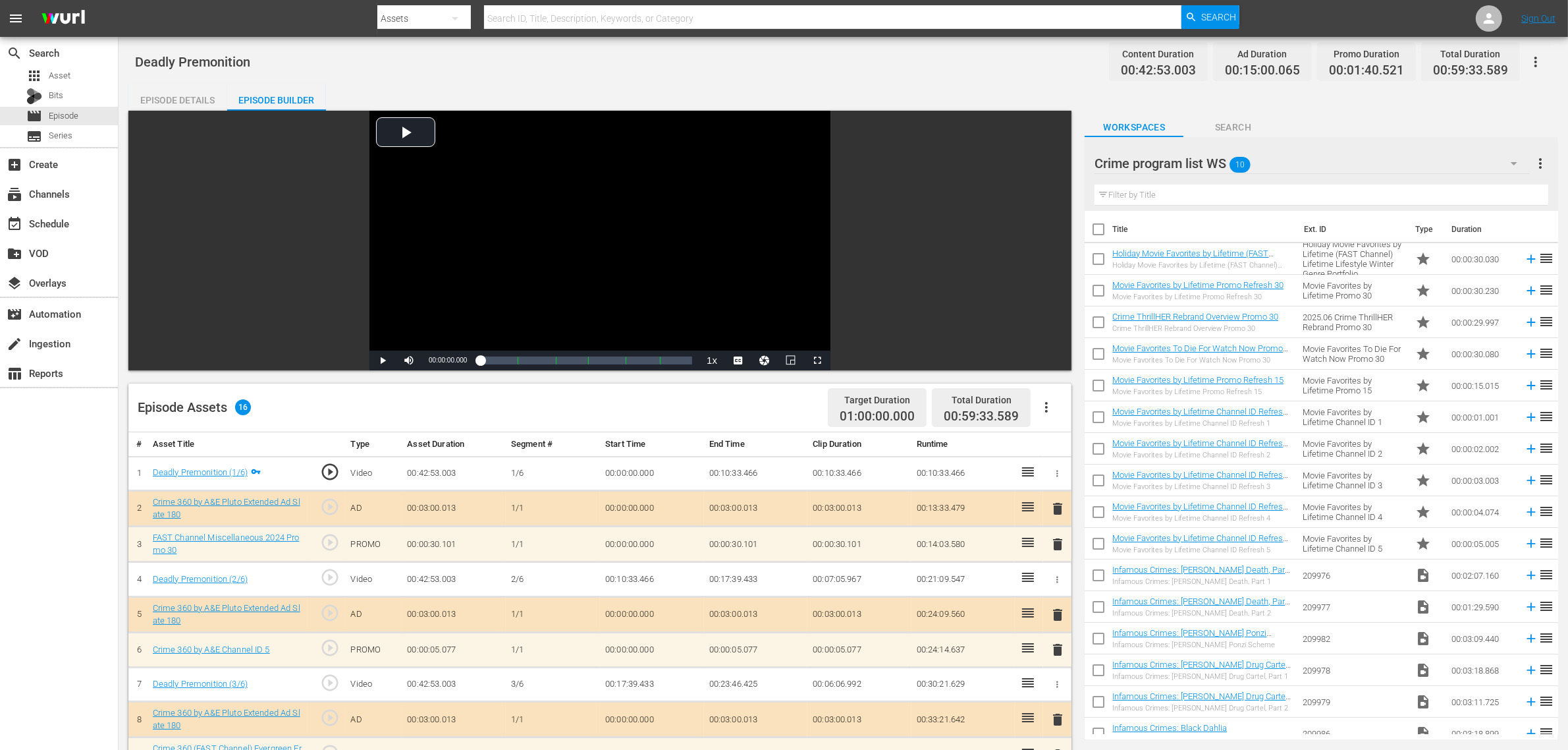
click at [1453, 170] on div "Crime program list WS 10" at bounding box center [1312, 163] width 435 height 37
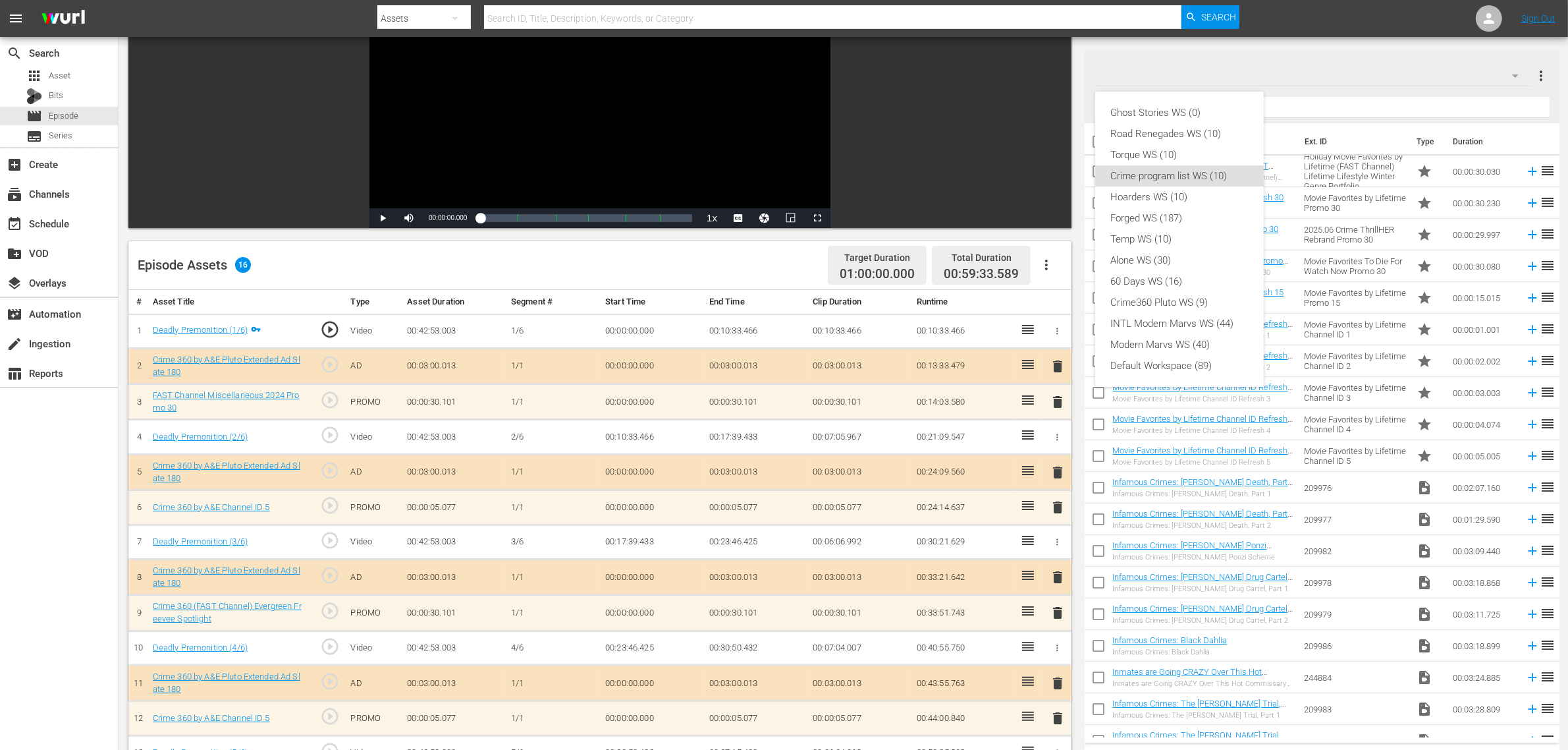
scroll to position [165, 0]
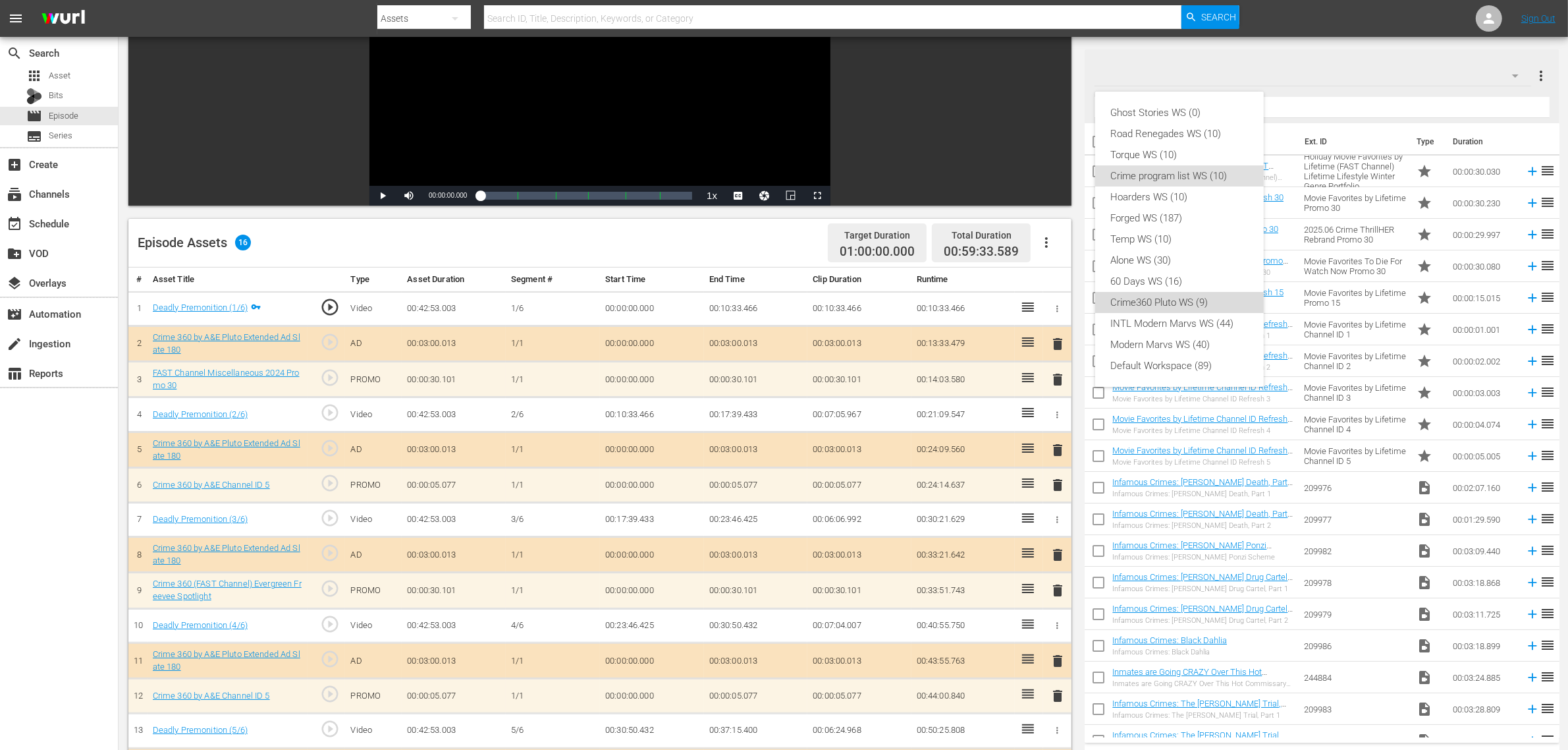
click at [1195, 307] on div "Crime360 Pluto WS (9)" at bounding box center [1179, 303] width 137 height 21
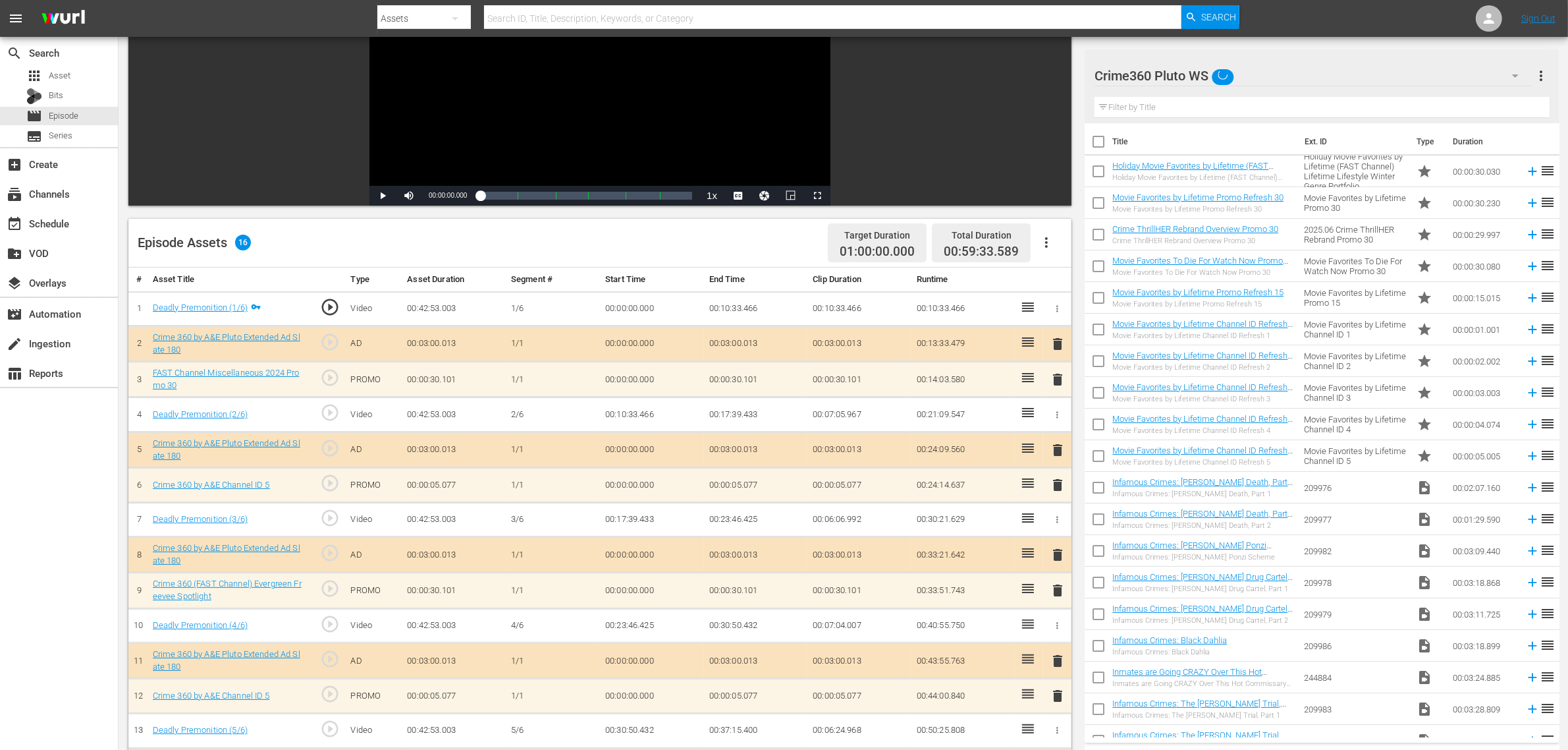
click at [1013, 145] on div "Video Player is loading. Play Video Play Mute Current Time 00:00:00.000 / Durat…" at bounding box center [599, 76] width 943 height 260
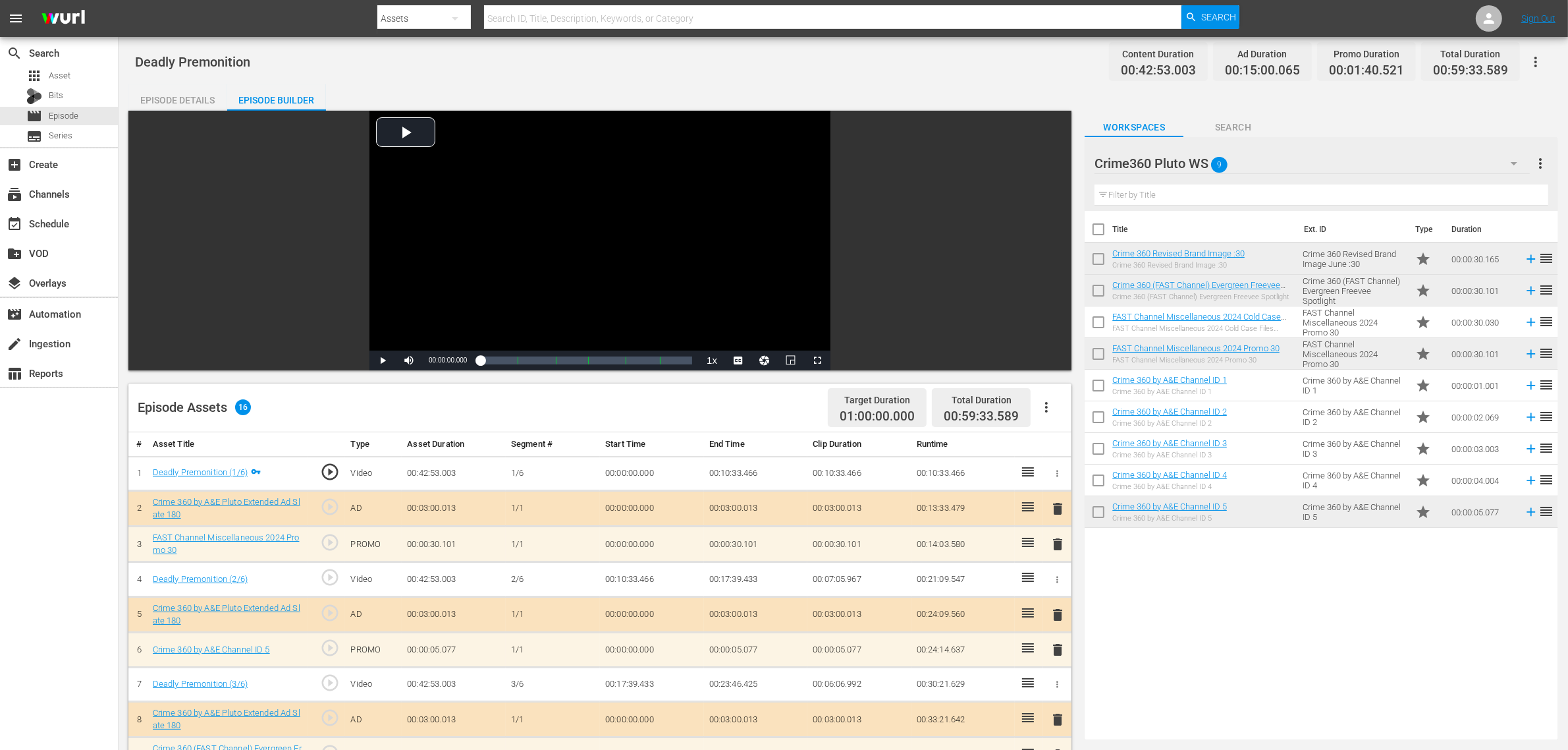
click at [942, 63] on div "Deadly Premonition Content Duration 00:42:53.003 Ad Duration 00:15:00.065 Promo…" at bounding box center [843, 61] width 1417 height 30
click at [1308, 149] on div "Crime360 Pluto WS 9" at bounding box center [1312, 163] width 435 height 37
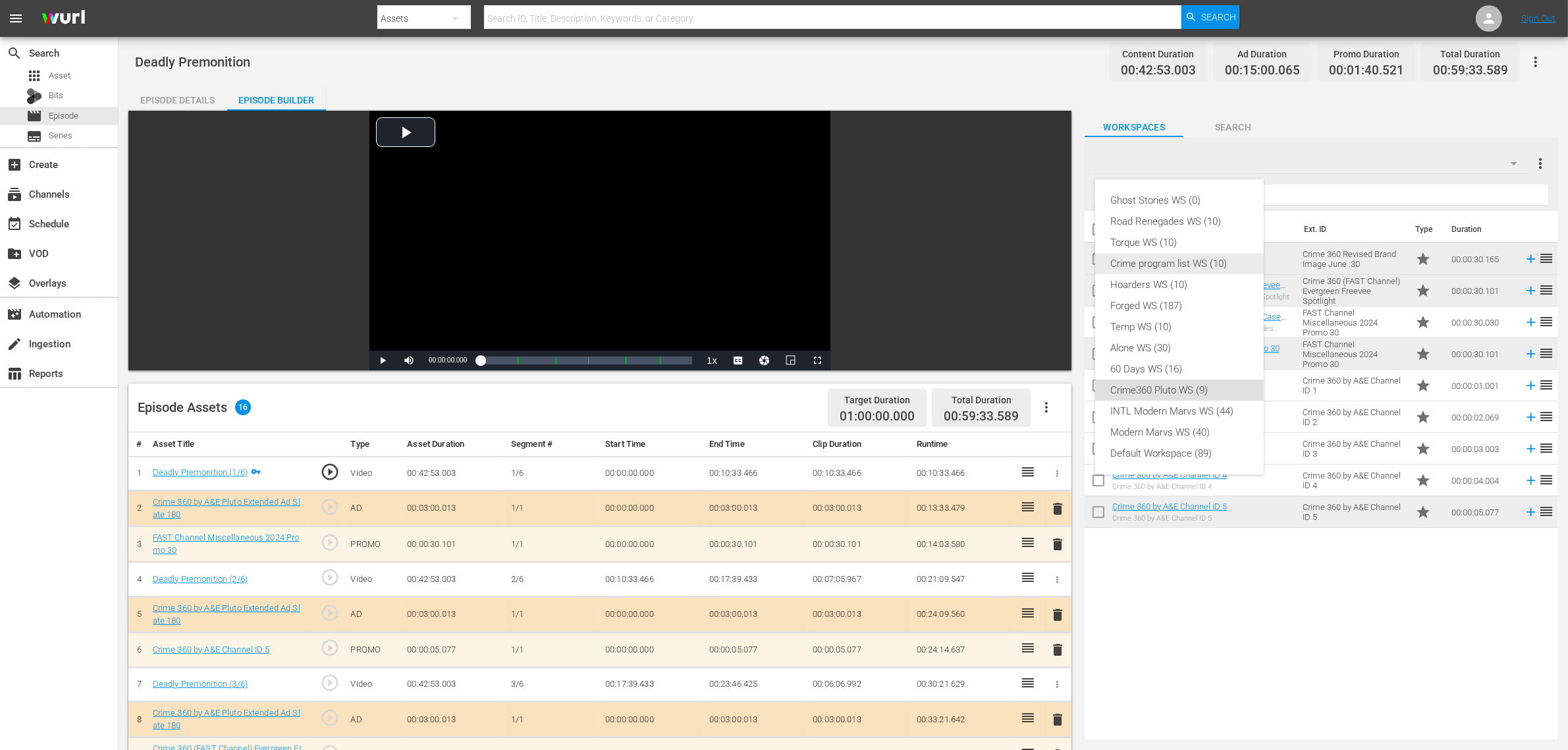
click at [1196, 262] on div "Crime program list WS (10)" at bounding box center [1179, 263] width 137 height 21
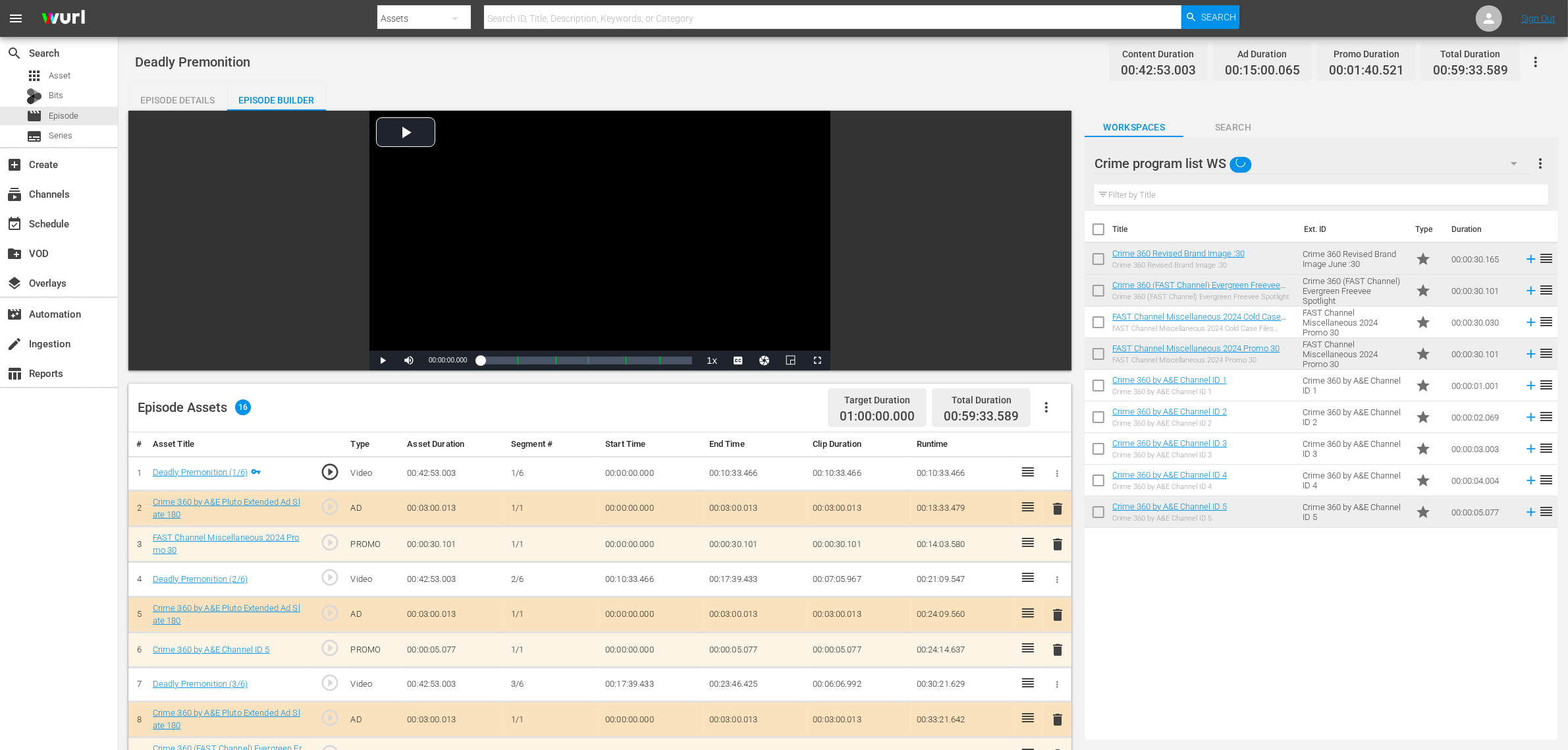
click at [883, 70] on div "Deadly Premonition Content Duration 00:42:53.003 Ad Duration 00:15:00.065 Promo…" at bounding box center [843, 61] width 1417 height 30
click at [922, 61] on div "Deadly Premonition Content Duration 00:42:53.003 Ad Duration 00:15:00.065 Promo…" at bounding box center [843, 61] width 1417 height 30
